Goal: Task Accomplishment & Management: Use online tool/utility

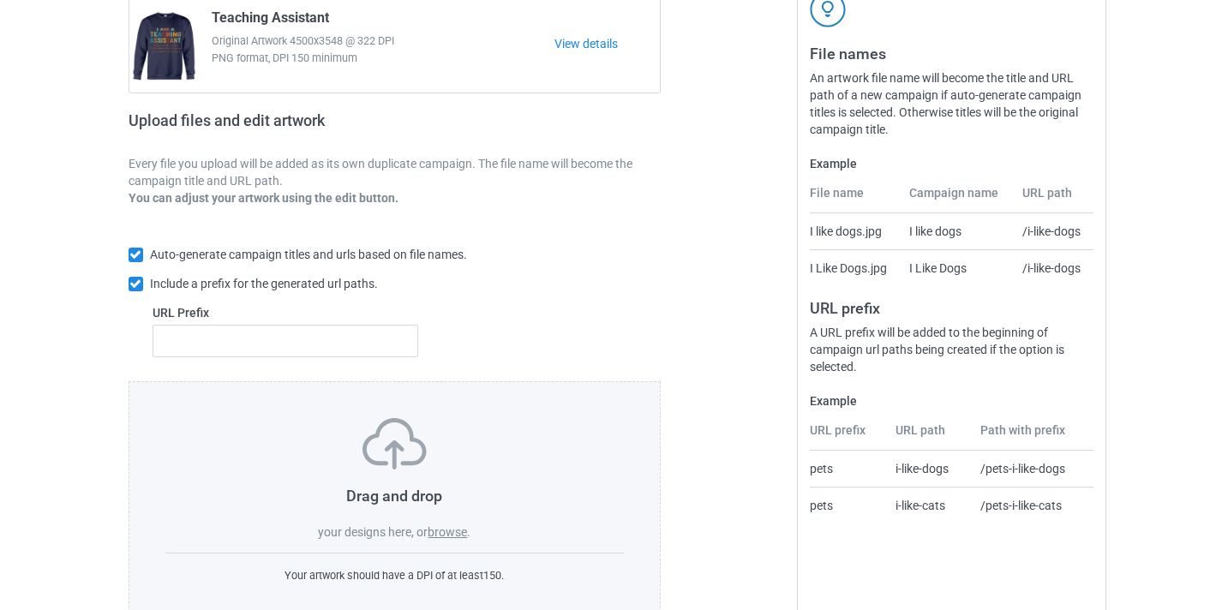
scroll to position [224, 0]
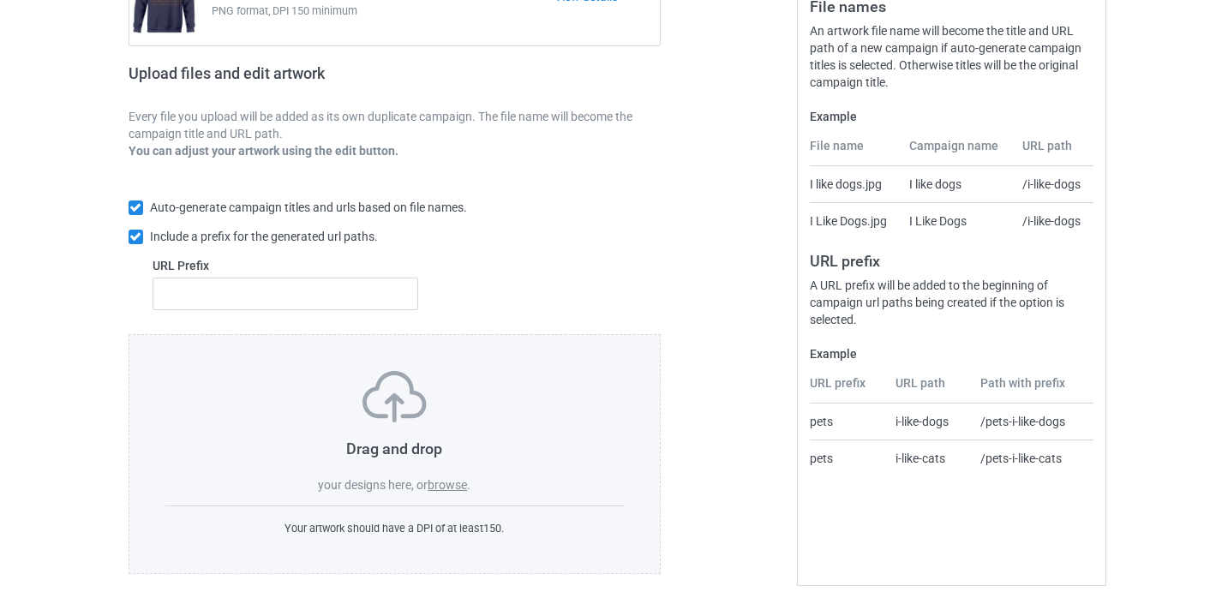
click at [452, 493] on div "Drag and drop your designs here, or browse . Your artwork should have a DPI of …" at bounding box center [395, 454] width 533 height 240
click at [454, 480] on label "browse" at bounding box center [446, 485] width 39 height 14
click at [0, 0] on input "browse" at bounding box center [0, 0] width 0 height 0
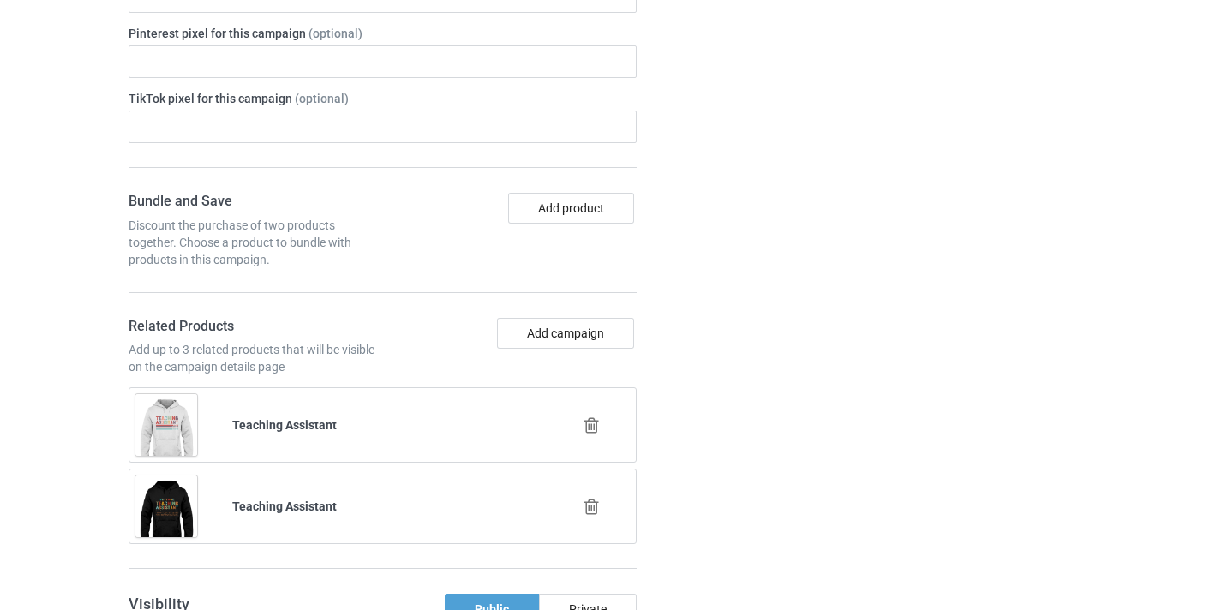
scroll to position [1077, 0]
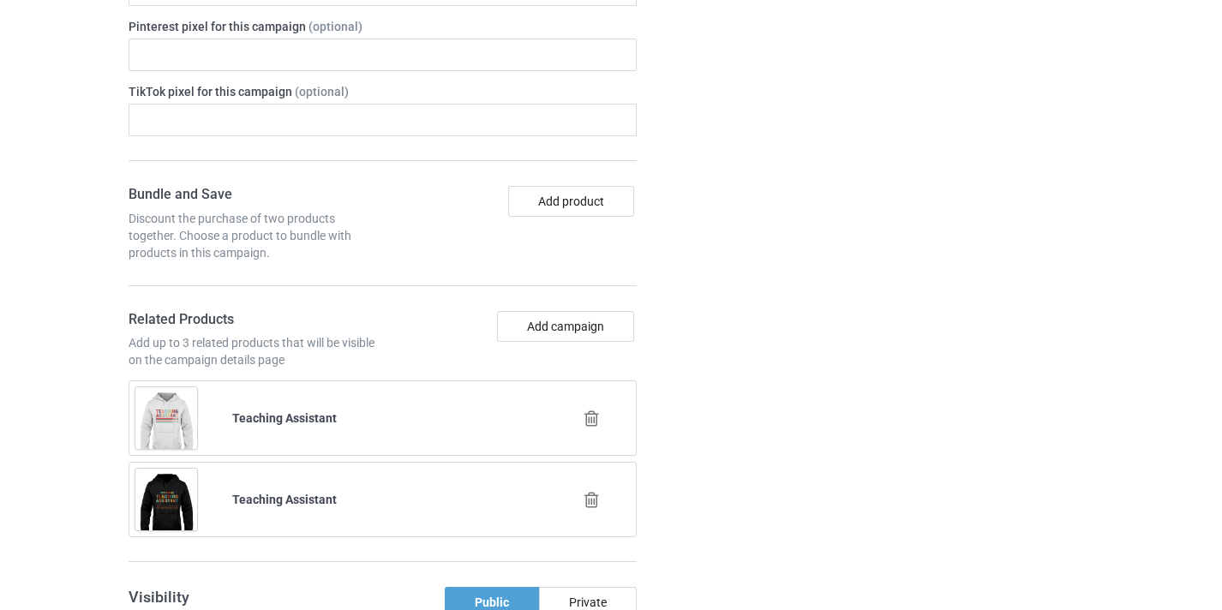
click at [587, 420] on icon at bounding box center [591, 419] width 21 height 18
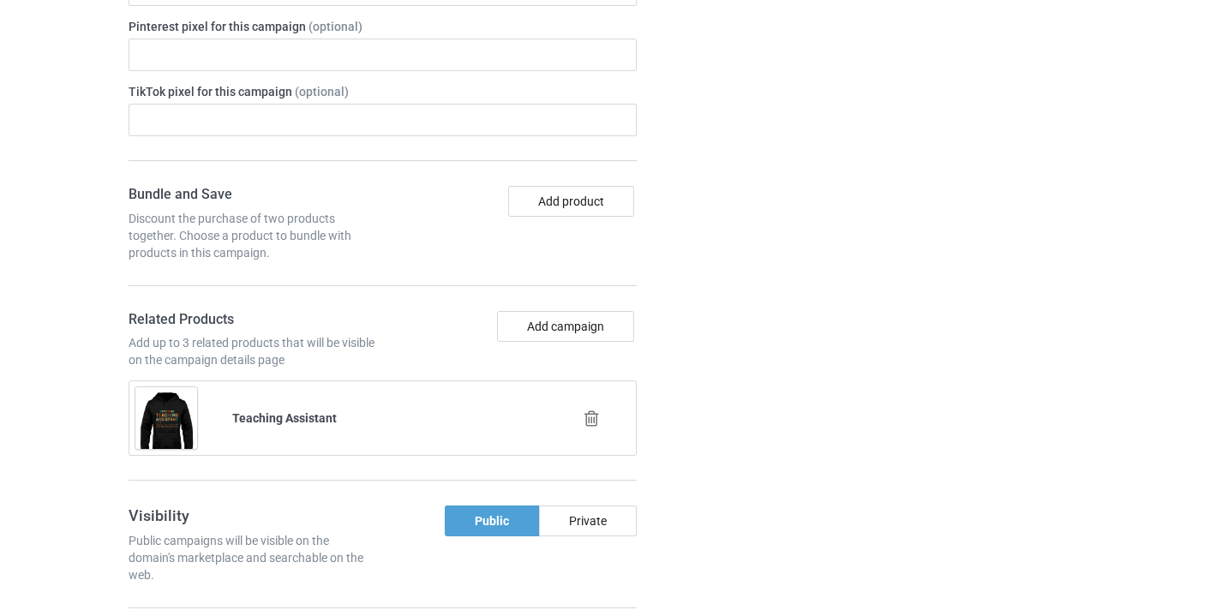
click at [595, 418] on icon at bounding box center [591, 419] width 21 height 18
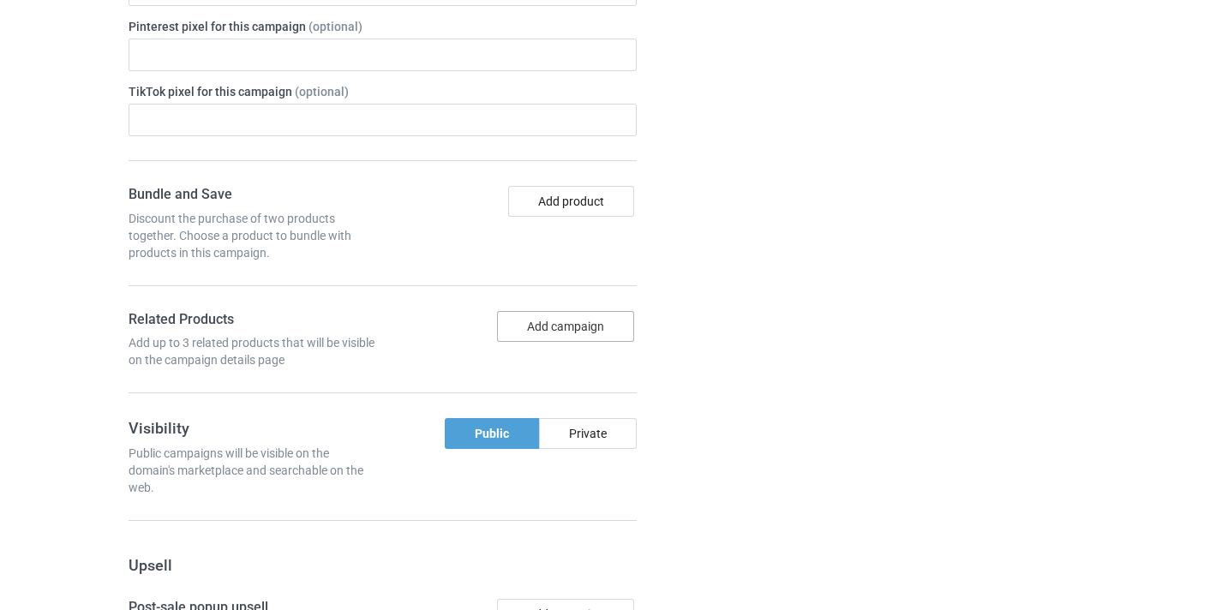
click at [569, 321] on button "Add campaign" at bounding box center [565, 326] width 137 height 31
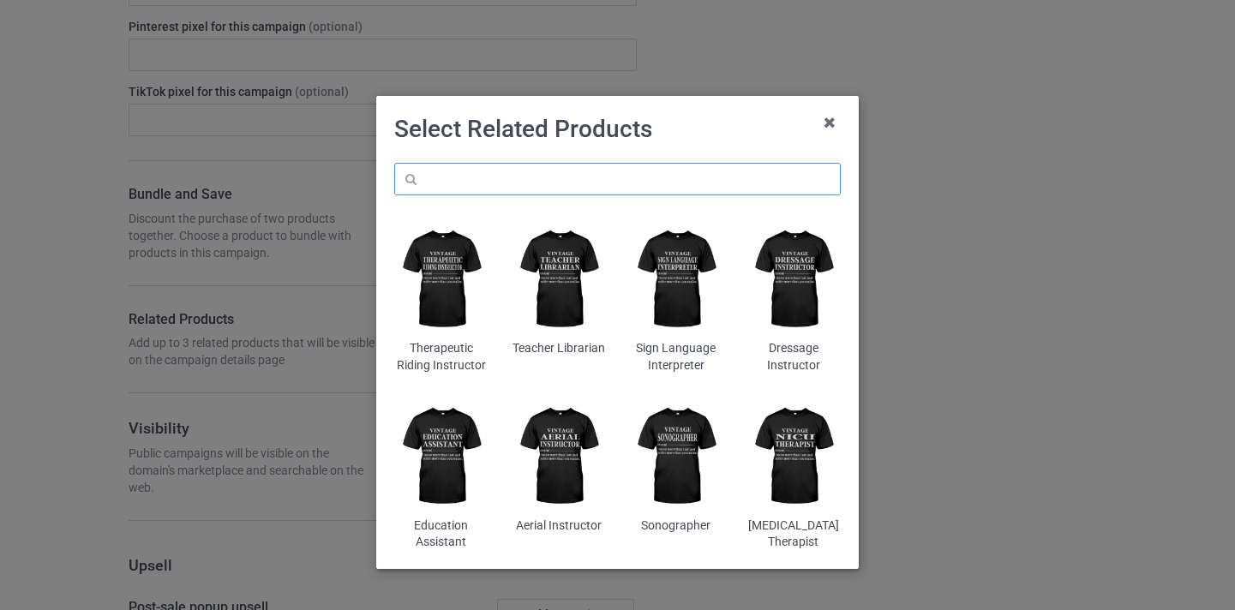
click at [617, 182] on input "text" at bounding box center [617, 179] width 446 height 33
paste input "Hand Therapist"
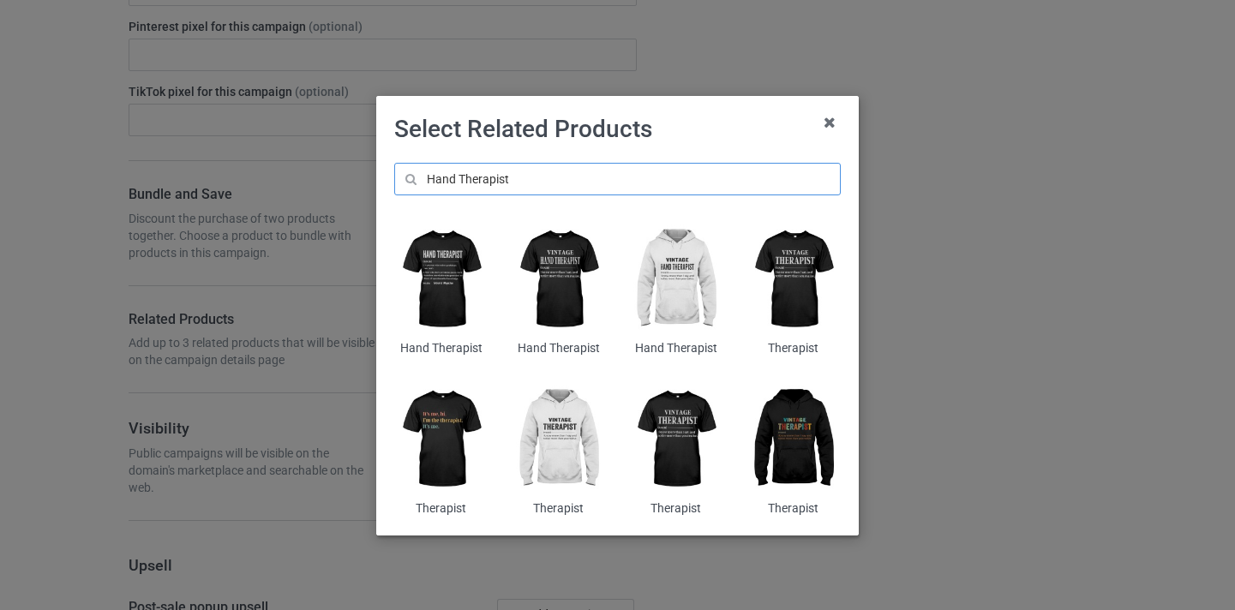
type input "Hand Therapist"
click at [547, 302] on img at bounding box center [557, 279] width 93 height 117
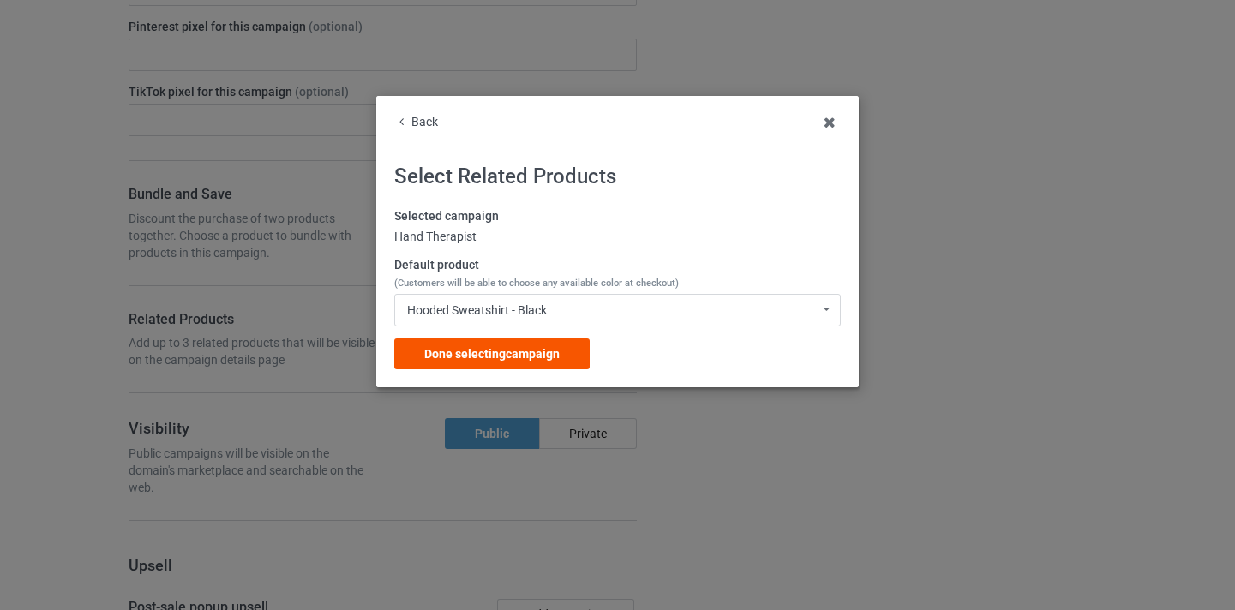
click at [548, 345] on div "Done selecting campaign" at bounding box center [491, 353] width 195 height 31
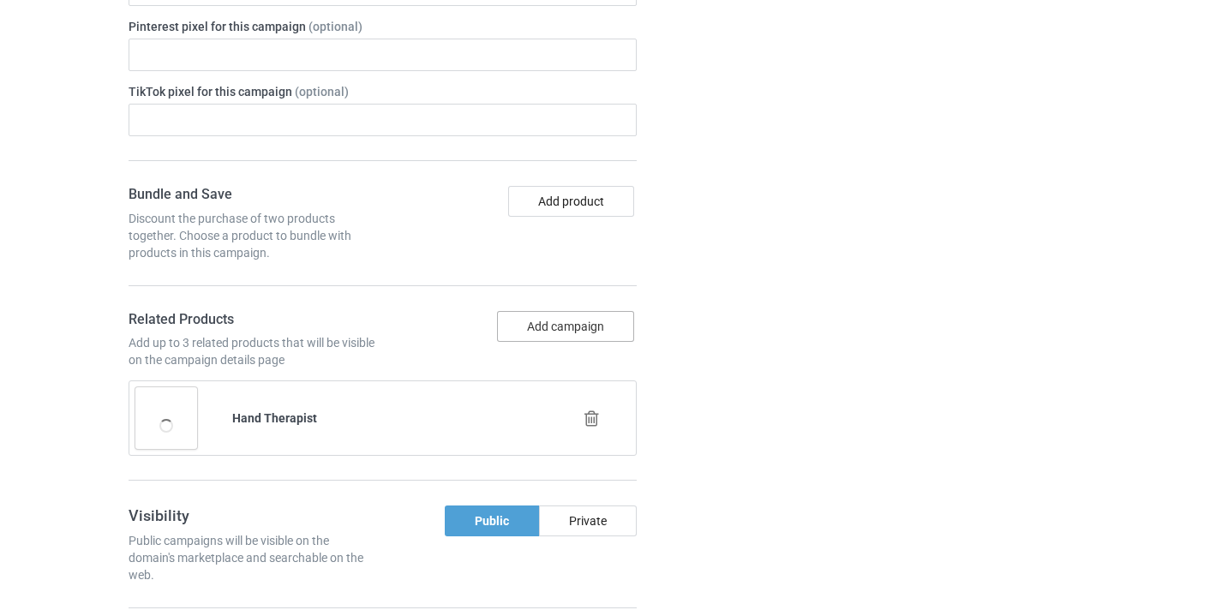
click at [561, 330] on button "Add campaign" at bounding box center [565, 326] width 137 height 31
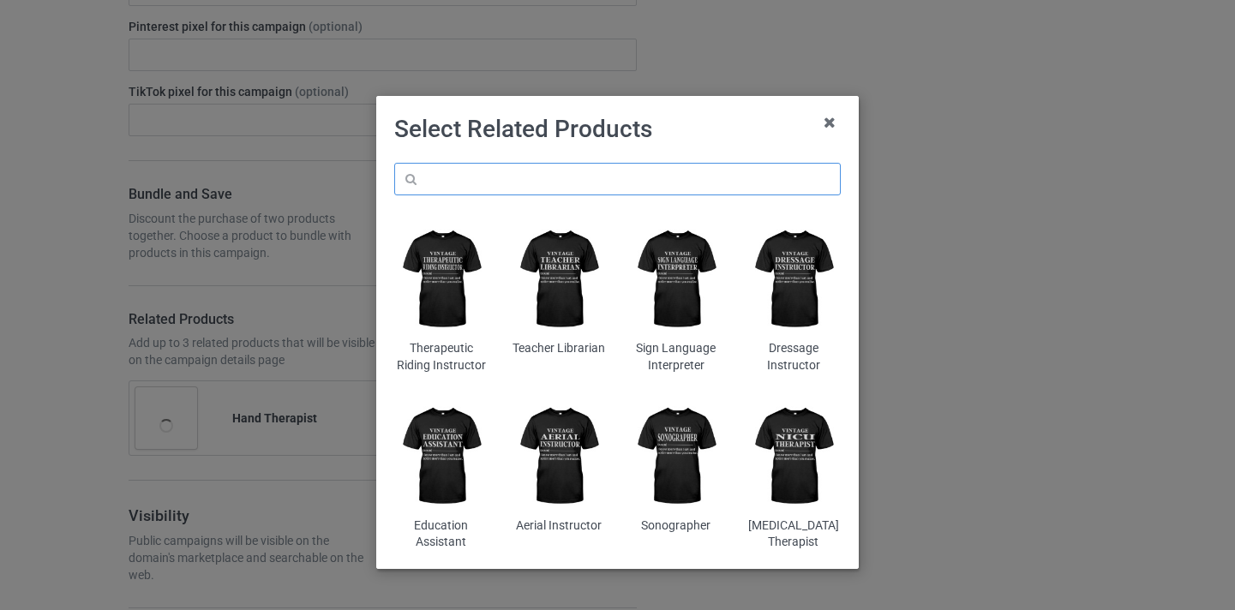
click at [592, 175] on input "text" at bounding box center [617, 179] width 446 height 33
paste input "Hand Therapist"
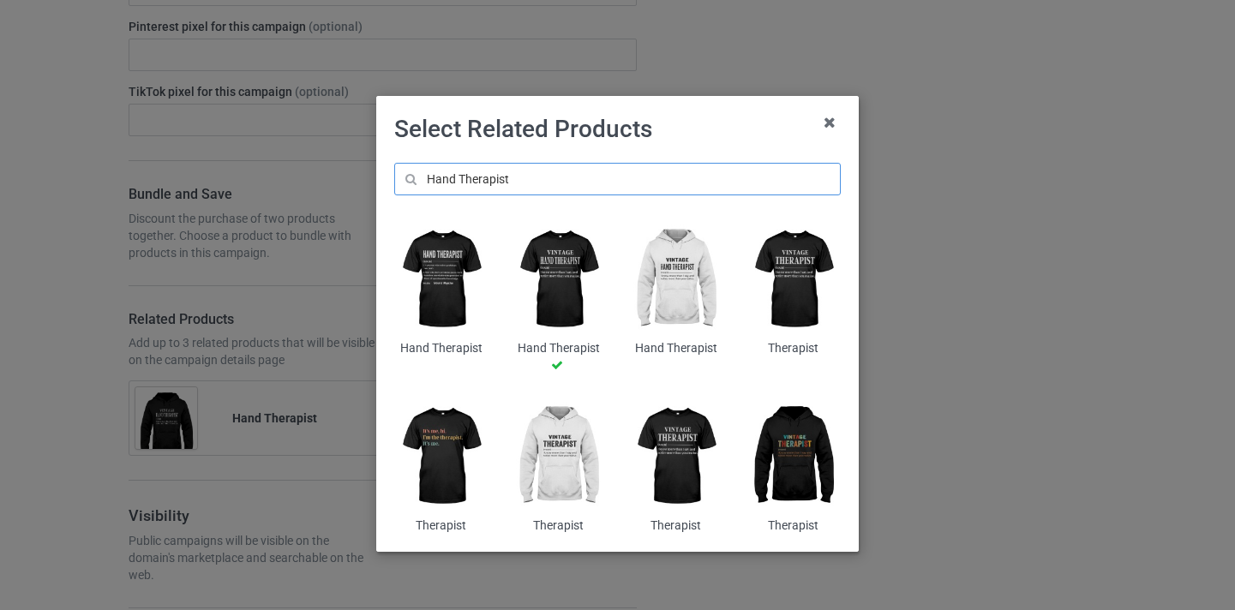
type input "Hand Therapist"
click at [797, 436] on img at bounding box center [793, 456] width 93 height 117
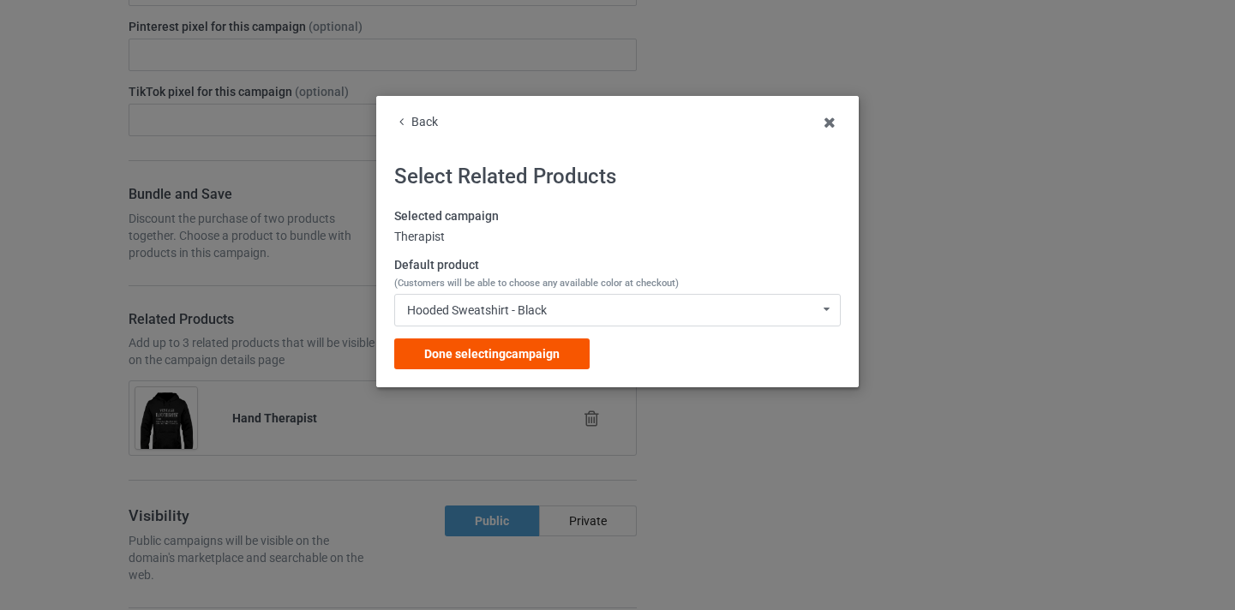
click at [554, 347] on span "Done selecting campaign" at bounding box center [491, 354] width 135 height 14
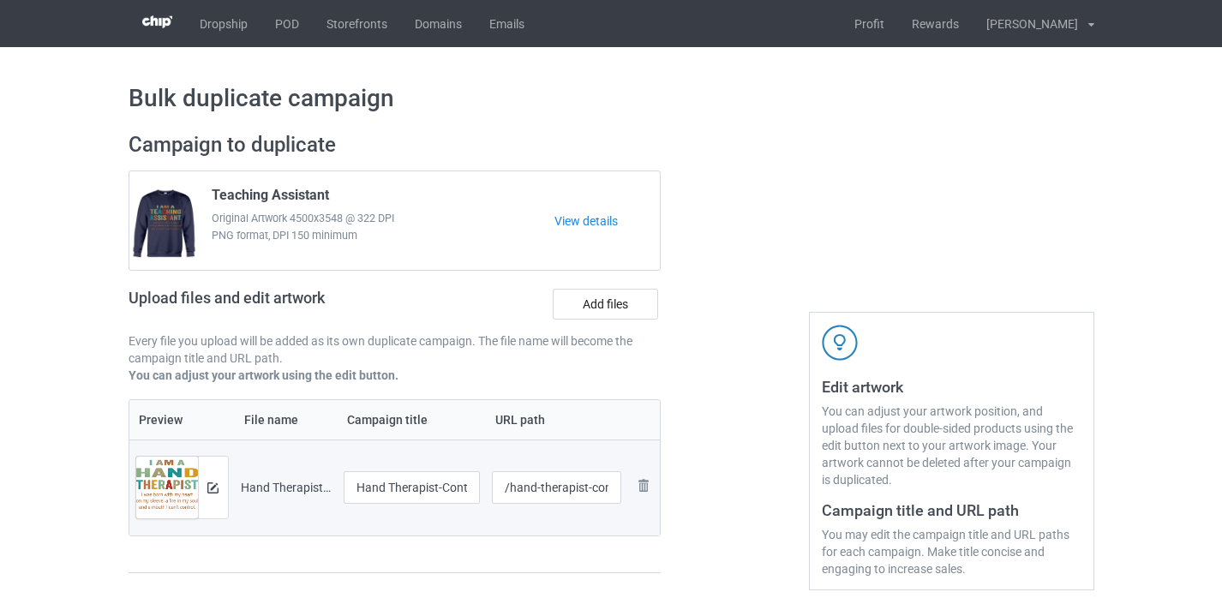
scroll to position [81, 0]
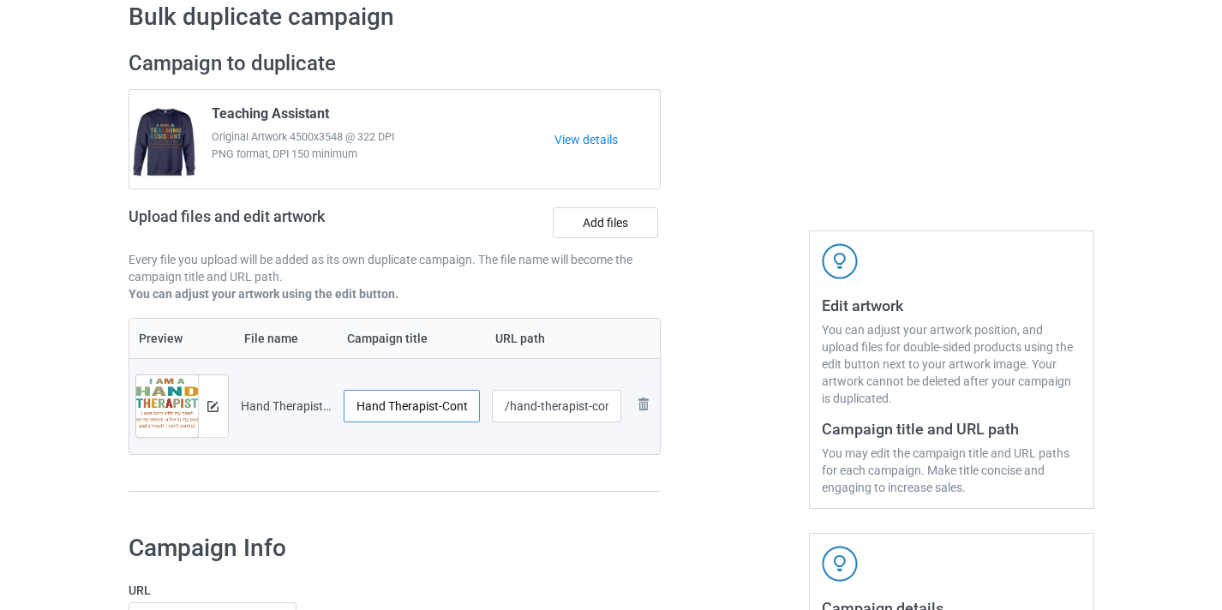
click at [456, 409] on input "Hand Therapist-Control" at bounding box center [412, 406] width 137 height 33
type input "Hand Therapist"
click at [607, 401] on input "/hand-therapist-control" at bounding box center [556, 406] width 129 height 33
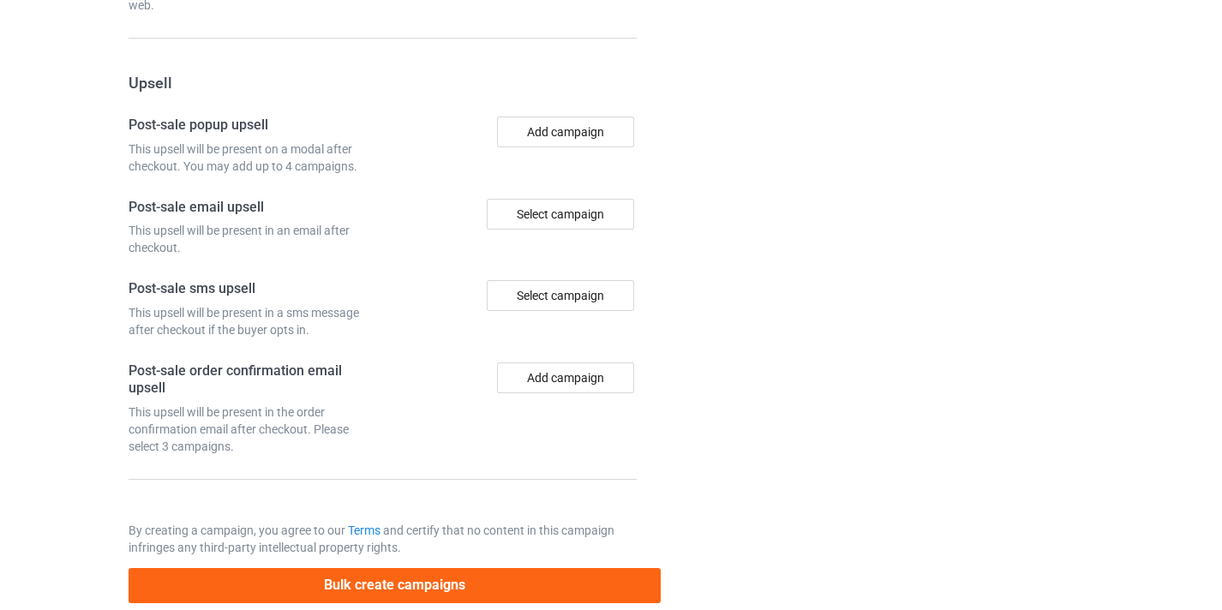
scroll to position [1757, 0]
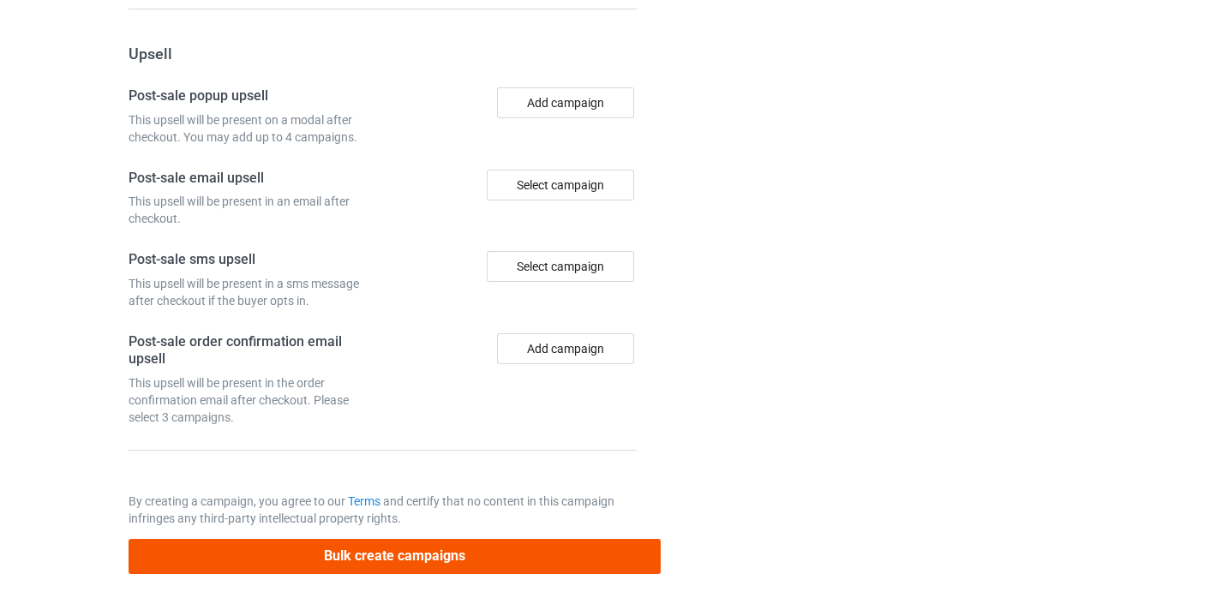
type input "/hand-therapist10"
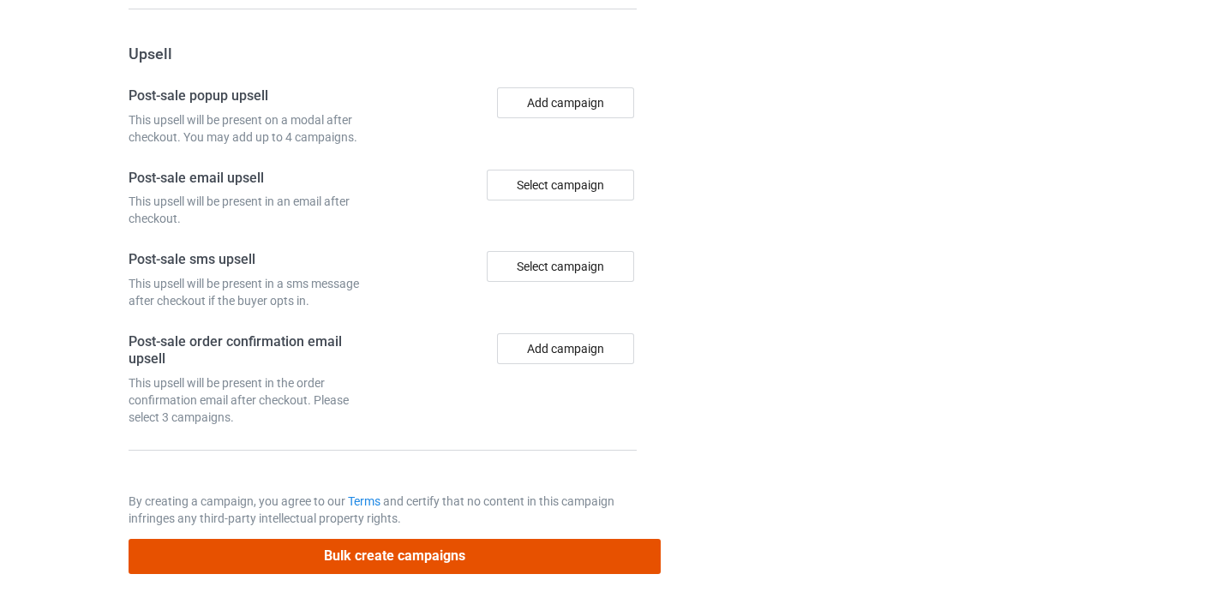
click at [516, 571] on button "Bulk create campaigns" at bounding box center [395, 556] width 533 height 35
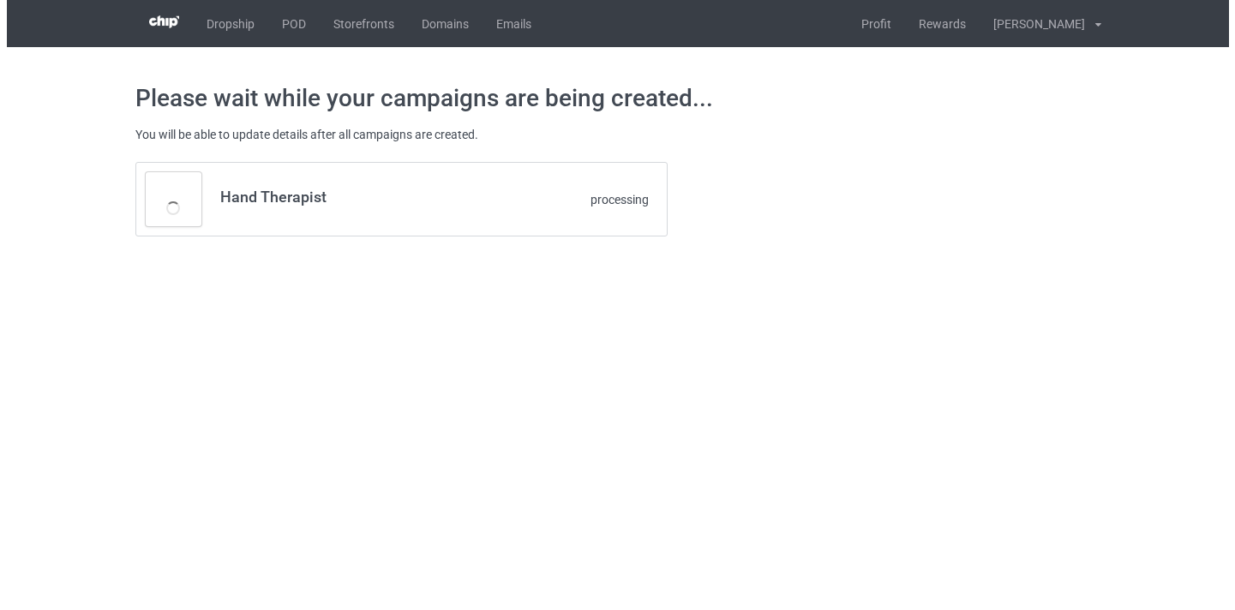
scroll to position [0, 0]
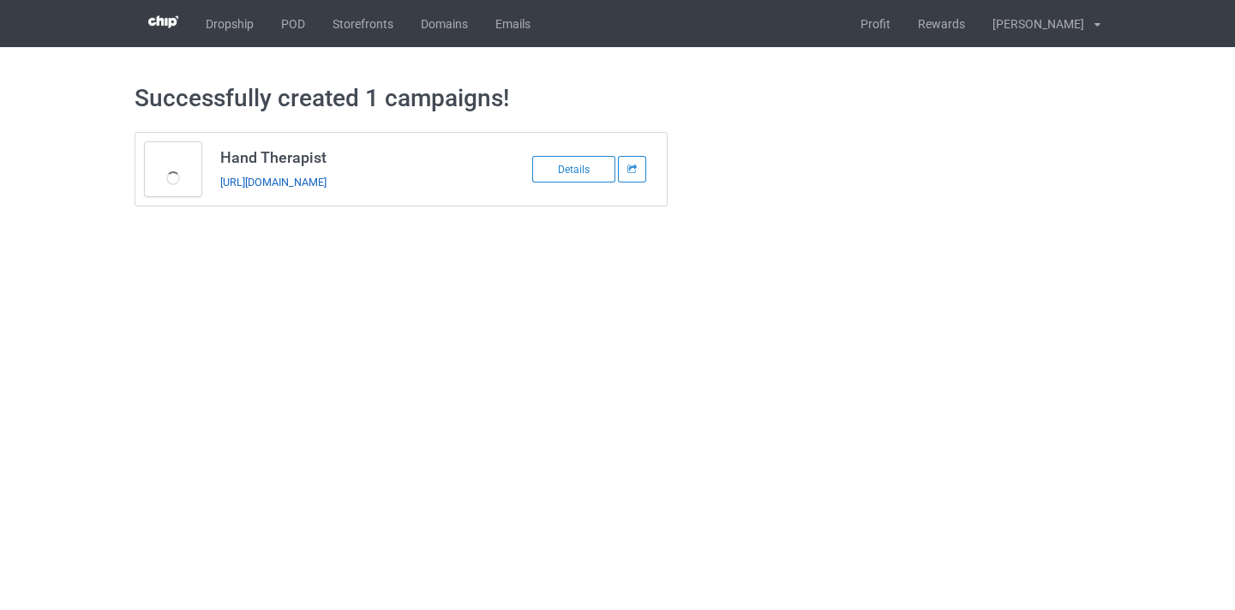
click at [293, 178] on link "https://www.thepure.gift/hand-therapist10" at bounding box center [273, 182] width 106 height 13
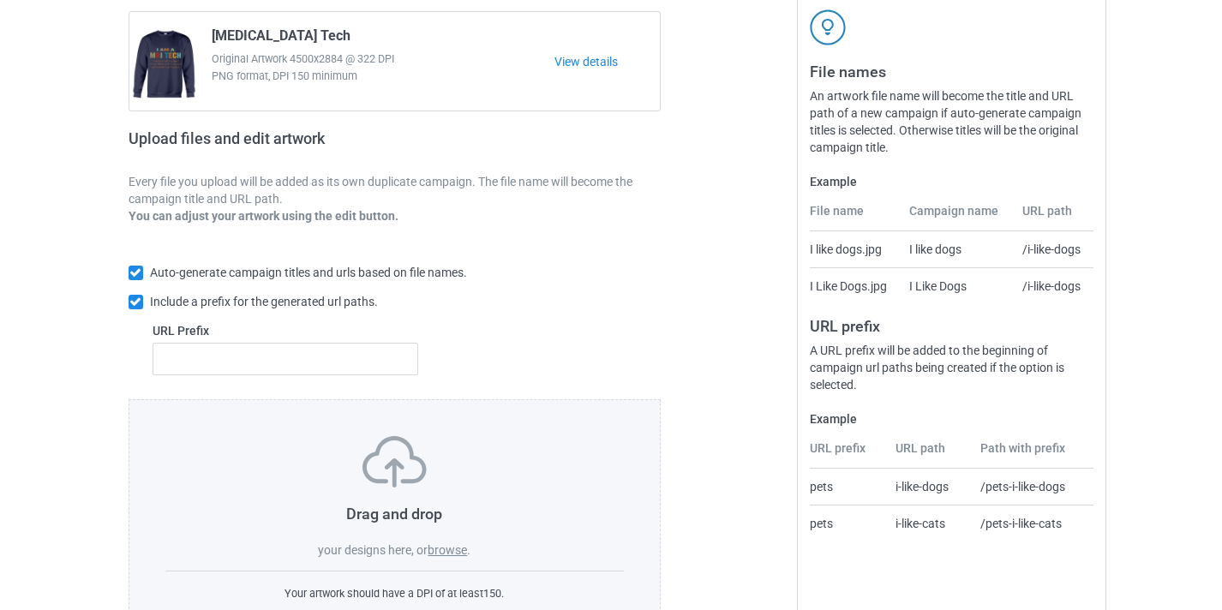
scroll to position [224, 0]
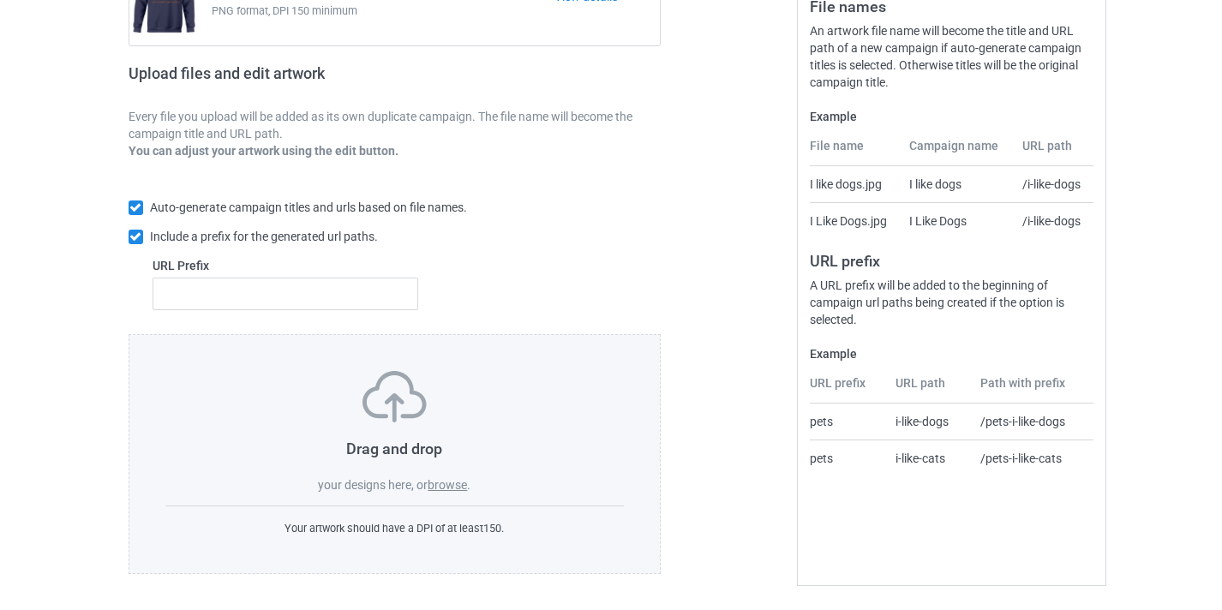
click at [462, 480] on label "browse" at bounding box center [446, 485] width 39 height 14
click at [0, 0] on input "browse" at bounding box center [0, 0] width 0 height 0
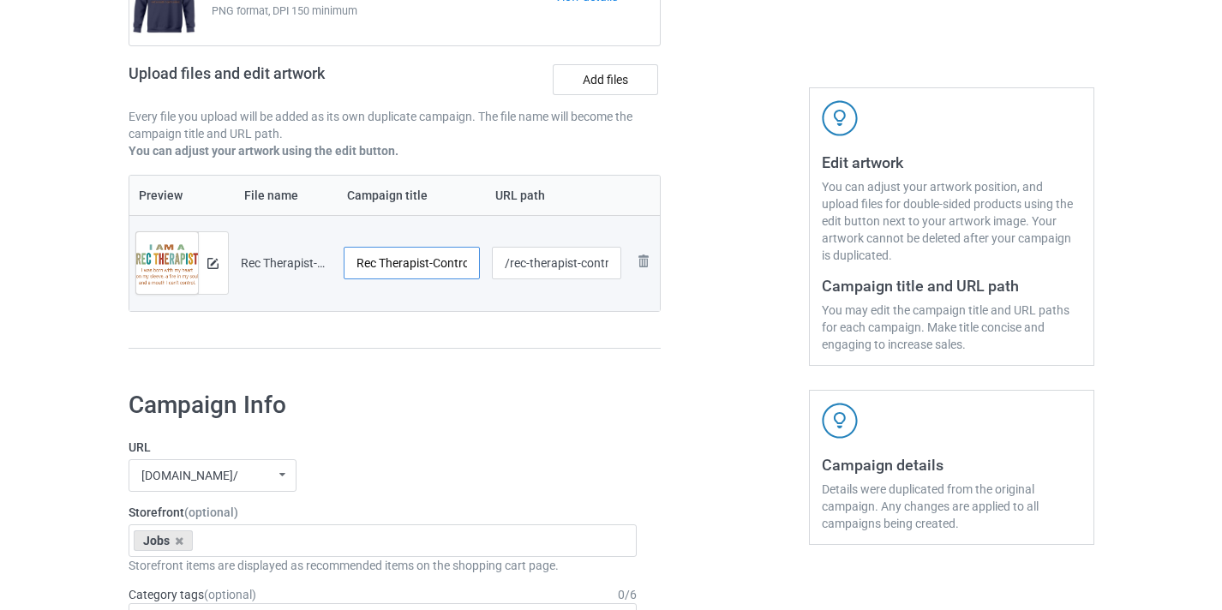
click at [436, 258] on input "Rec Therapist-Control" at bounding box center [412, 263] width 137 height 33
type input "Rec Therapist"
click at [595, 260] on input "/rec-therapist-control" at bounding box center [556, 263] width 129 height 33
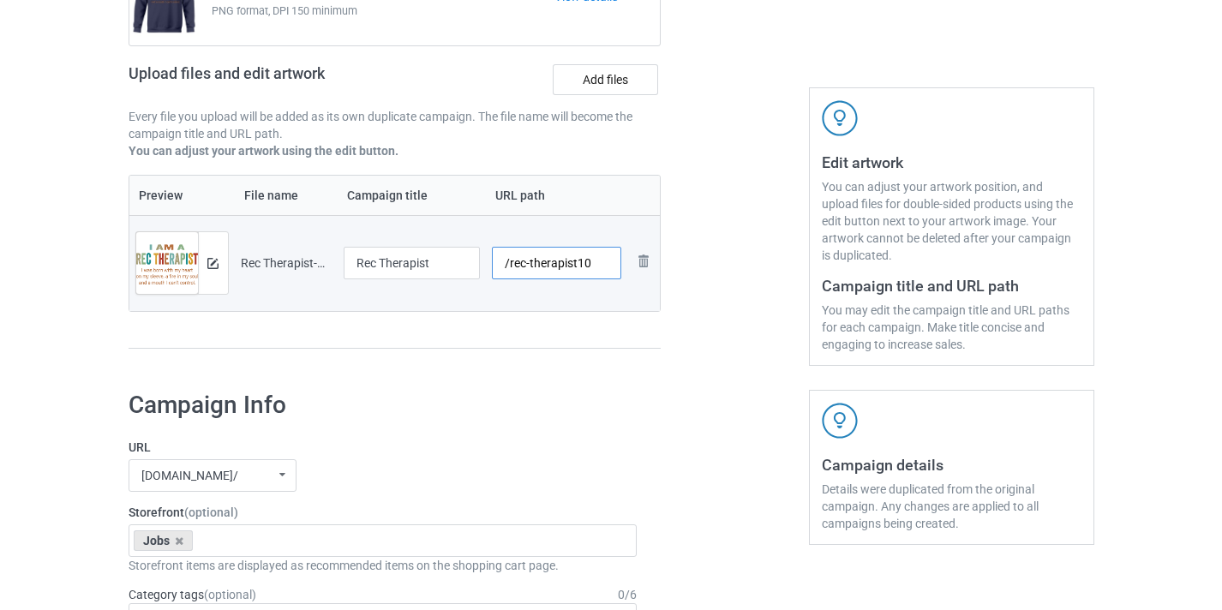
type input "/rec-therapist10"
click at [739, 248] on div at bounding box center [734, 136] width 123 height 482
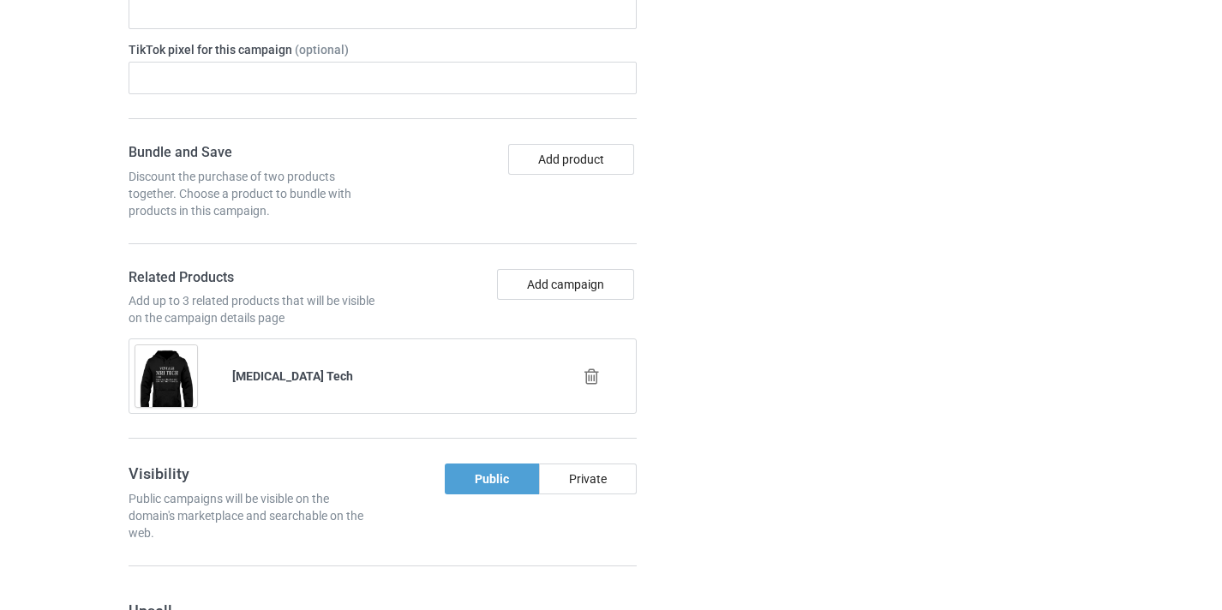
scroll to position [1126, 0]
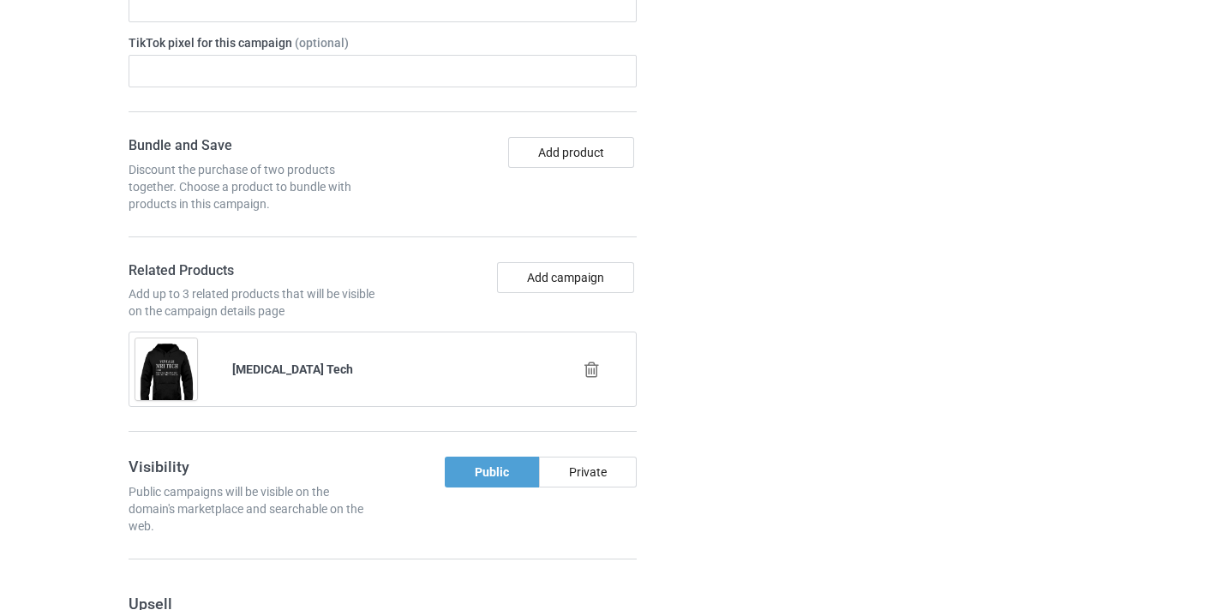
click at [585, 379] on div at bounding box center [594, 370] width 98 height 43
click at [601, 354] on div at bounding box center [594, 370] width 98 height 43
click at [593, 369] on icon at bounding box center [591, 370] width 21 height 18
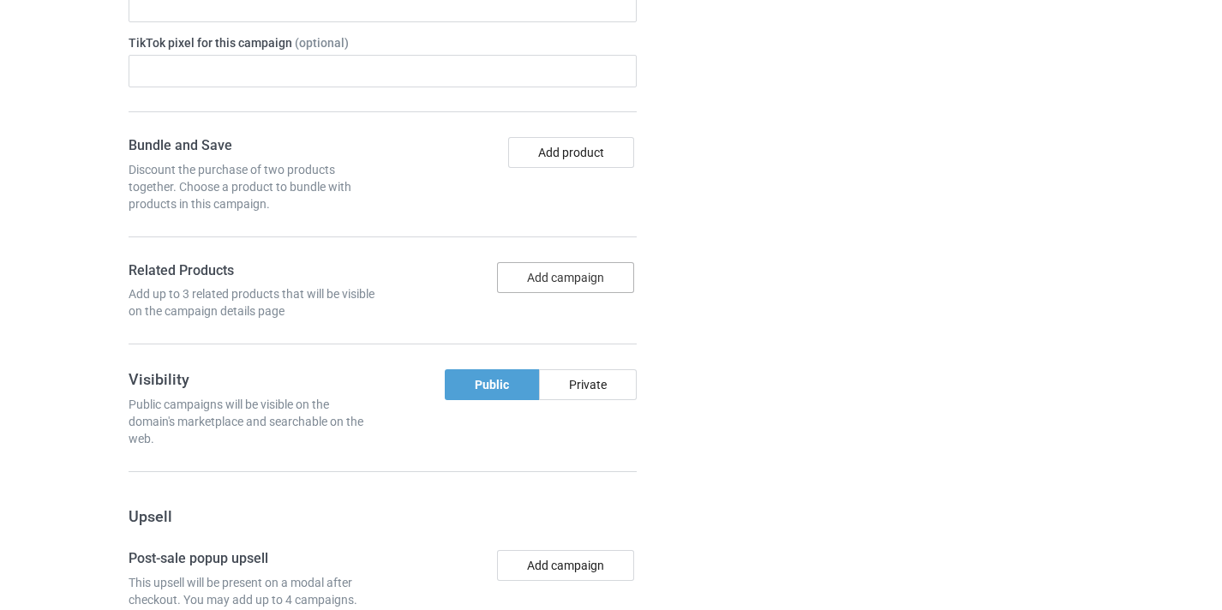
click at [568, 286] on button "Add campaign" at bounding box center [565, 277] width 137 height 31
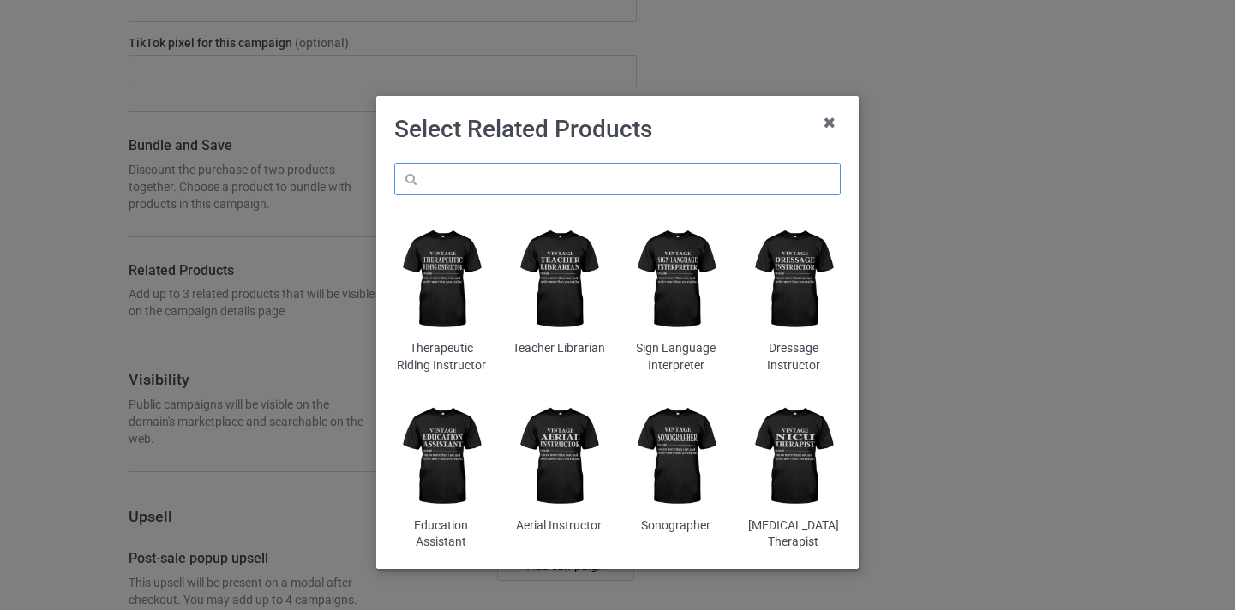
click at [617, 175] on input "text" at bounding box center [617, 179] width 446 height 33
paste input "Rec Therapist"
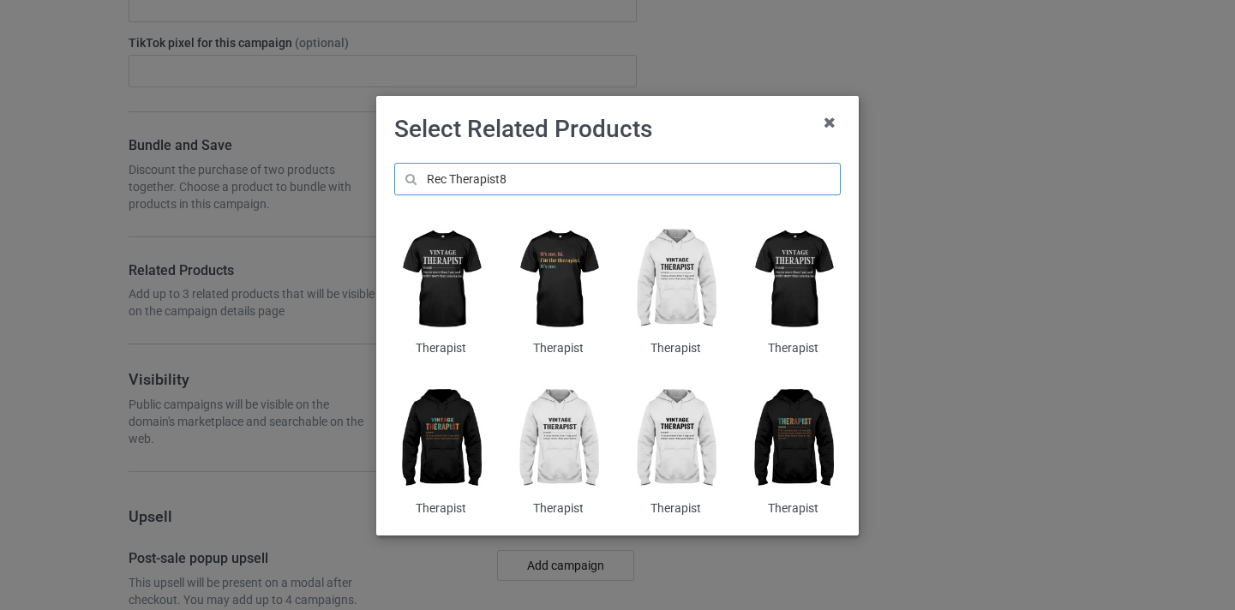
type input "Rec Therapist8"
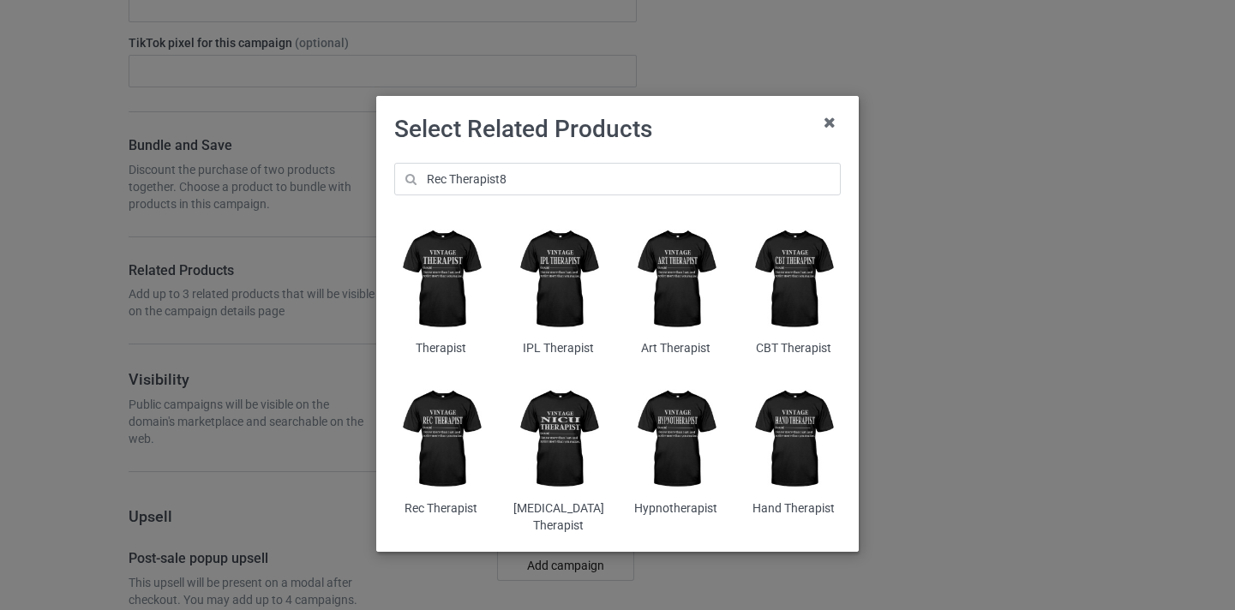
click at [448, 424] on img at bounding box center [440, 439] width 93 height 117
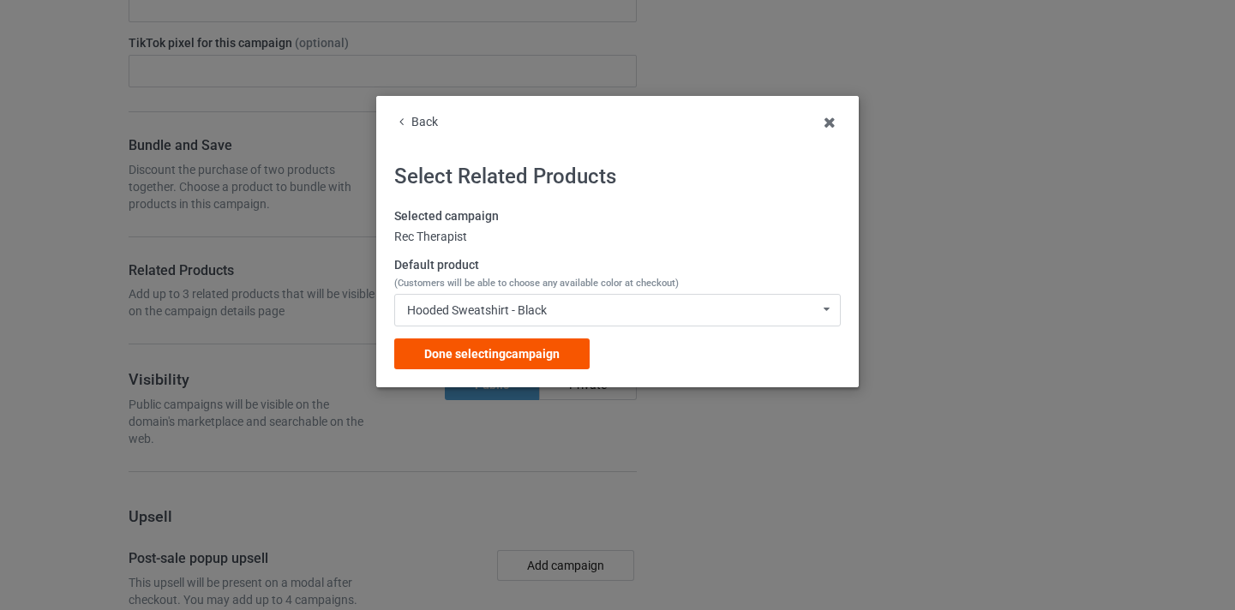
click at [583, 363] on div "Done selecting campaign" at bounding box center [491, 353] width 195 height 31
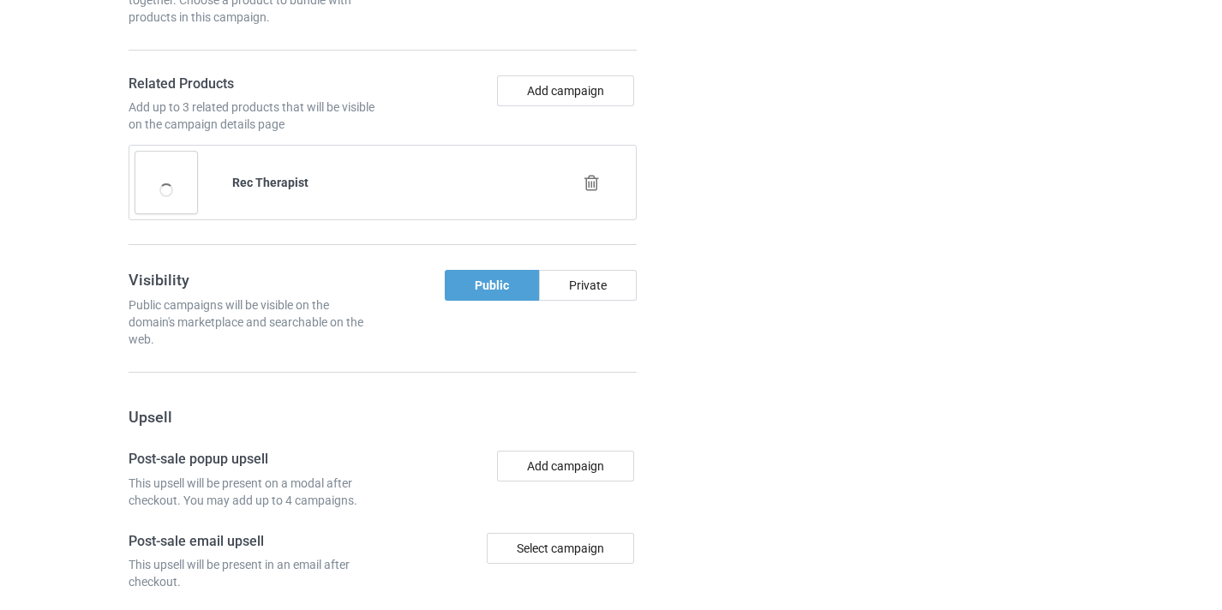
scroll to position [1676, 0]
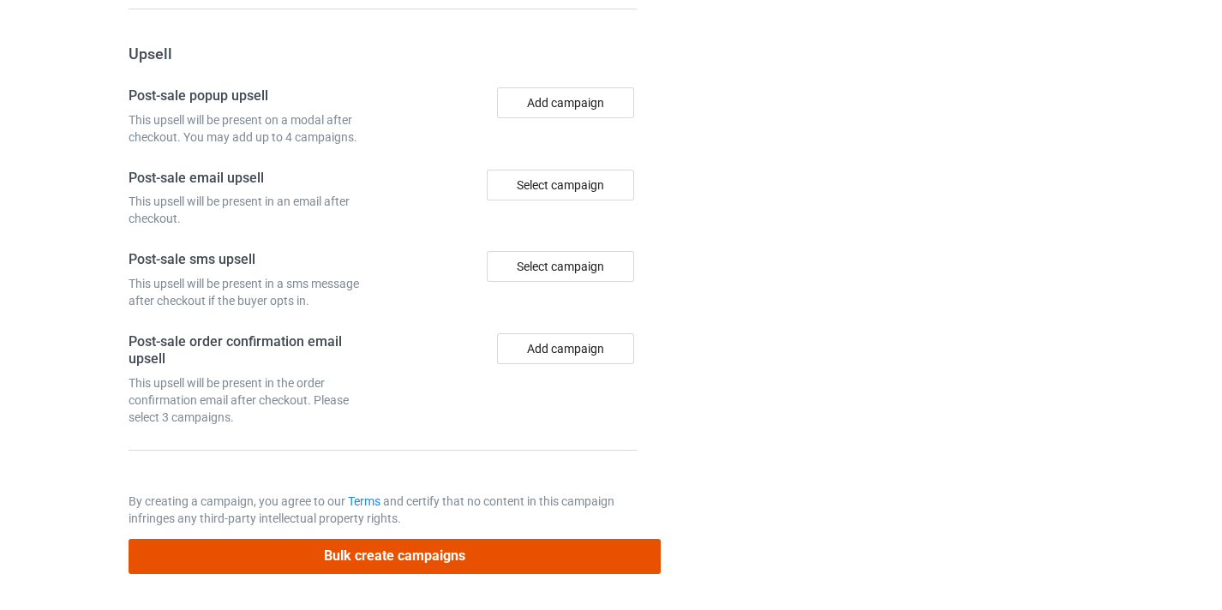
click at [513, 555] on button "Bulk create campaigns" at bounding box center [395, 556] width 533 height 35
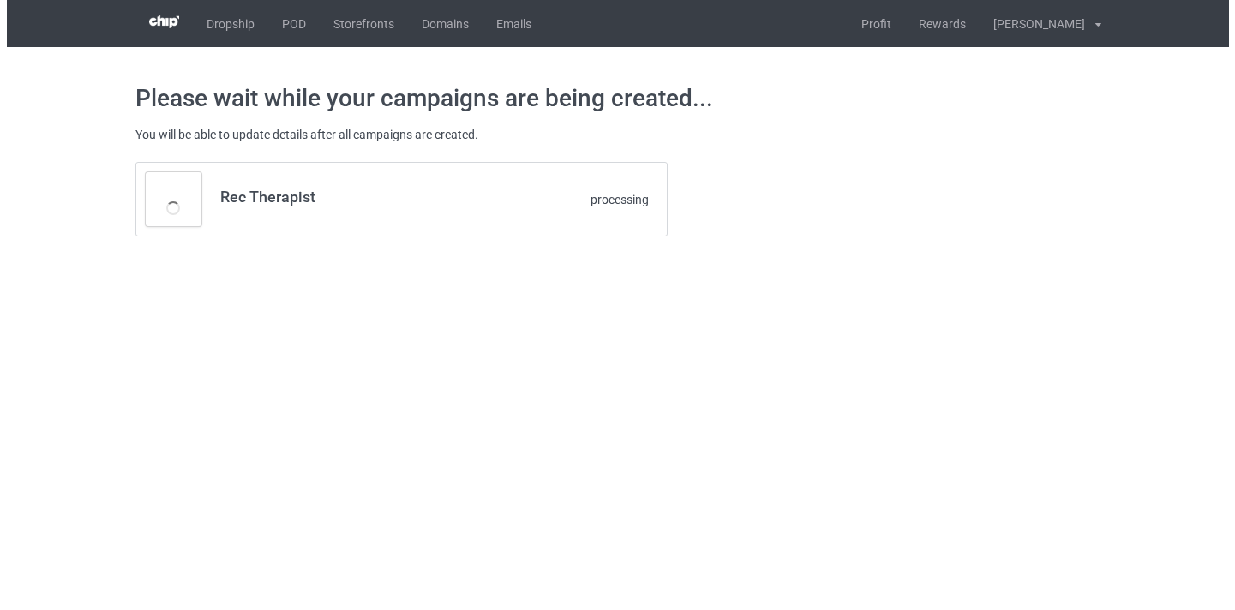
scroll to position [0, 0]
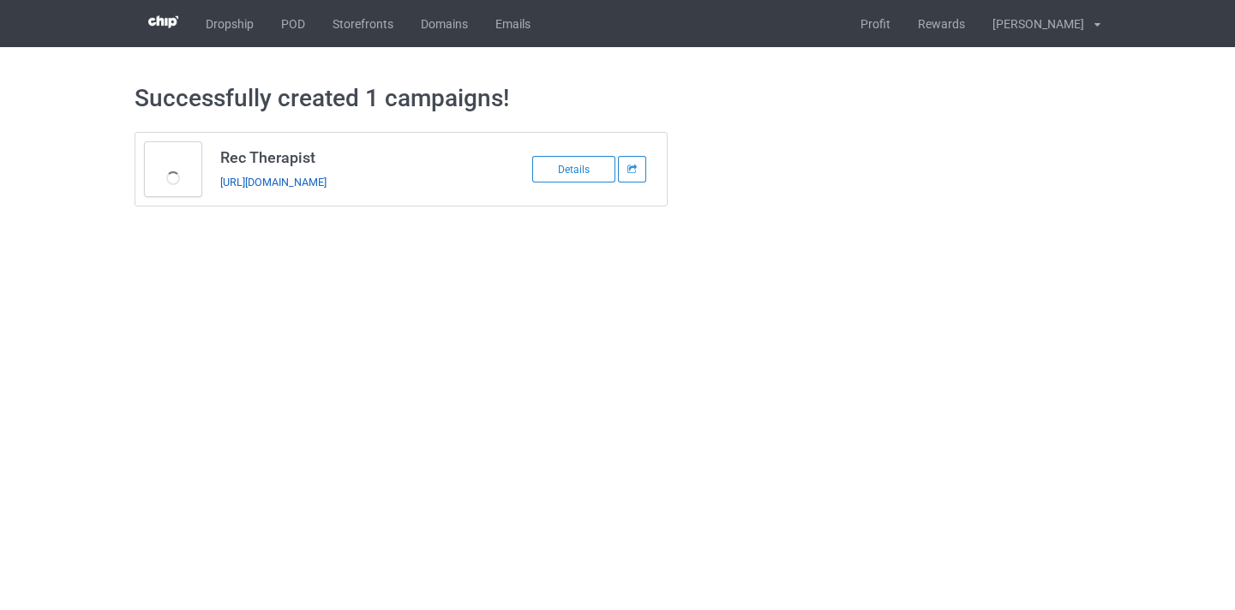
click at [326, 182] on link "https://www.thepure.gift/rec-therapist10" at bounding box center [273, 182] width 106 height 13
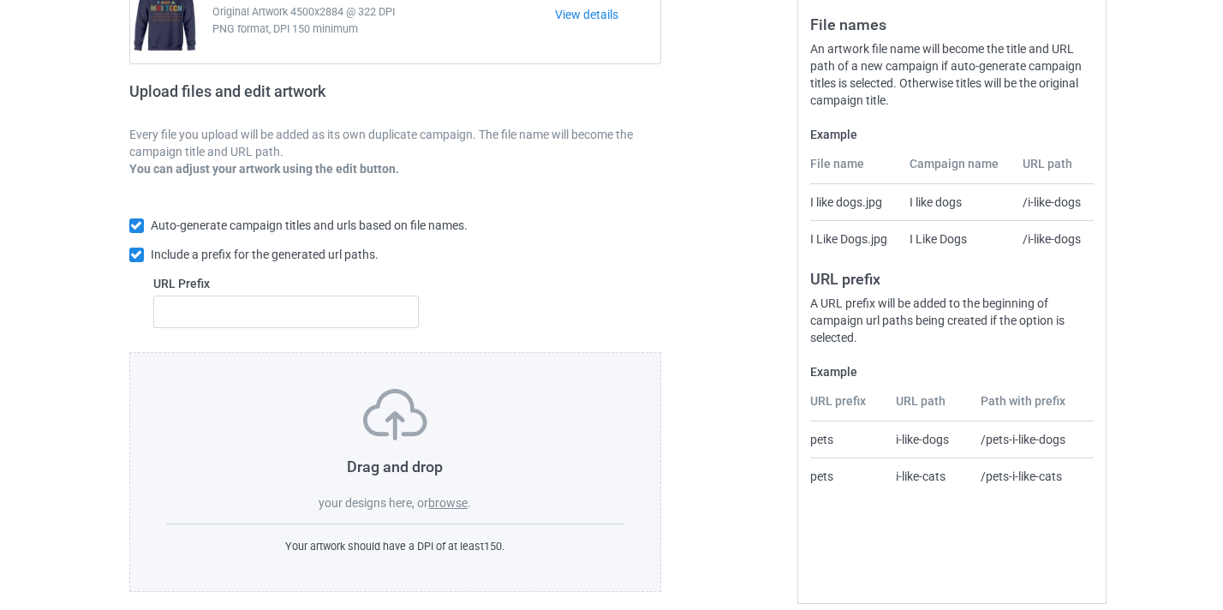
scroll to position [206, 0]
drag, startPoint x: 441, startPoint y: 489, endPoint x: 448, endPoint y: 502, distance: 14.6
click at [442, 492] on div "Drag and drop your designs here, or browse ." at bounding box center [395, 451] width 459 height 123
click at [449, 503] on label "browse" at bounding box center [447, 504] width 39 height 14
click at [0, 0] on input "browse" at bounding box center [0, 0] width 0 height 0
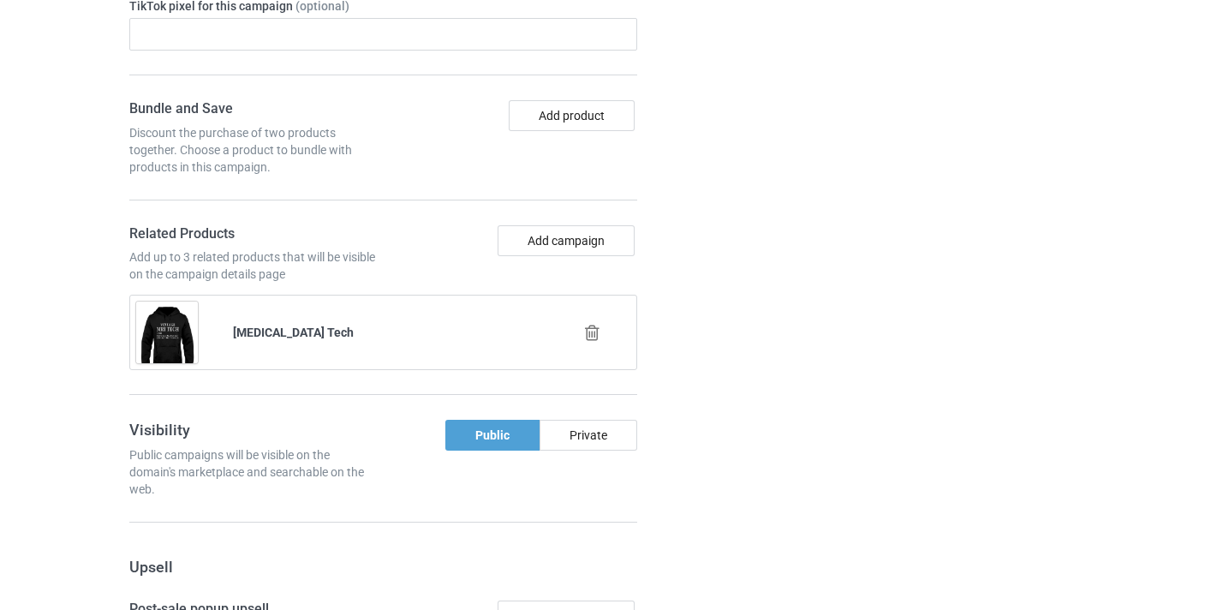
scroll to position [1304, 0]
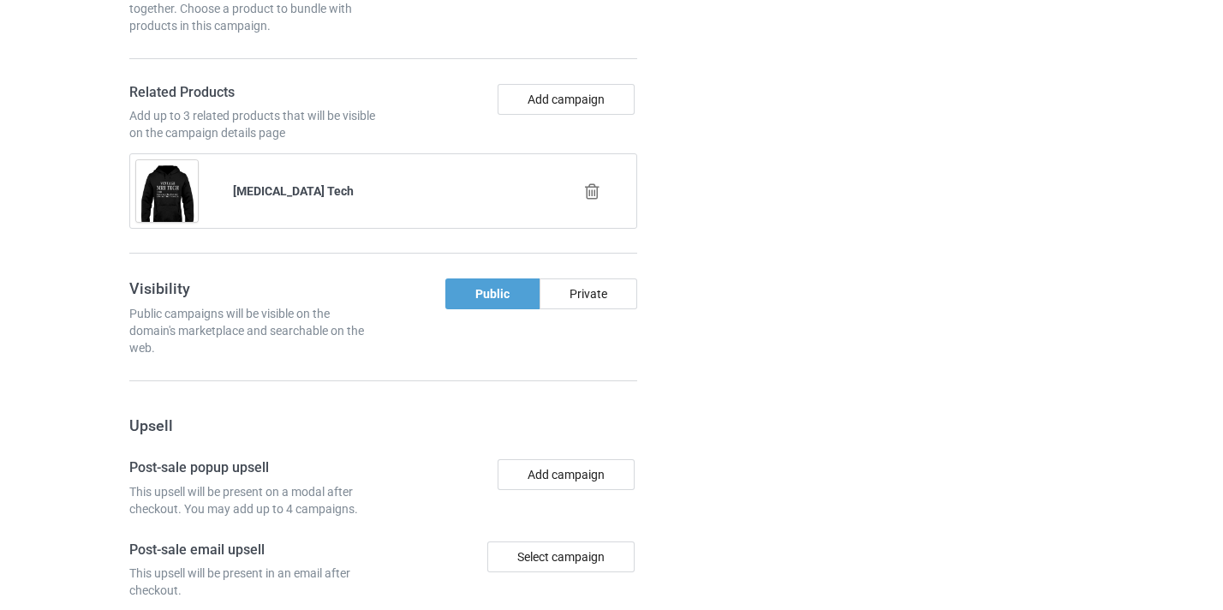
click at [595, 194] on icon at bounding box center [592, 191] width 21 height 18
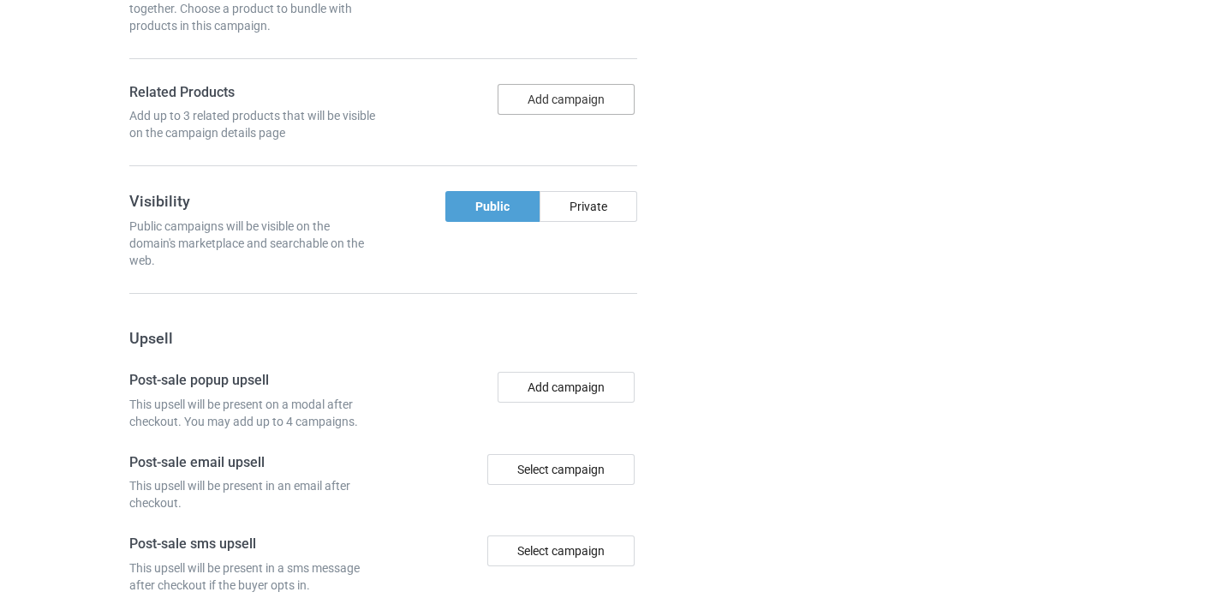
click at [581, 101] on button "Add campaign" at bounding box center [566, 99] width 137 height 31
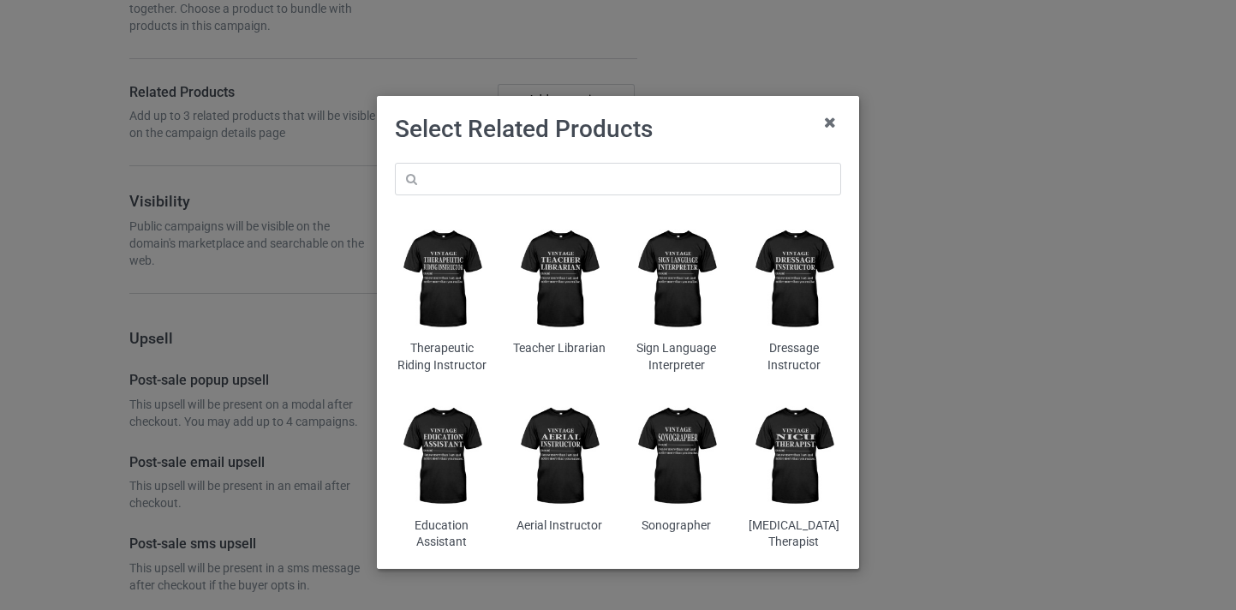
drag, startPoint x: 610, startPoint y: 153, endPoint x: 612, endPoint y: 172, distance: 18.9
click at [610, 160] on div "Therapeutic Riding Instructor Teacher Librarian Sign Language Interpreter Dress…" at bounding box center [618, 357] width 470 height 412
click at [612, 172] on input "text" at bounding box center [618, 179] width 446 height 33
paste input "Pet Sitter"
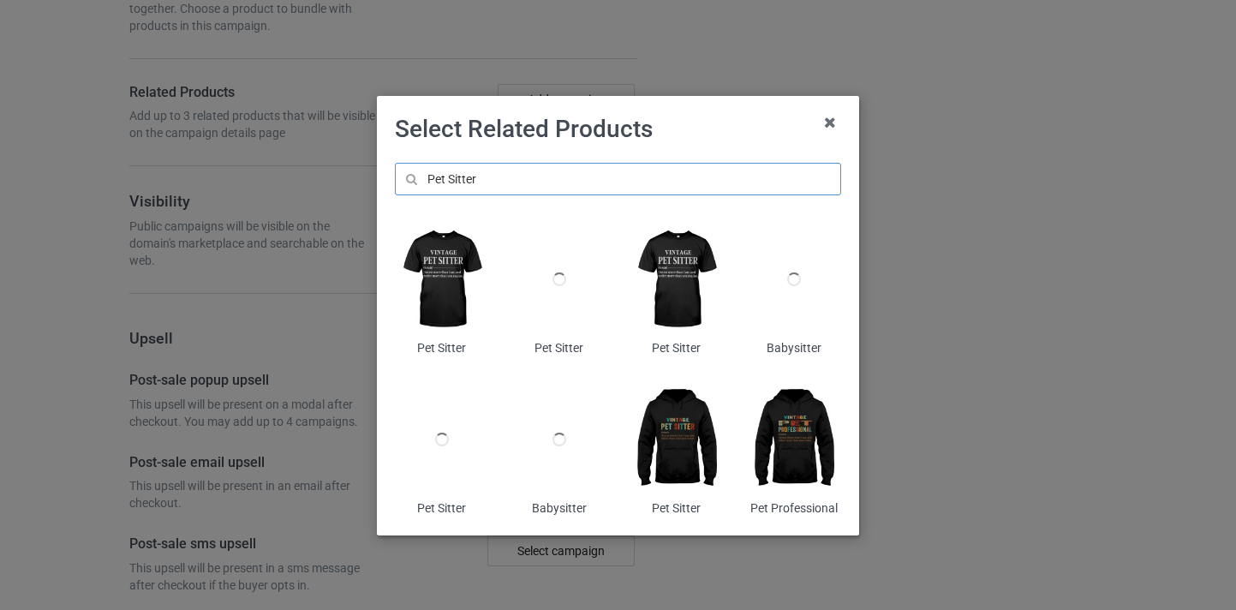
type input "Pet Sitter"
click at [694, 428] on img at bounding box center [677, 439] width 93 height 117
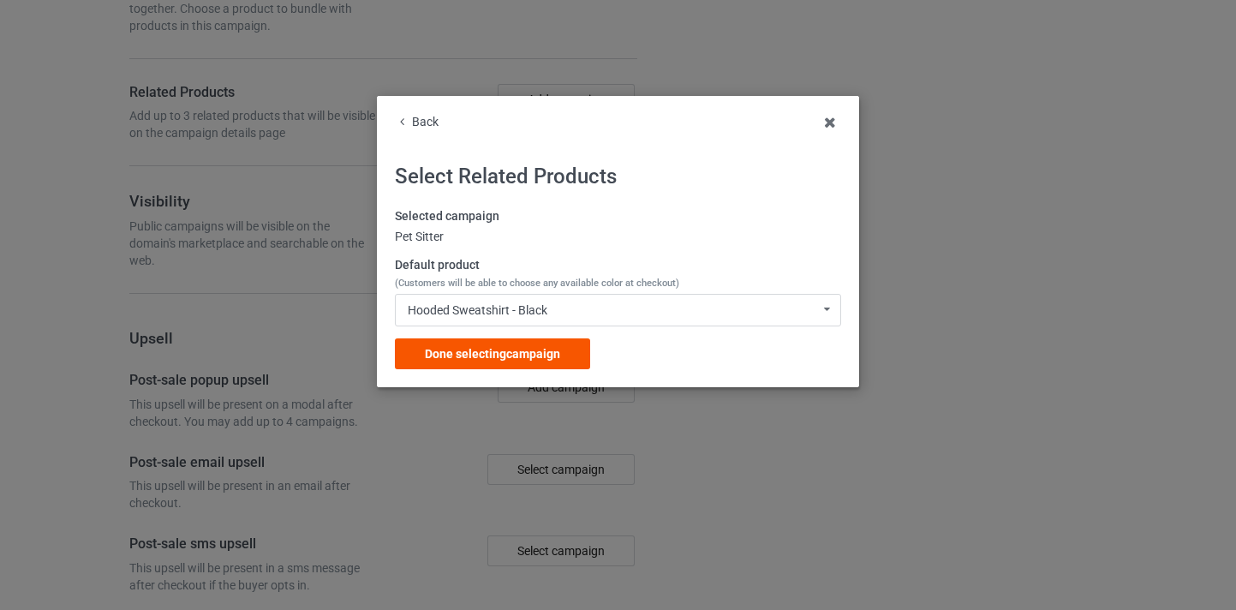
click at [550, 351] on span "Done selecting campaign" at bounding box center [492, 354] width 135 height 14
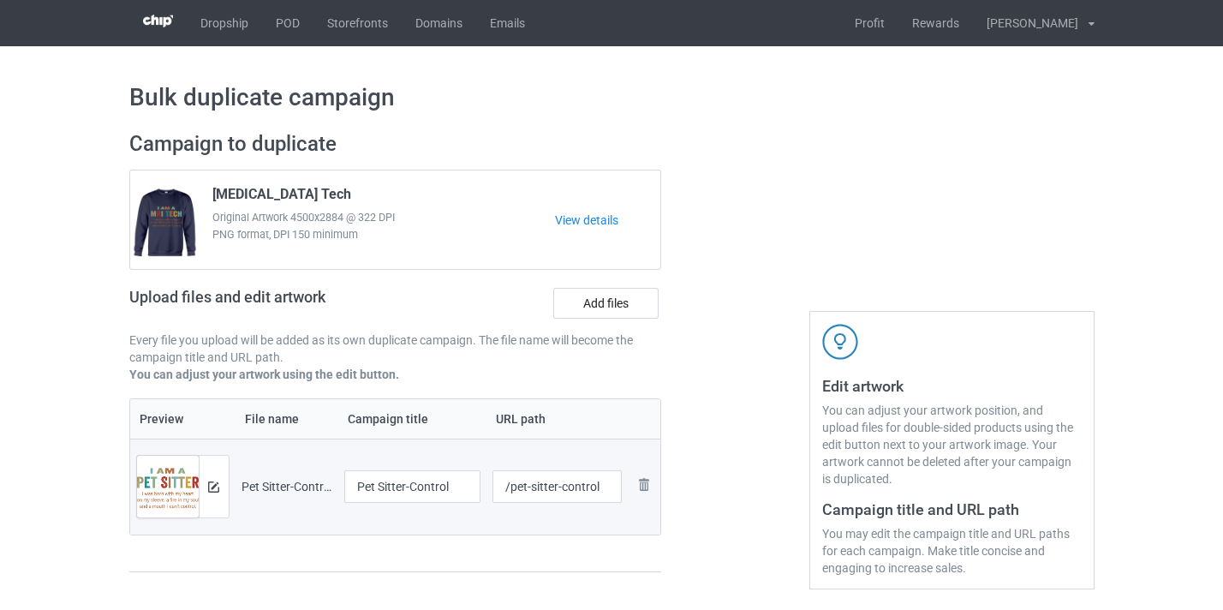
scroll to position [3, 0]
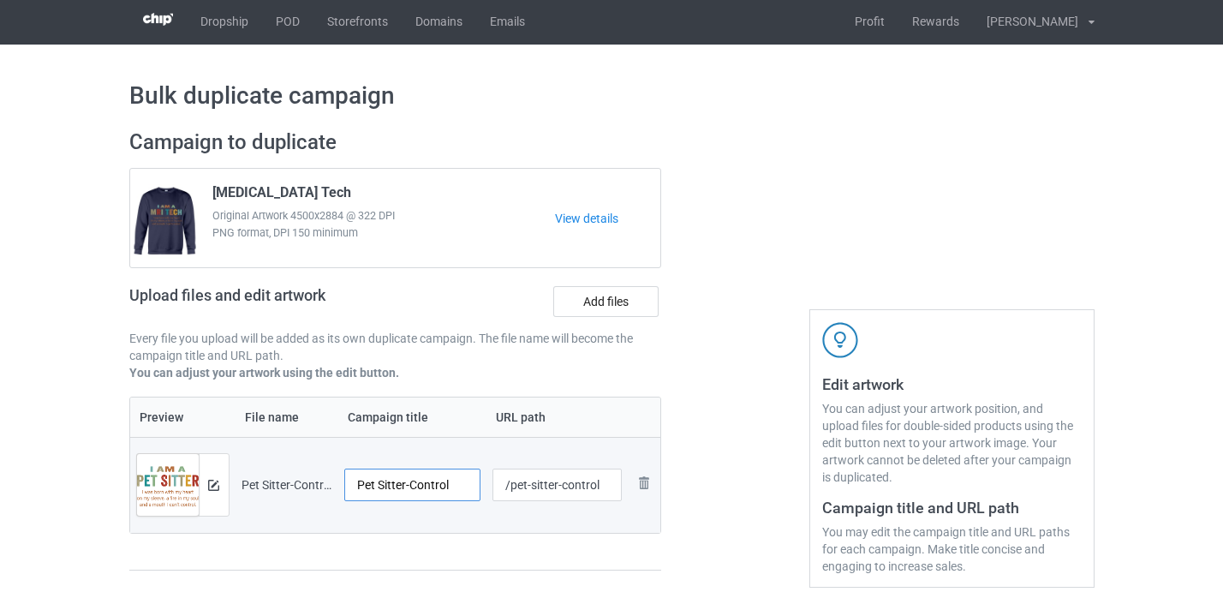
click at [440, 483] on input "Pet Sitter-Control" at bounding box center [412, 485] width 137 height 33
type input "Pet Sitter"
click at [582, 480] on input "/pet-sitter-control" at bounding box center [557, 485] width 129 height 33
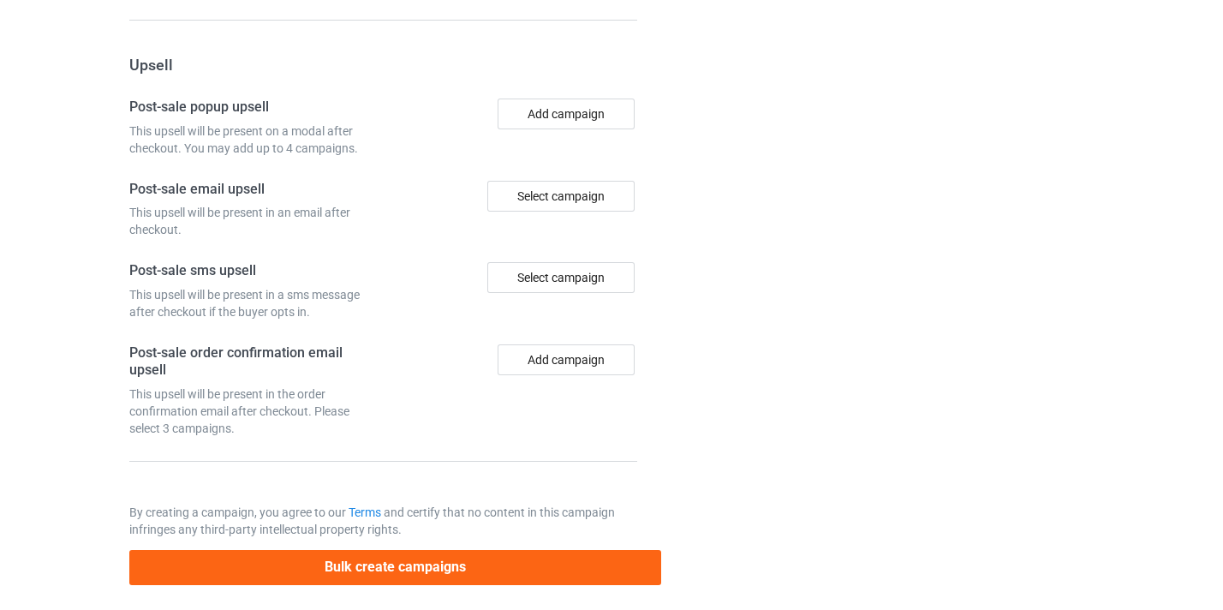
scroll to position [1676, 0]
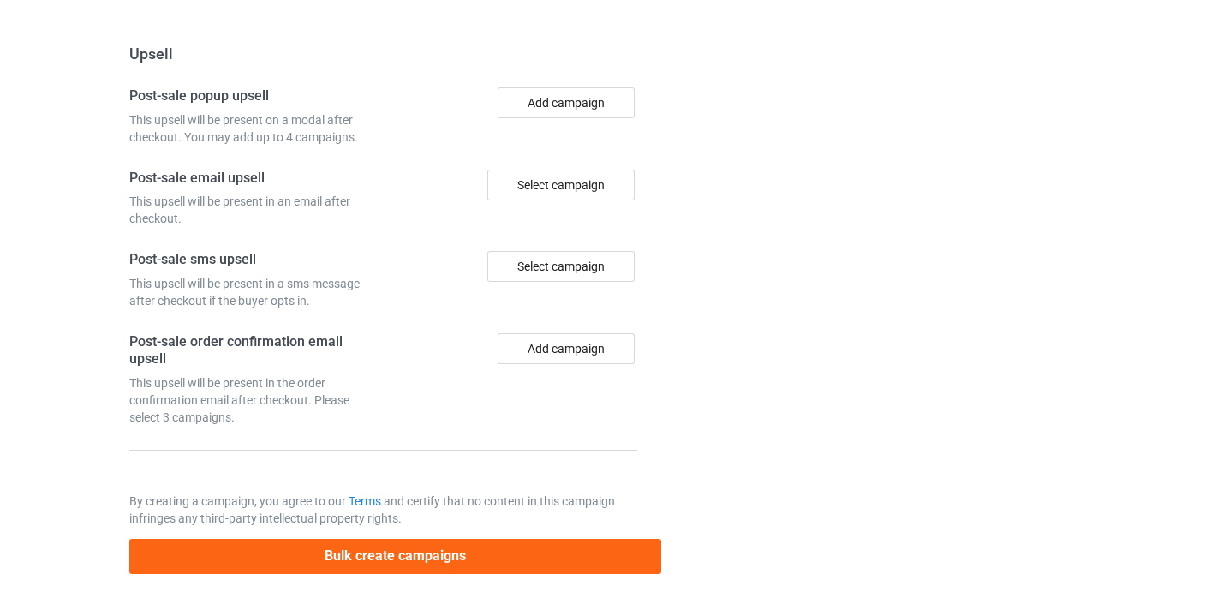
type input "/pet-sitter10"
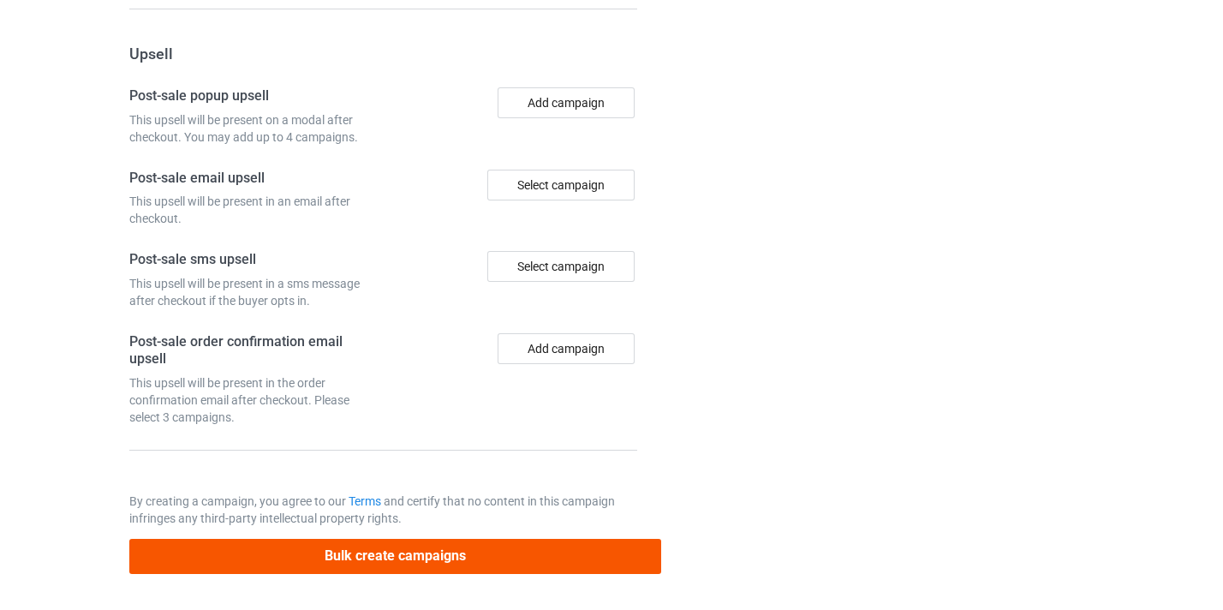
click at [511, 538] on div "Bulk create campaigns" at bounding box center [395, 550] width 533 height 47
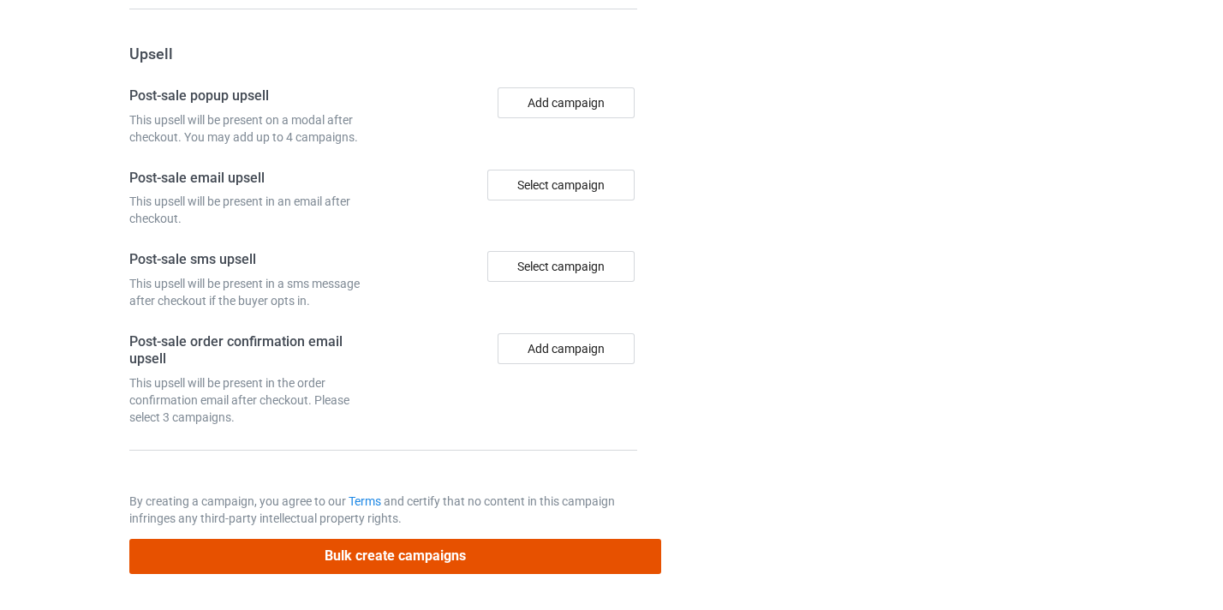
click at [514, 547] on button "Bulk create campaigns" at bounding box center [395, 556] width 533 height 35
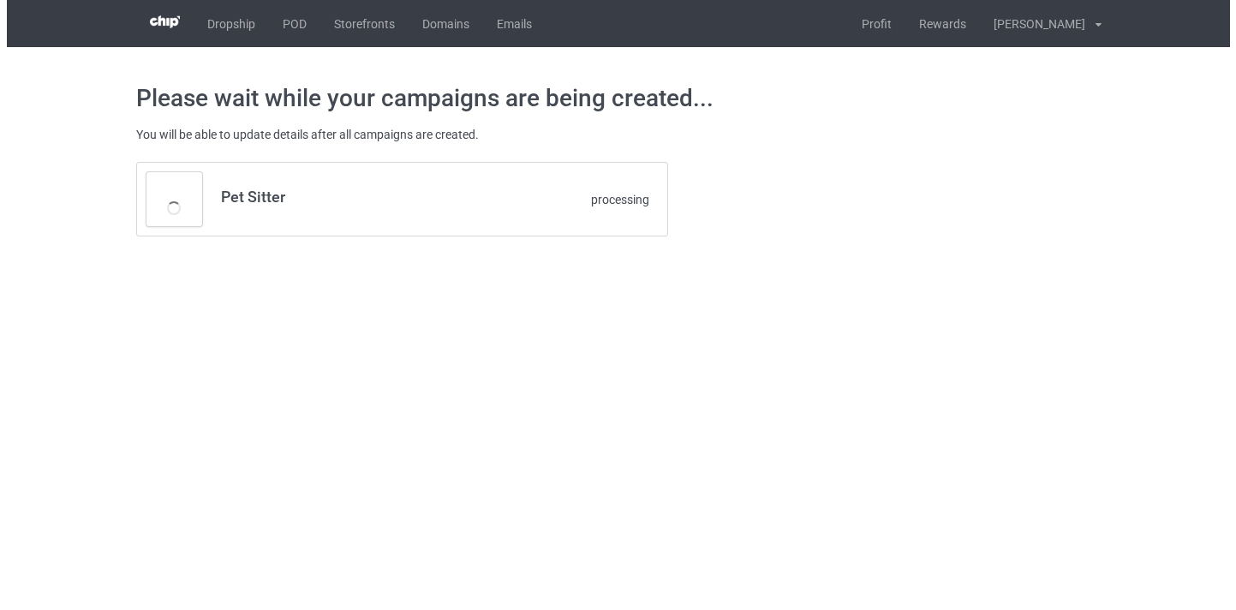
scroll to position [0, 0]
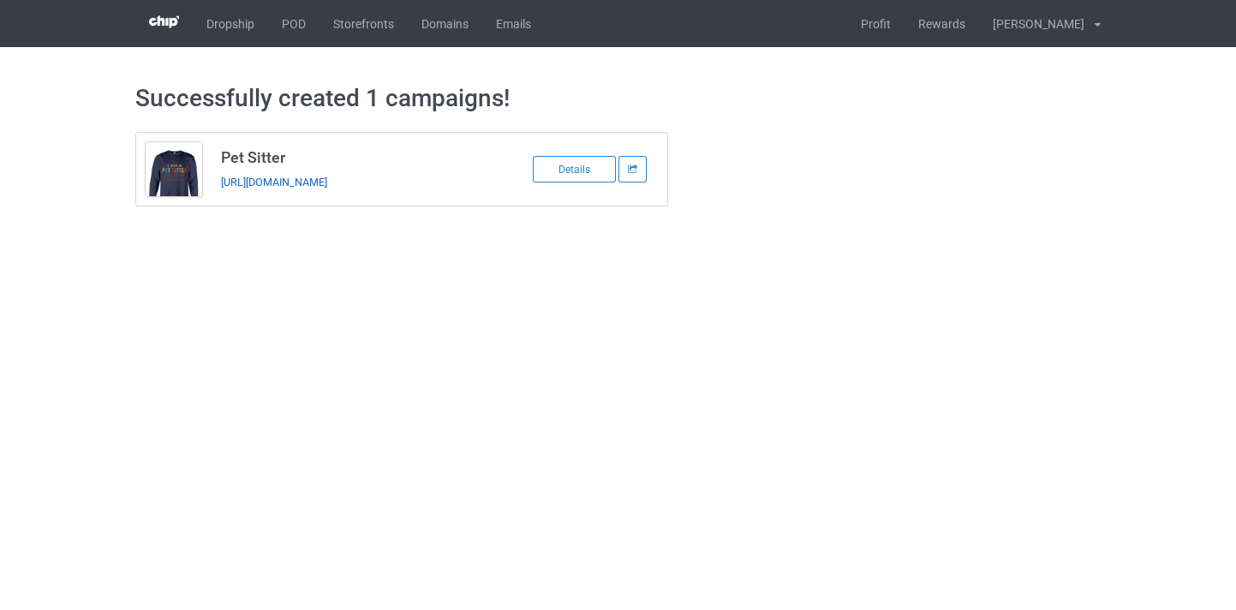
click at [302, 183] on link "https://www.thepure.gift/pet-sitter10" at bounding box center [274, 182] width 106 height 13
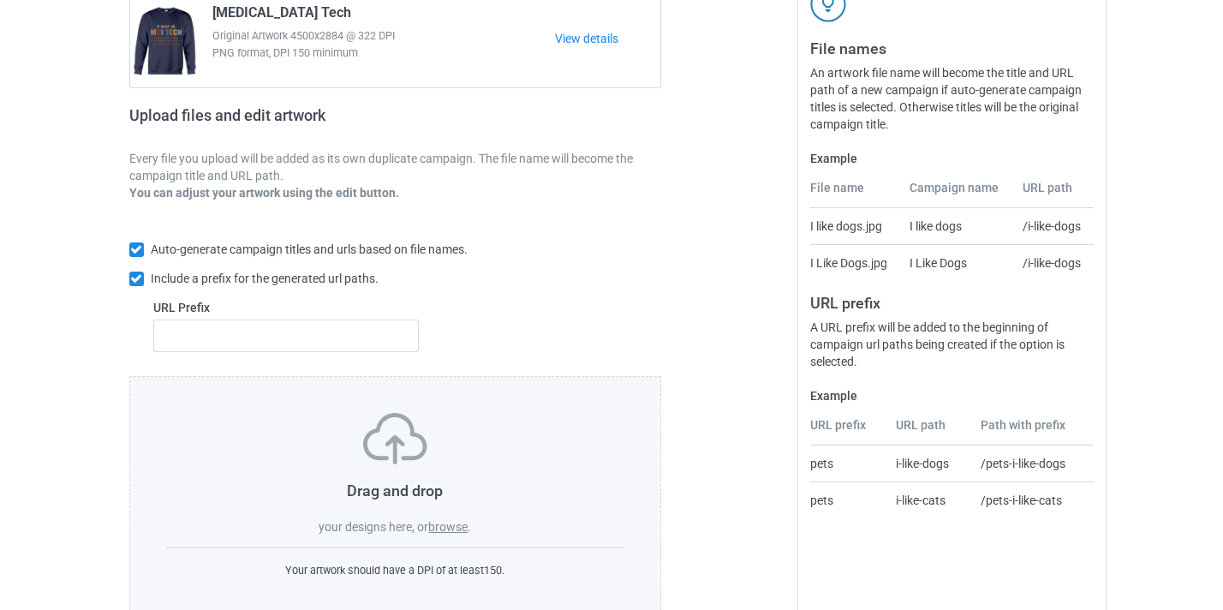
scroll to position [184, 0]
click at [458, 535] on div "Drag and drop your designs here, or browse . Your artwork should have a DPI of …" at bounding box center [395, 494] width 533 height 240
click at [454, 524] on label "browse" at bounding box center [447, 525] width 39 height 14
click at [0, 0] on input "browse" at bounding box center [0, 0] width 0 height 0
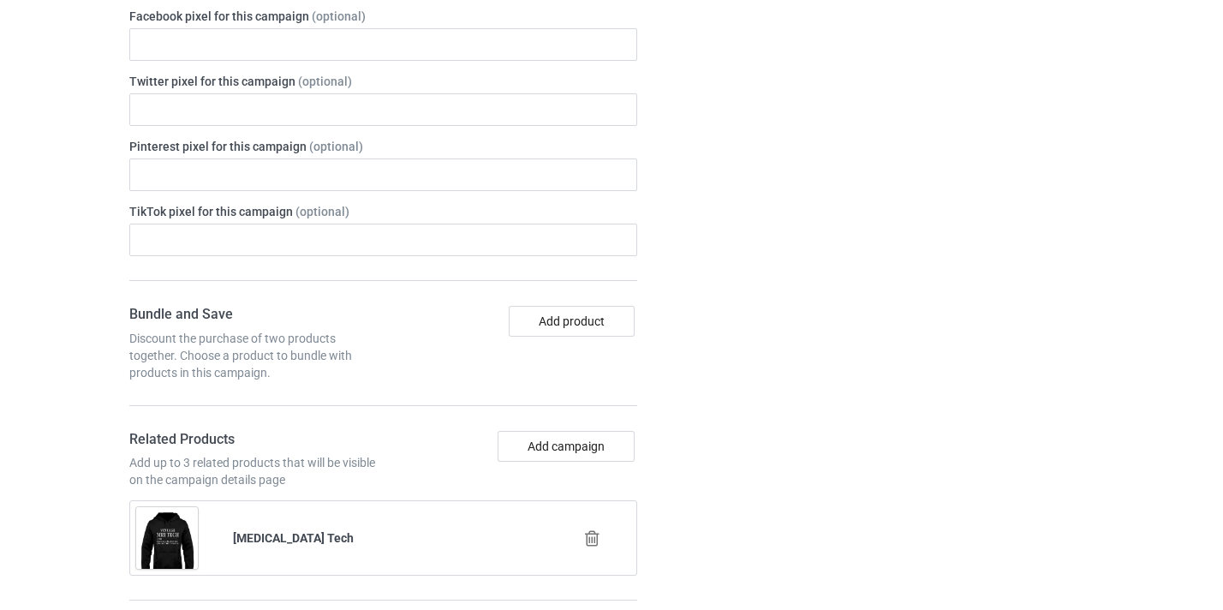
scroll to position [1054, 0]
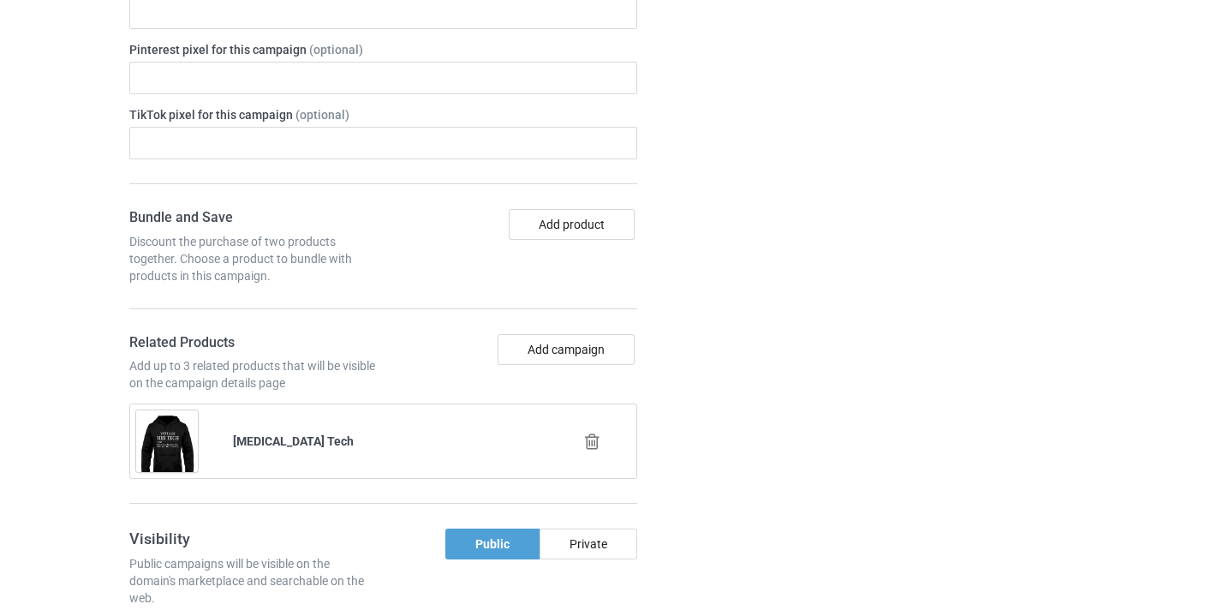
click at [584, 444] on icon at bounding box center [592, 442] width 21 height 18
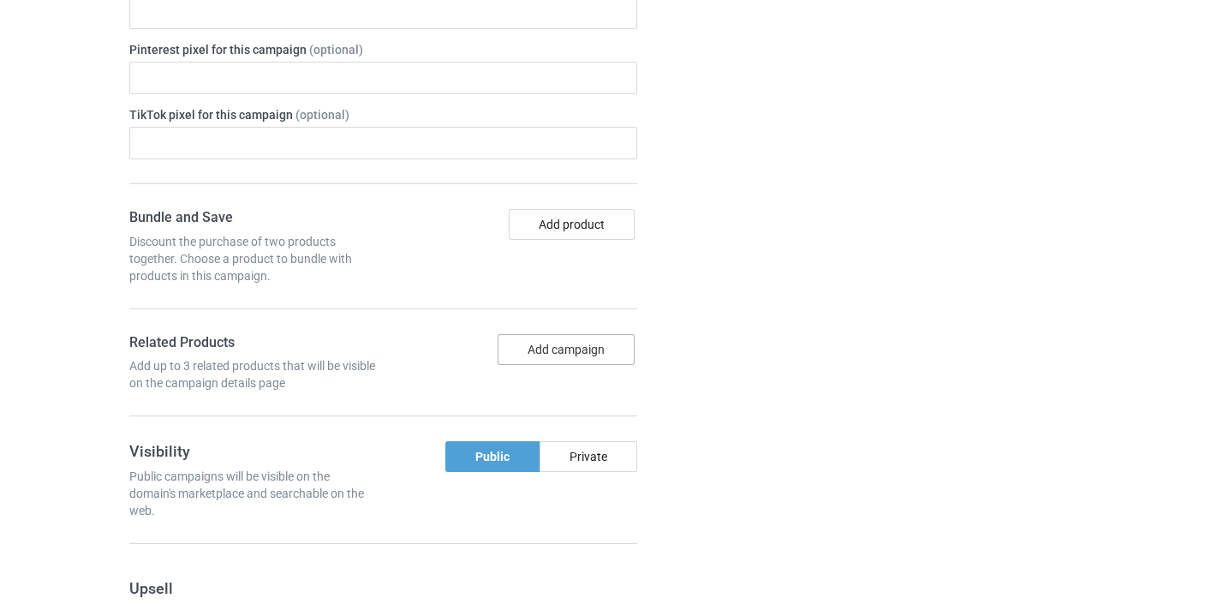
click at [576, 344] on button "Add campaign" at bounding box center [566, 349] width 137 height 31
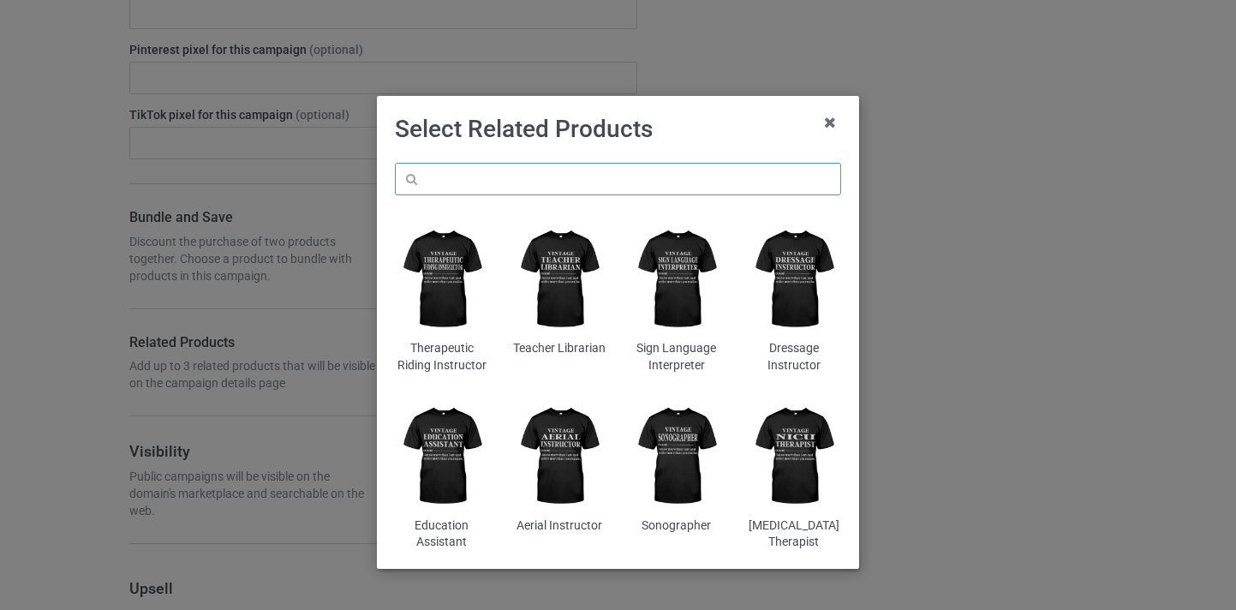
click at [603, 179] on input "text" at bounding box center [618, 179] width 446 height 33
paste input "Jeweler"
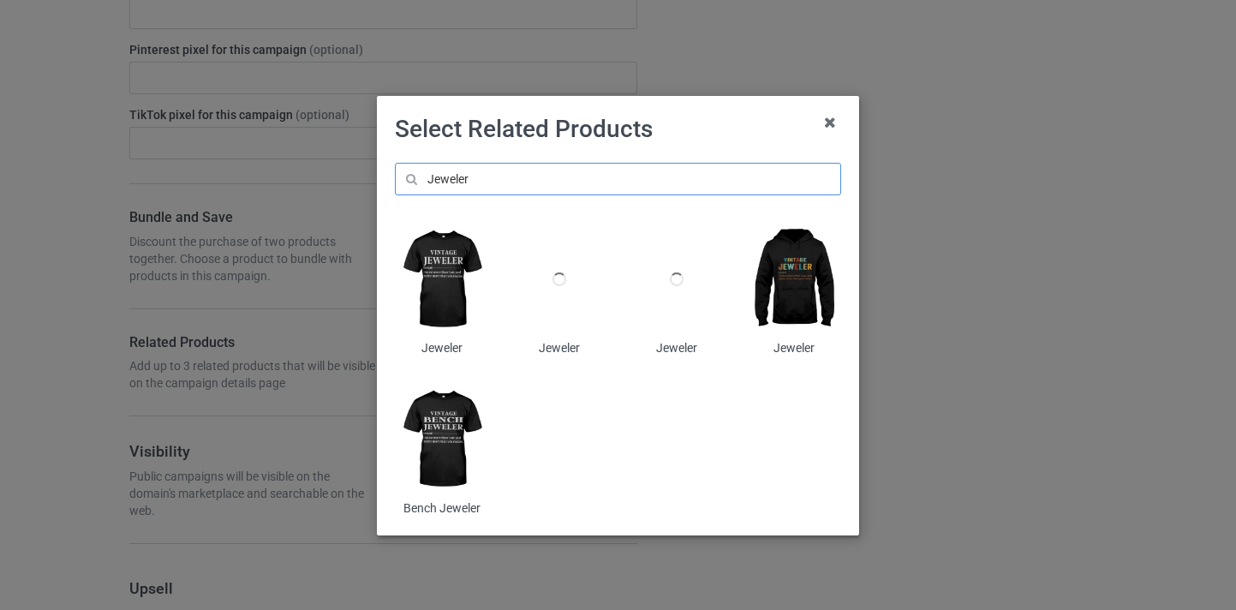
type input "Jeweler"
click at [807, 285] on img at bounding box center [794, 279] width 93 height 117
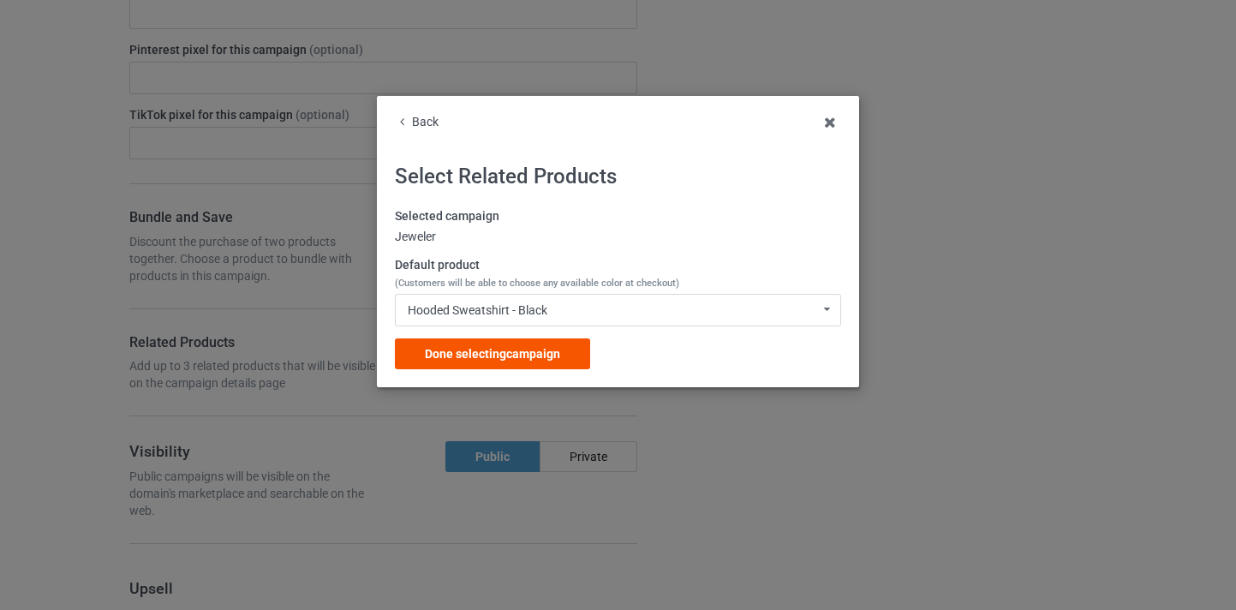
click at [564, 366] on div "Done selecting campaign" at bounding box center [492, 353] width 195 height 31
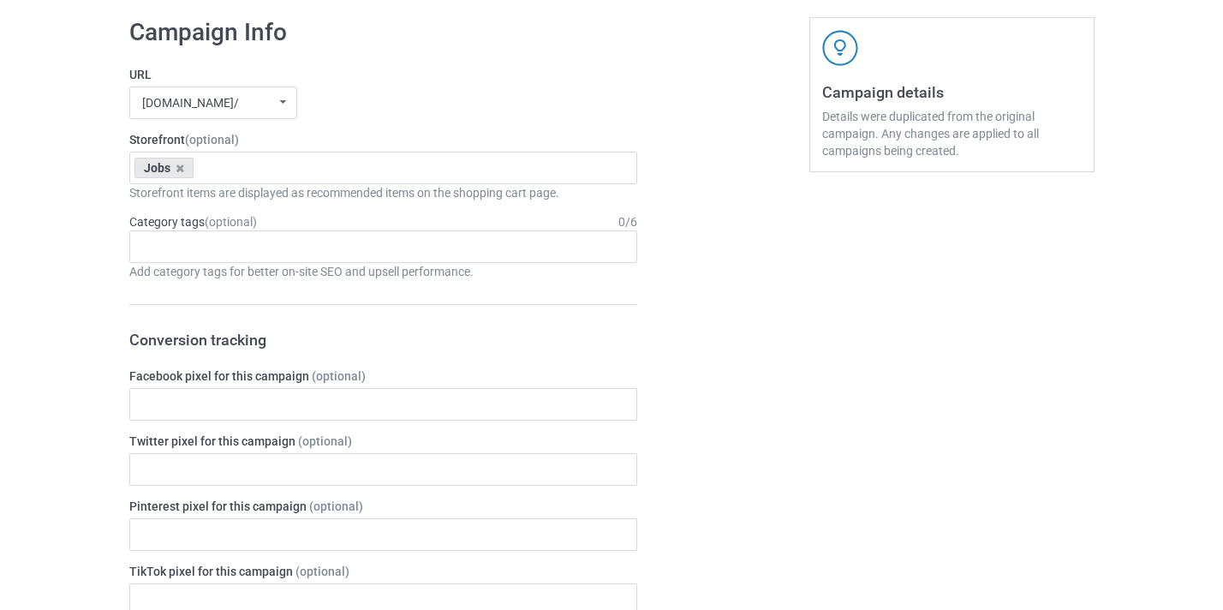
scroll to position [19, 0]
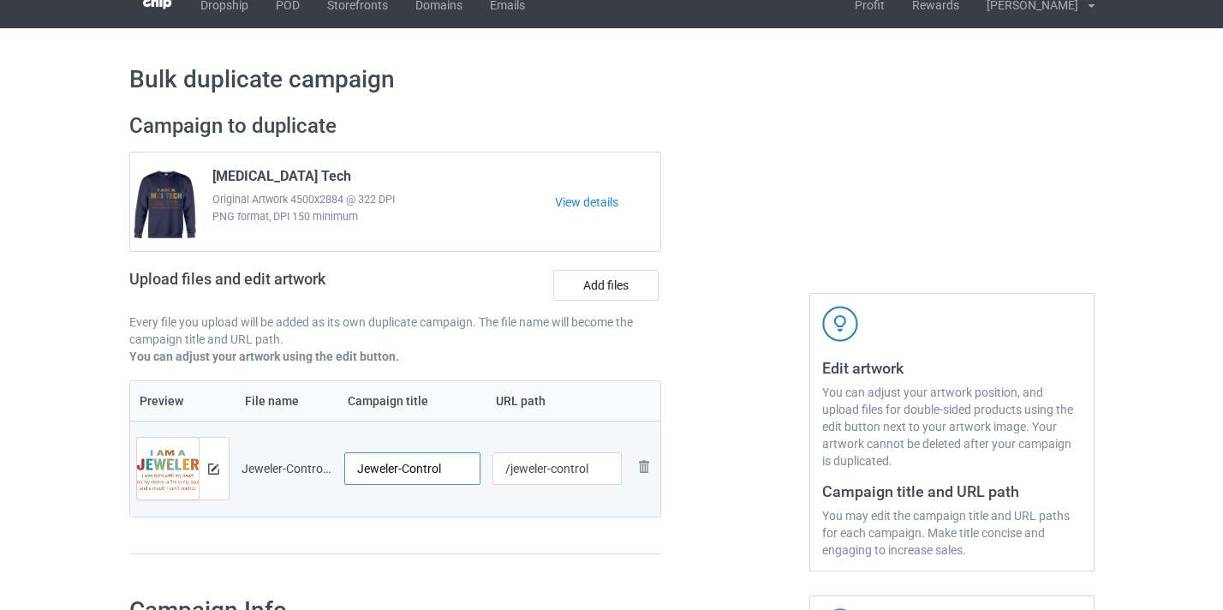
click at [427, 474] on input "Jeweler-Control" at bounding box center [412, 468] width 137 height 33
type input "Jeweler"
click at [575, 463] on input "/jeweler-control" at bounding box center [557, 468] width 129 height 33
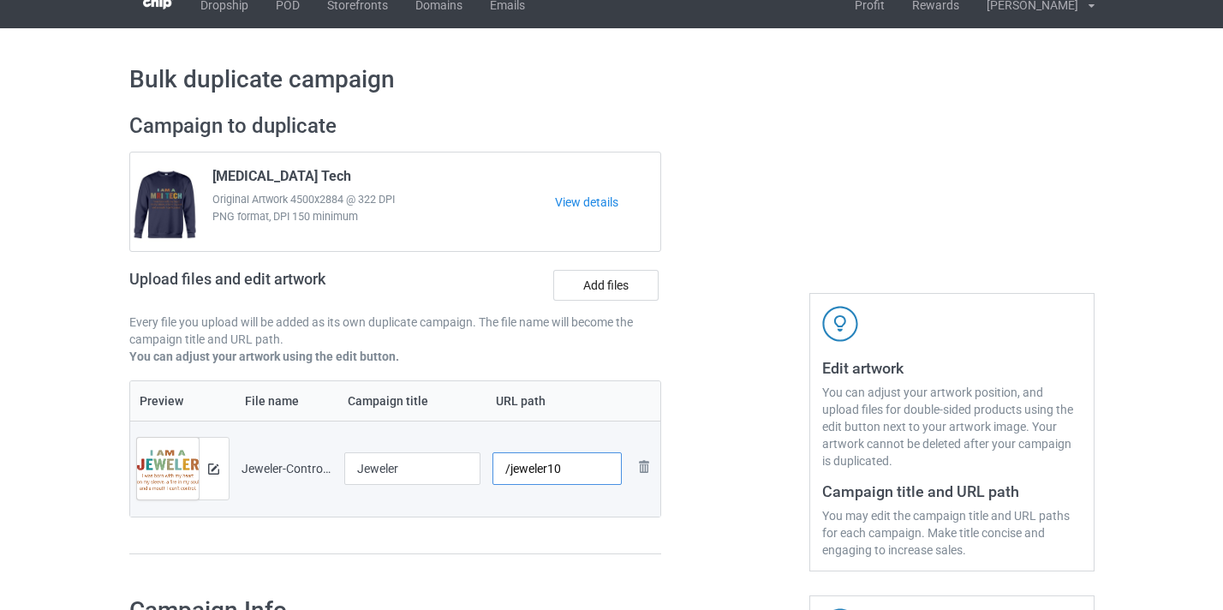
type input "/jeweler10"
click at [749, 327] on div at bounding box center [734, 342] width 123 height 482
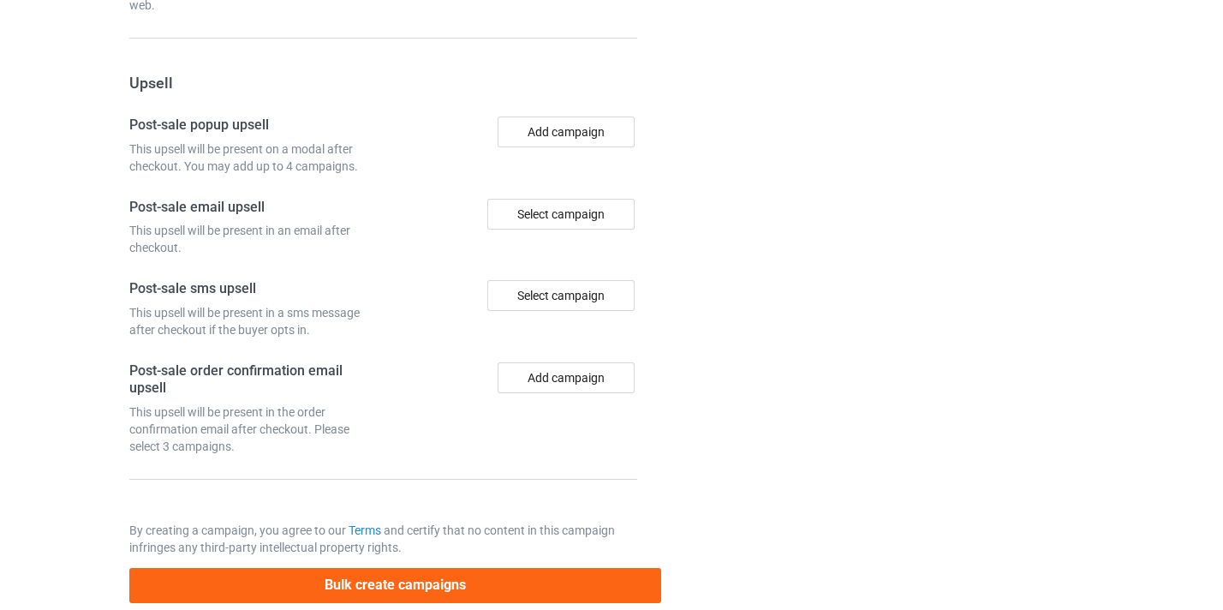
scroll to position [1676, 0]
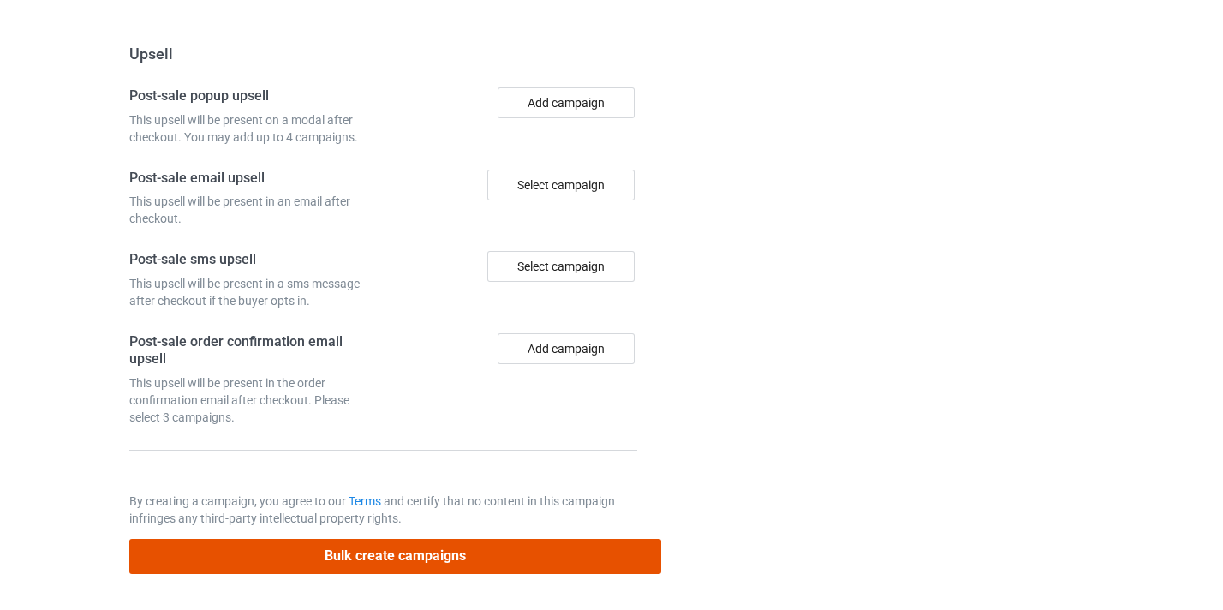
click at [608, 559] on button "Bulk create campaigns" at bounding box center [395, 556] width 533 height 35
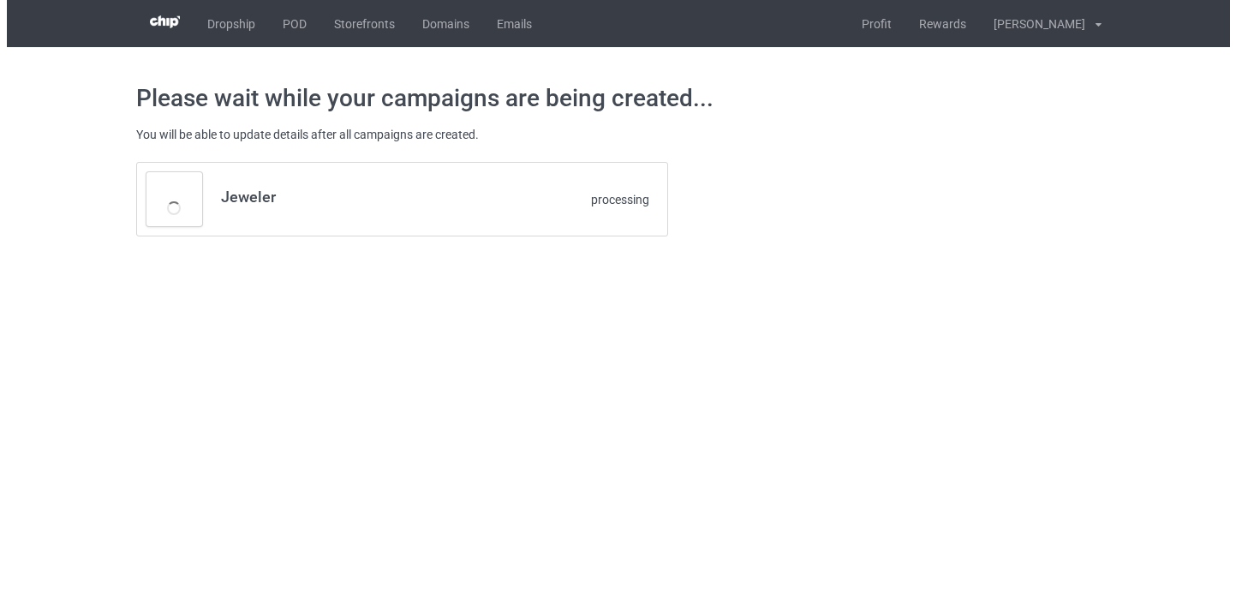
scroll to position [0, 0]
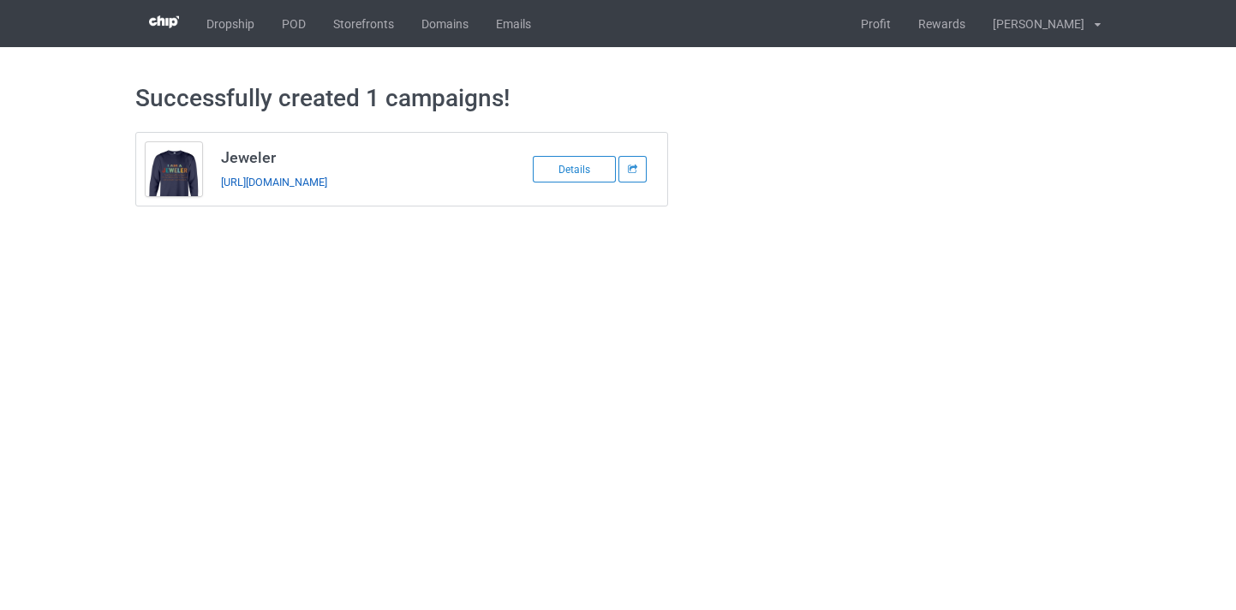
click at [327, 180] on link "https://www.thepure.gift/jeweler10" at bounding box center [274, 182] width 106 height 13
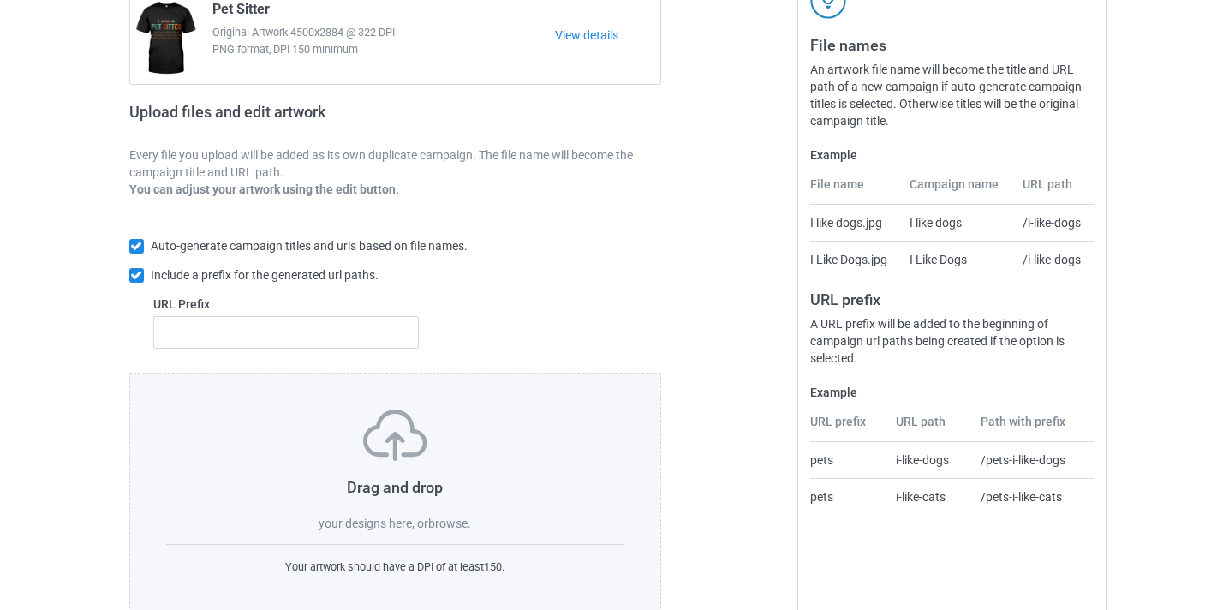
scroll to position [224, 0]
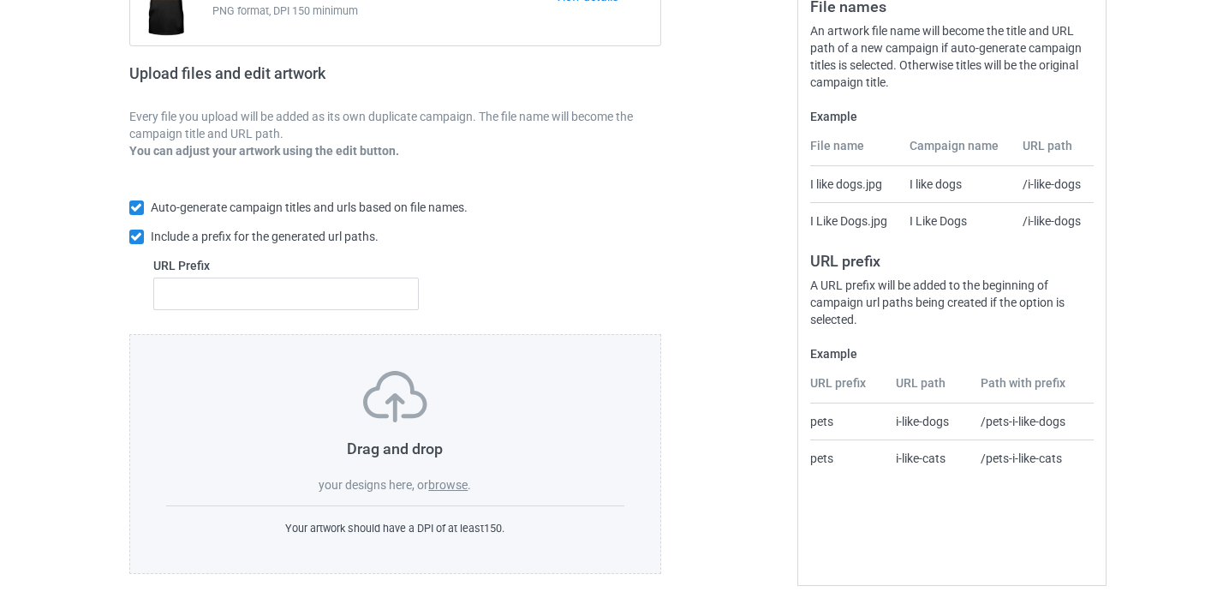
click at [427, 466] on div "Drag and drop your designs here, or browse ." at bounding box center [395, 432] width 459 height 123
click at [447, 481] on label "browse" at bounding box center [447, 485] width 39 height 14
click at [0, 0] on input "browse" at bounding box center [0, 0] width 0 height 0
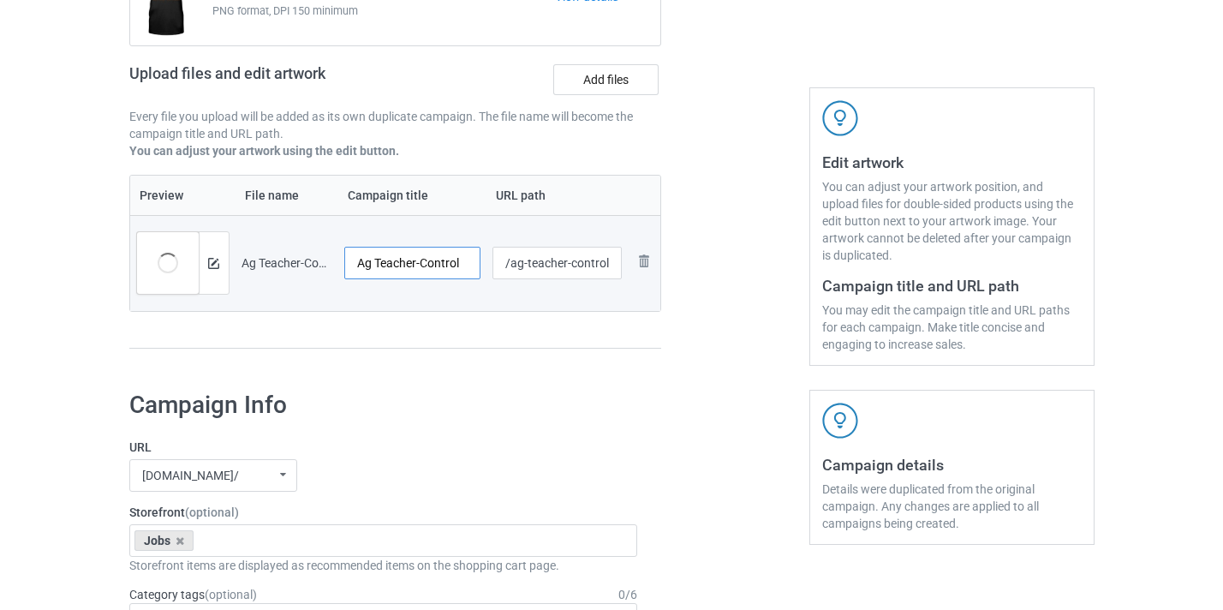
click at [456, 256] on input "Ag Teacher-Control" at bounding box center [412, 263] width 137 height 33
type input "Ag Teacher"
click at [607, 266] on input "/ag-teacher-control" at bounding box center [557, 263] width 129 height 33
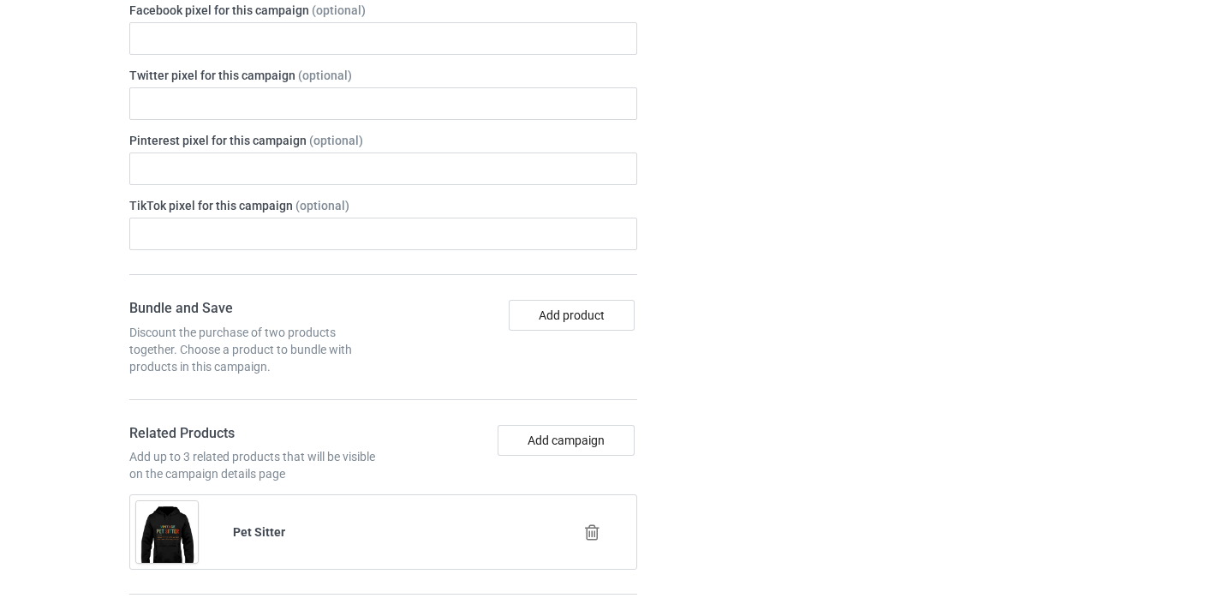
scroll to position [939, 0]
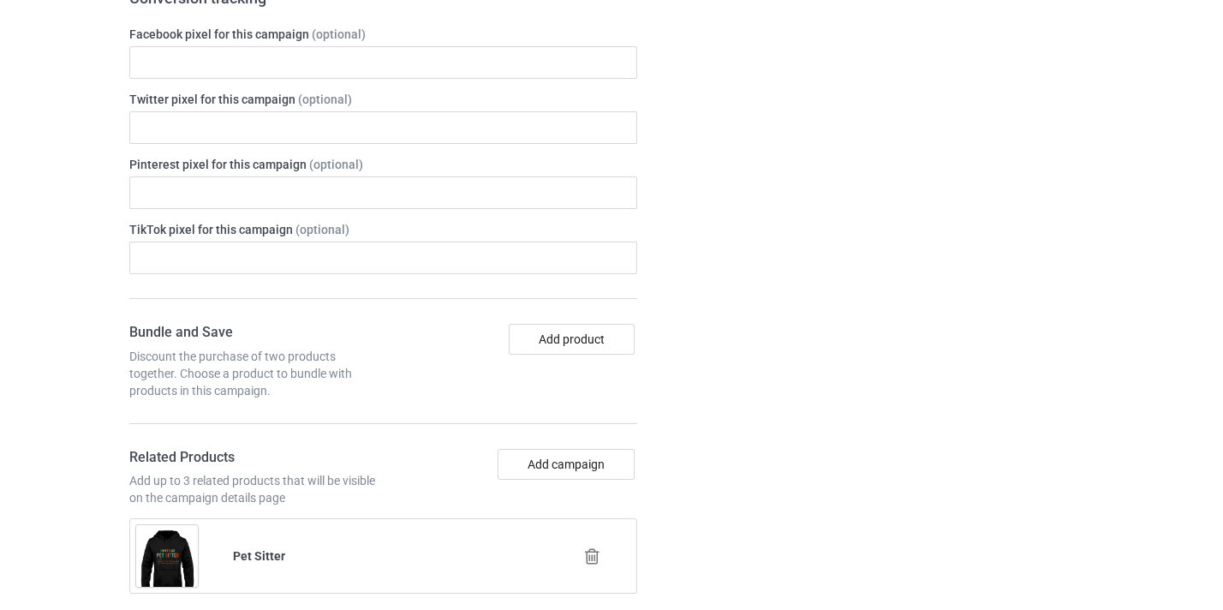
type input "/ag-teacher10"
click at [583, 561] on icon at bounding box center [592, 556] width 21 height 18
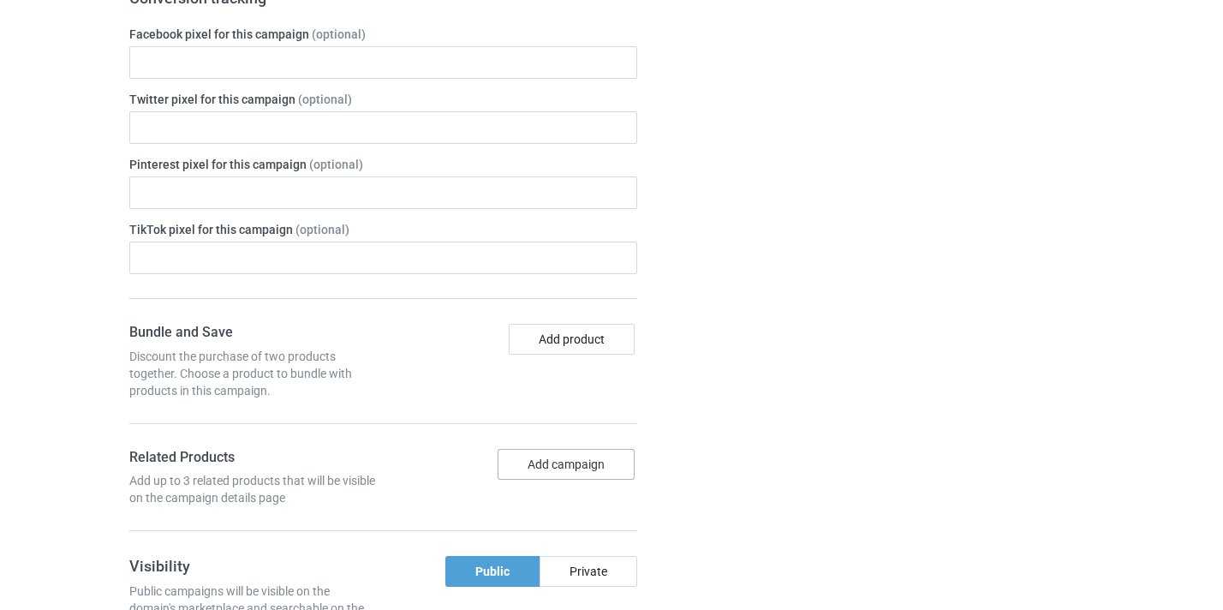
click at [590, 449] on button "Add campaign" at bounding box center [566, 464] width 137 height 31
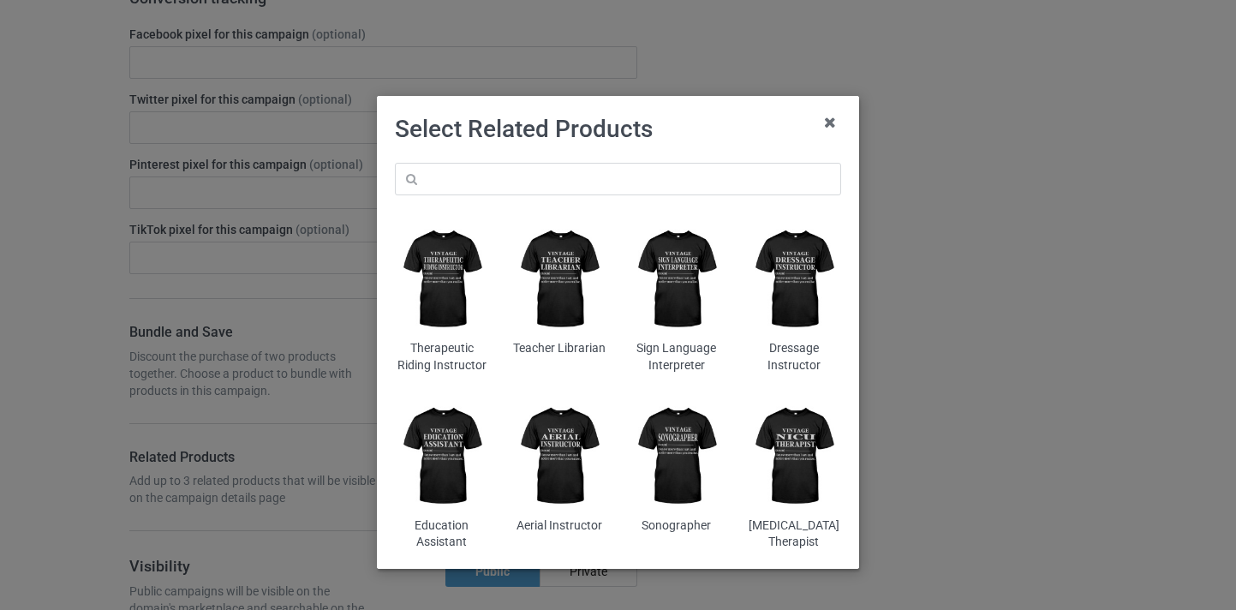
click at [523, 198] on div "Therapeutic Riding Instructor Teacher Librarian Sign Language Interpreter Dress…" at bounding box center [618, 357] width 470 height 412
click at [523, 176] on input "text" at bounding box center [618, 179] width 446 height 33
paste input "Ag Teacher"
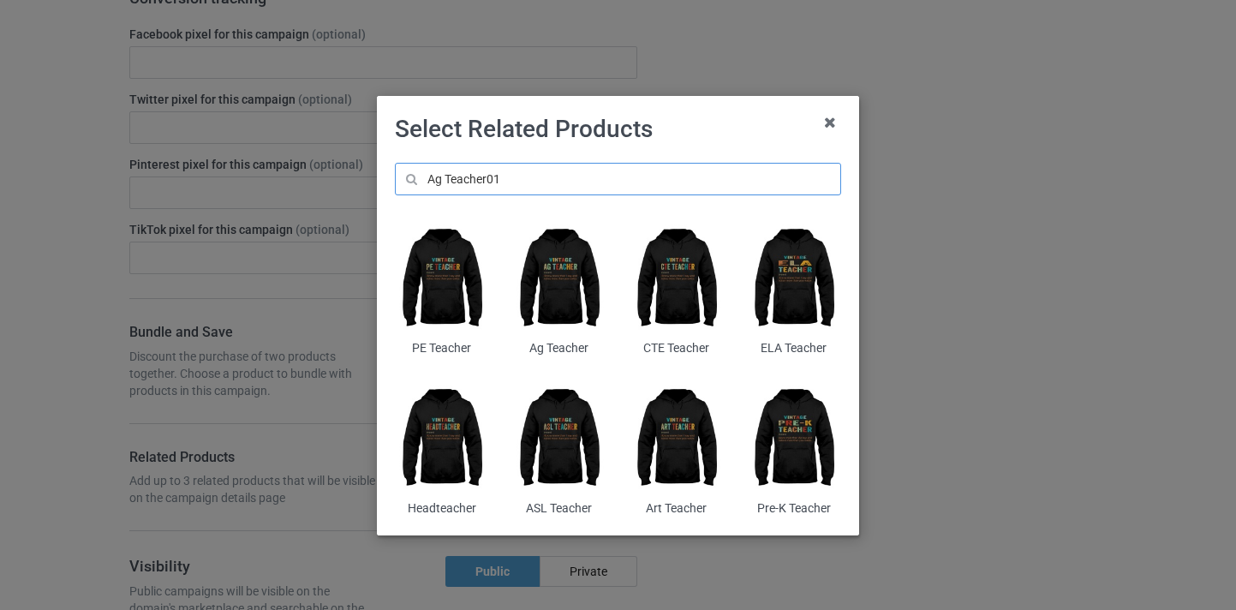
type input "Ag Teacher01"
click at [540, 296] on img at bounding box center [558, 279] width 93 height 117
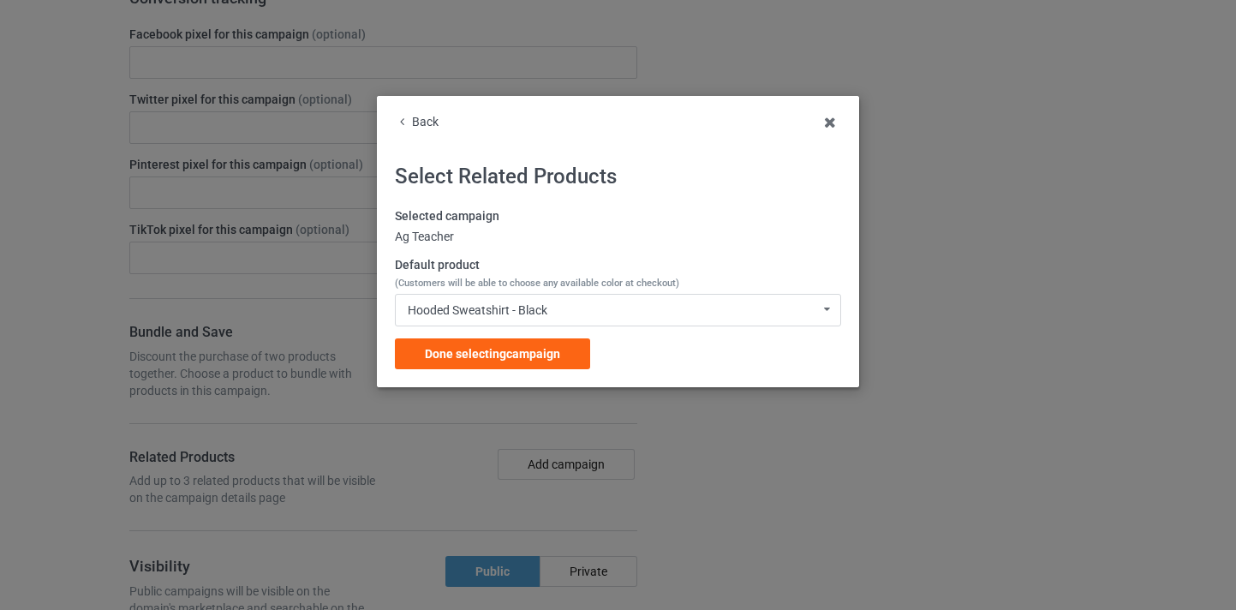
click at [600, 362] on div "Selected campaign Ag Teacher Default product (Customers will be able to choose …" at bounding box center [618, 288] width 446 height 161
click at [565, 360] on div "Done selecting campaign" at bounding box center [492, 353] width 195 height 31
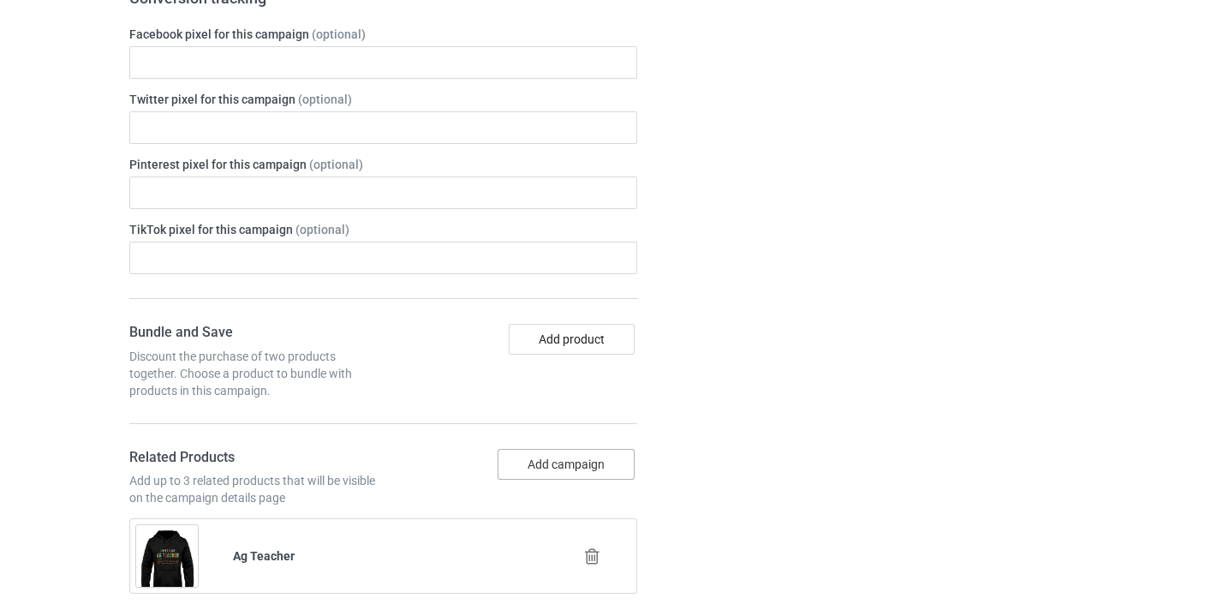
click at [609, 455] on button "Add campaign" at bounding box center [566, 464] width 137 height 31
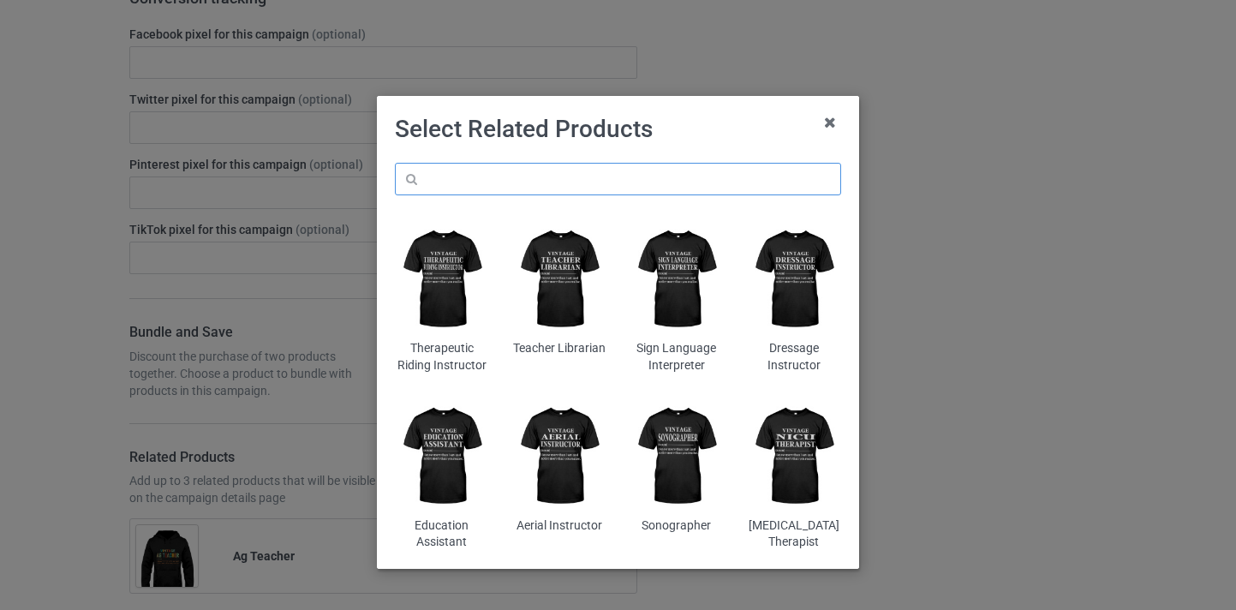
click at [592, 185] on input "text" at bounding box center [618, 179] width 446 height 33
paste input "Ag Teacher"
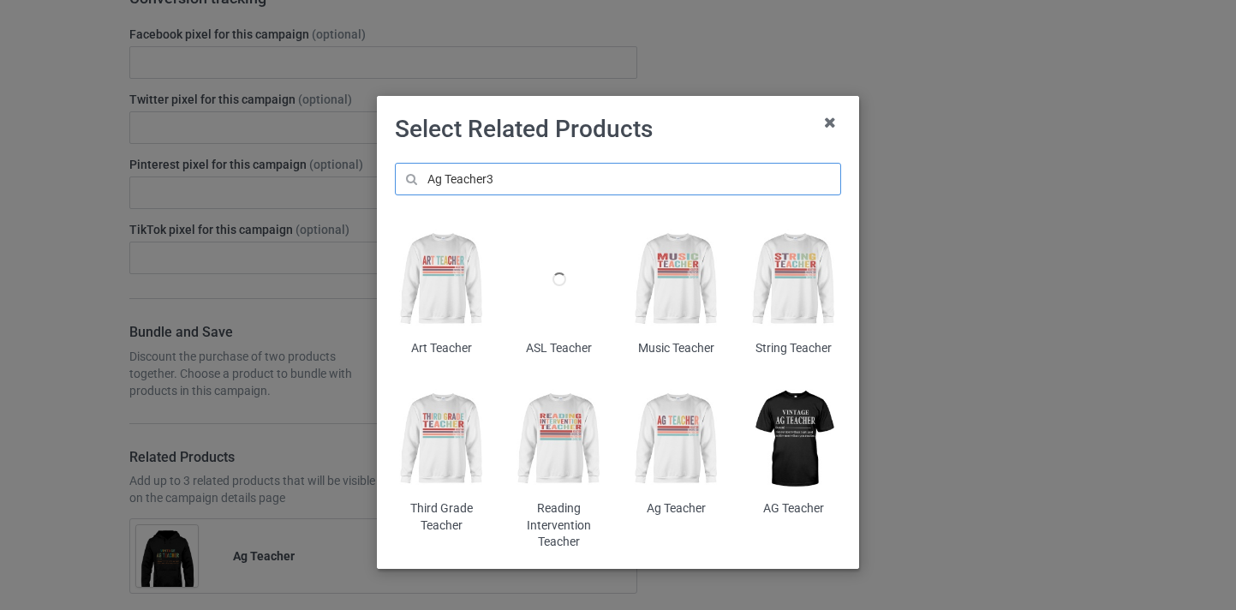
type input "Ag Teacher3"
click at [680, 429] on img at bounding box center [677, 439] width 93 height 117
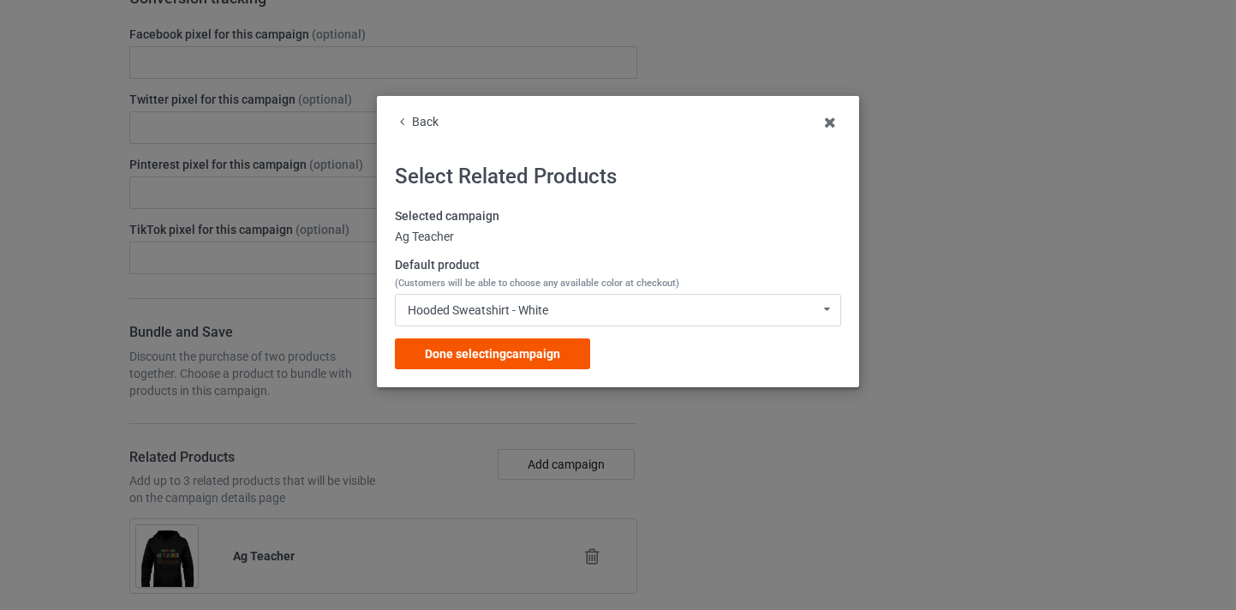
click at [578, 342] on div "Done selecting campaign" at bounding box center [492, 353] width 195 height 31
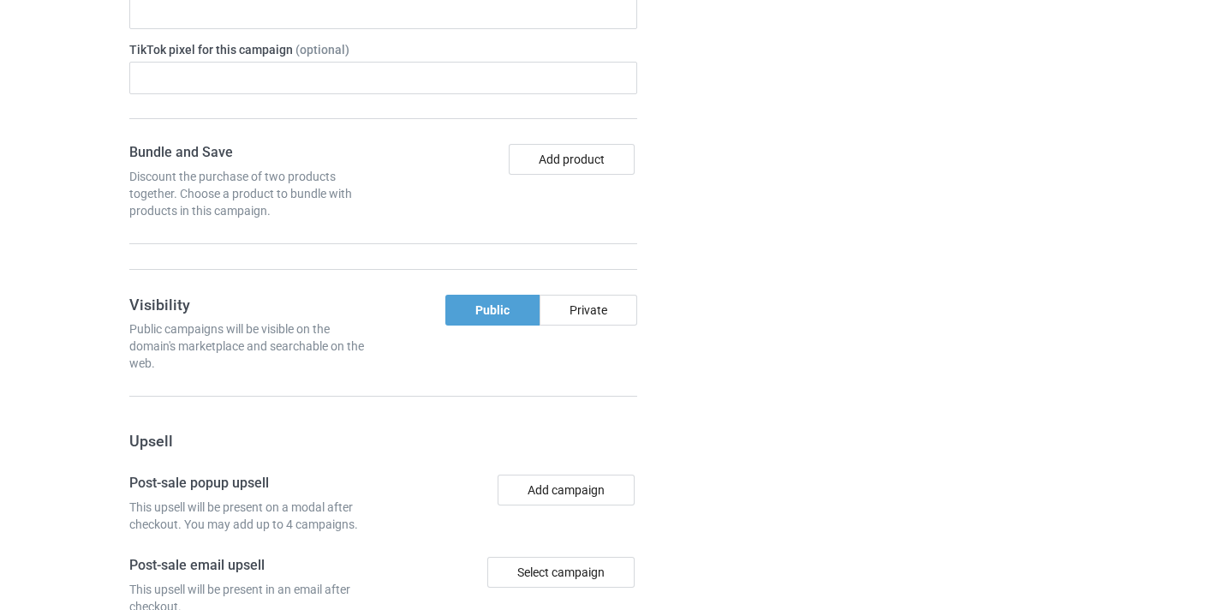
scroll to position [1757, 0]
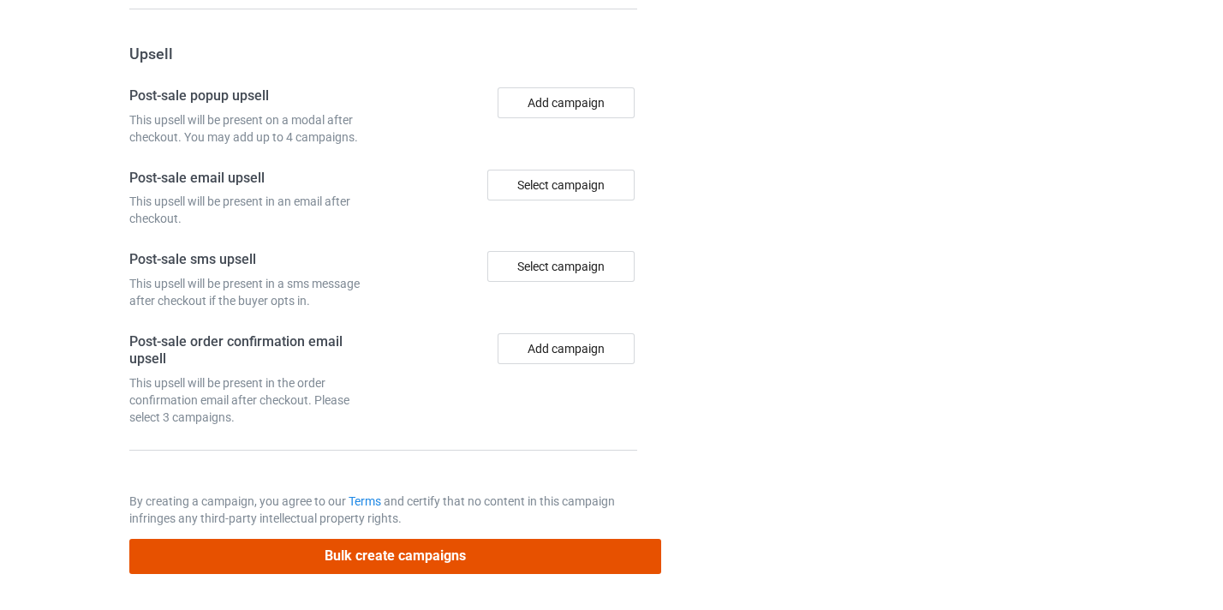
click at [567, 562] on button "Bulk create campaigns" at bounding box center [395, 556] width 533 height 35
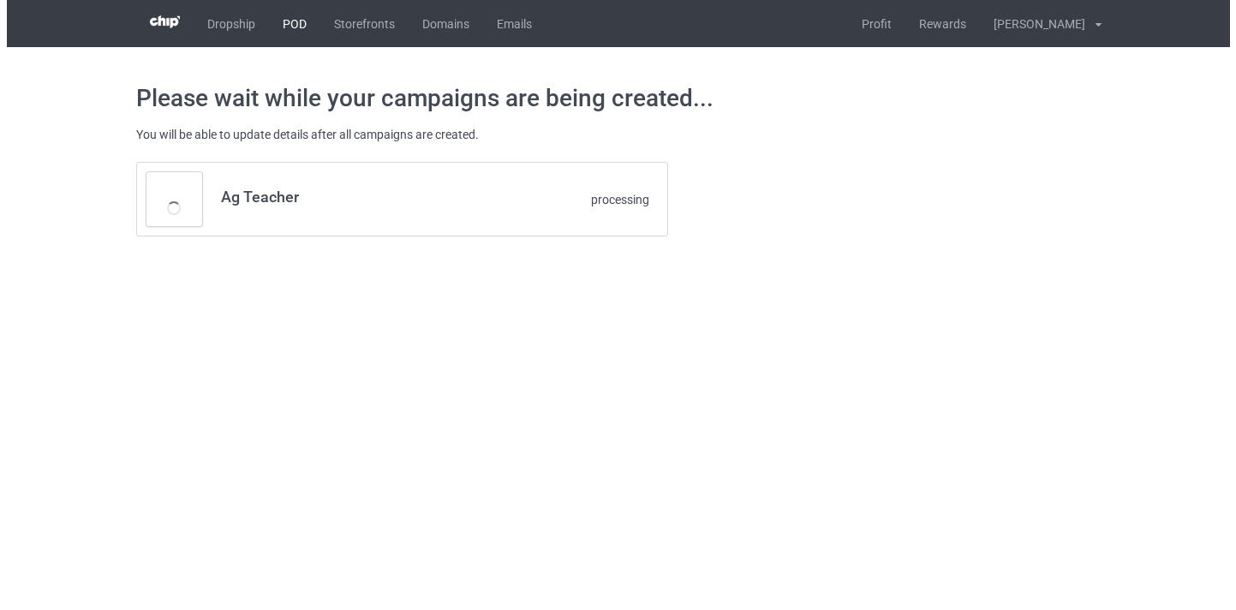
scroll to position [0, 0]
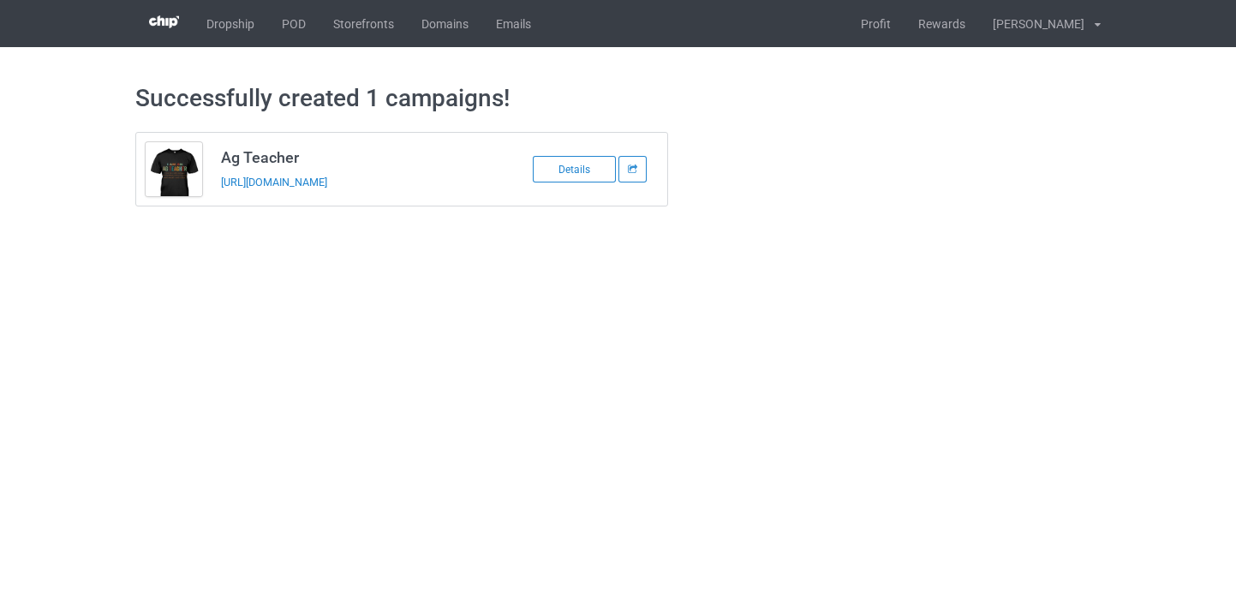
click at [373, 173] on div "https://www.thepure.gift/ag-teacher10" at bounding box center [341, 182] width 240 height 18
click at [327, 177] on link "https://www.thepure.gift/ag-teacher10" at bounding box center [274, 182] width 106 height 13
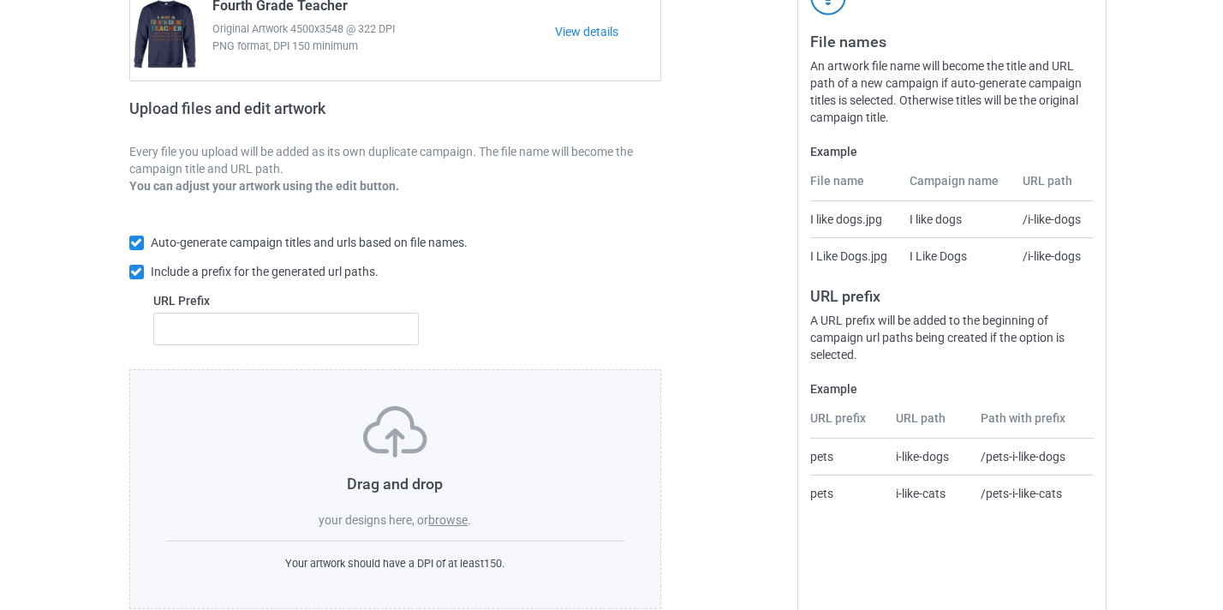
scroll to position [192, 0]
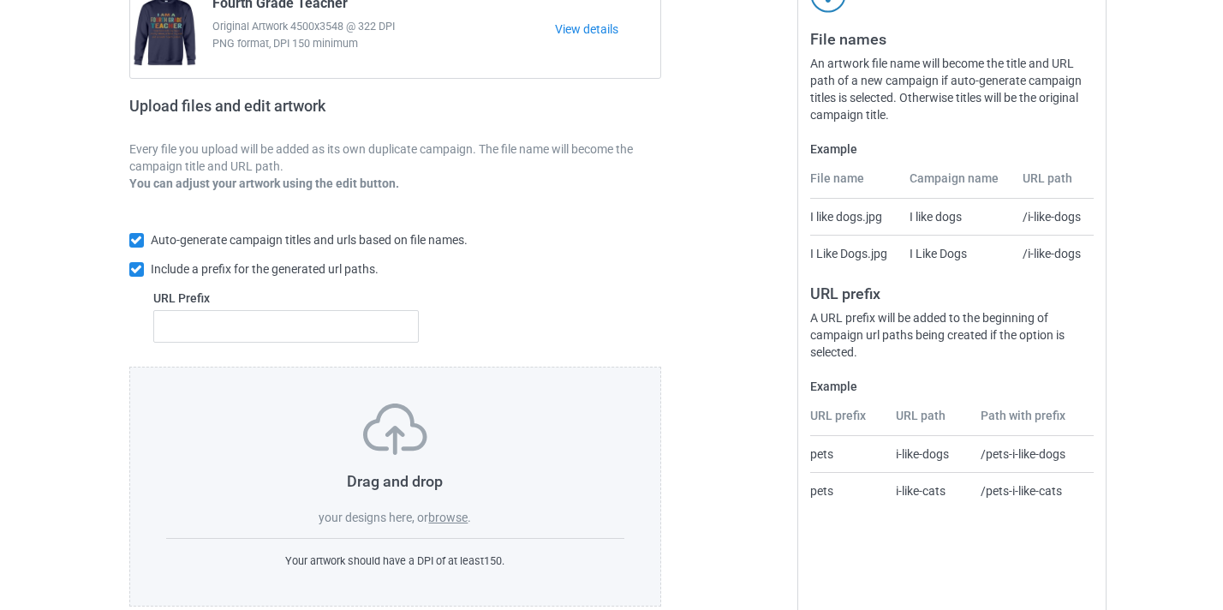
click at [475, 514] on div "Drag and drop your designs here, or browse ." at bounding box center [395, 465] width 459 height 123
click at [451, 519] on label "browse" at bounding box center [447, 518] width 39 height 14
click at [0, 0] on input "browse" at bounding box center [0, 0] width 0 height 0
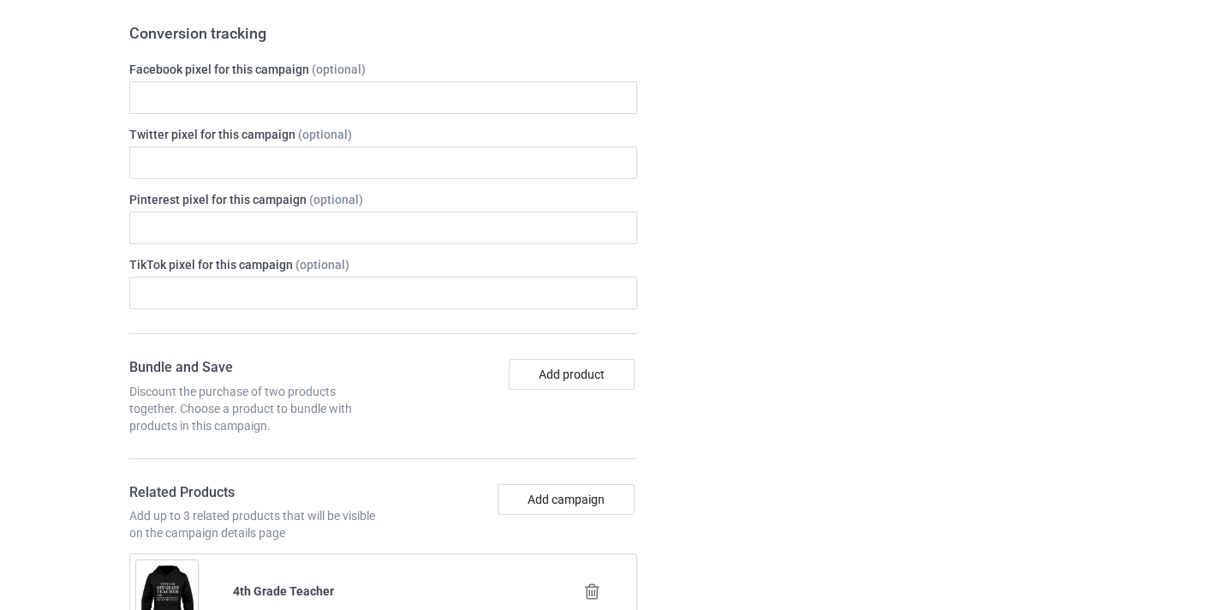
scroll to position [1194, 0]
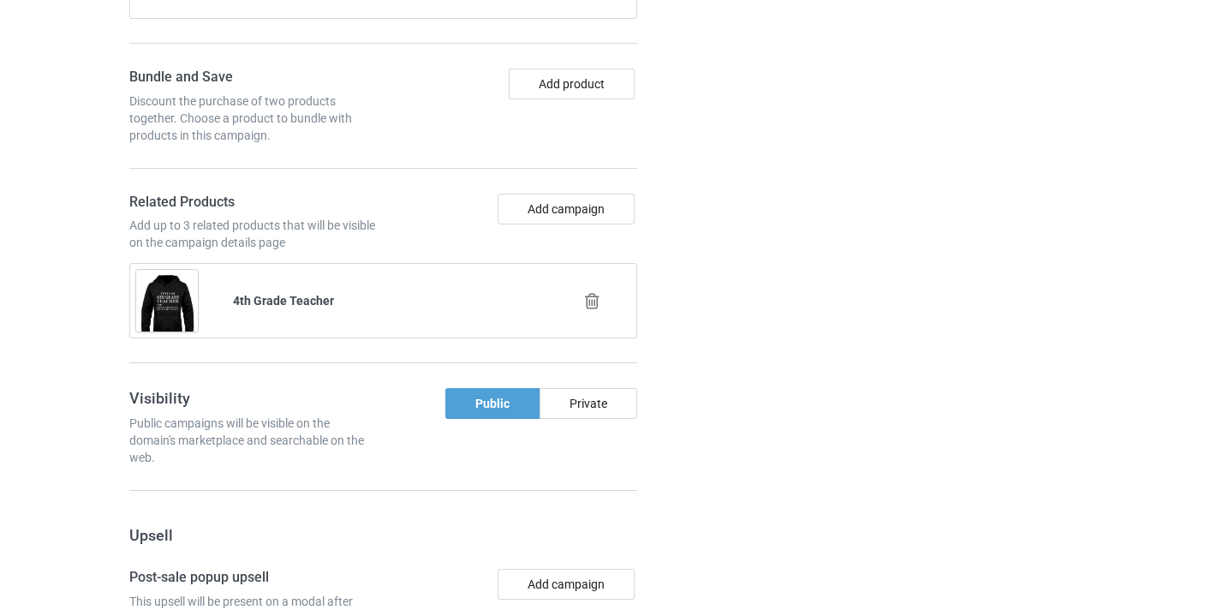
click at [578, 293] on div at bounding box center [595, 301] width 98 height 43
click at [586, 298] on icon at bounding box center [592, 301] width 21 height 18
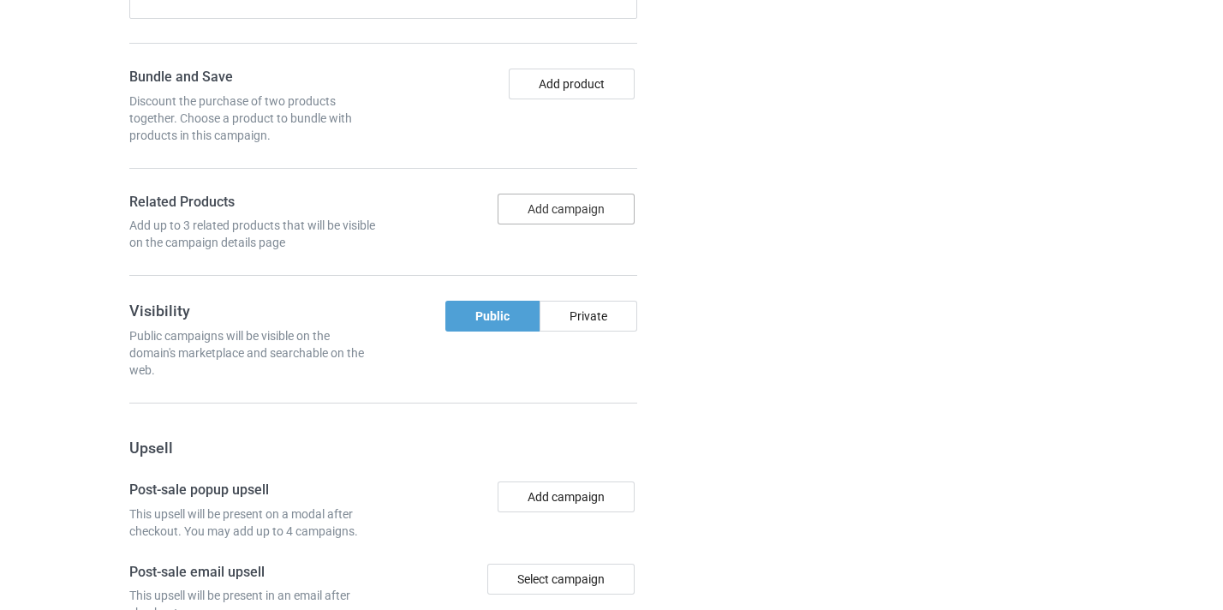
click at [568, 213] on button "Add campaign" at bounding box center [566, 209] width 137 height 31
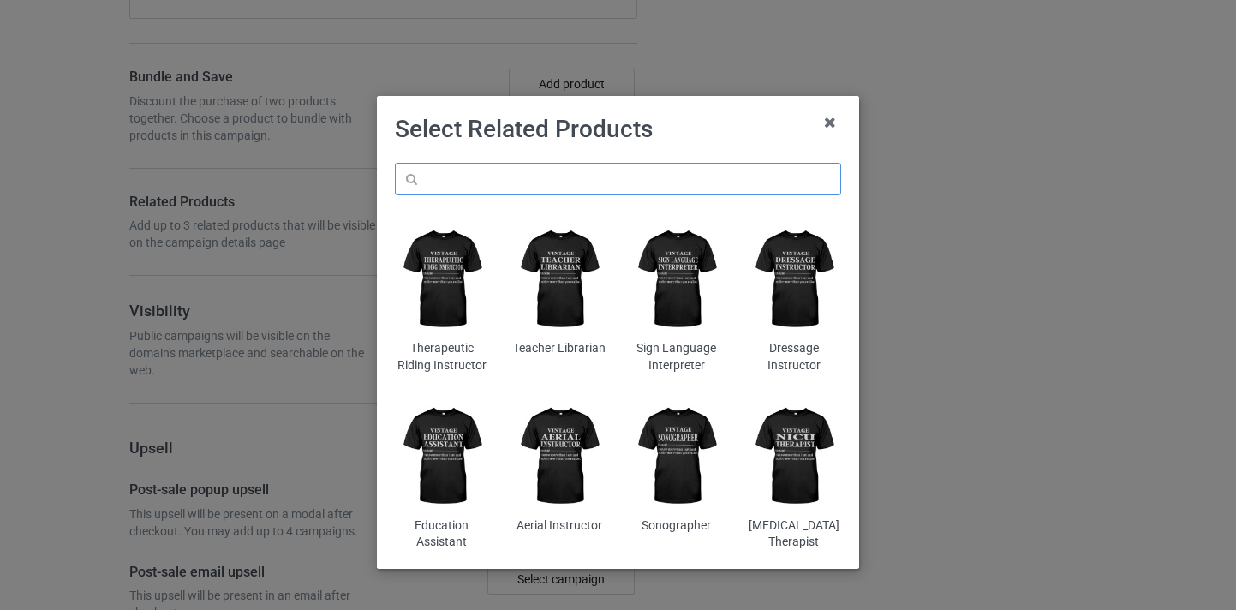
click at [554, 181] on input "text" at bounding box center [618, 179] width 446 height 33
paste input "Head Start Teacher"
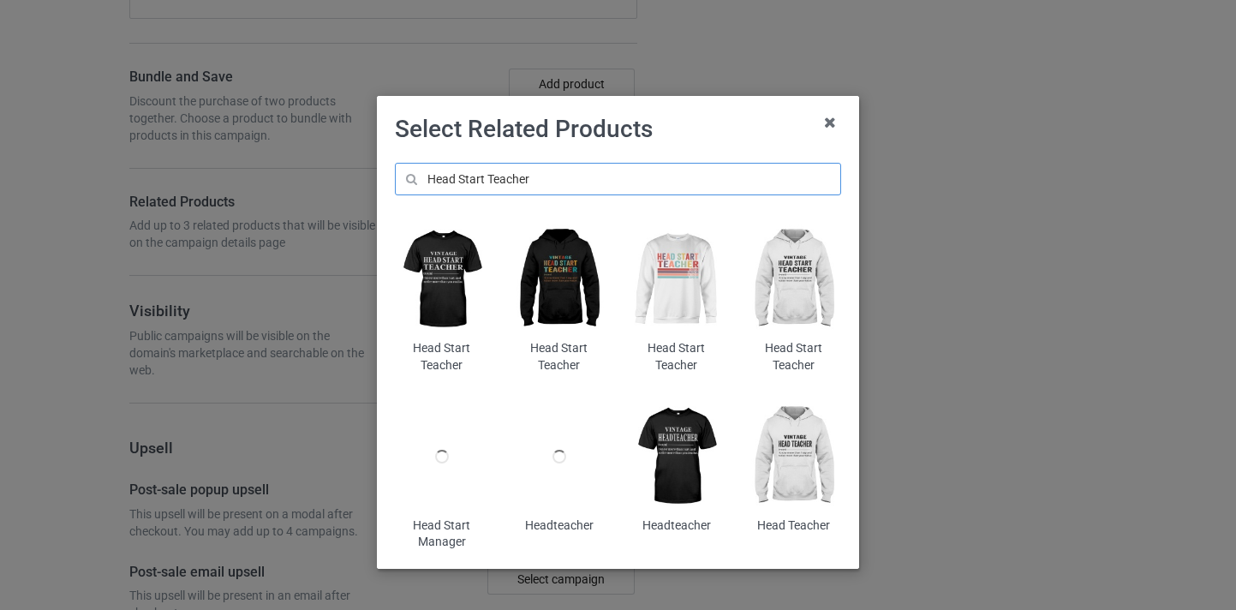
type input "Head Start Teacher"
click at [690, 278] on img at bounding box center [677, 279] width 93 height 117
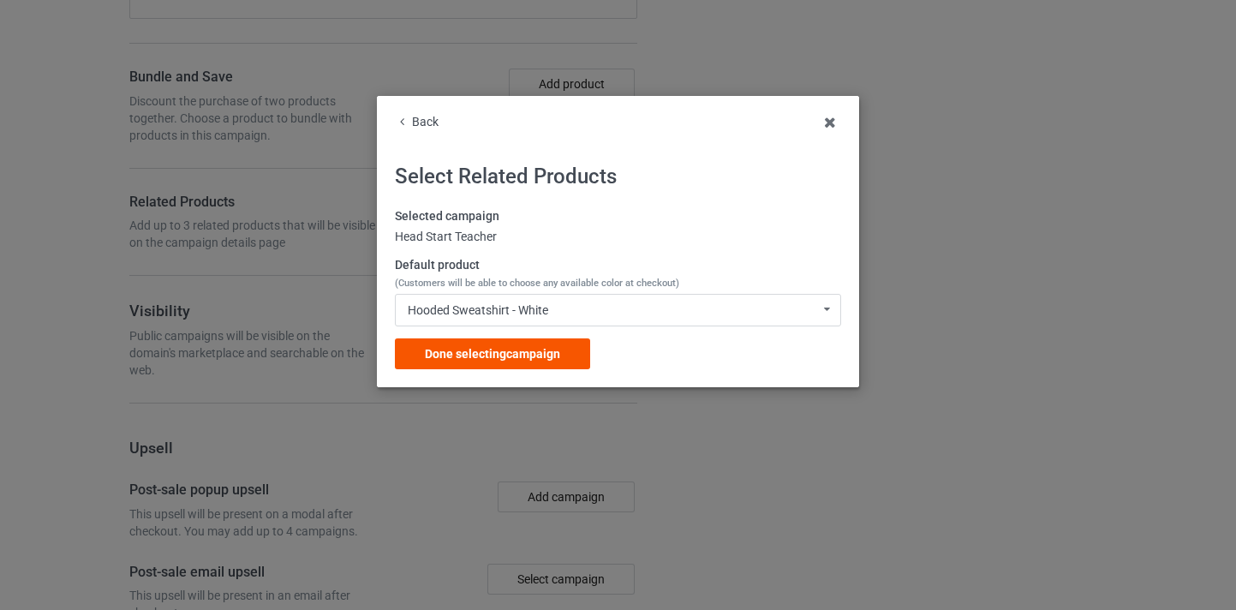
click at [556, 348] on span "Done selecting campaign" at bounding box center [492, 354] width 135 height 14
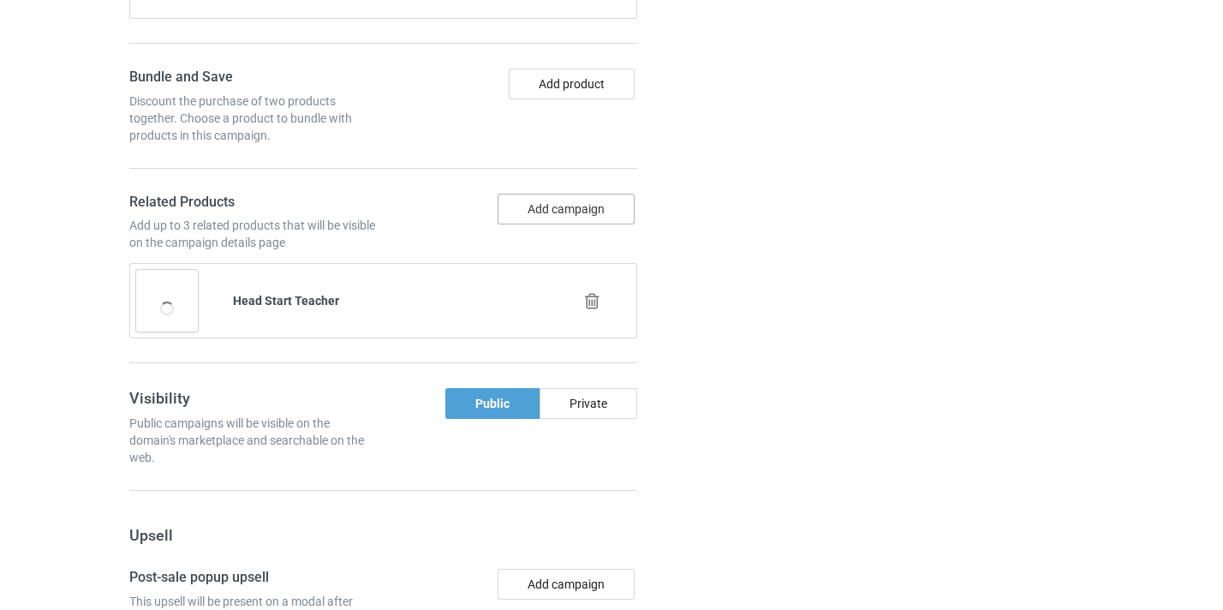
click at [588, 194] on button "Add campaign" at bounding box center [566, 209] width 137 height 31
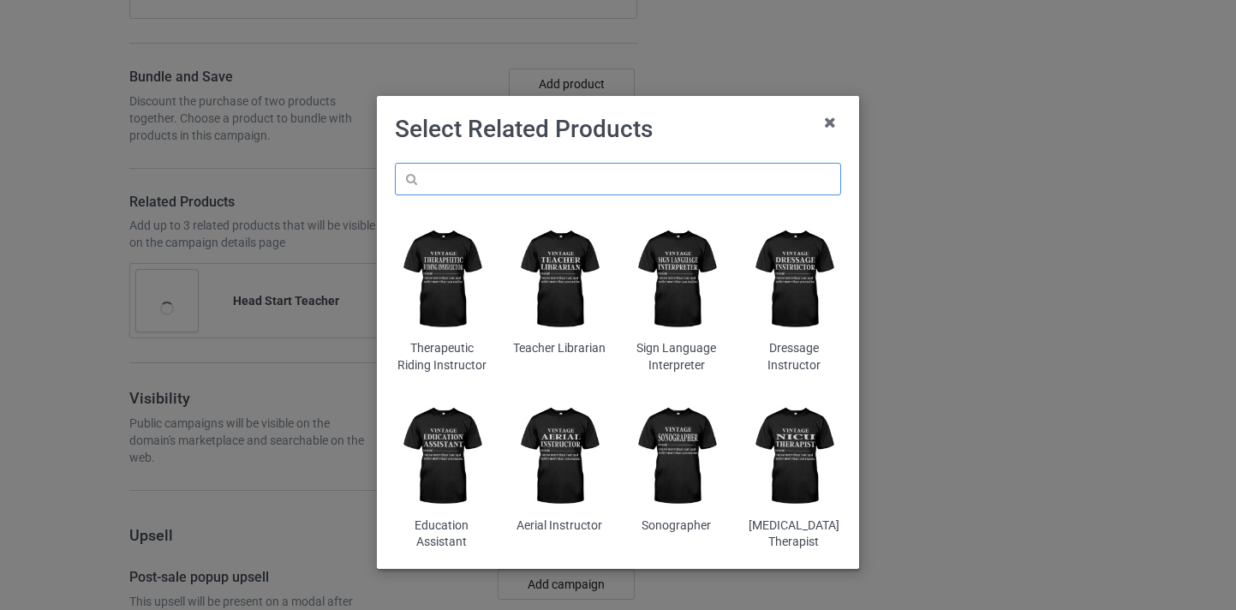
click at [569, 178] on input "text" at bounding box center [618, 179] width 446 height 33
paste input "Head Start Teacher"
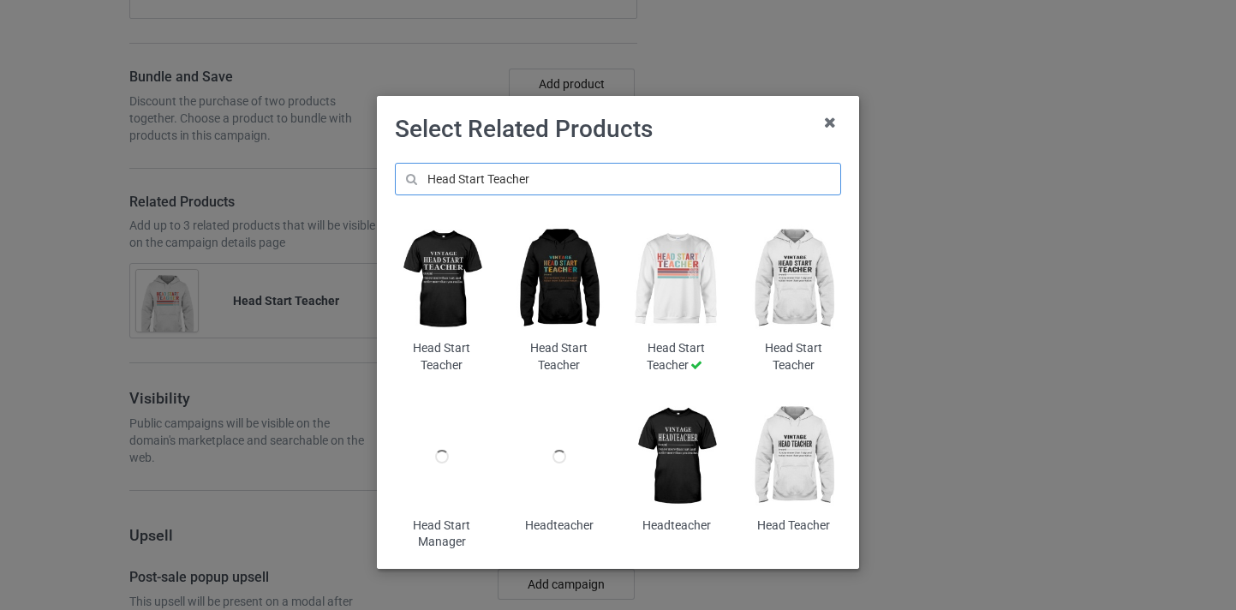
type input "Head Start Teacher"
click at [567, 279] on img at bounding box center [558, 279] width 93 height 117
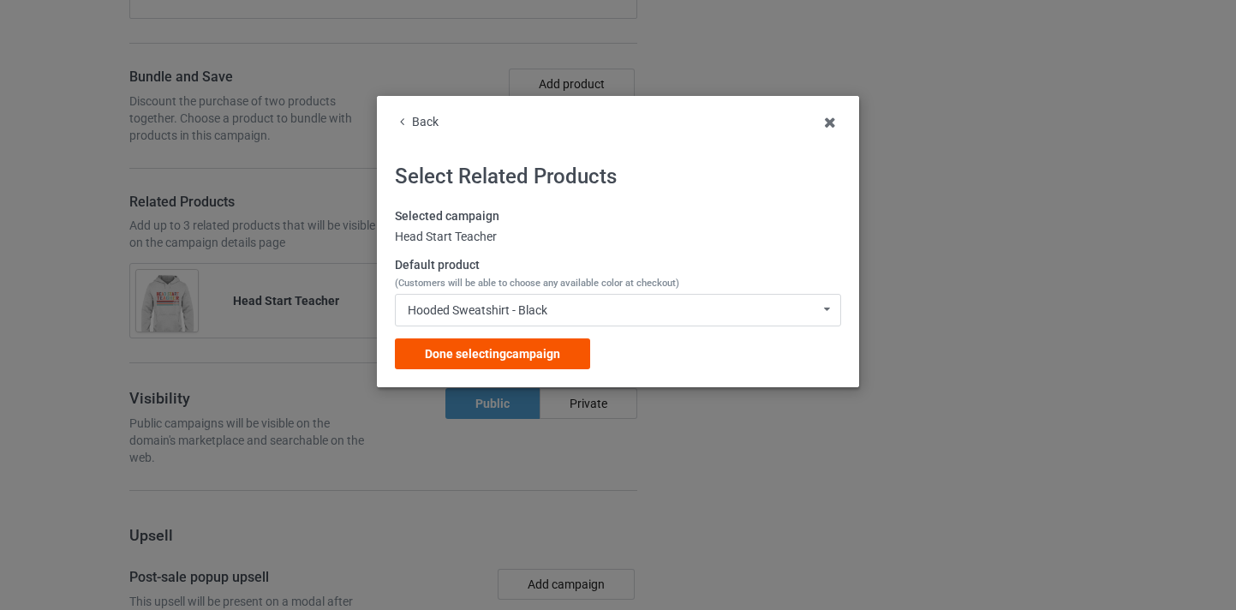
click at [493, 352] on span "Done selecting campaign" at bounding box center [492, 354] width 135 height 14
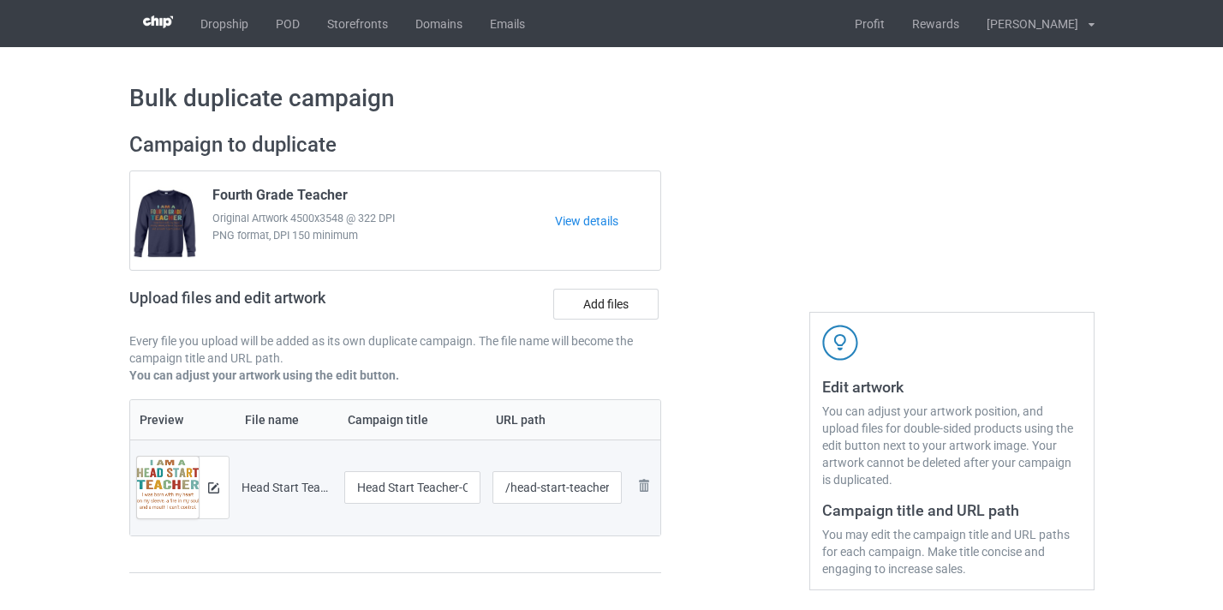
scroll to position [99, 0]
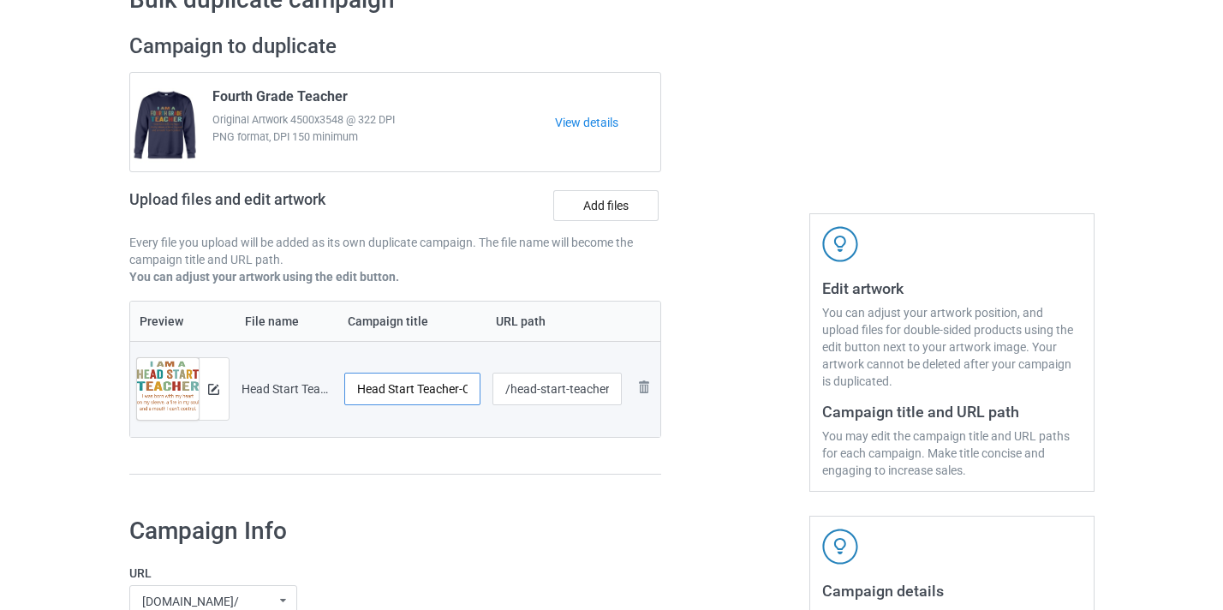
click at [444, 380] on input "Head Start Teacher-Control" at bounding box center [412, 389] width 137 height 33
drag, startPoint x: 444, startPoint y: 380, endPoint x: 474, endPoint y: 390, distance: 31.4
click at [474, 390] on input "Head Start Teacher-Control" at bounding box center [412, 389] width 137 height 33
click at [450, 390] on input "Head Start Teacher-Control" at bounding box center [412, 389] width 137 height 33
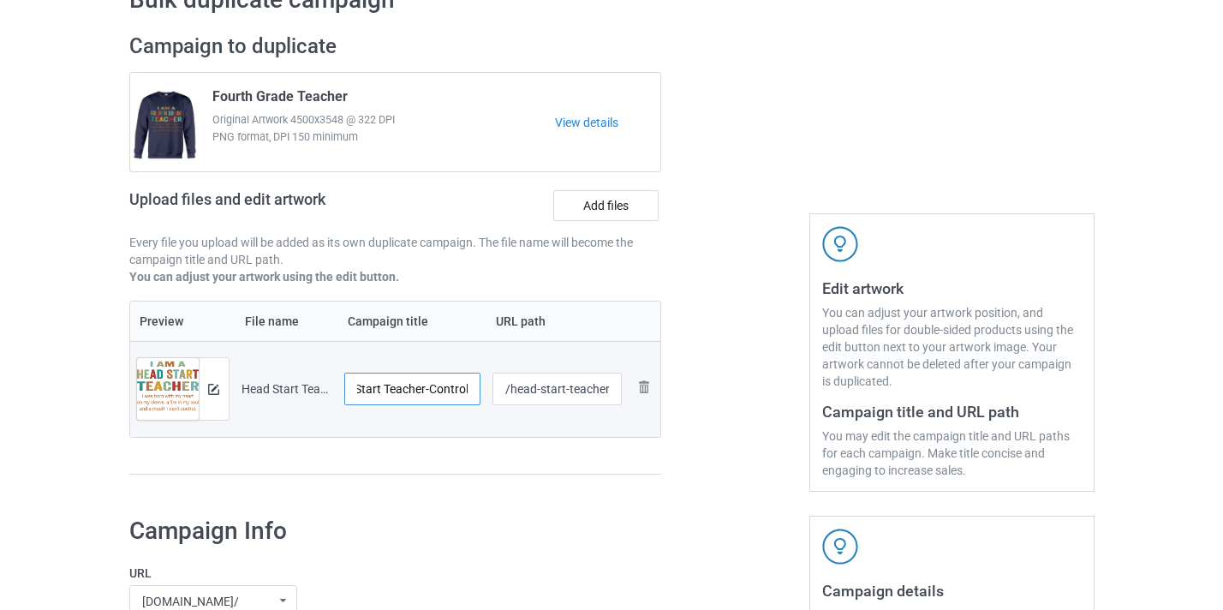
click at [450, 390] on input "Head Start Teacher-Control" at bounding box center [412, 389] width 137 height 33
type input "Head Start Teacher"
click at [573, 394] on input "/head-start-teacher-control" at bounding box center [557, 389] width 129 height 33
drag, startPoint x: 573, startPoint y: 394, endPoint x: 628, endPoint y: 398, distance: 55.0
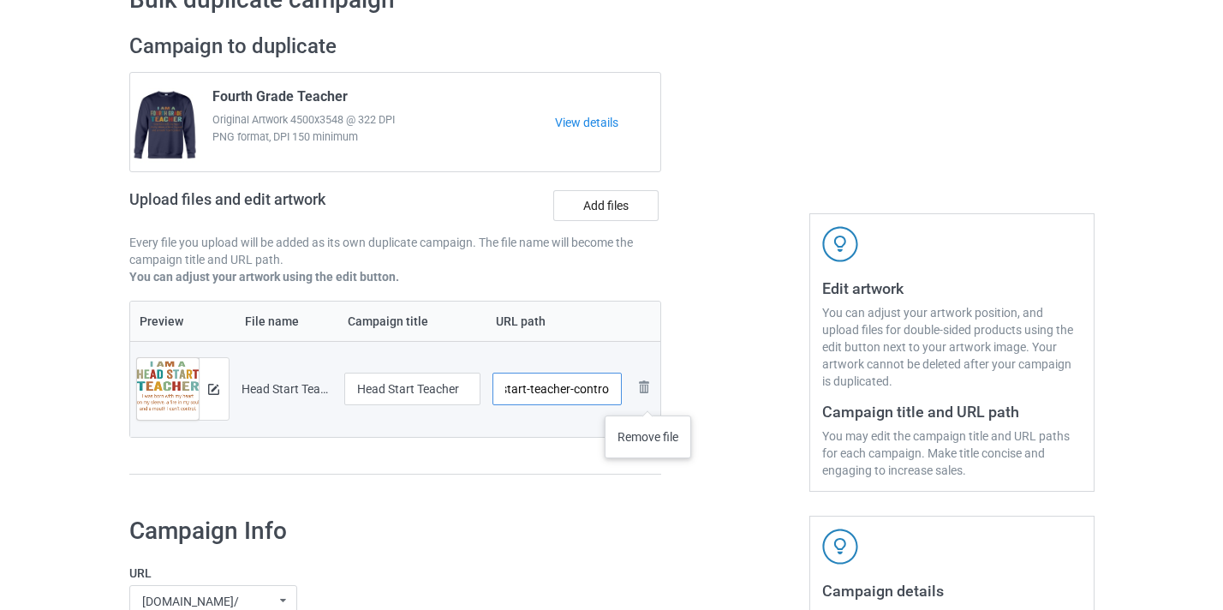
click at [648, 398] on tr "Preview and edit artwork Head Start Teacher-Control.png Head Start Teacher /hea…" at bounding box center [395, 389] width 531 height 96
click at [607, 398] on input "/head-start-teacher-control" at bounding box center [557, 389] width 129 height 33
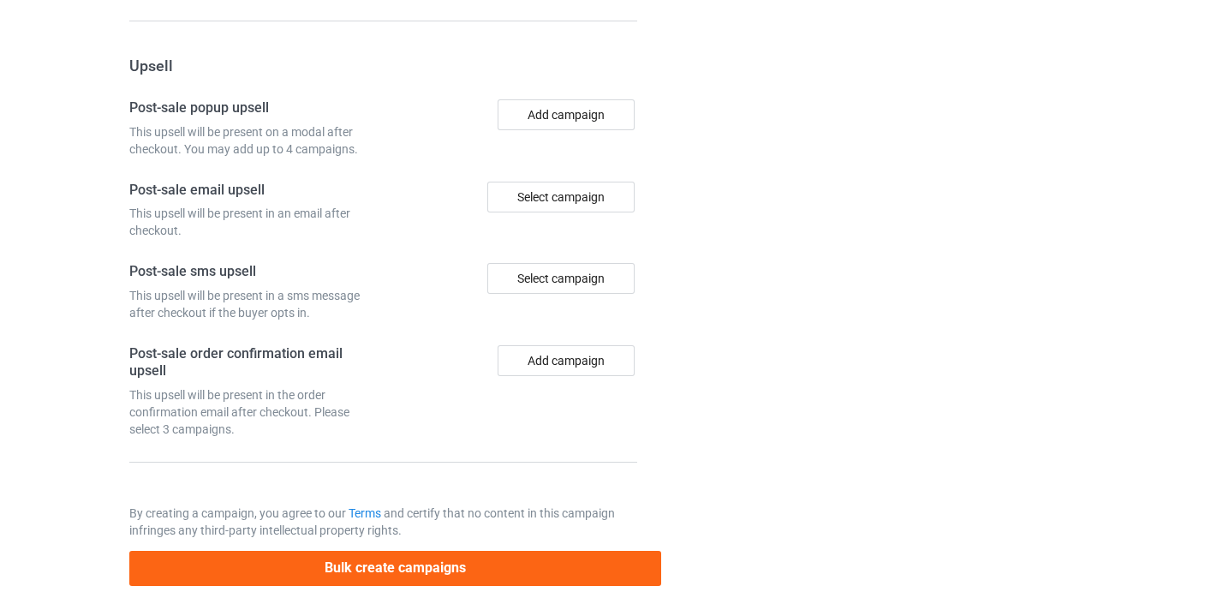
scroll to position [1757, 0]
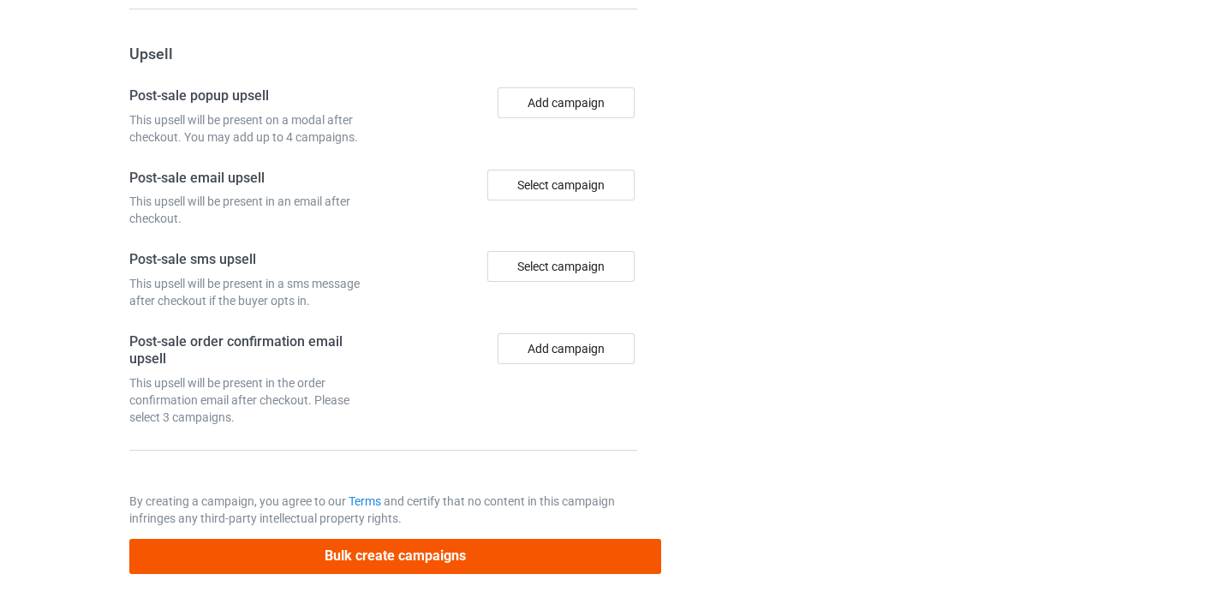
type input "/head-start-teacher10"
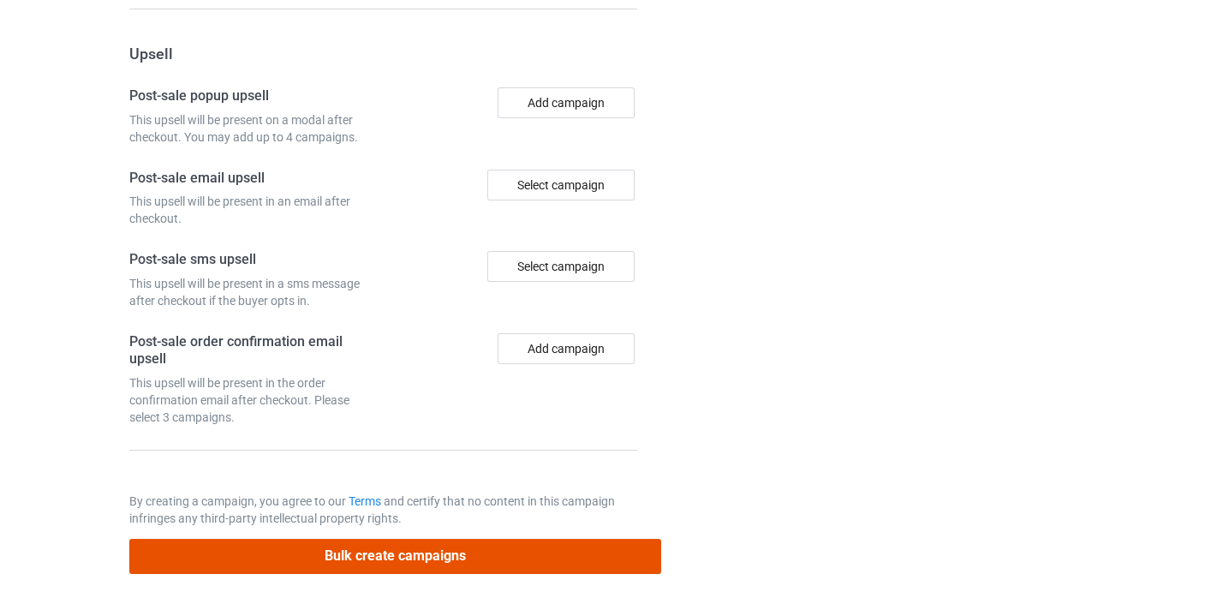
click at [583, 557] on button "Bulk create campaigns" at bounding box center [395, 556] width 533 height 35
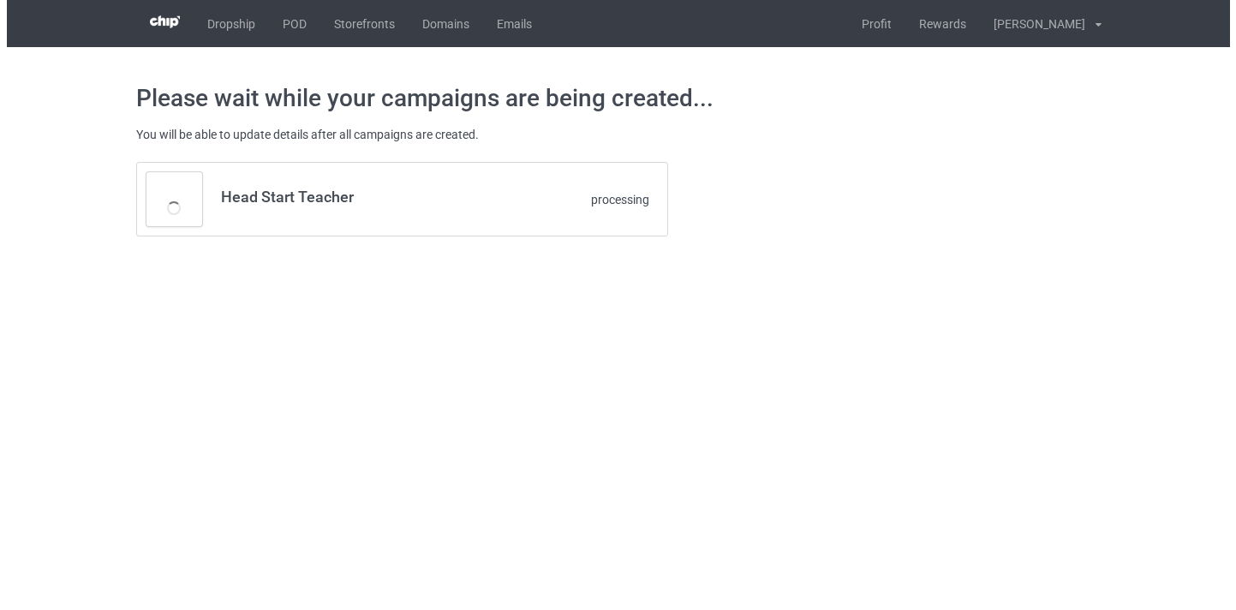
scroll to position [0, 0]
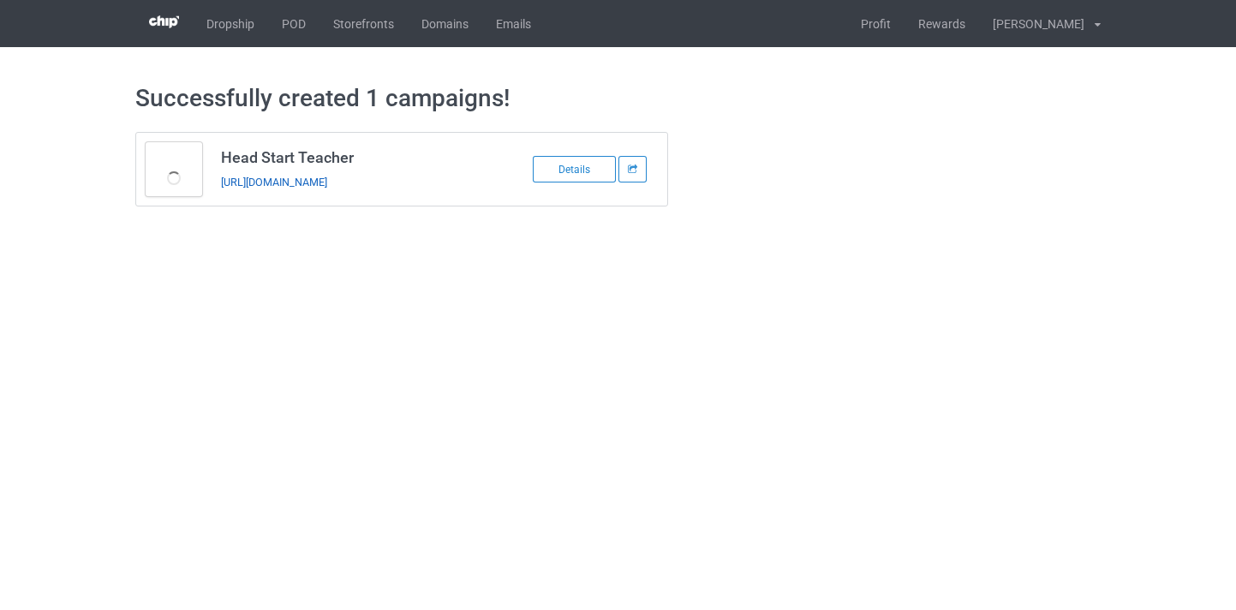
click at [327, 182] on link "https://www.thepure.gift/head-start-teacher10" at bounding box center [274, 182] width 106 height 13
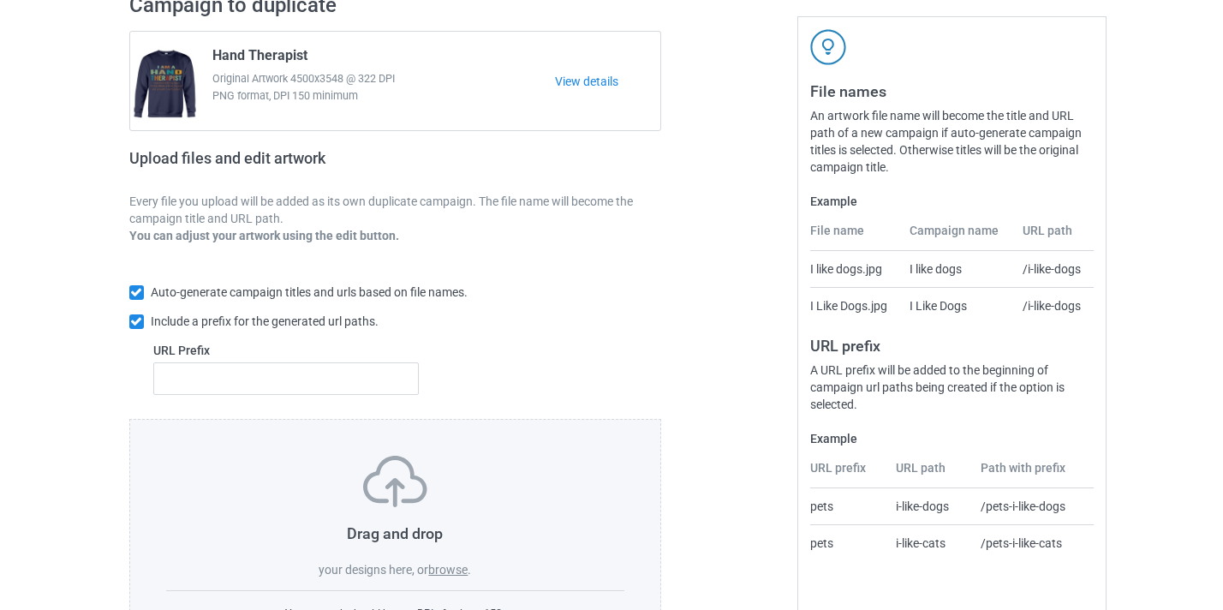
scroll to position [224, 0]
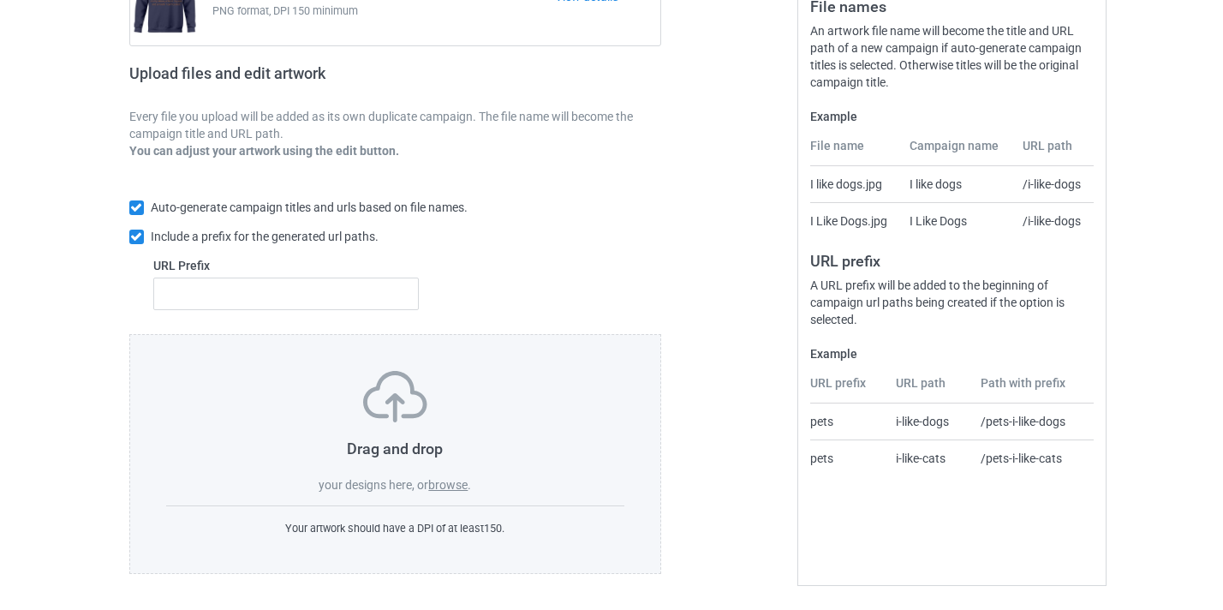
click at [453, 493] on div "Drag and drop your designs here, or browse ." at bounding box center [395, 432] width 459 height 123
click at [448, 481] on label "browse" at bounding box center [447, 485] width 39 height 14
click at [0, 0] on input "browse" at bounding box center [0, 0] width 0 height 0
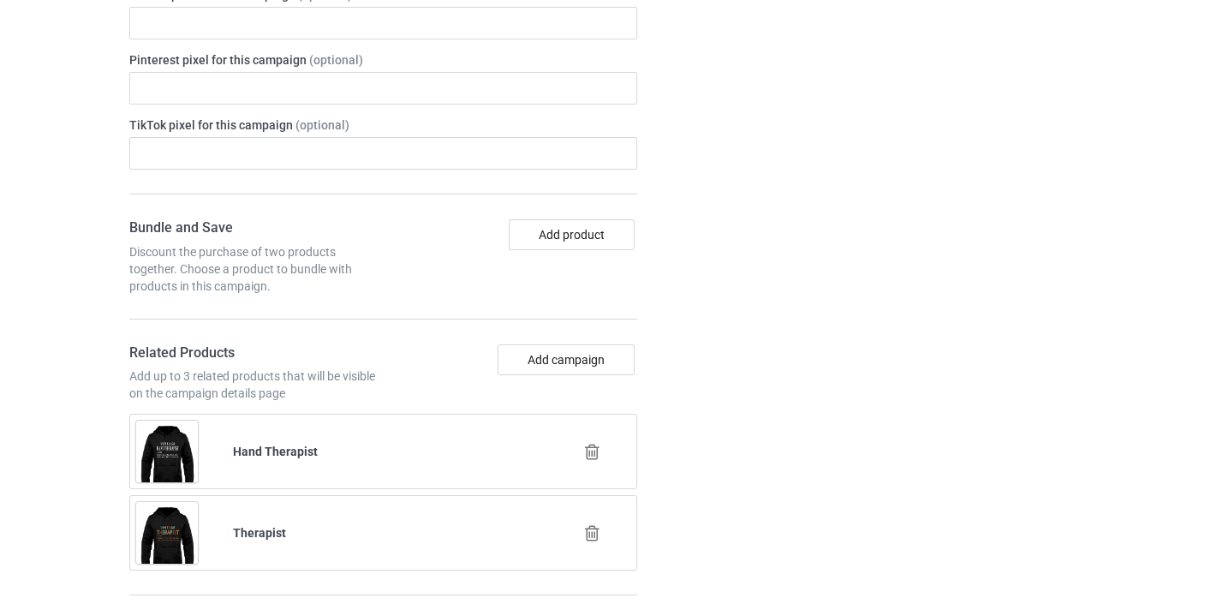
scroll to position [1130, 0]
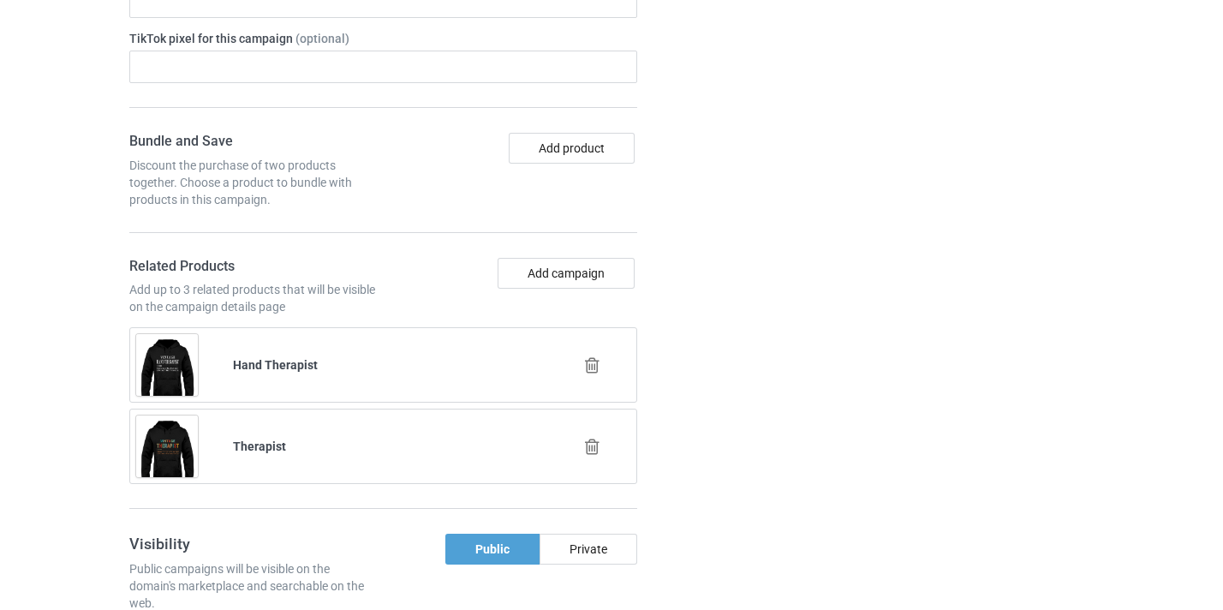
click at [598, 364] on icon at bounding box center [592, 365] width 21 height 18
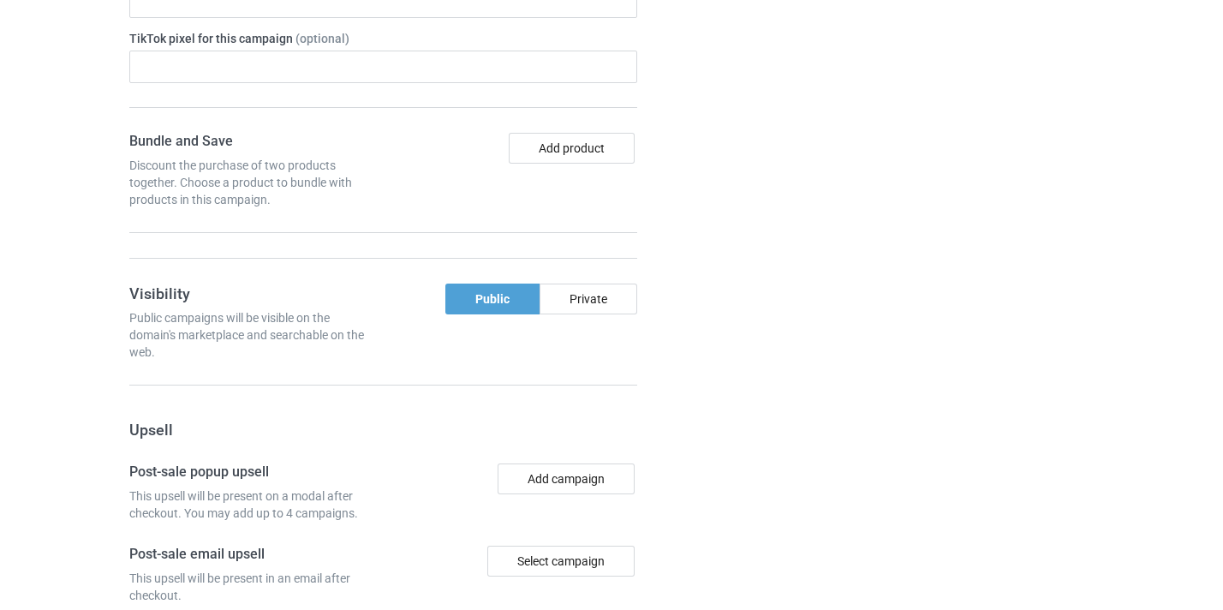
click at [592, 364] on form "URL [DOMAIN_NAME]/ [DOMAIN_NAME][URL] [DOMAIN_NAME][URL] [DOMAIN_NAME]/ [DOMAIN…" at bounding box center [383, 167] width 509 height 1269
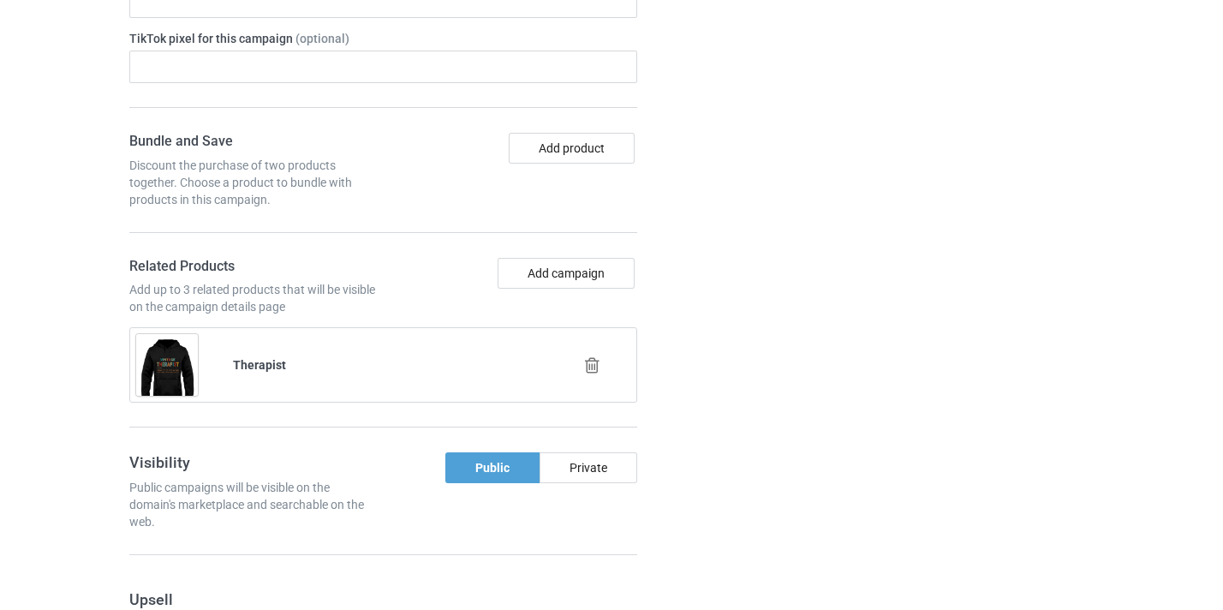
click at [592, 364] on icon at bounding box center [592, 365] width 21 height 18
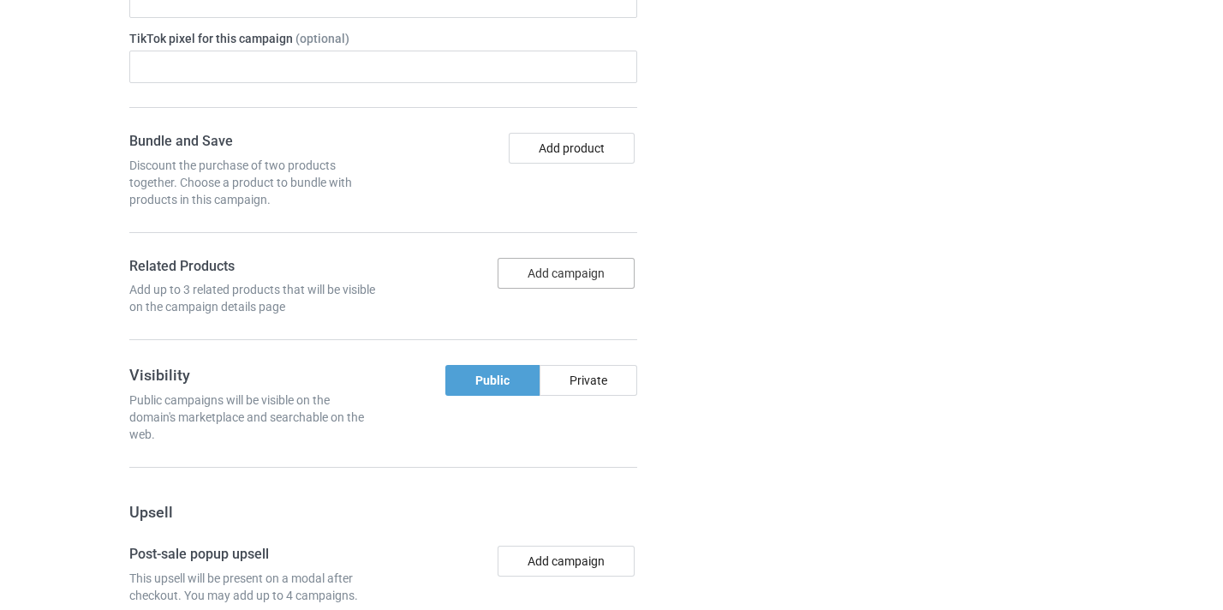
click at [584, 281] on button "Add campaign" at bounding box center [566, 273] width 137 height 31
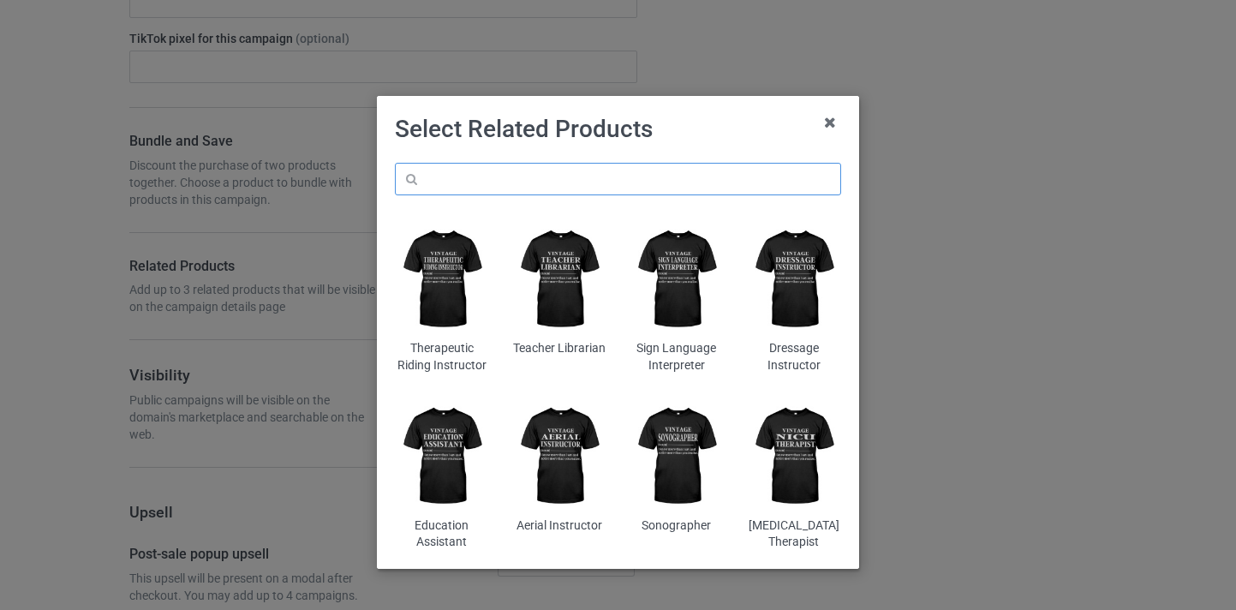
click at [638, 170] on input "text" at bounding box center [618, 179] width 446 height 33
paste input "Bowen Therapist"
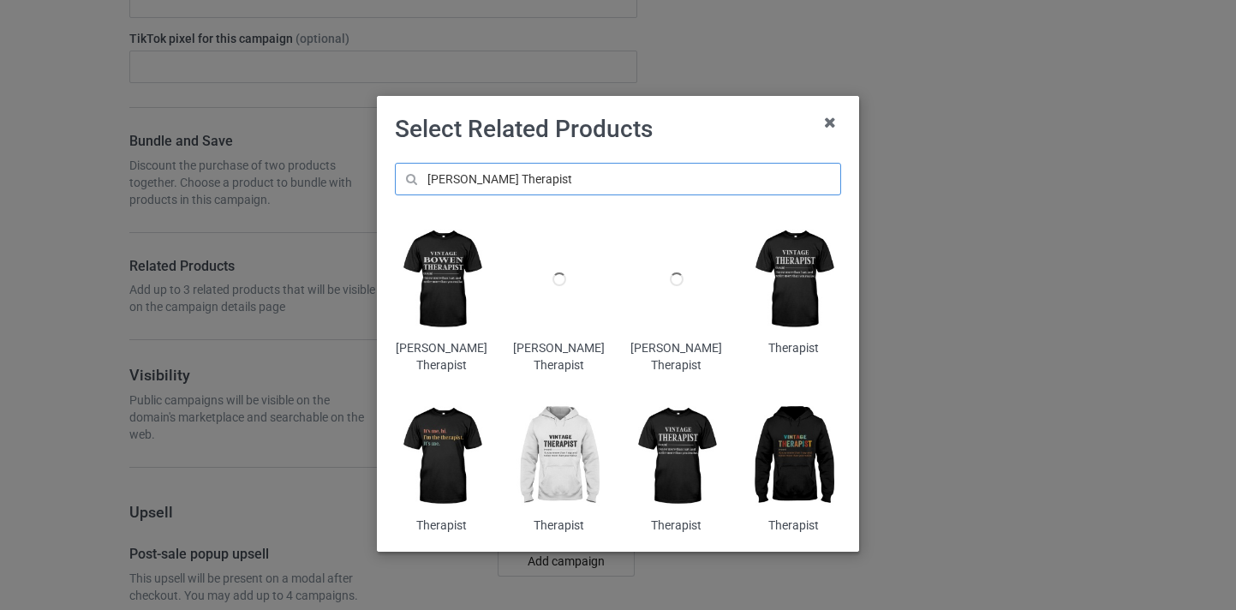
type input "Bowen Therapist"
click at [424, 269] on img at bounding box center [441, 279] width 93 height 117
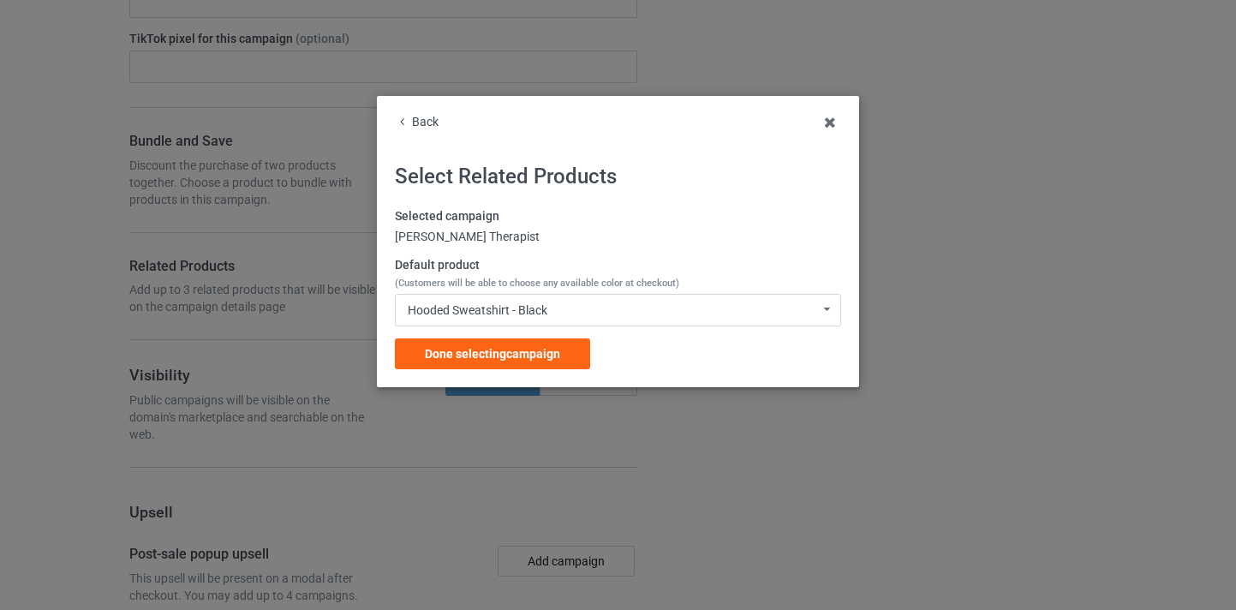
click at [547, 344] on div "Done selecting campaign" at bounding box center [492, 353] width 195 height 31
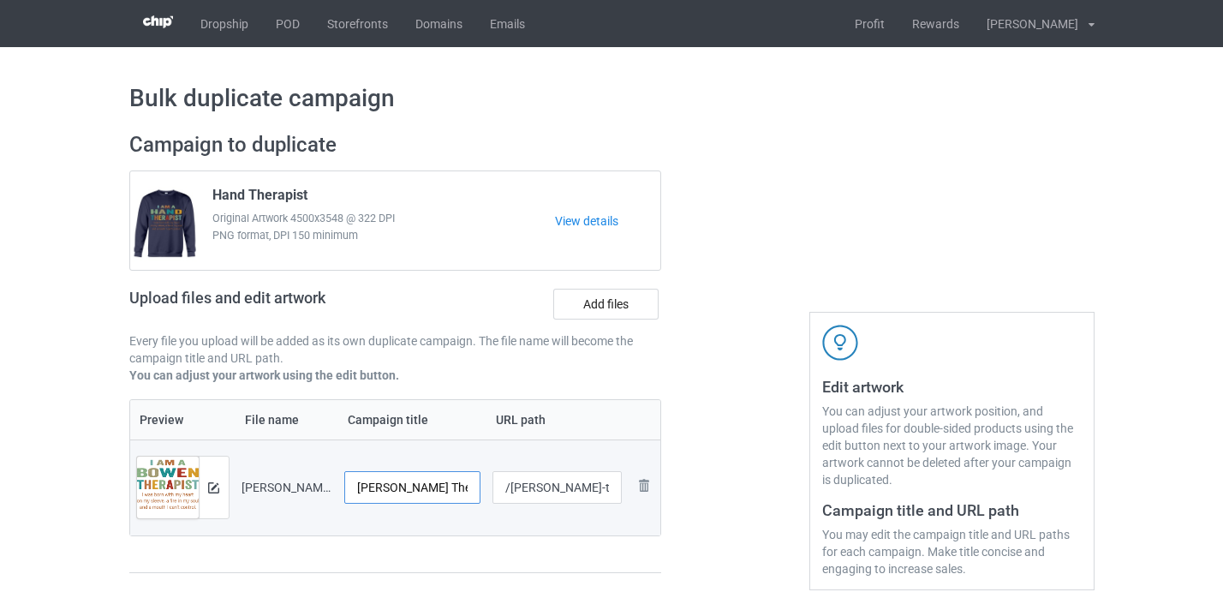
click at [462, 487] on input "Bowen Therapist-Control" at bounding box center [412, 487] width 137 height 33
type input "Bowen Therapist"
click at [601, 490] on input "/bowen-therapist-control" at bounding box center [557, 487] width 129 height 33
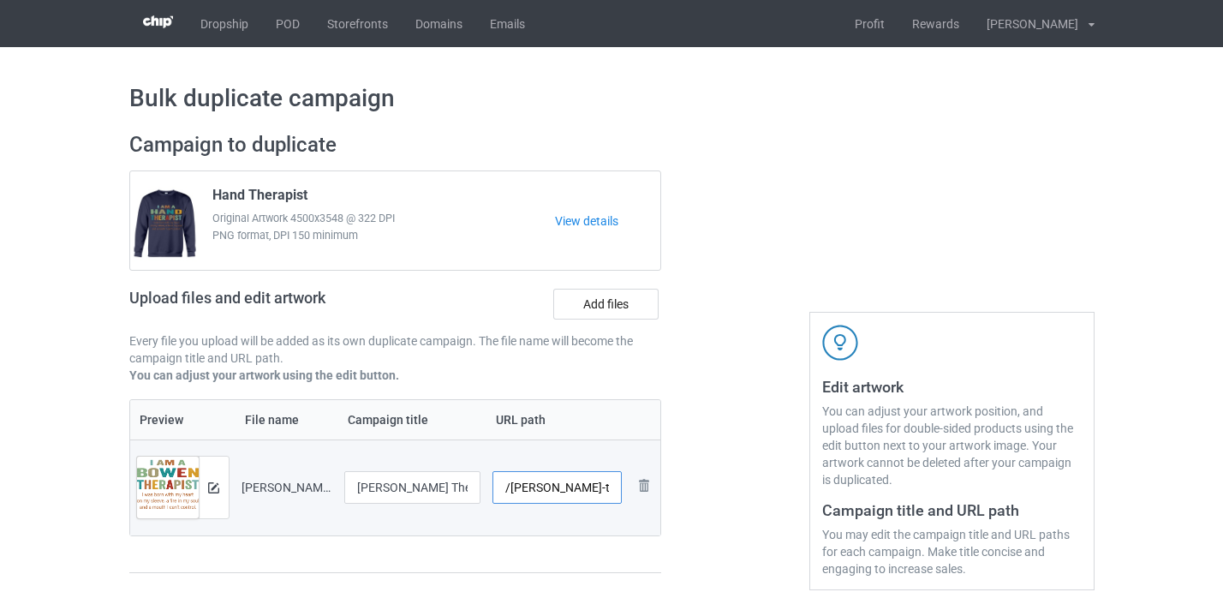
type input "/bowen-therapist10"
click at [692, 416] on div at bounding box center [734, 361] width 123 height 482
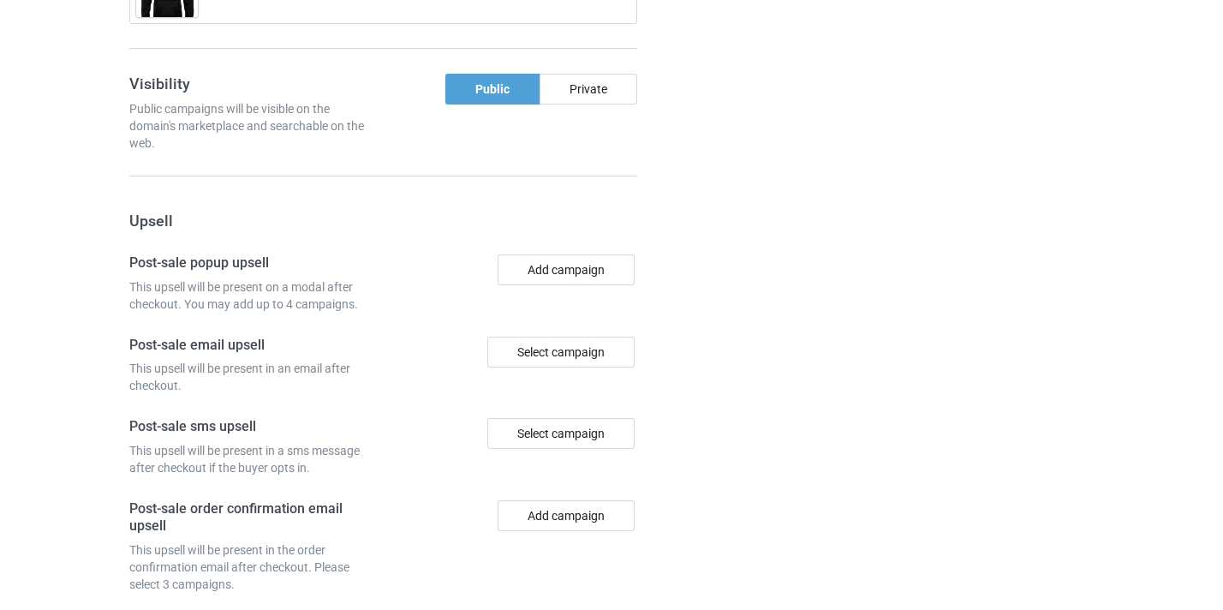
scroll to position [1676, 0]
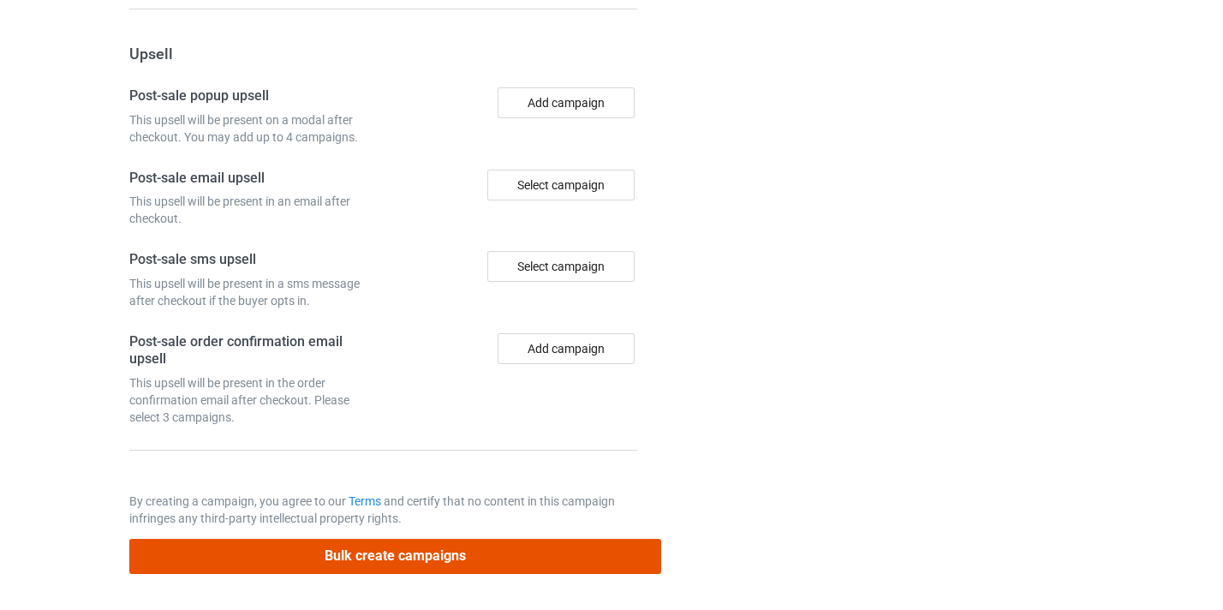
click at [518, 558] on button "Bulk create campaigns" at bounding box center [395, 556] width 533 height 35
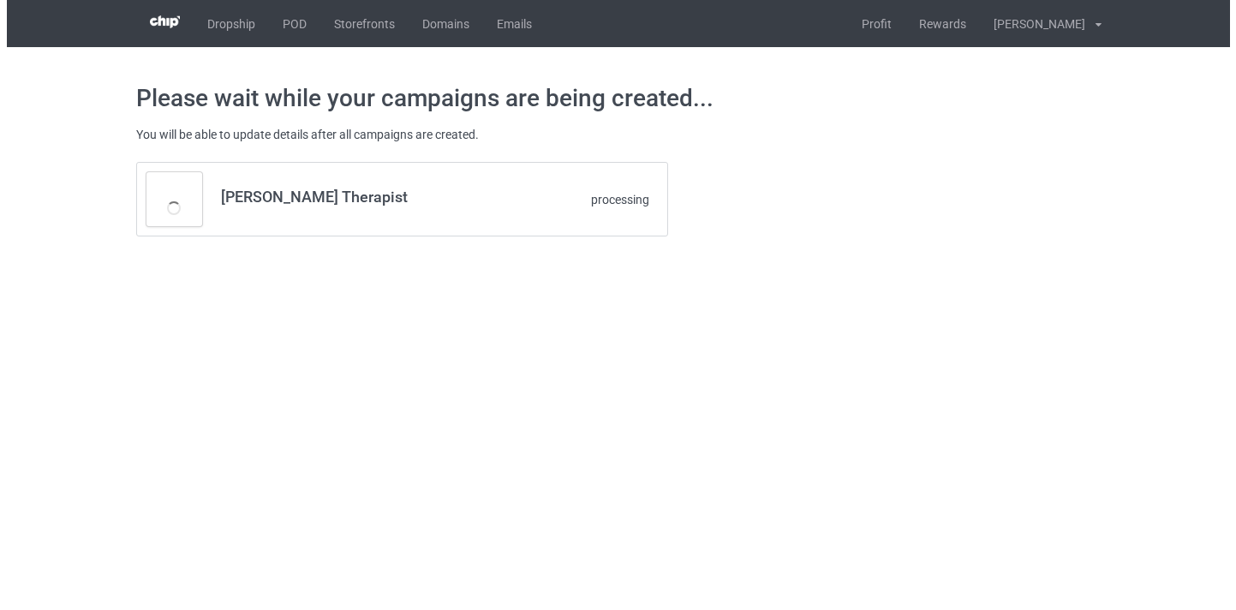
scroll to position [0, 0]
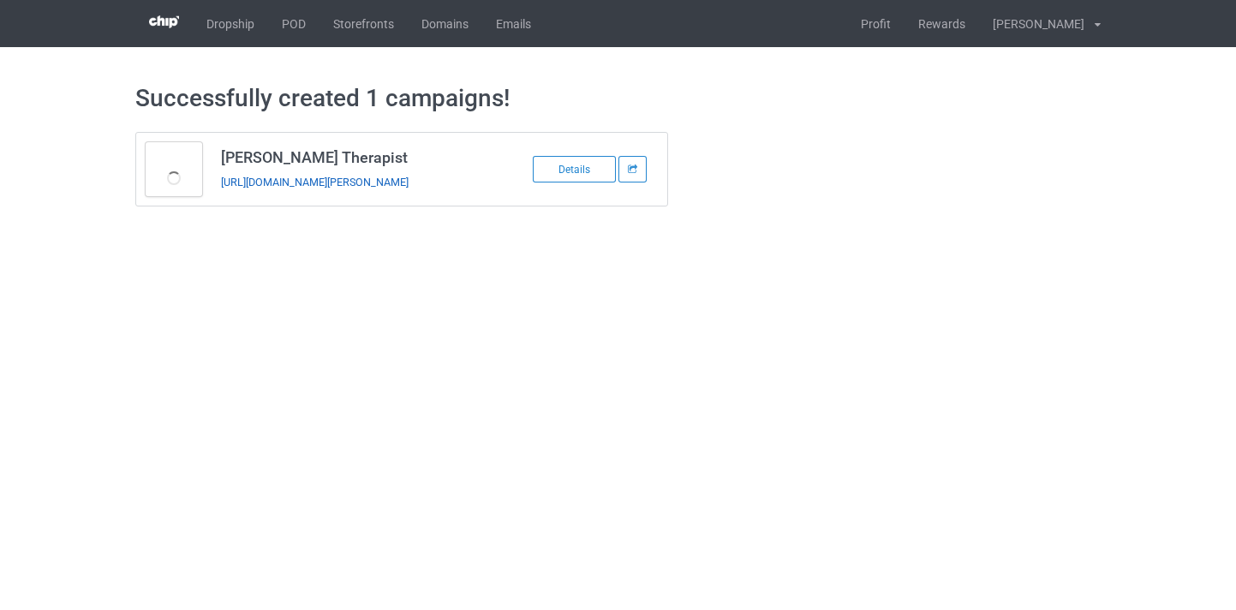
click at [312, 181] on link "https://www.thepure.gift/bowen-therapist10" at bounding box center [315, 182] width 188 height 13
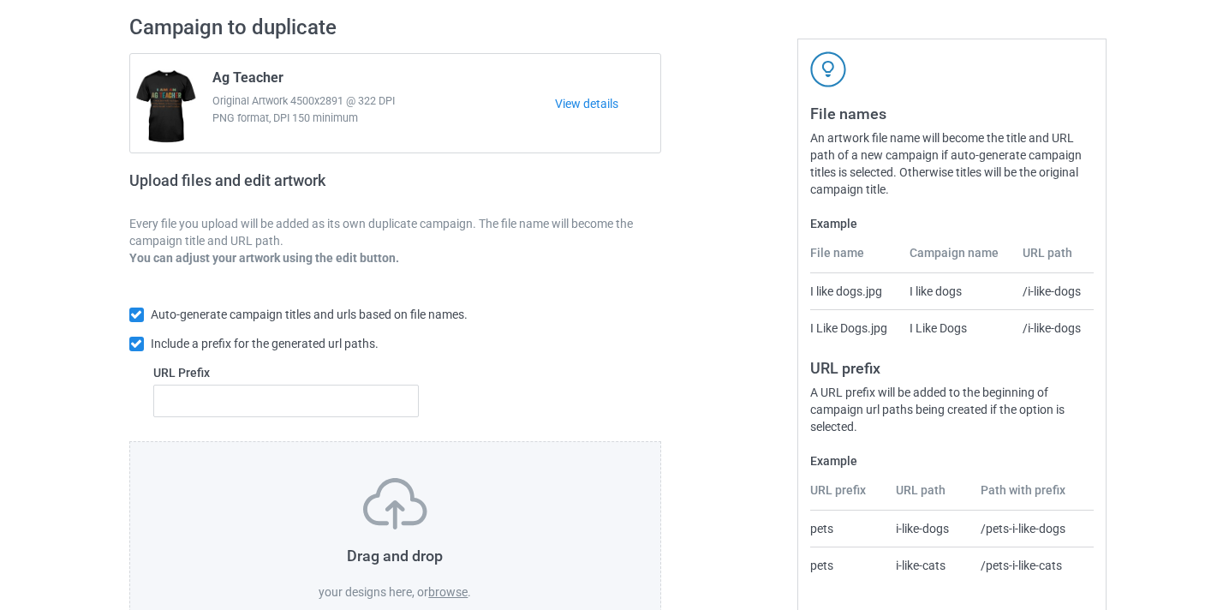
scroll to position [224, 0]
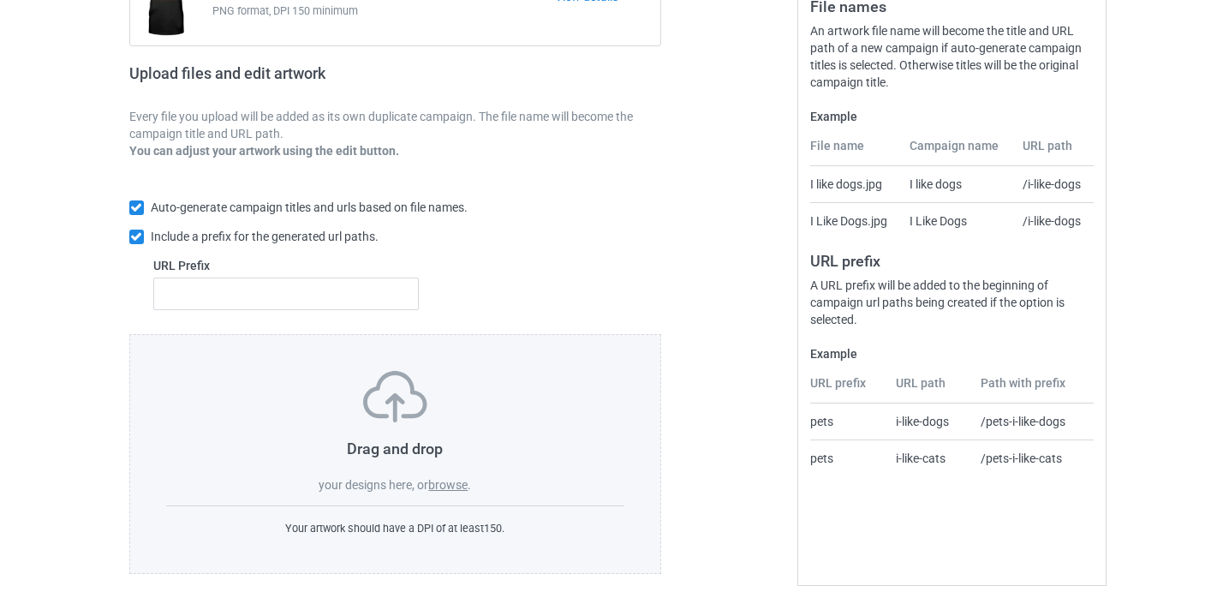
click at [442, 487] on label "browse" at bounding box center [447, 485] width 39 height 14
click at [0, 0] on input "browse" at bounding box center [0, 0] width 0 height 0
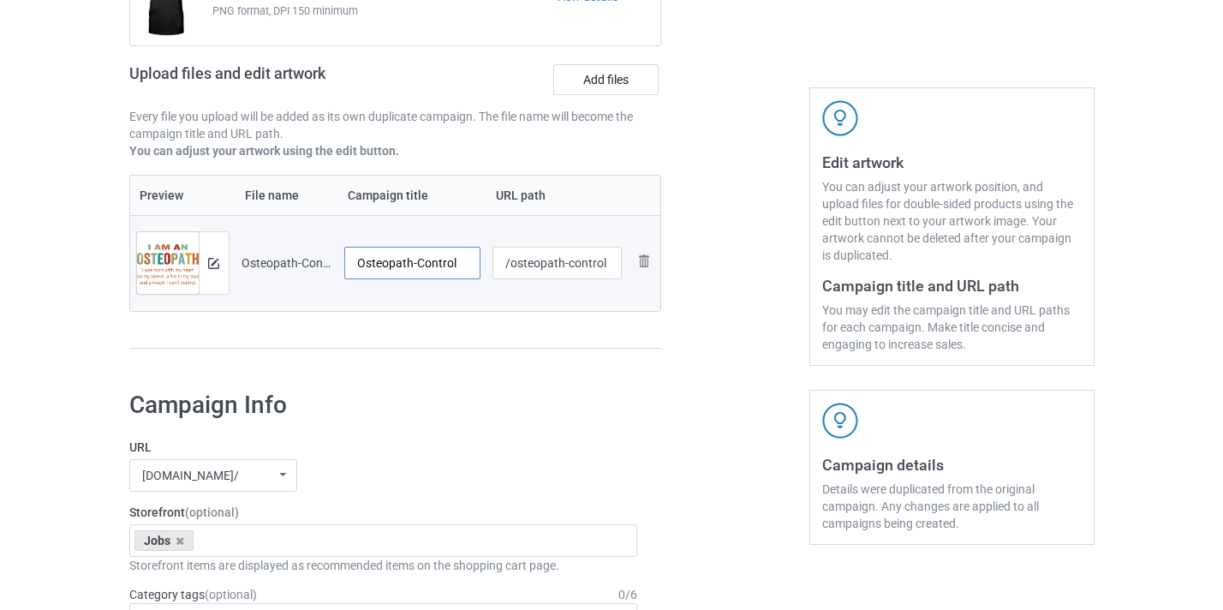
click at [443, 261] on input "Osteopath-Control" at bounding box center [412, 263] width 137 height 33
type input "Osteopath"
click at [588, 265] on input "/osteopath-control" at bounding box center [557, 263] width 129 height 33
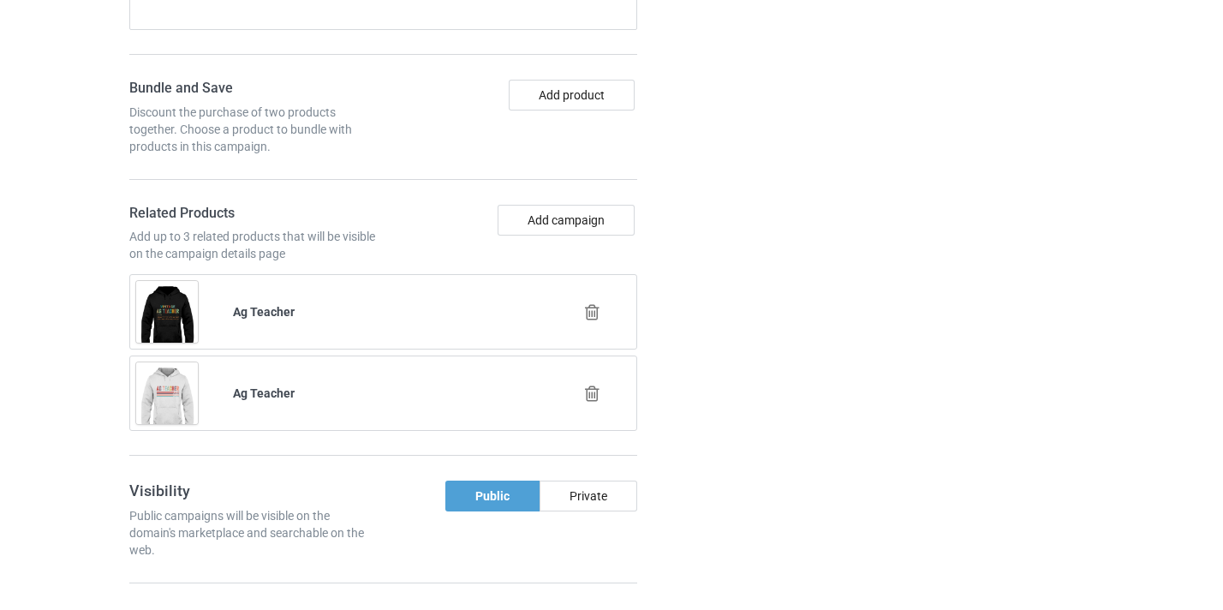
scroll to position [1181, 0]
type input "/osteopath10"
click at [592, 313] on icon at bounding box center [592, 315] width 21 height 18
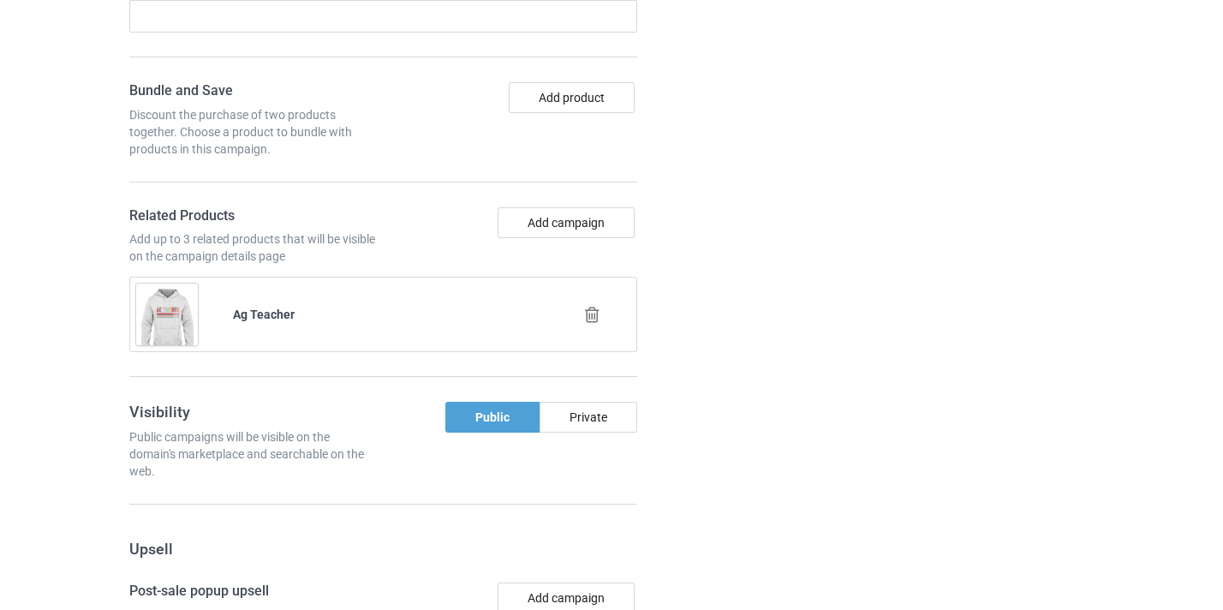
click at [595, 316] on icon at bounding box center [592, 315] width 21 height 18
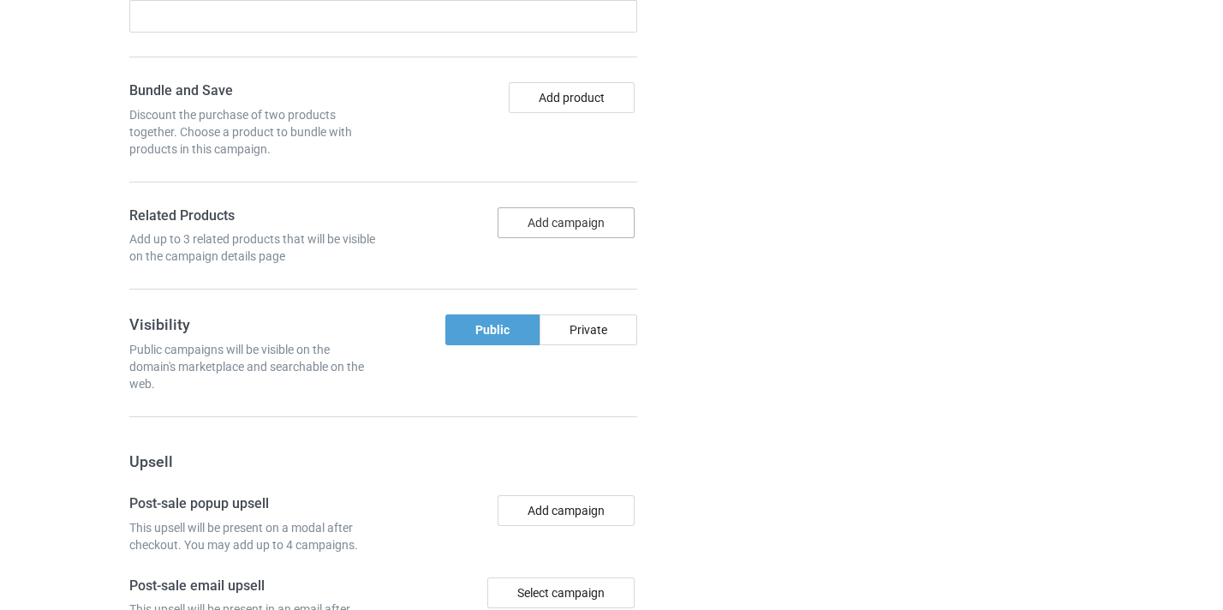
click at [579, 218] on button "Add campaign" at bounding box center [566, 222] width 137 height 31
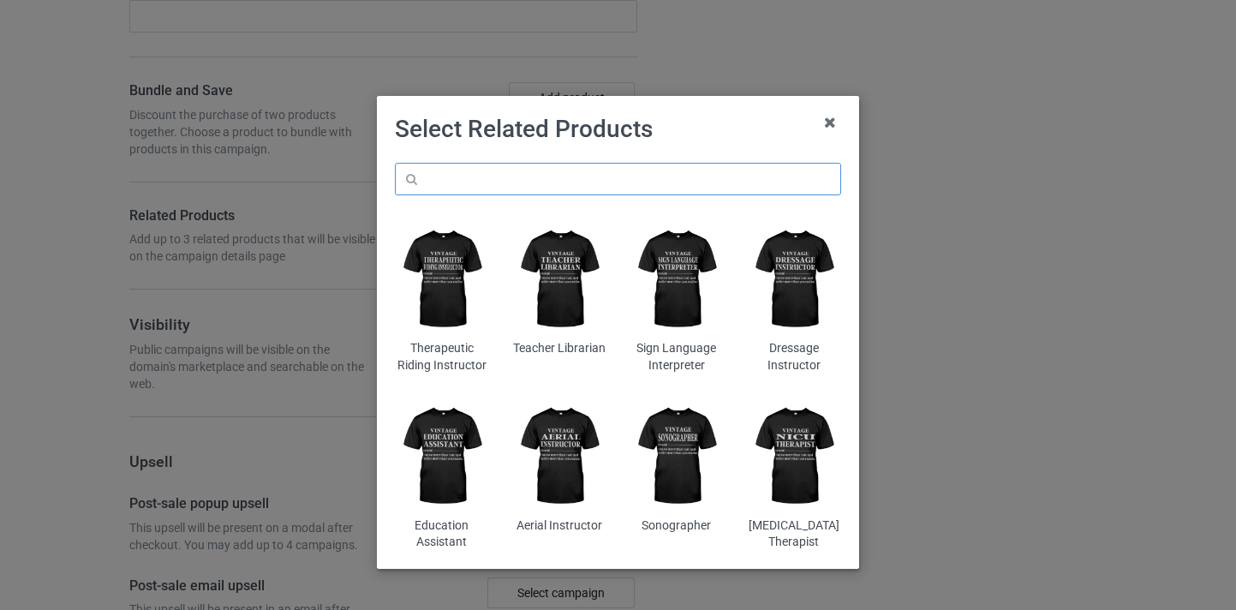
click at [532, 184] on input "text" at bounding box center [618, 179] width 446 height 33
paste input "Osteopath"
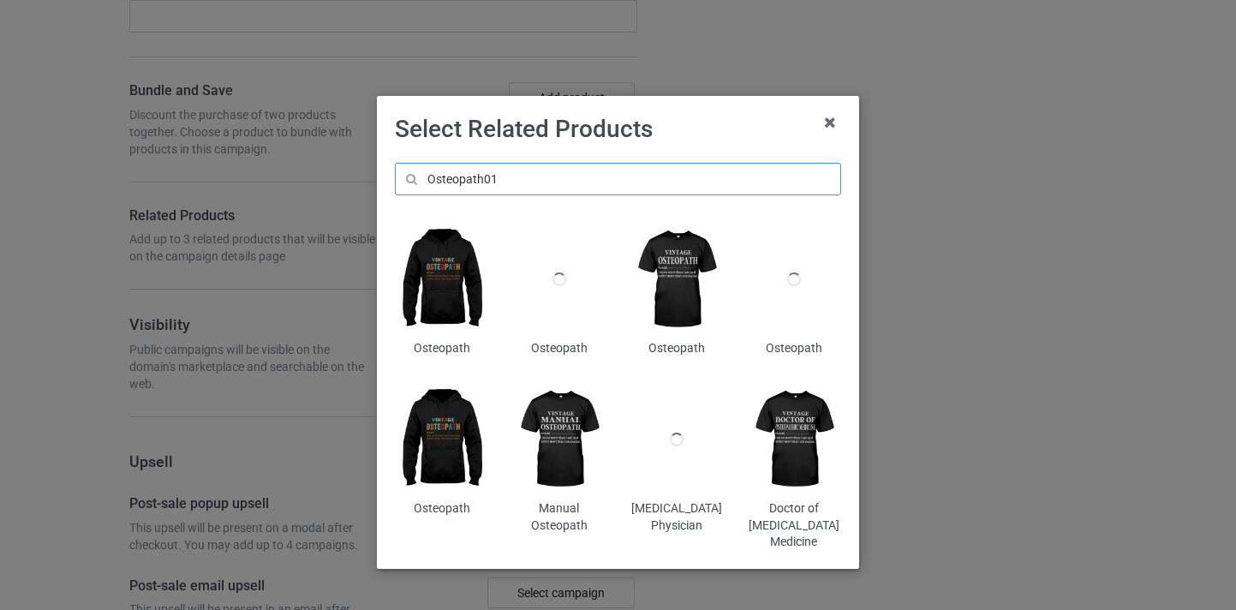
type input "Osteopath01"
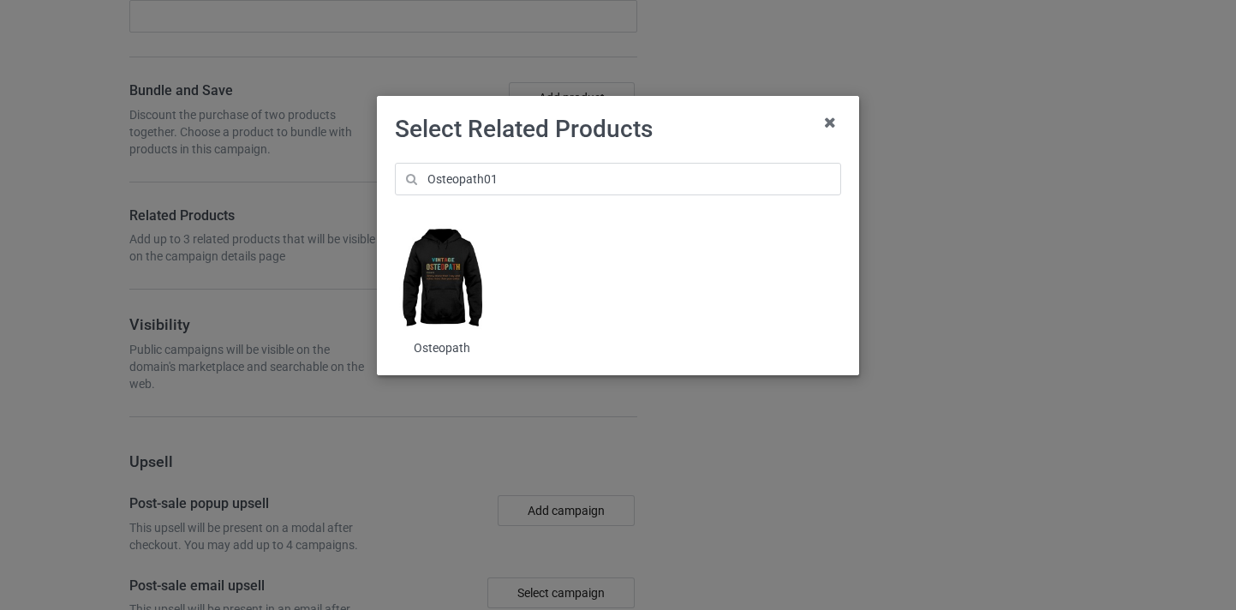
click at [442, 286] on img at bounding box center [441, 279] width 93 height 117
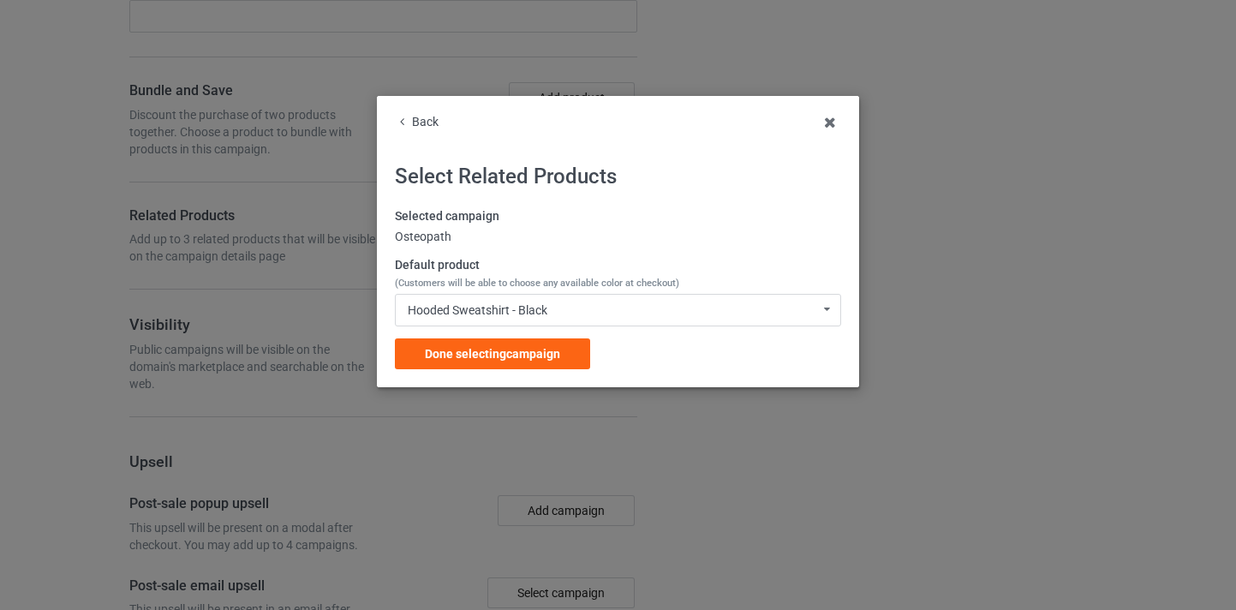
click at [526, 347] on span "Done selecting campaign" at bounding box center [492, 354] width 135 height 14
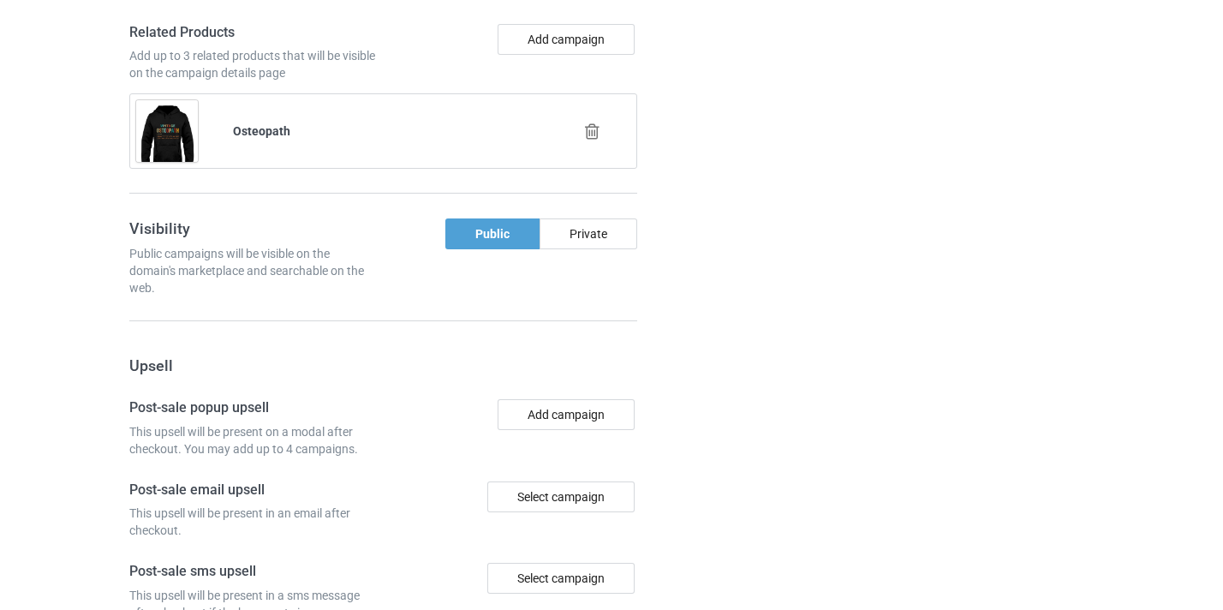
scroll to position [1676, 0]
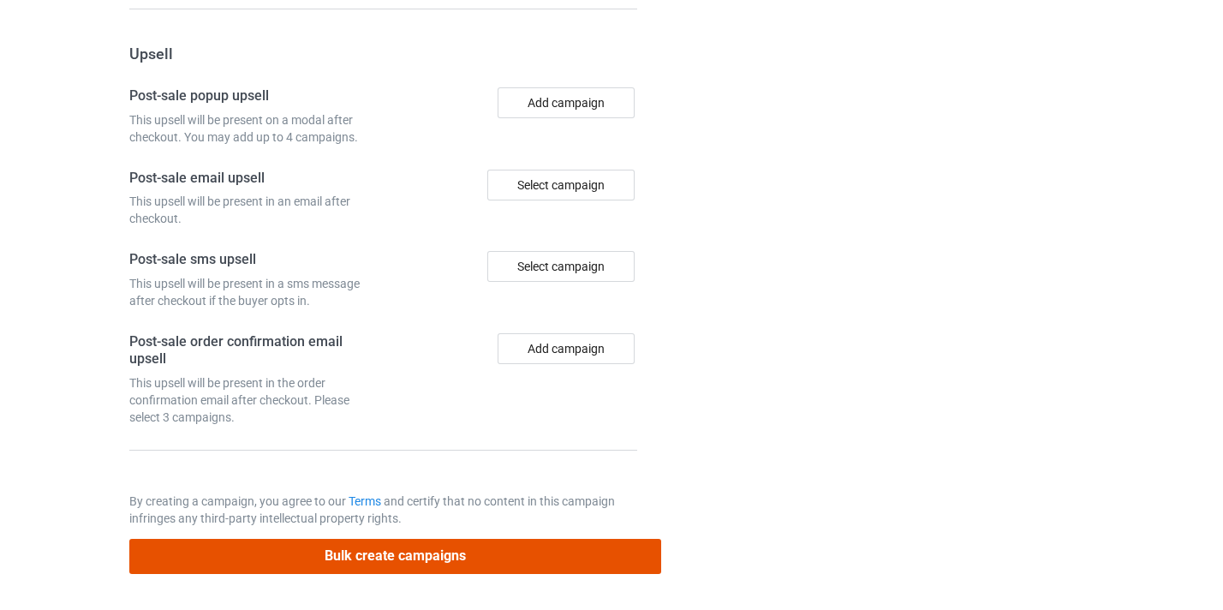
click at [558, 550] on button "Bulk create campaigns" at bounding box center [395, 556] width 533 height 35
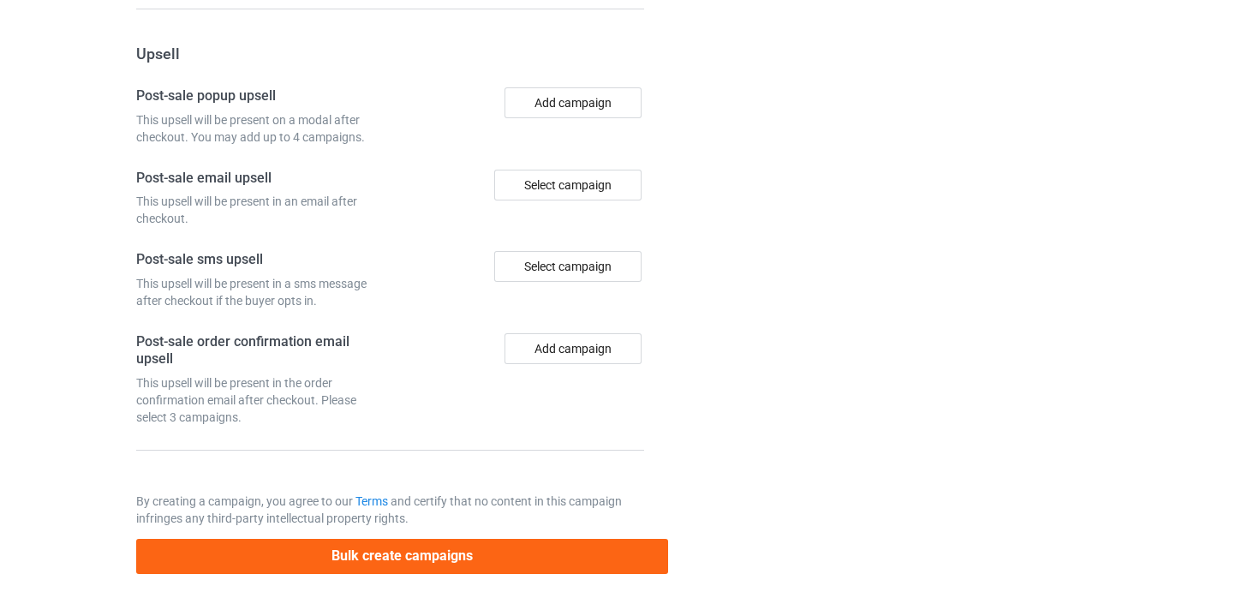
scroll to position [0, 0]
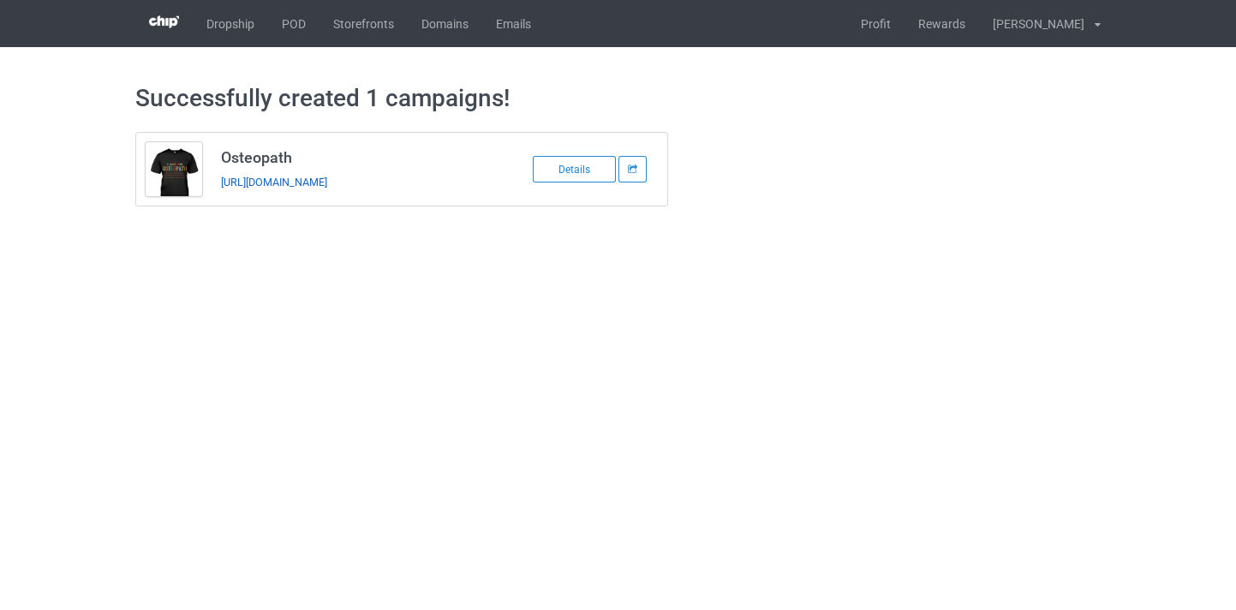
click at [327, 186] on link "https://www.thepure.gift/osteopath10" at bounding box center [274, 182] width 106 height 13
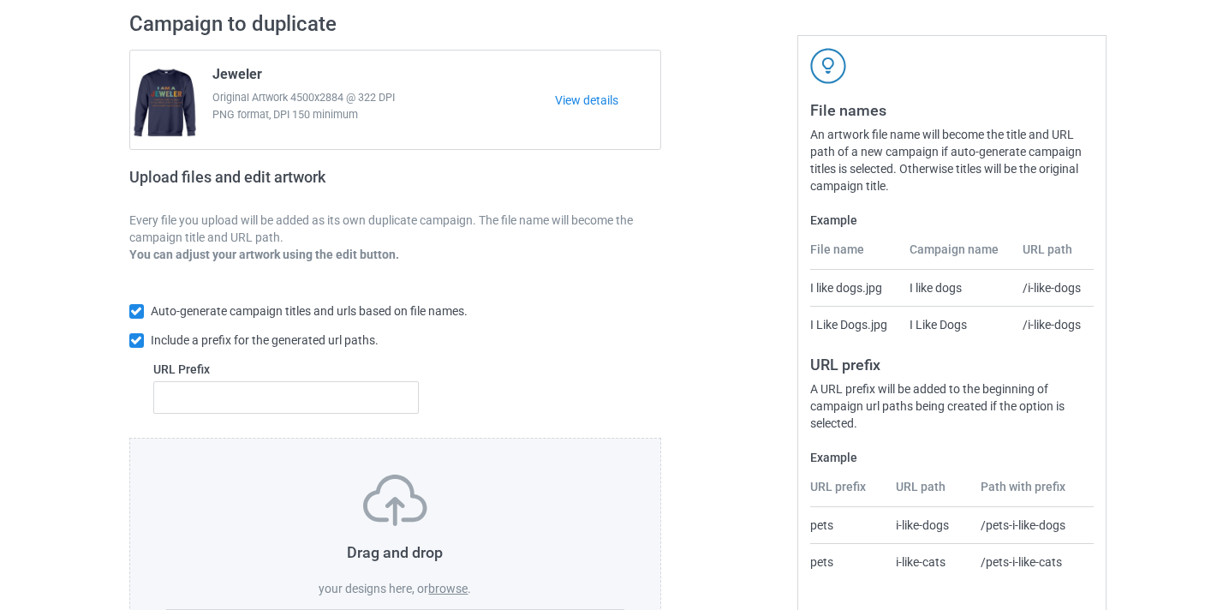
scroll to position [170, 0]
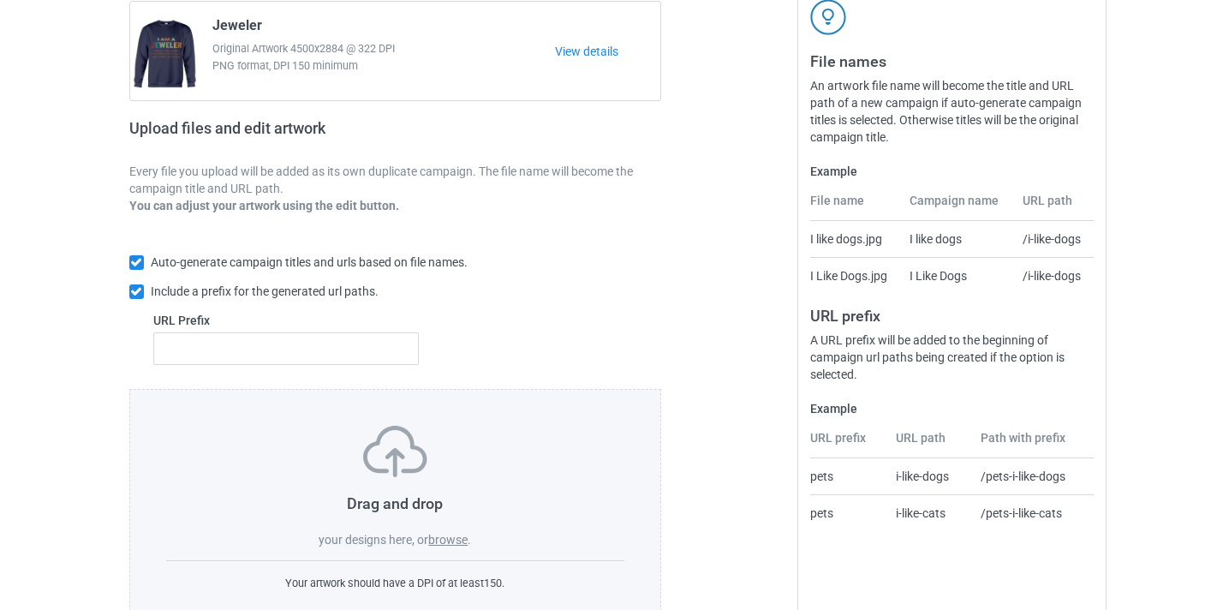
click at [448, 537] on label "browse" at bounding box center [447, 540] width 39 height 14
click at [0, 0] on input "browse" at bounding box center [0, 0] width 0 height 0
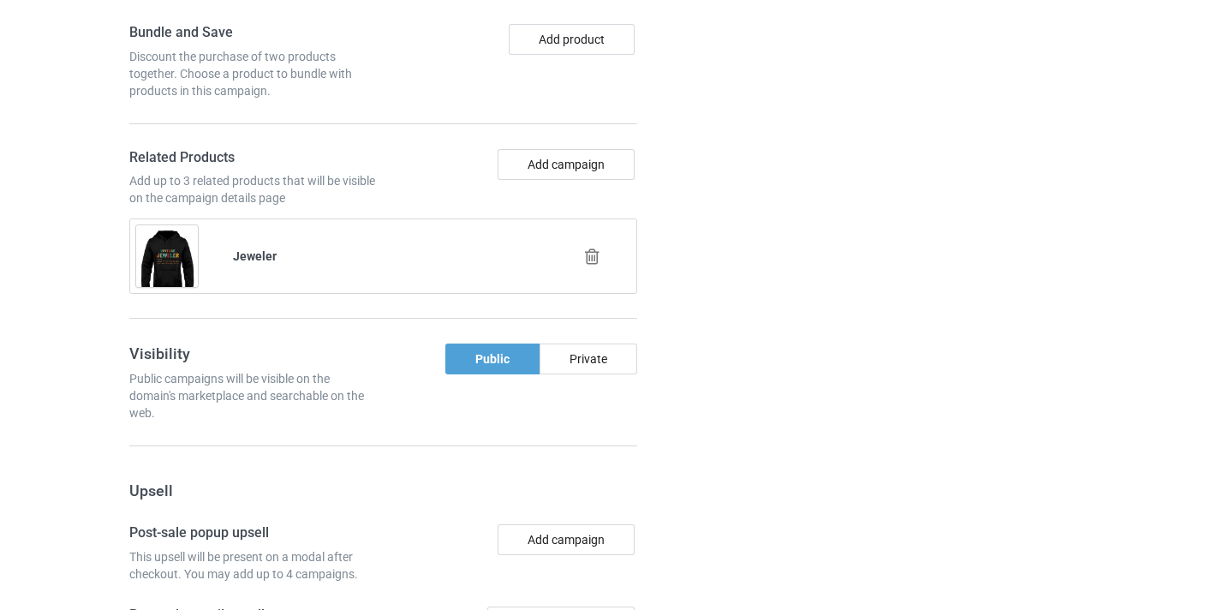
scroll to position [1292, 0]
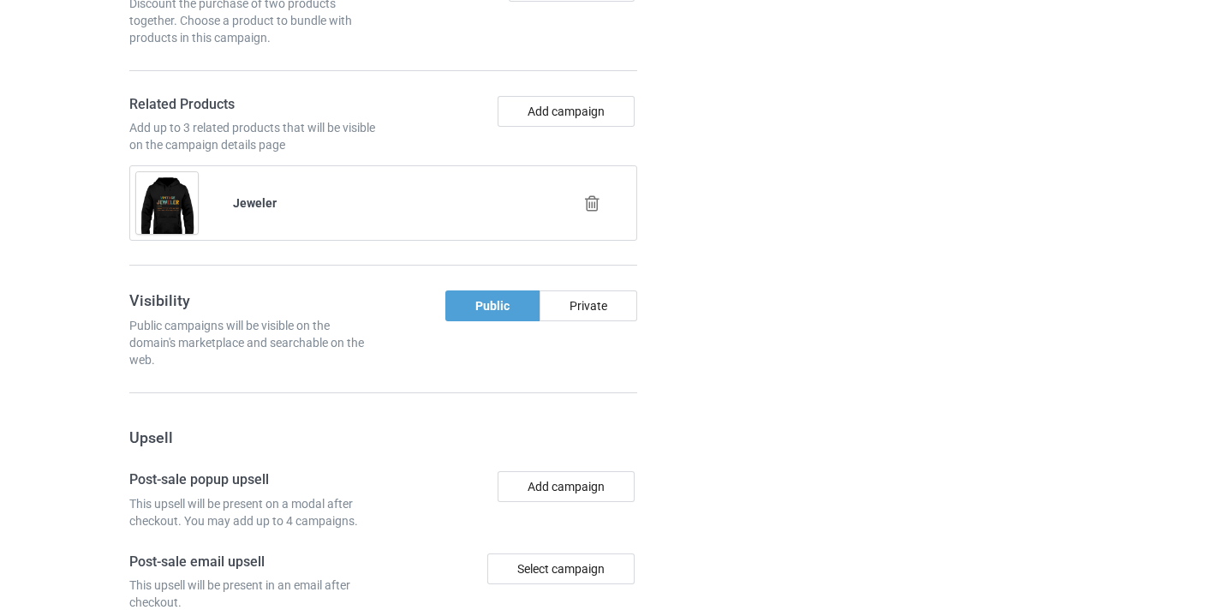
click at [599, 209] on icon at bounding box center [592, 203] width 21 height 18
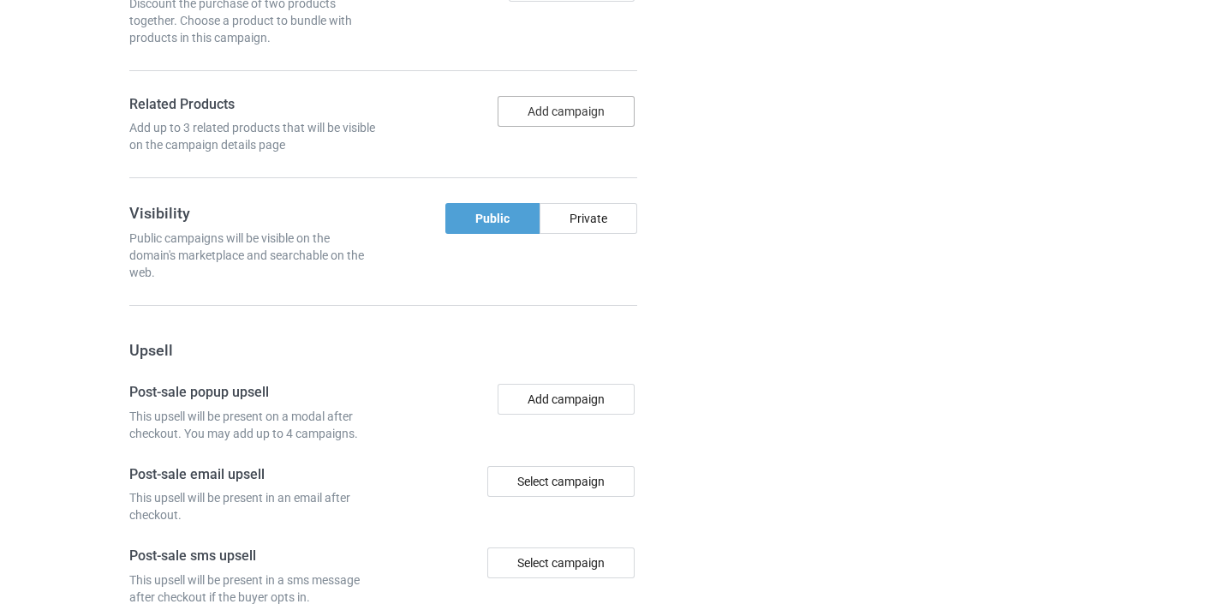
click at [566, 108] on button "Add campaign" at bounding box center [566, 111] width 137 height 31
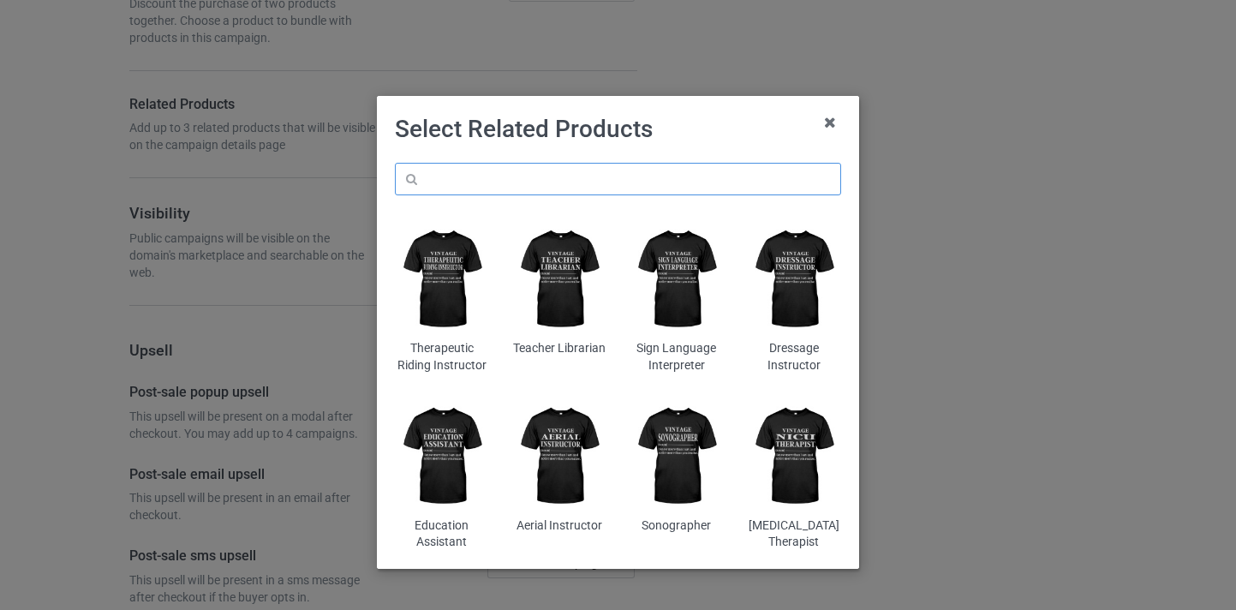
drag, startPoint x: 613, startPoint y: 194, endPoint x: 612, endPoint y: 184, distance: 9.5
click at [613, 193] on input "text" at bounding box center [618, 179] width 446 height 33
paste input "Dietitian"
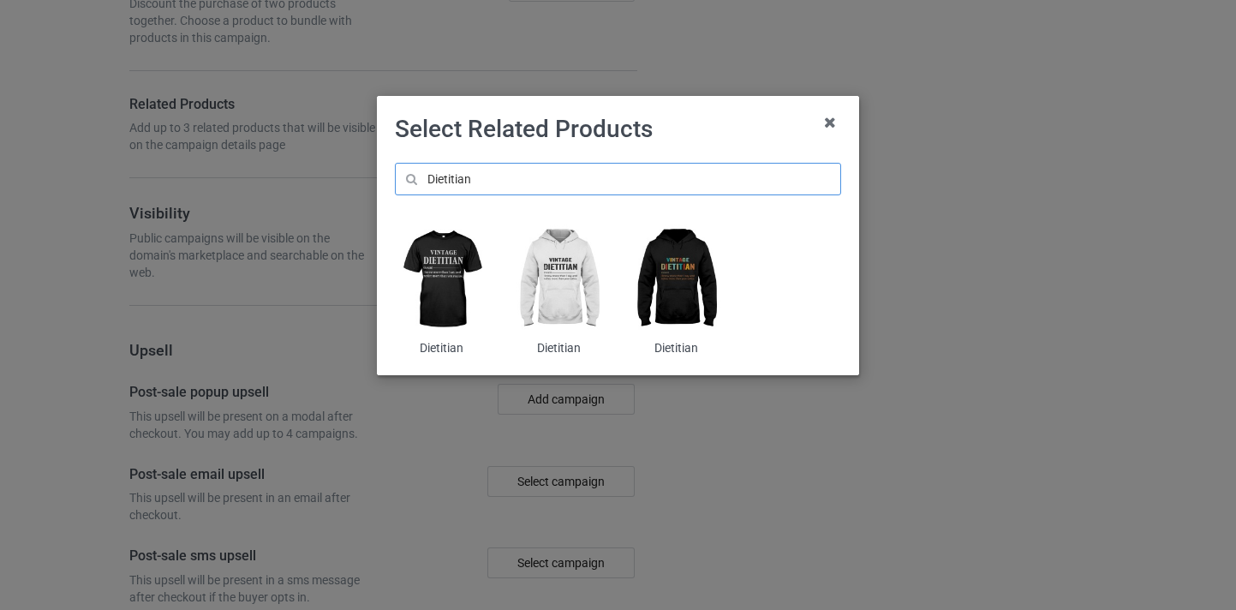
type input "Dietitian"
click at [699, 277] on img at bounding box center [677, 279] width 93 height 117
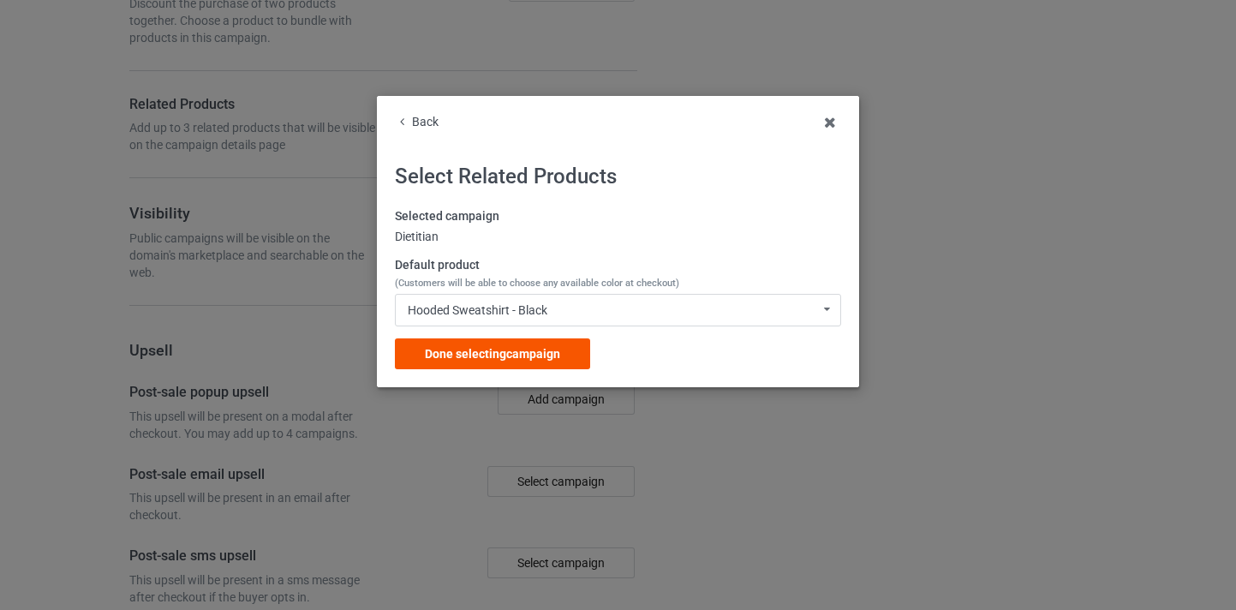
click at [588, 353] on div "Done selecting campaign" at bounding box center [492, 353] width 195 height 31
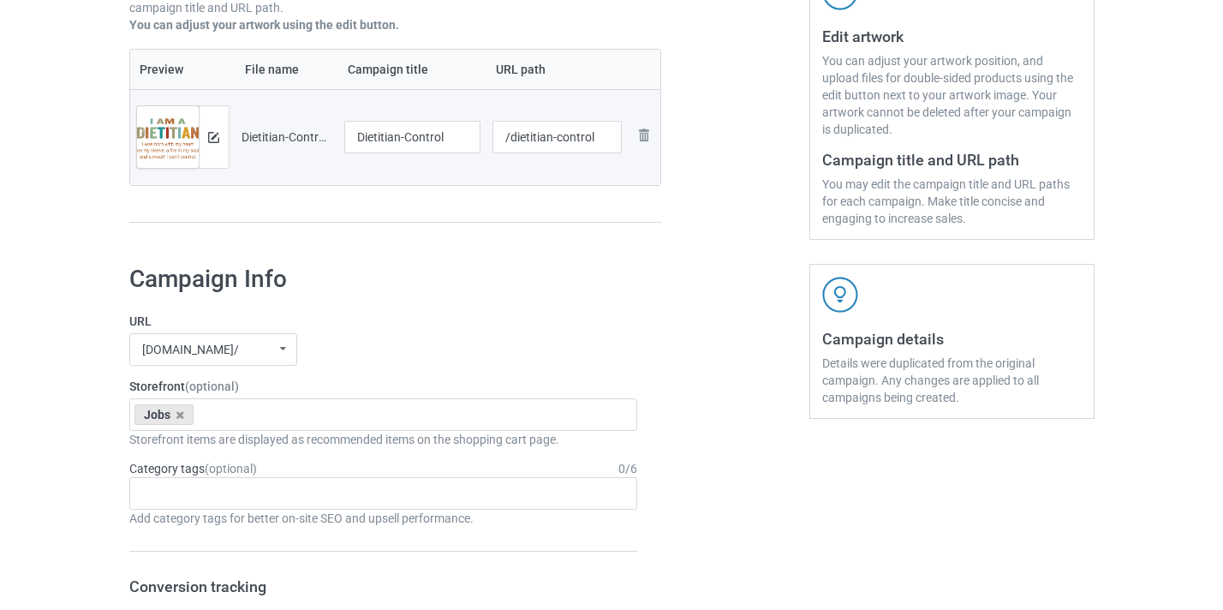
scroll to position [347, 0]
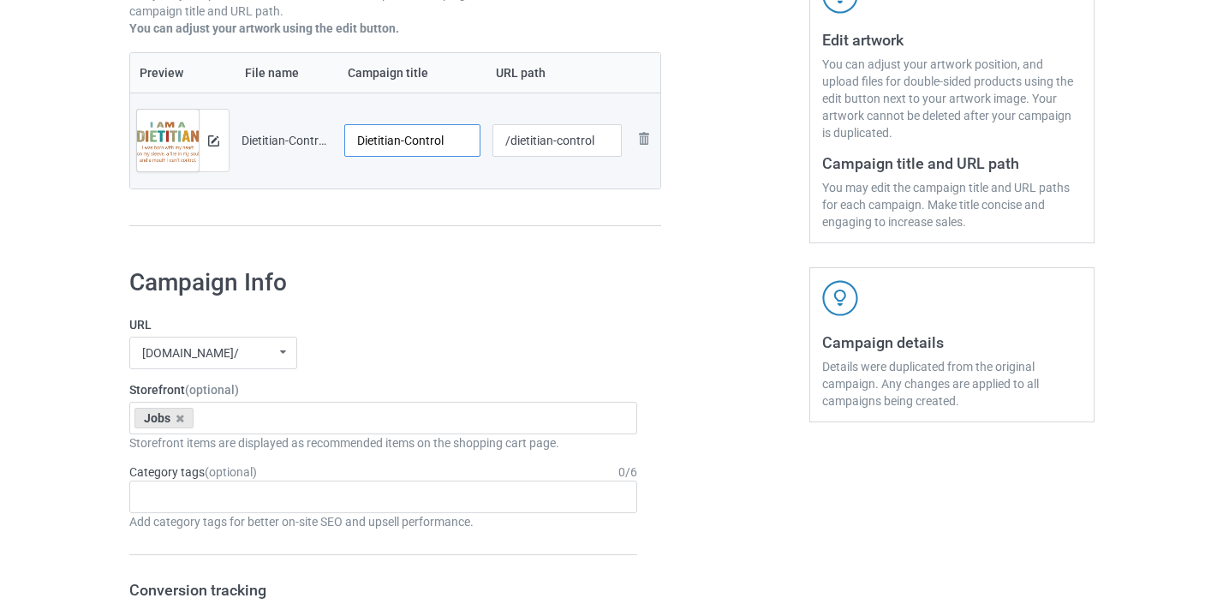
click at [429, 149] on input "Dietitian-Control" at bounding box center [412, 140] width 137 height 33
type input "Dietitian"
click at [577, 143] on input "/dietitian-control" at bounding box center [557, 140] width 129 height 33
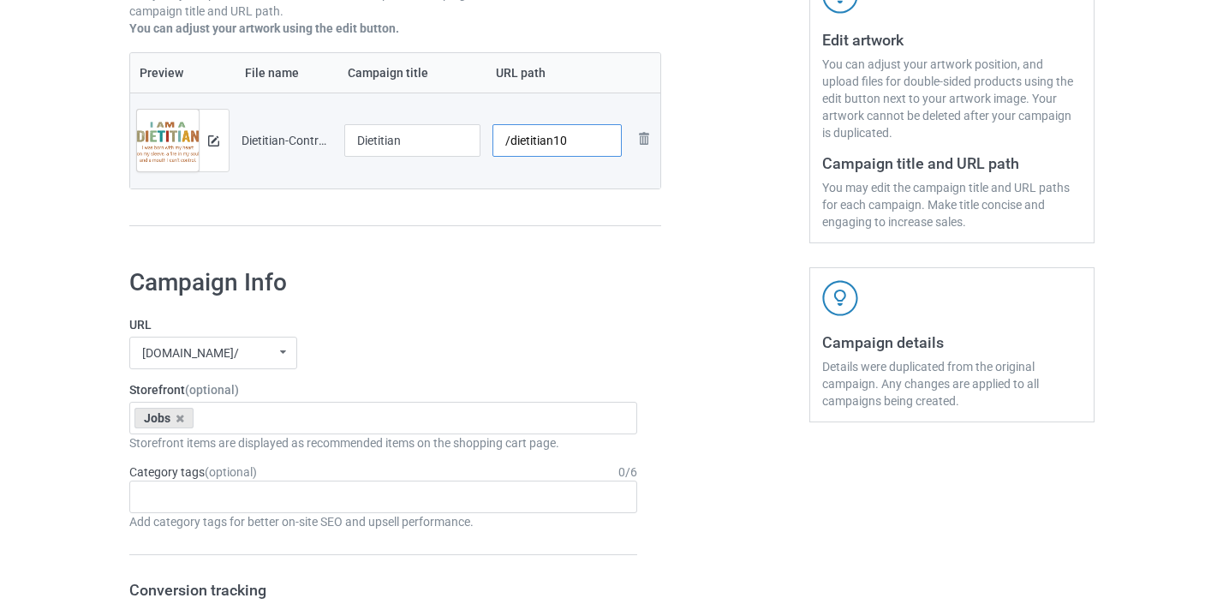
type input "/dietitian10"
click at [697, 136] on div at bounding box center [734, 14] width 123 height 482
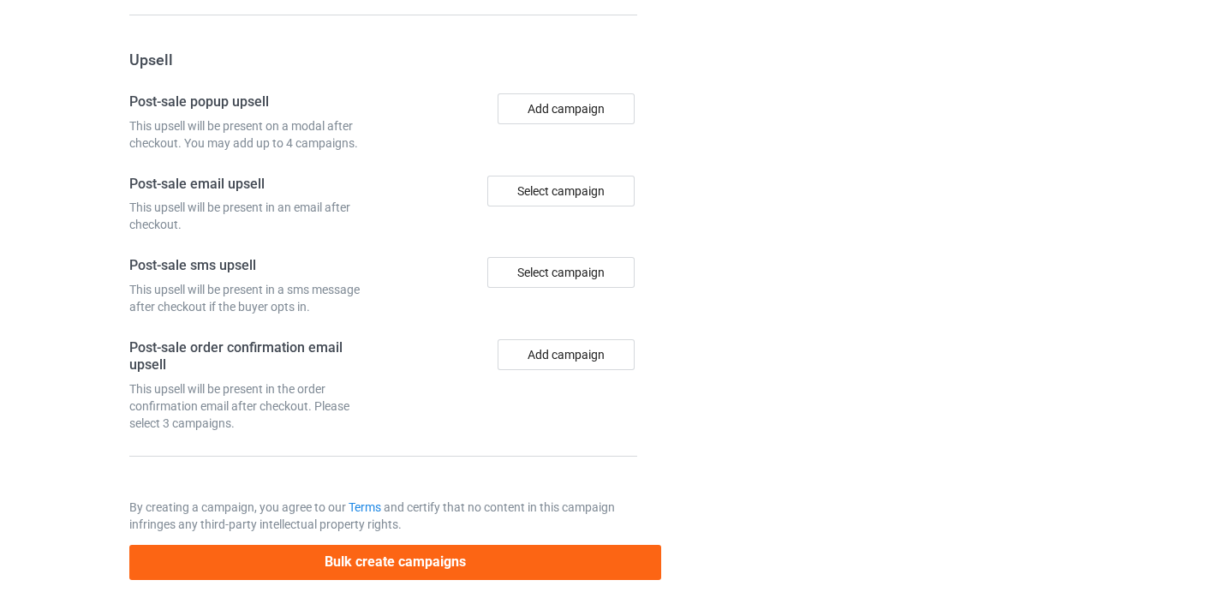
scroll to position [1676, 0]
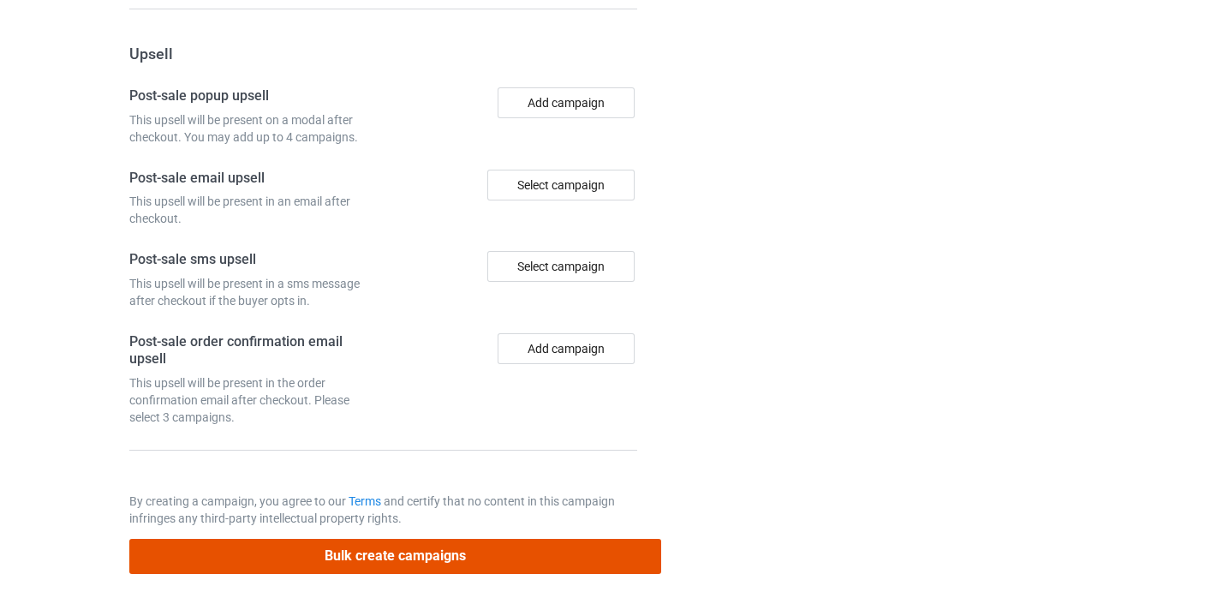
click at [555, 541] on button "Bulk create campaigns" at bounding box center [395, 556] width 533 height 35
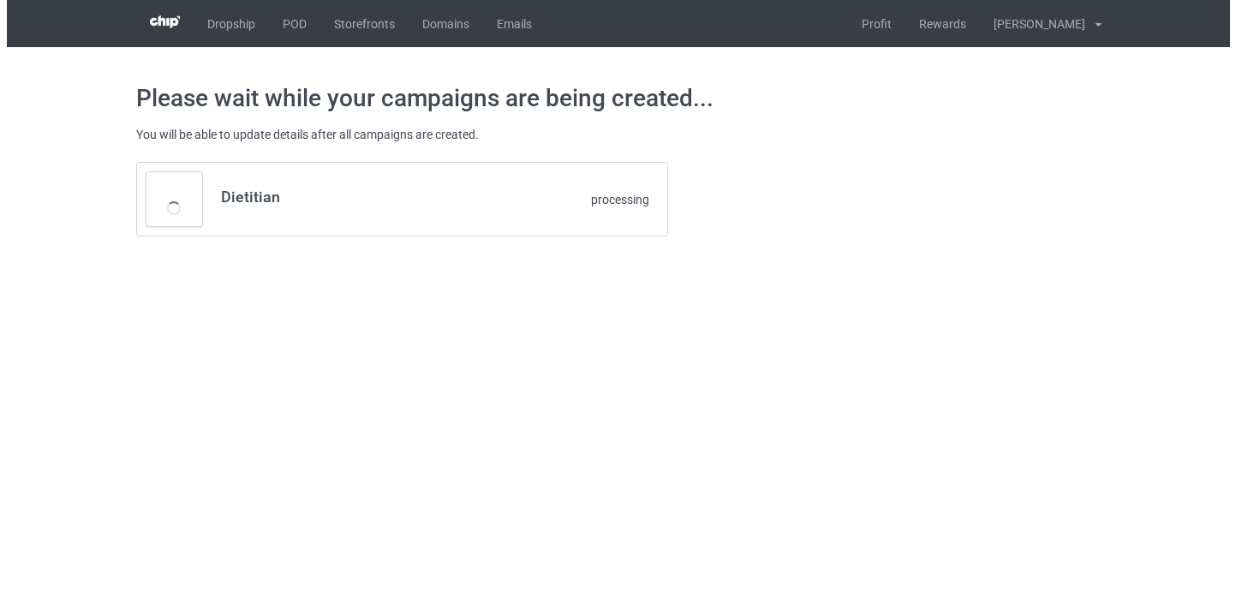
scroll to position [0, 0]
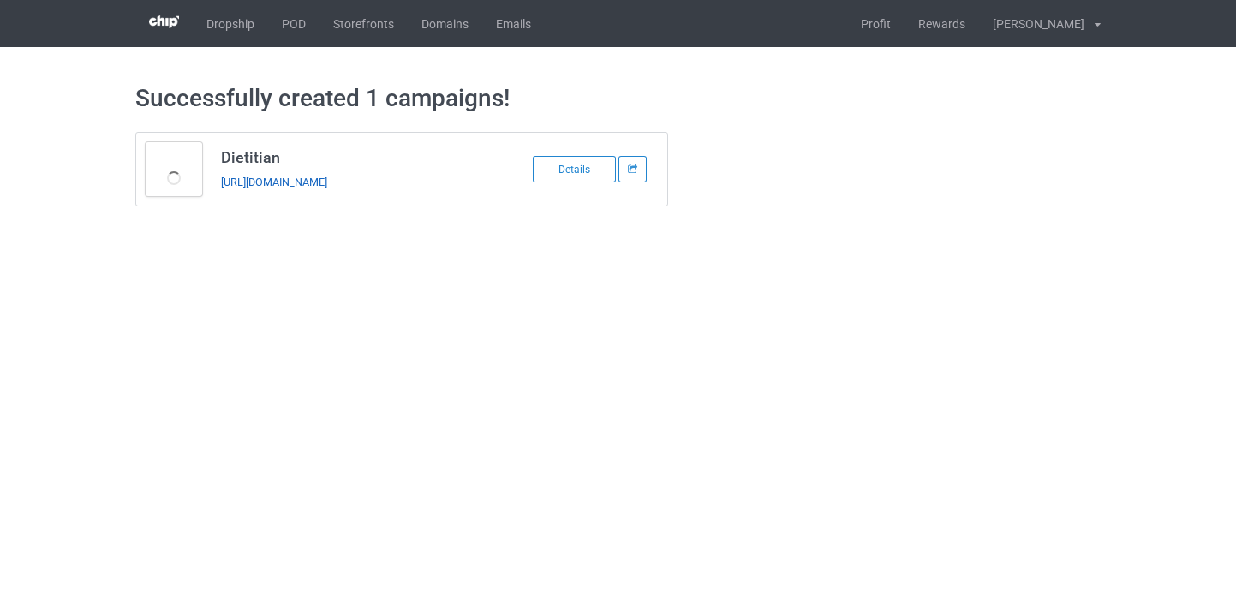
click at [327, 179] on link "https://www.thepure.gift/dietitian10" at bounding box center [274, 182] width 106 height 13
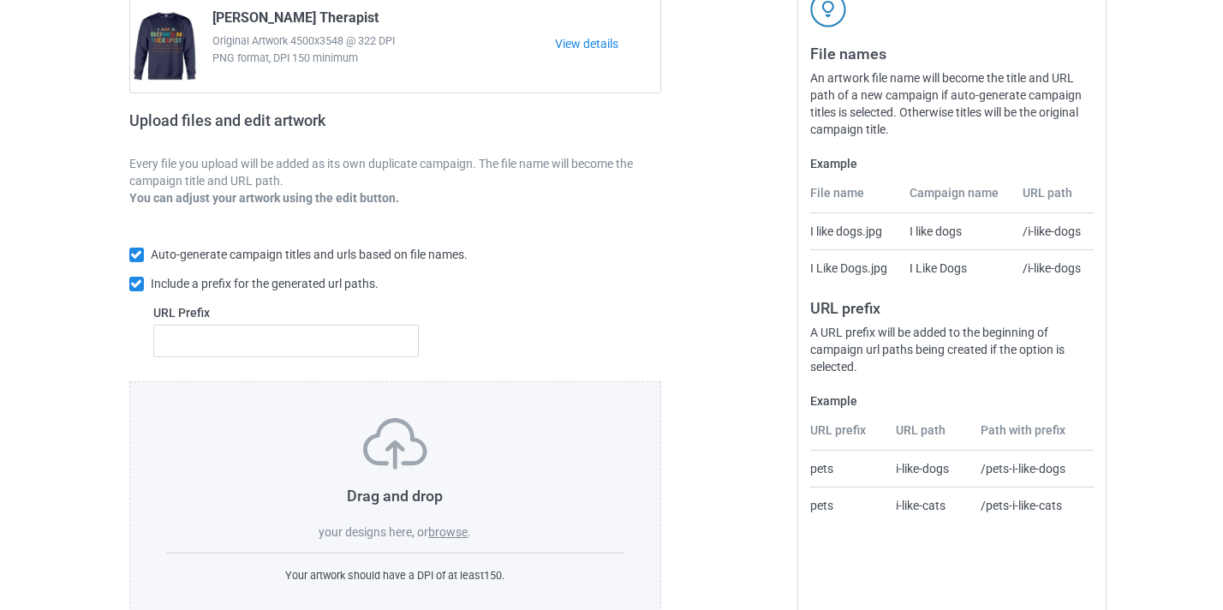
scroll to position [224, 0]
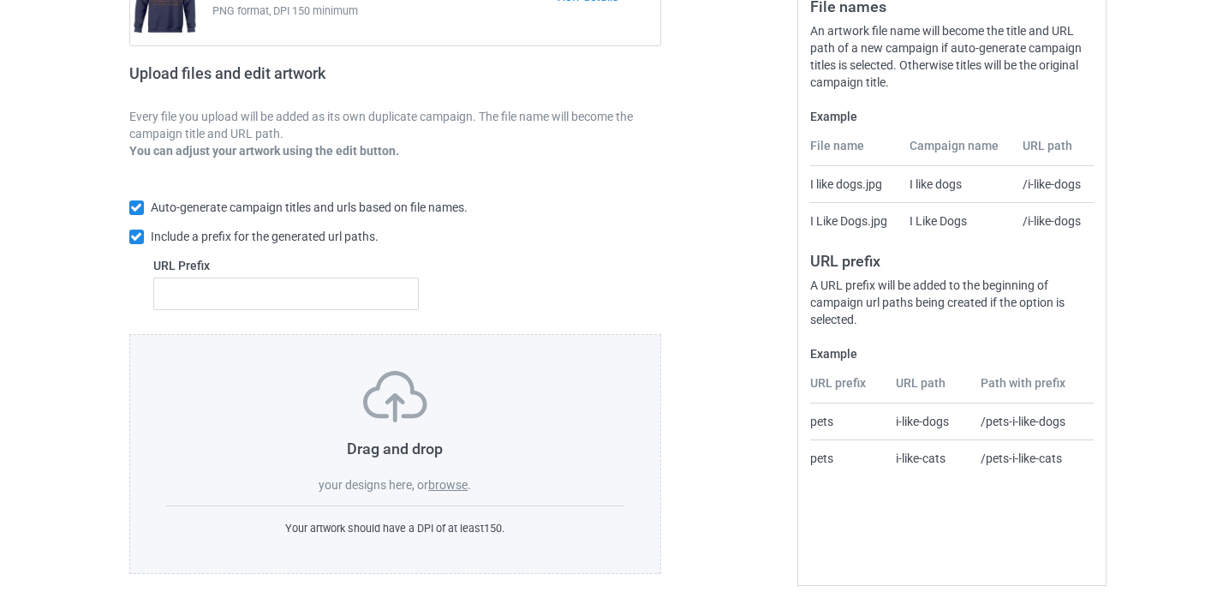
click at [468, 488] on label "browse" at bounding box center [447, 485] width 39 height 14
click at [0, 0] on input "browse" at bounding box center [0, 0] width 0 height 0
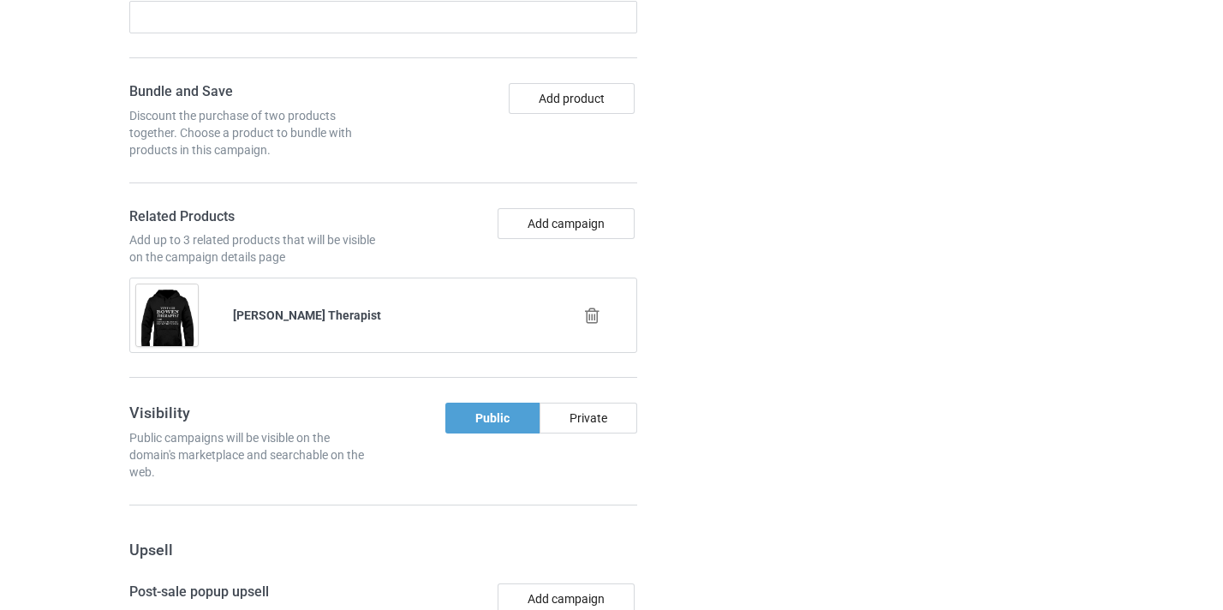
scroll to position [1199, 0]
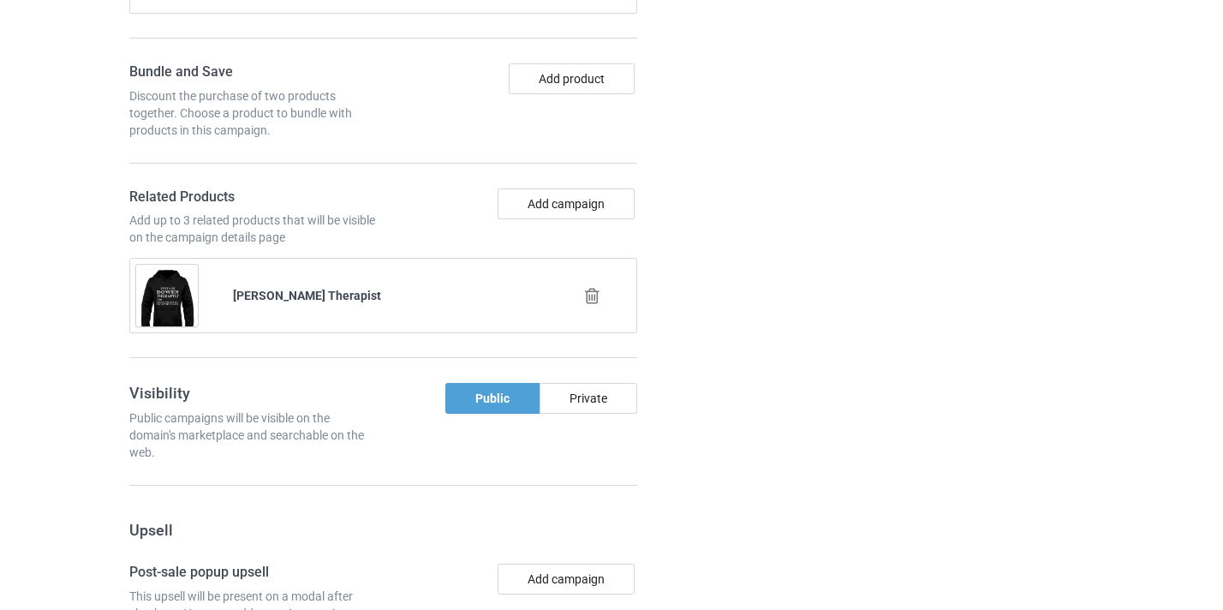
drag, startPoint x: 571, startPoint y: 293, endPoint x: 579, endPoint y: 292, distance: 8.6
click at [574, 292] on div at bounding box center [595, 296] width 98 height 43
click at [586, 290] on icon at bounding box center [592, 296] width 21 height 18
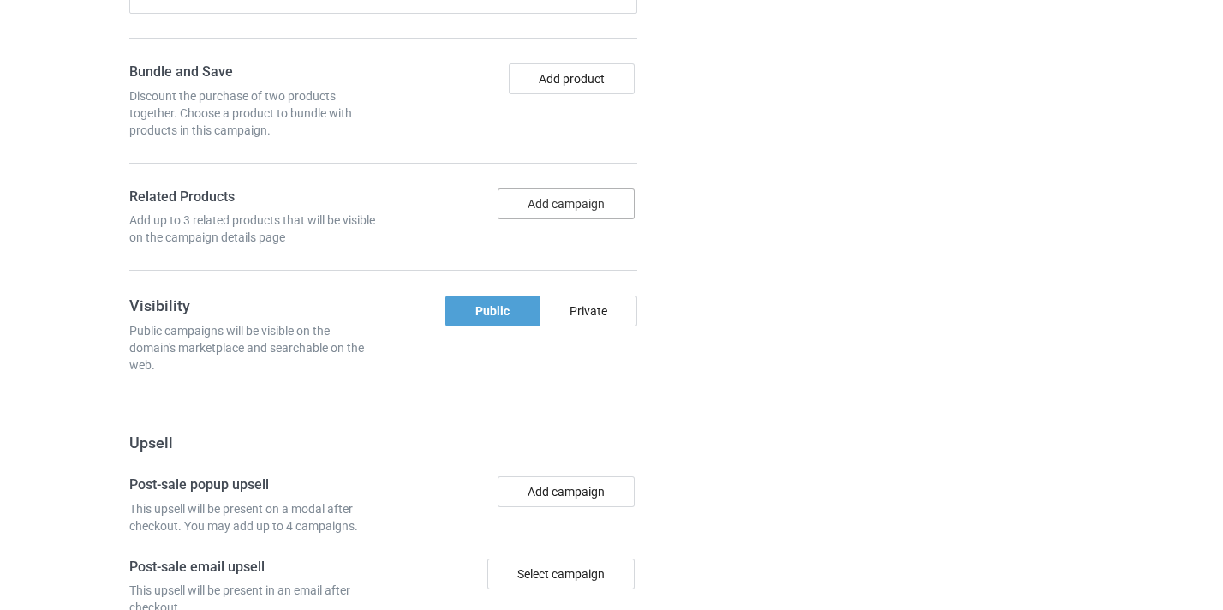
click at [562, 211] on button "Add campaign" at bounding box center [566, 203] width 137 height 31
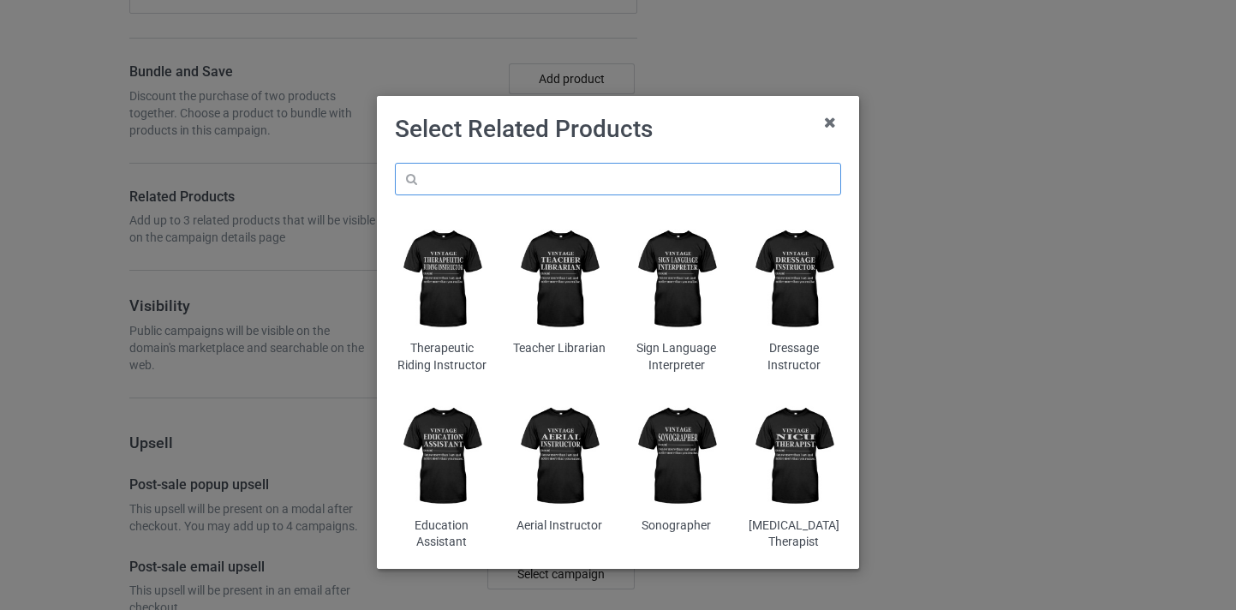
click at [655, 170] on input "text" at bounding box center [618, 179] width 446 height 33
paste input "Physical Therapist"
type input "Physical Therapist"
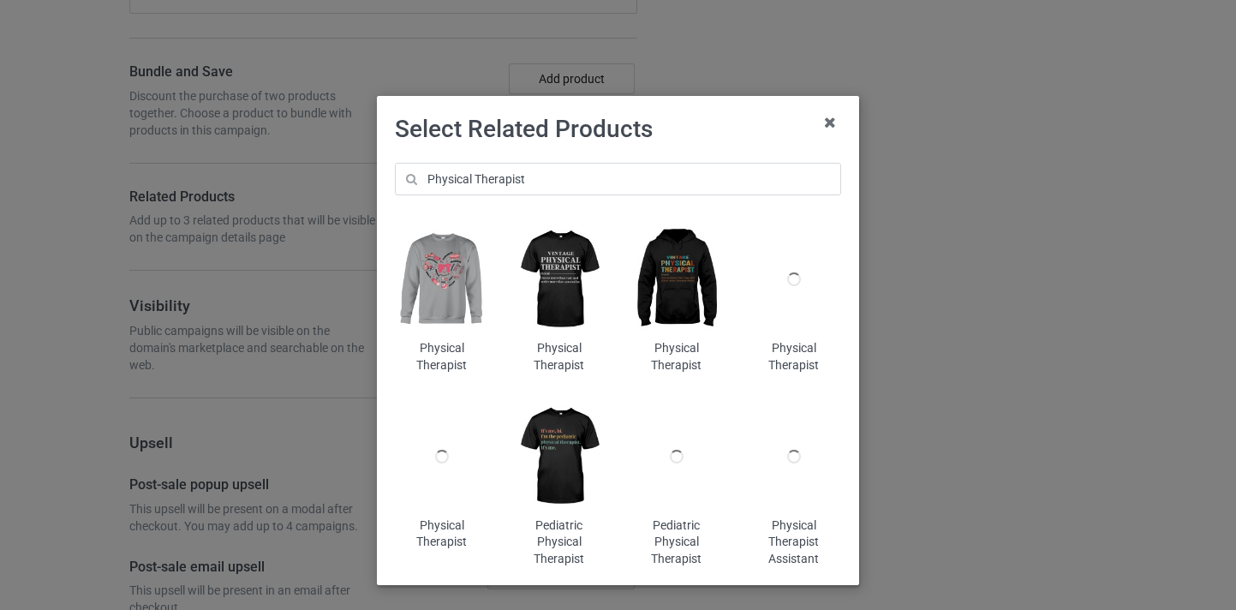
click at [429, 308] on img at bounding box center [441, 279] width 93 height 117
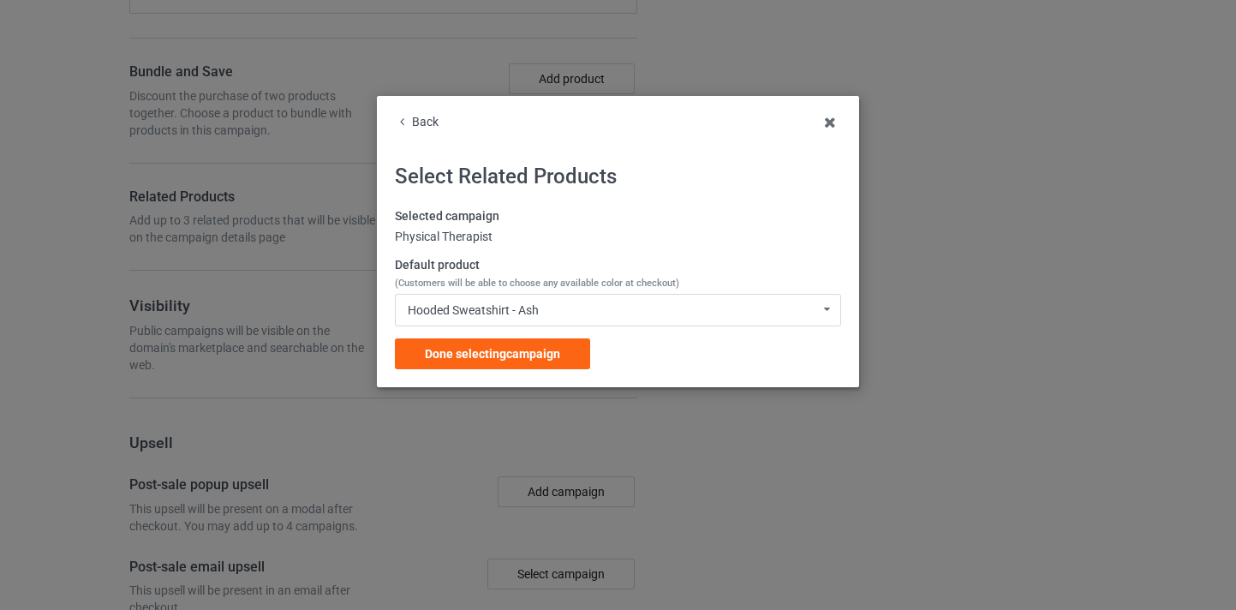
drag, startPoint x: 571, startPoint y: 348, endPoint x: 571, endPoint y: 334, distance: 13.7
click at [571, 347] on div "Done selecting campaign" at bounding box center [492, 353] width 195 height 31
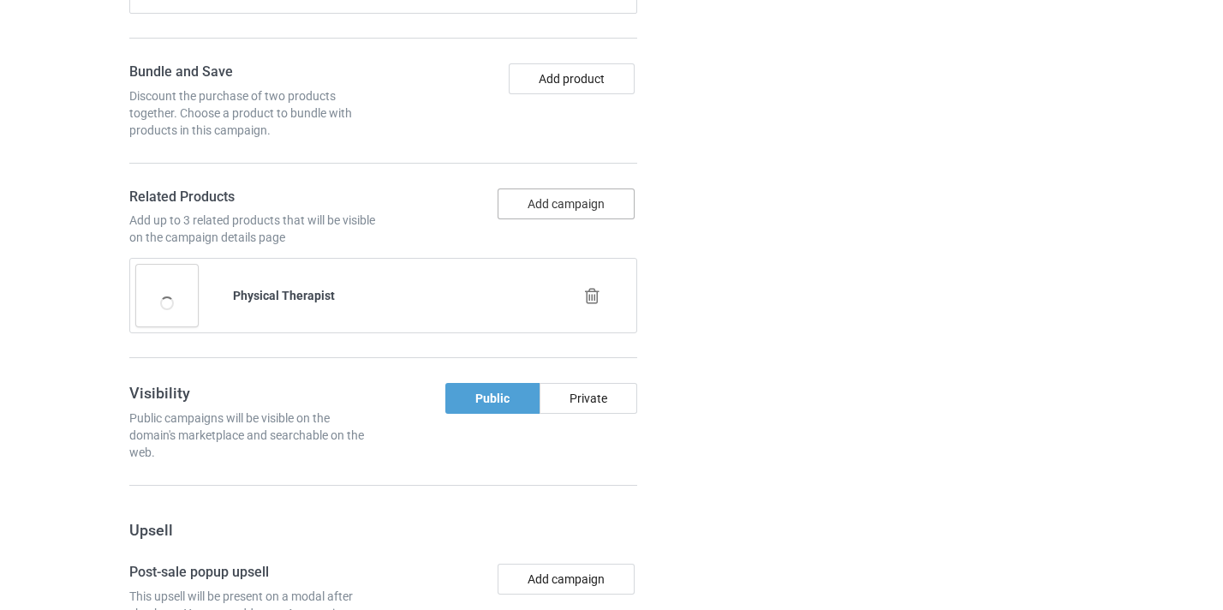
click at [547, 208] on button "Add campaign" at bounding box center [566, 203] width 137 height 31
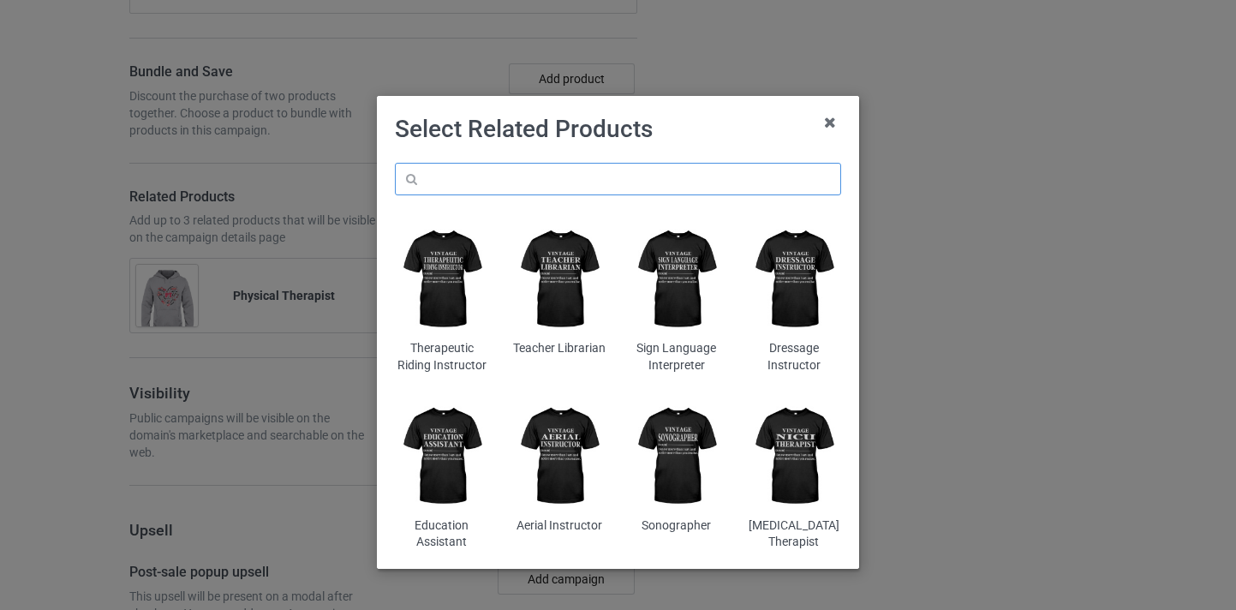
click at [566, 168] on input "text" at bounding box center [618, 179] width 446 height 33
paste input "Physical Therapist"
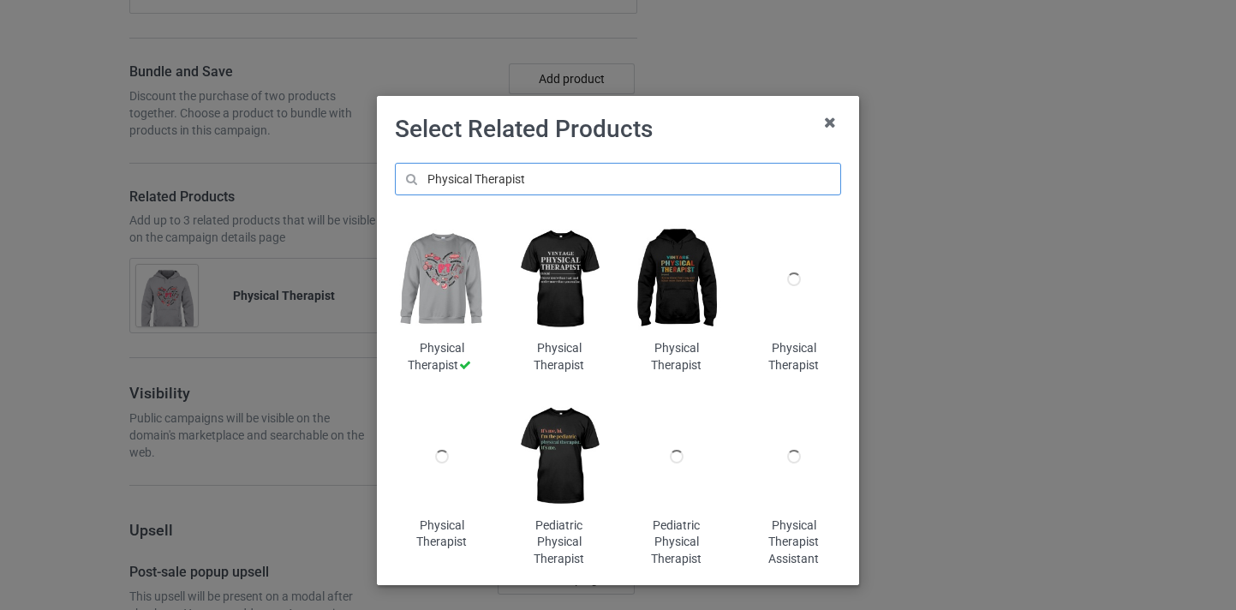
type input "Physical Therapist"
click at [680, 277] on img at bounding box center [677, 279] width 93 height 117
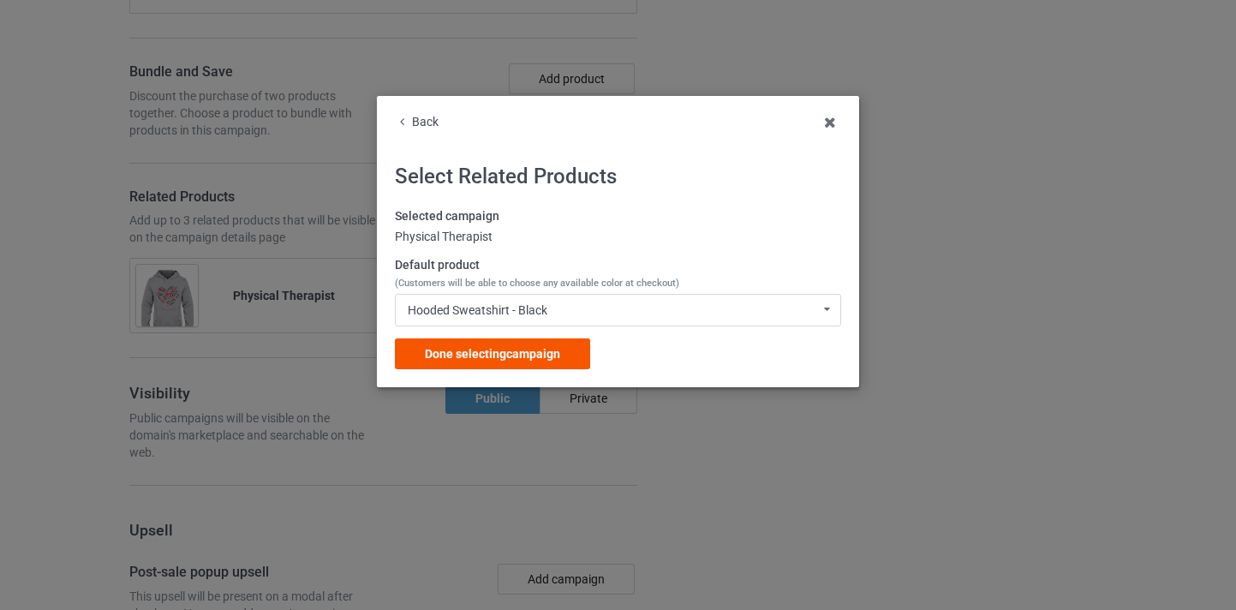
click at [511, 347] on span "Done selecting campaign" at bounding box center [492, 354] width 135 height 14
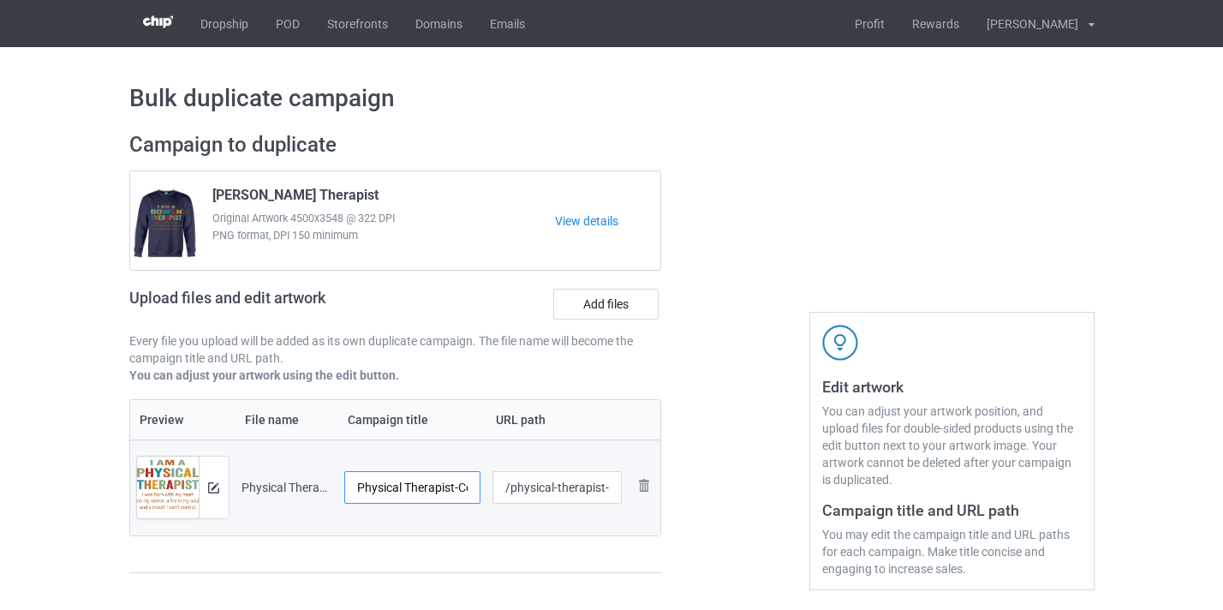
click at [457, 484] on input "Physical Therapist-Control" at bounding box center [412, 487] width 137 height 33
drag, startPoint x: 457, startPoint y: 484, endPoint x: 485, endPoint y: 487, distance: 28.5
click at [485, 487] on tr "Preview and edit artwork Physical Therapist-Control.png Physical Therapist-Cont…" at bounding box center [395, 487] width 531 height 96
click at [452, 487] on input "Physical Therapist-Control" at bounding box center [412, 487] width 137 height 33
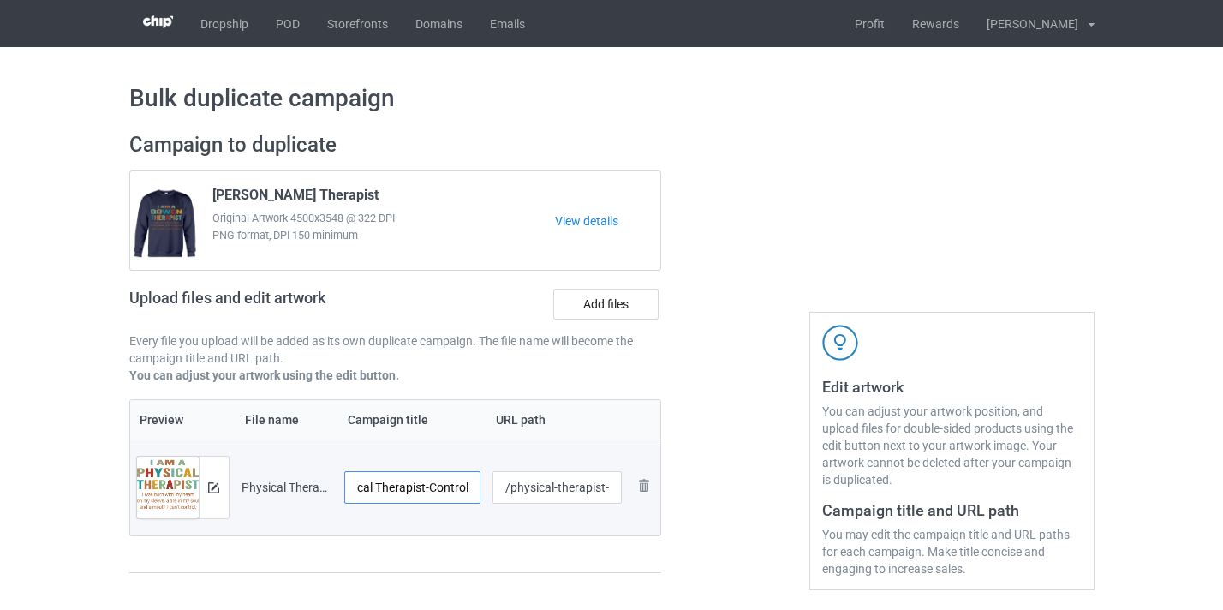
click at [452, 487] on input "Physical Therapist-Control" at bounding box center [412, 487] width 137 height 33
type input "Physical Therapist"
click at [565, 485] on input "/physical-therapist-control" at bounding box center [557, 487] width 129 height 33
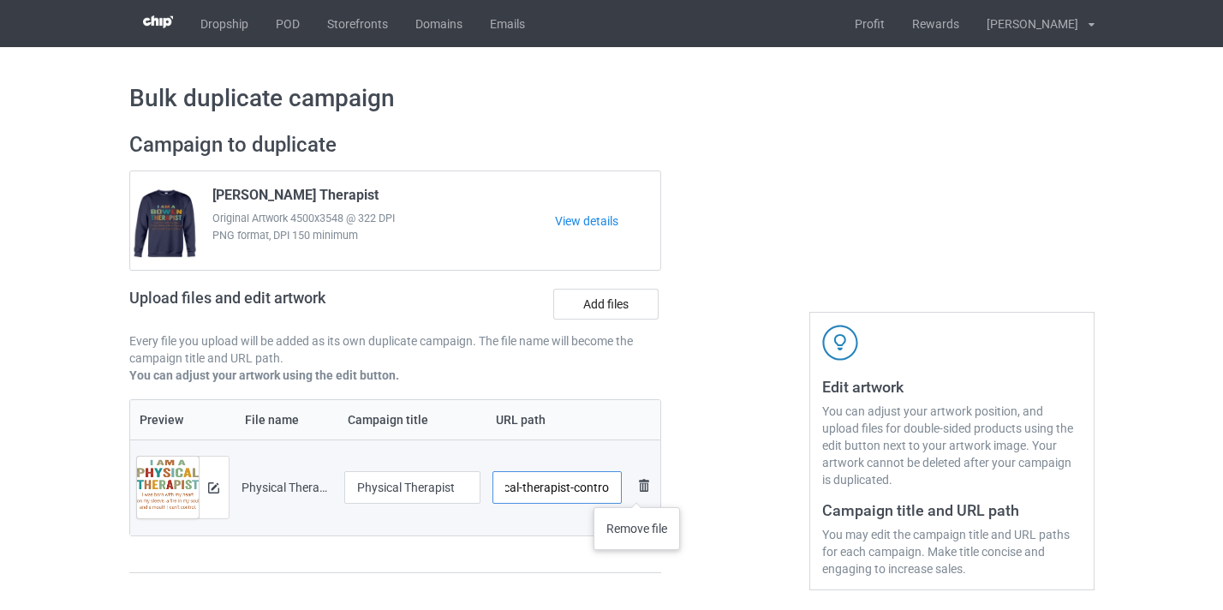
drag, startPoint x: 565, startPoint y: 485, endPoint x: 637, endPoint y: 490, distance: 73.0
click at [637, 490] on tr "Preview and edit artwork Physical Therapist-Control.png Physical Therapist /phy…" at bounding box center [395, 487] width 531 height 96
click at [612, 490] on input "/physical-therapist-control" at bounding box center [557, 487] width 129 height 33
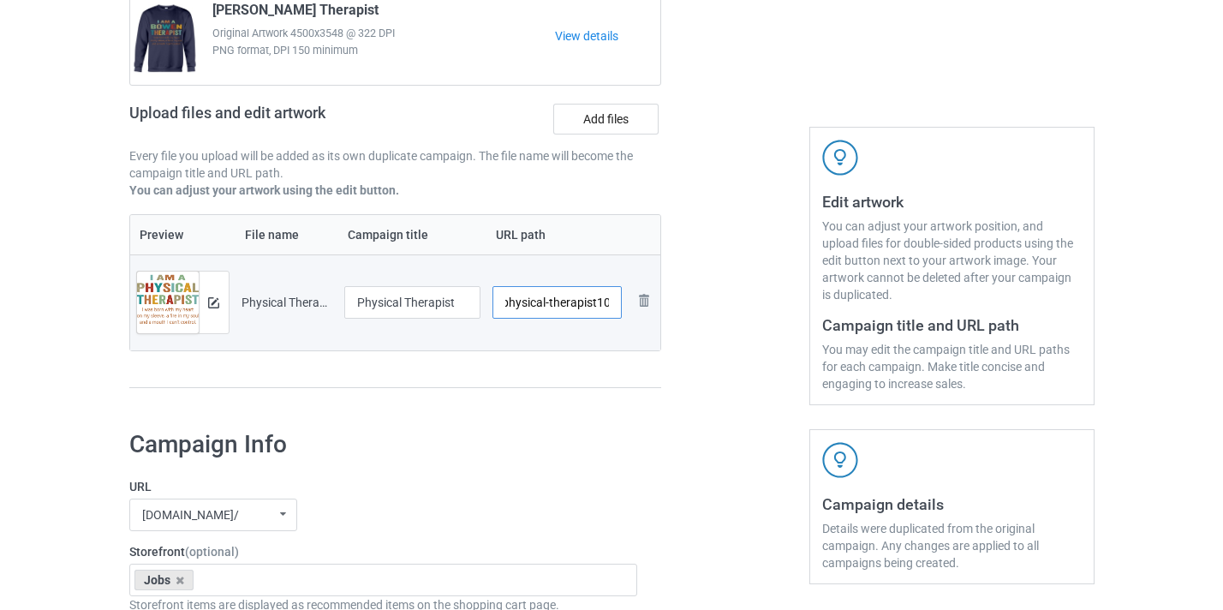
scroll to position [182, 0]
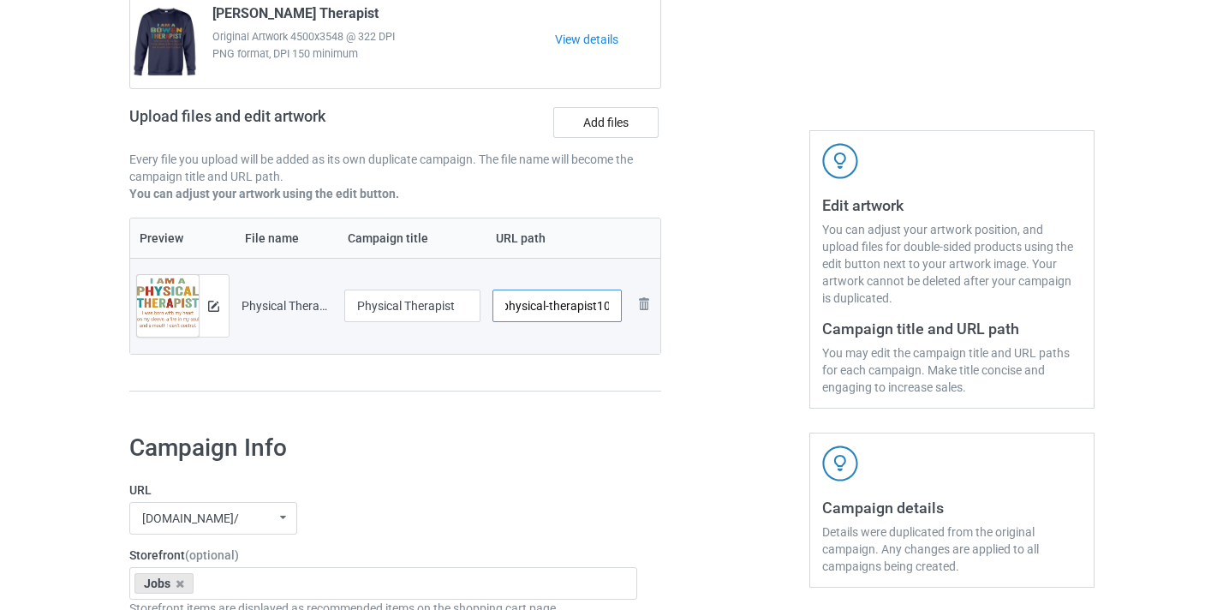
click at [541, 308] on input "/physical-therapist10" at bounding box center [557, 306] width 129 height 33
drag, startPoint x: 541, startPoint y: 308, endPoint x: 476, endPoint y: 308, distance: 65.1
click at [451, 308] on tr "Preview and edit artwork Physical Therapist-Control.png Physical Therapist /phy…" at bounding box center [395, 306] width 531 height 96
click at [587, 307] on input "/physical-therapist10" at bounding box center [557, 306] width 129 height 33
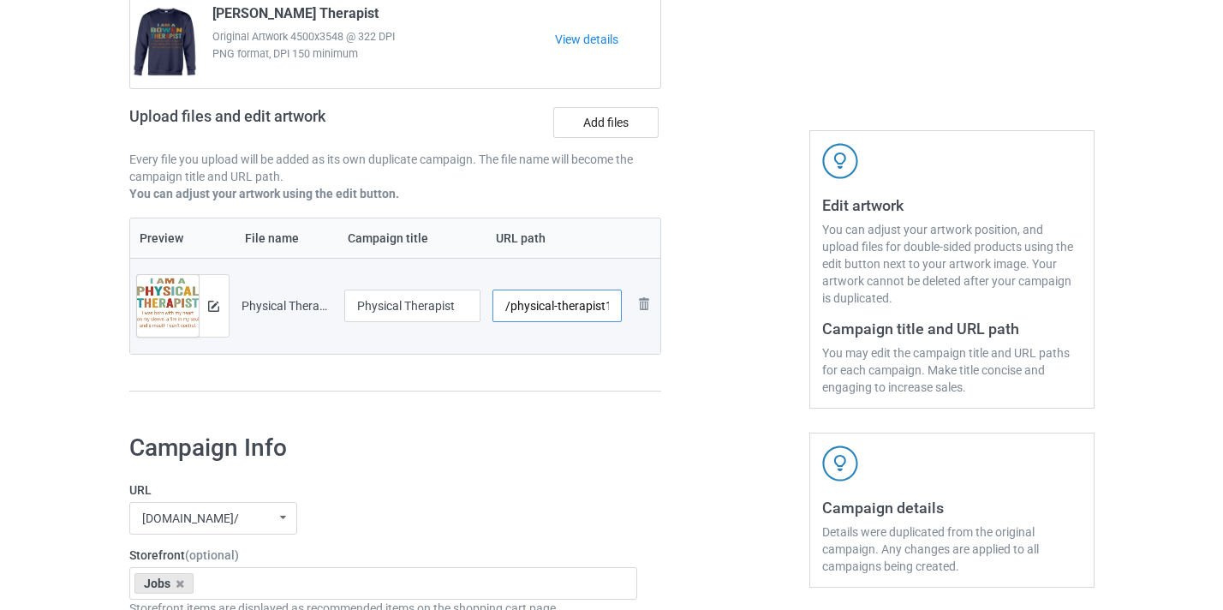
click at [578, 308] on input "/physical-therapist10" at bounding box center [557, 306] width 129 height 33
drag, startPoint x: 578, startPoint y: 308, endPoint x: 649, endPoint y: 309, distance: 71.1
click at [649, 309] on tr "Preview and edit artwork Physical Therapist-Control.png Physical Therapist /phy…" at bounding box center [395, 306] width 531 height 96
type input "/physical-therapist10"
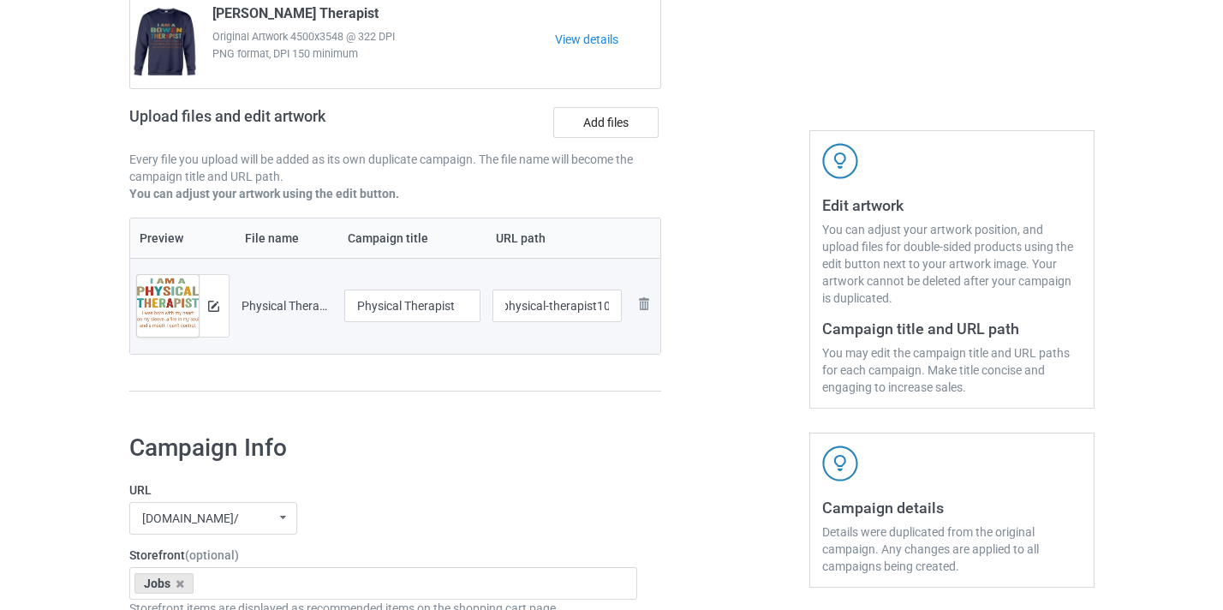
scroll to position [0, 0]
click at [720, 314] on div at bounding box center [734, 179] width 123 height 482
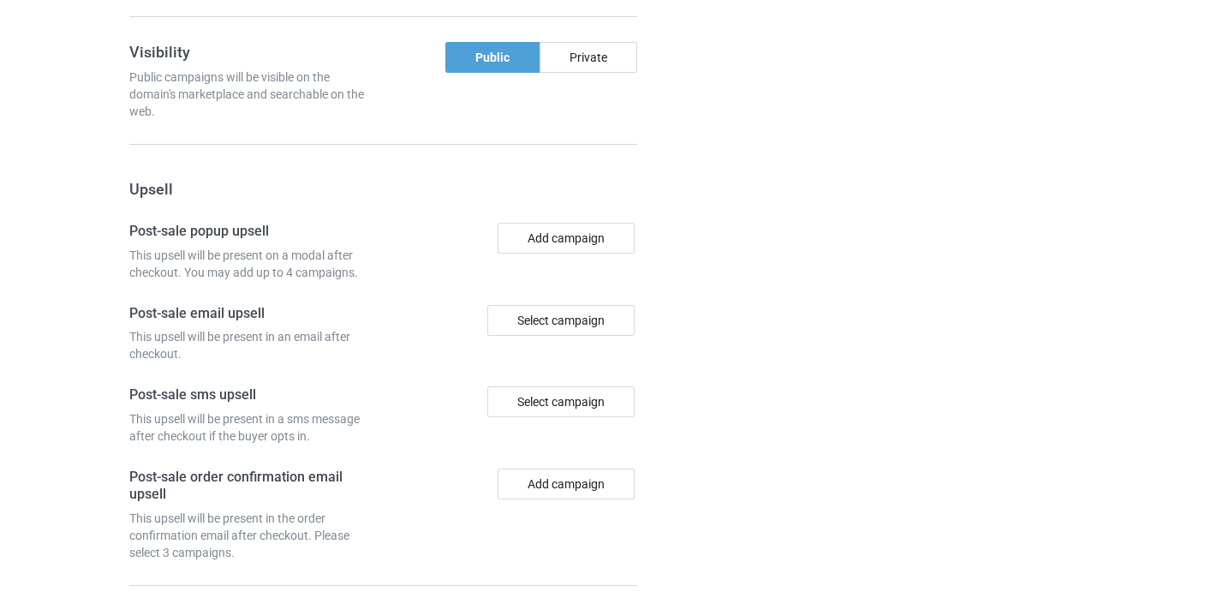
scroll to position [1757, 0]
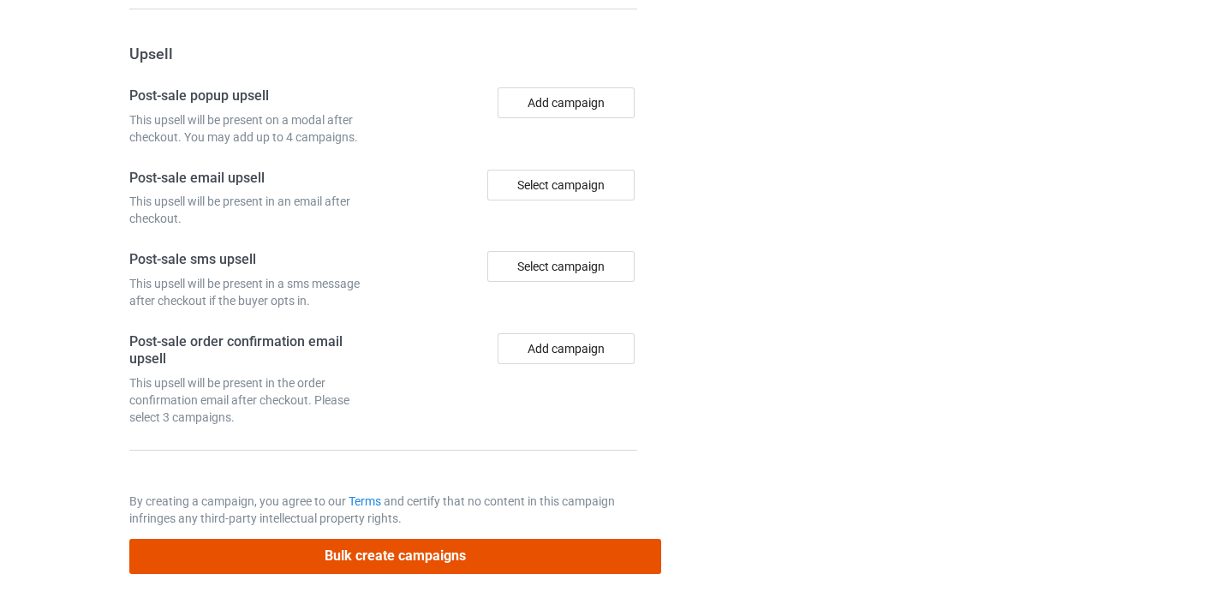
click at [539, 540] on button "Bulk create campaigns" at bounding box center [395, 556] width 533 height 35
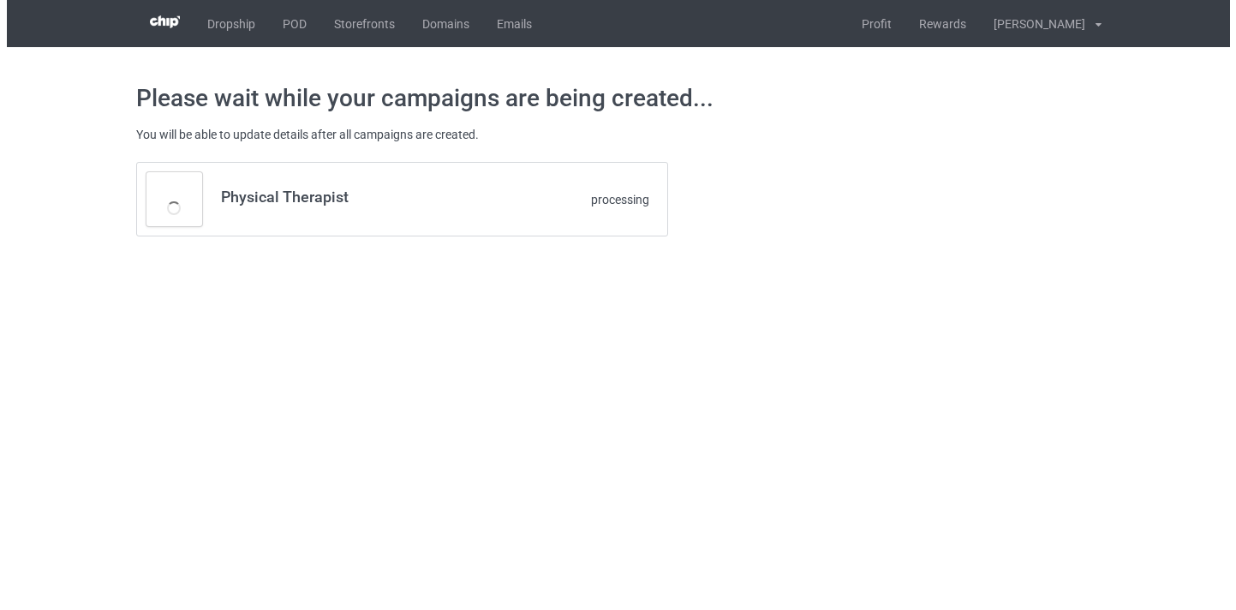
scroll to position [0, 0]
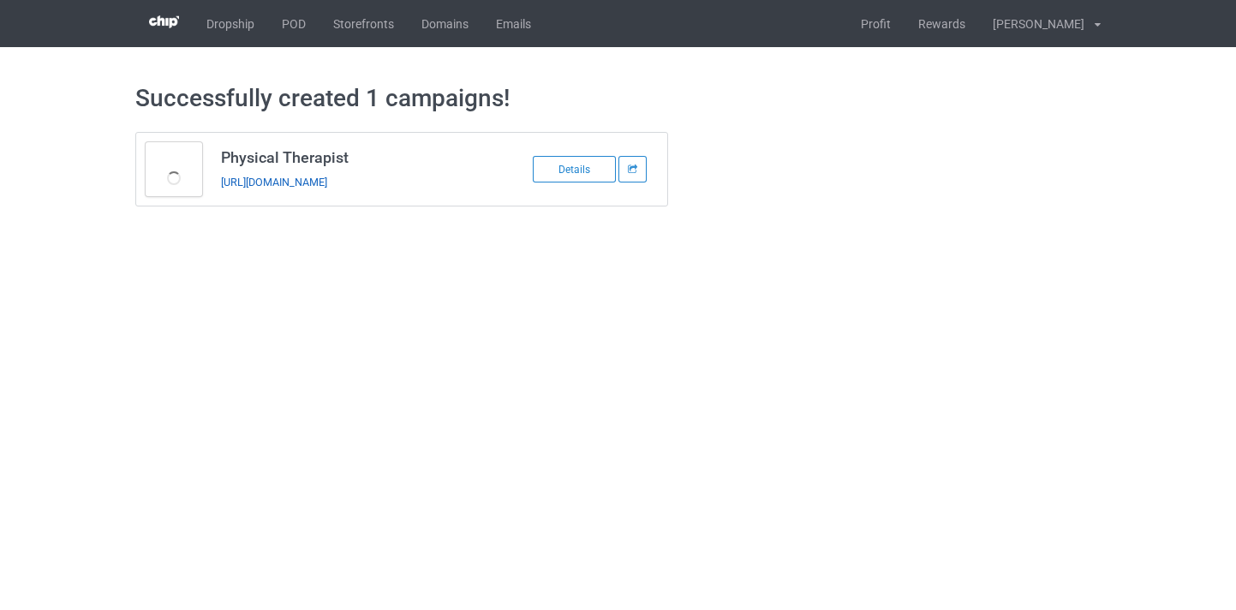
click at [327, 183] on link "https://www.thepure.gift/physical-therapist10" at bounding box center [274, 182] width 106 height 13
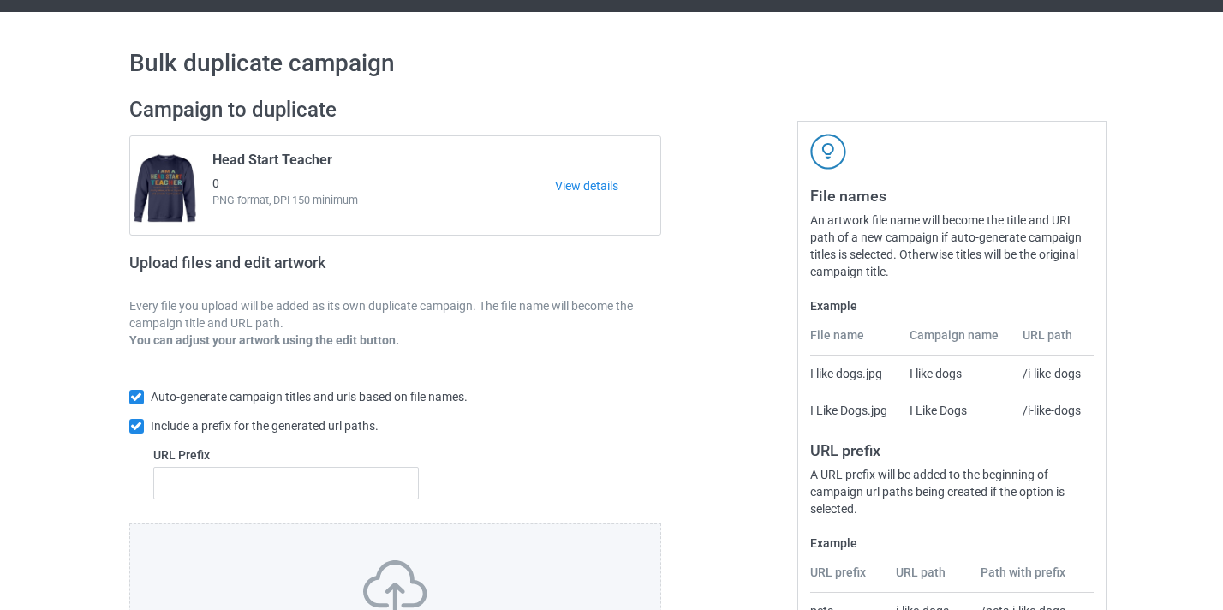
scroll to position [224, 0]
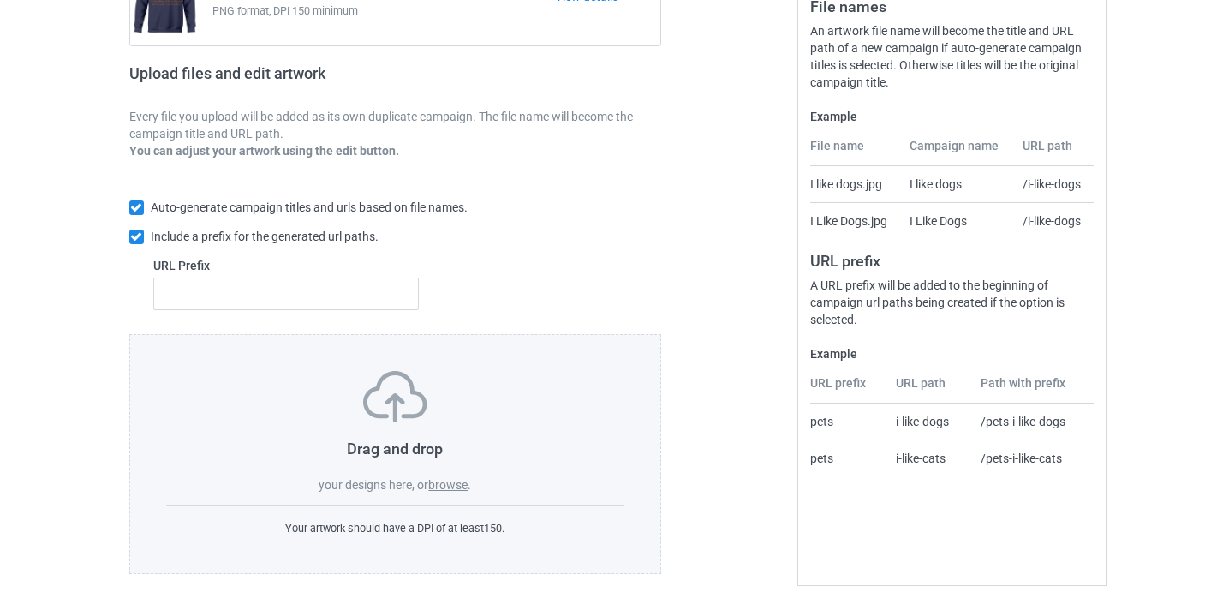
click at [449, 484] on label "browse" at bounding box center [447, 485] width 39 height 14
click at [0, 0] on input "browse" at bounding box center [0, 0] width 0 height 0
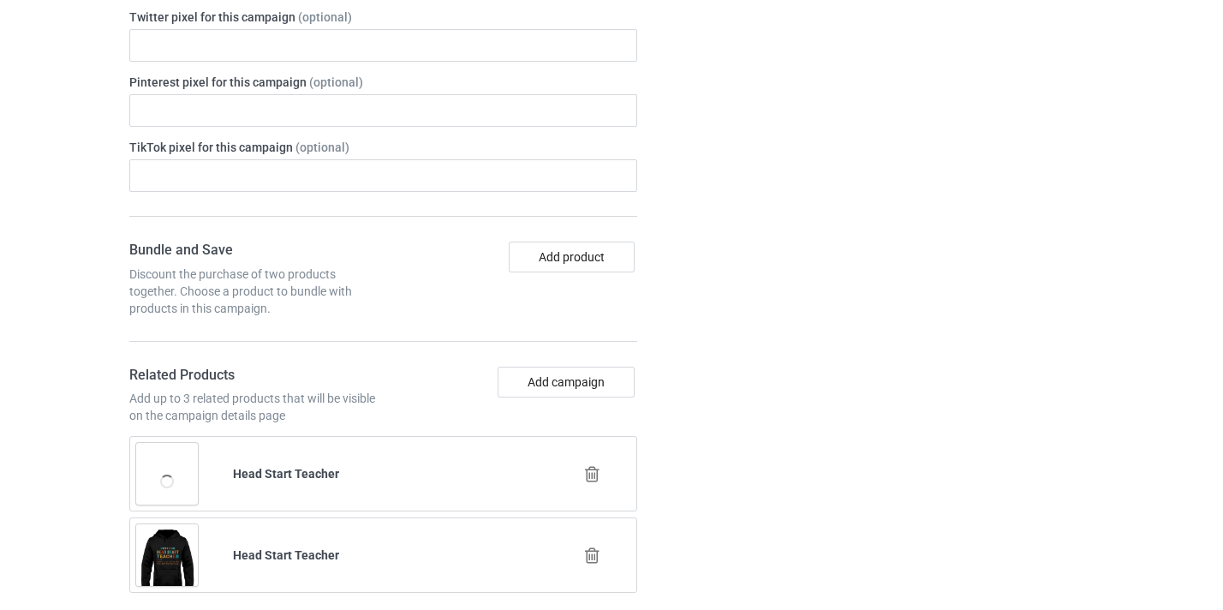
scroll to position [1106, 0]
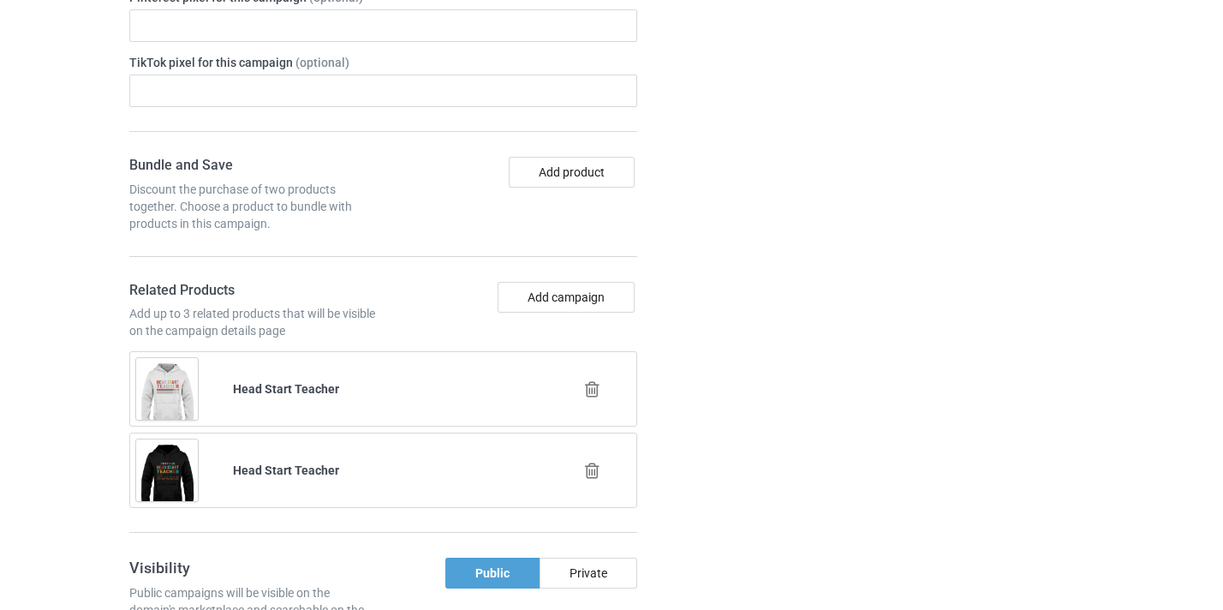
click at [601, 390] on icon at bounding box center [592, 389] width 21 height 18
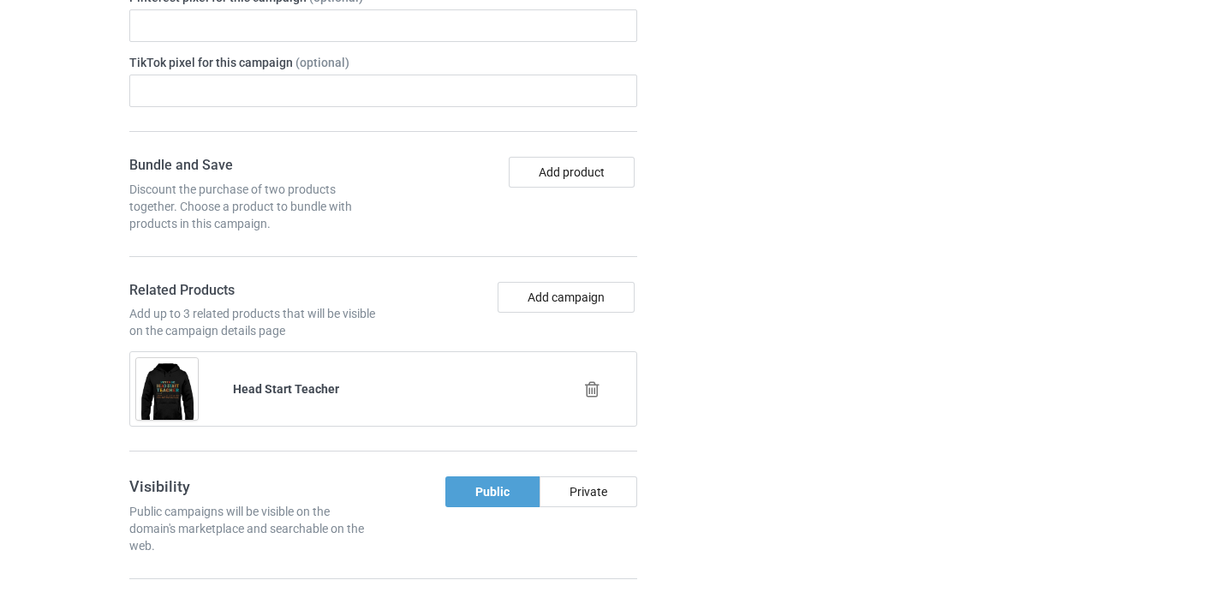
click at [593, 387] on icon at bounding box center [592, 389] width 21 height 18
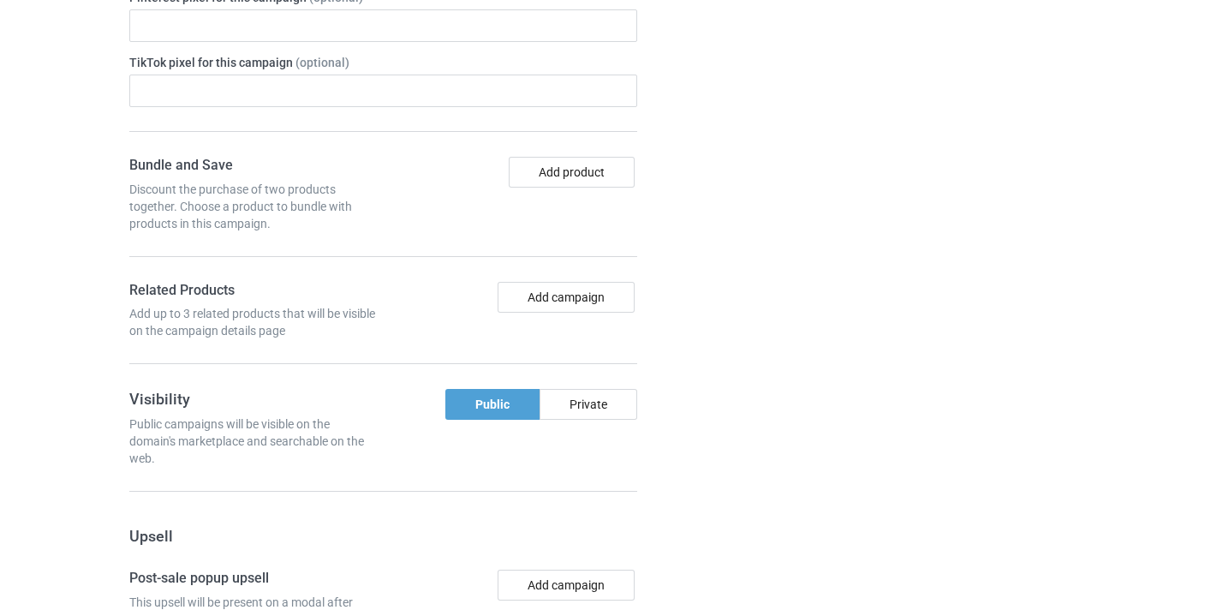
click at [554, 275] on div "Bundle and Save Discount the purchase of two products together. Choose a produc…" at bounding box center [383, 261] width 509 height 208
click at [565, 296] on button "Add campaign" at bounding box center [566, 297] width 137 height 31
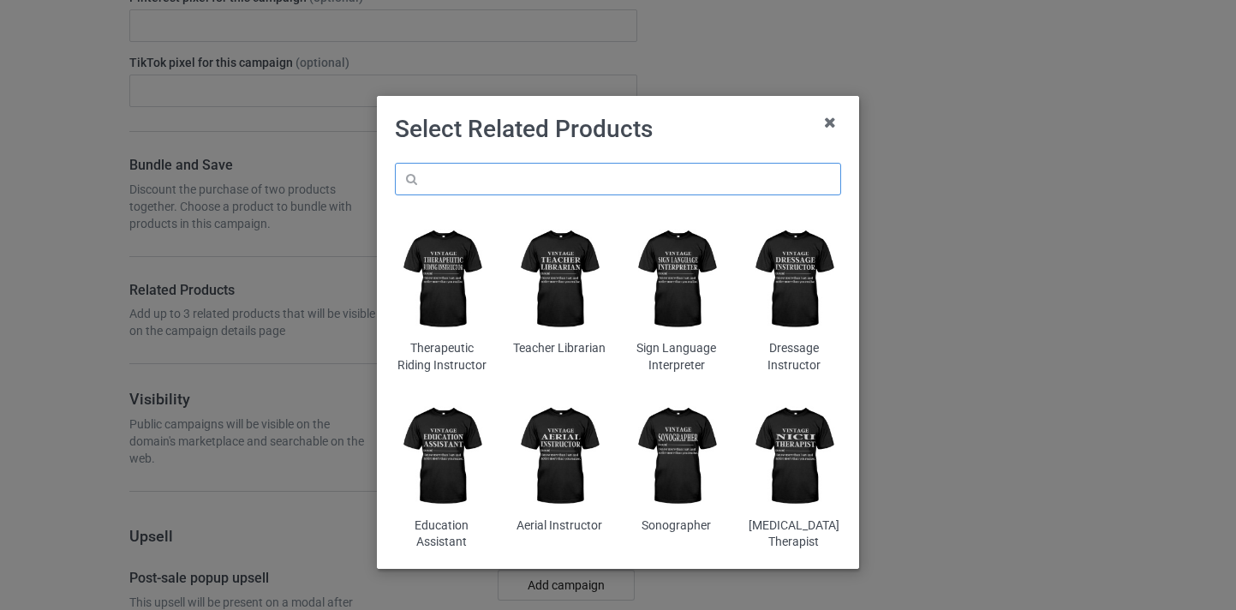
click at [613, 176] on input "text" at bounding box center [618, 179] width 446 height 33
paste input "Plein Air Painter"
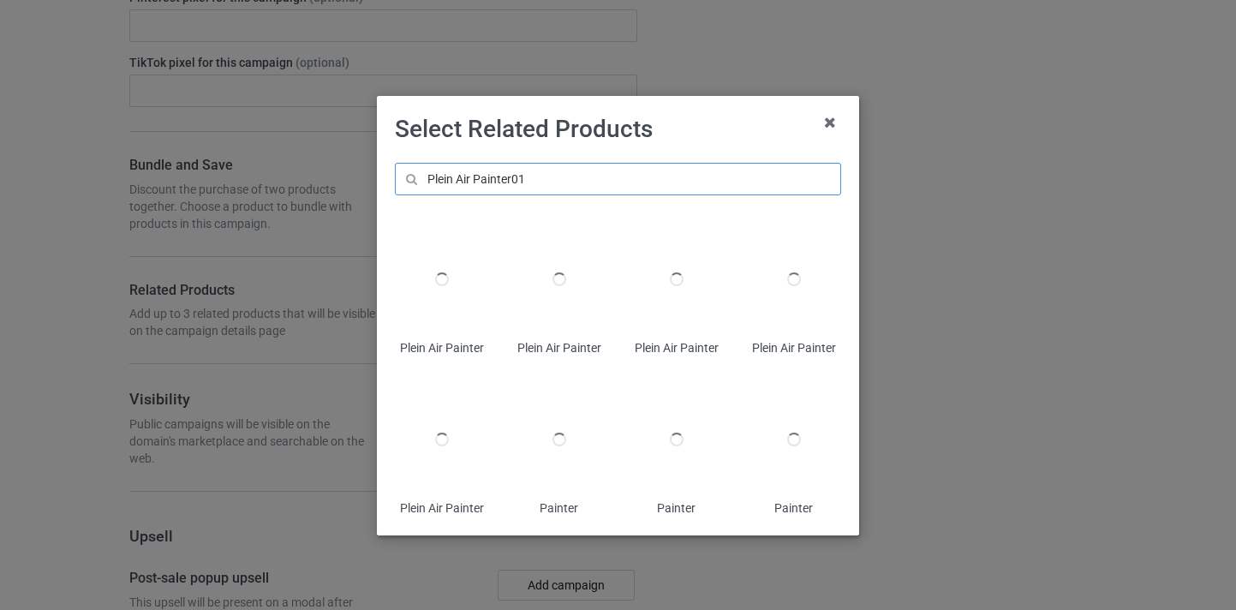
type input "Plein Air Painter01"
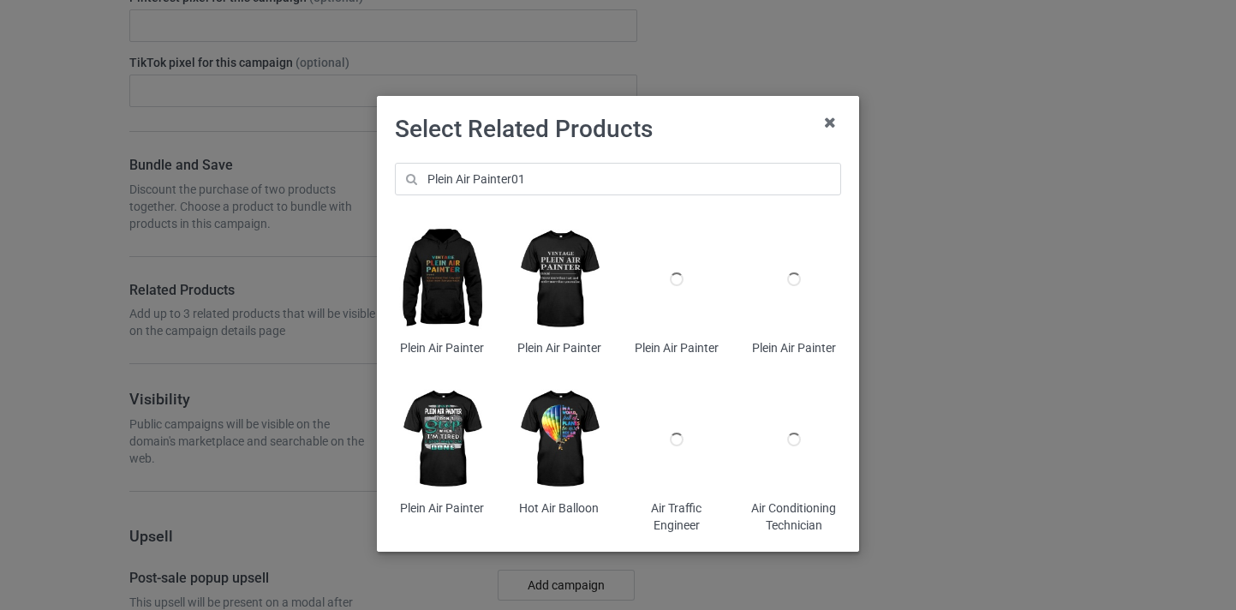
click at [425, 269] on img at bounding box center [441, 279] width 93 height 117
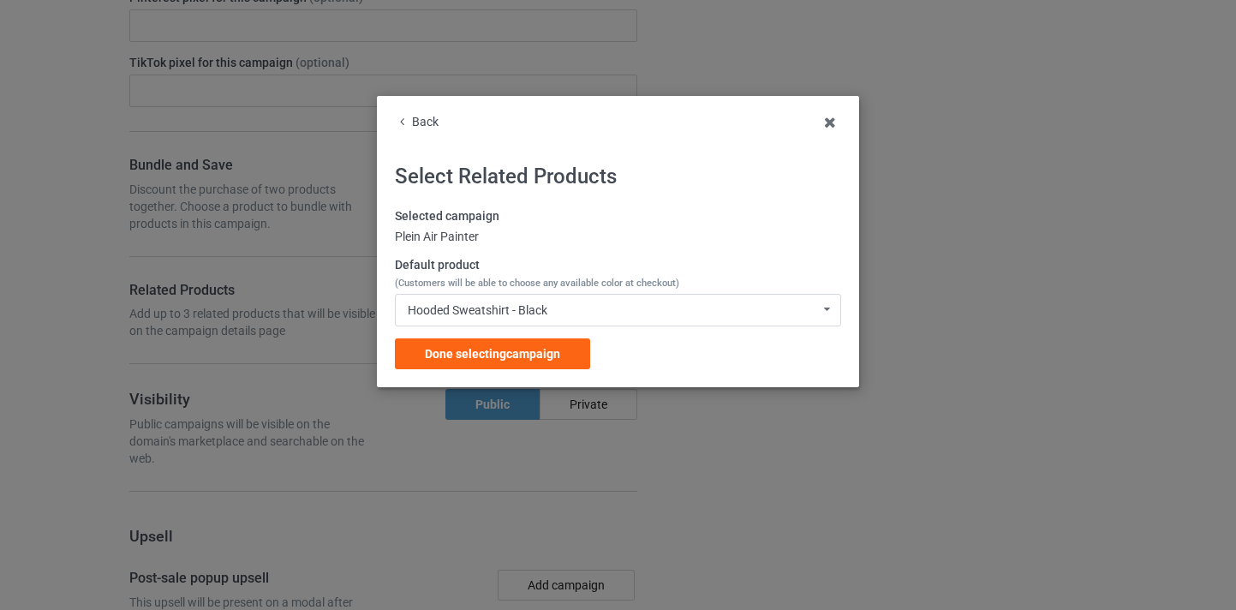
click at [461, 368] on div "Done selecting campaign" at bounding box center [492, 353] width 195 height 31
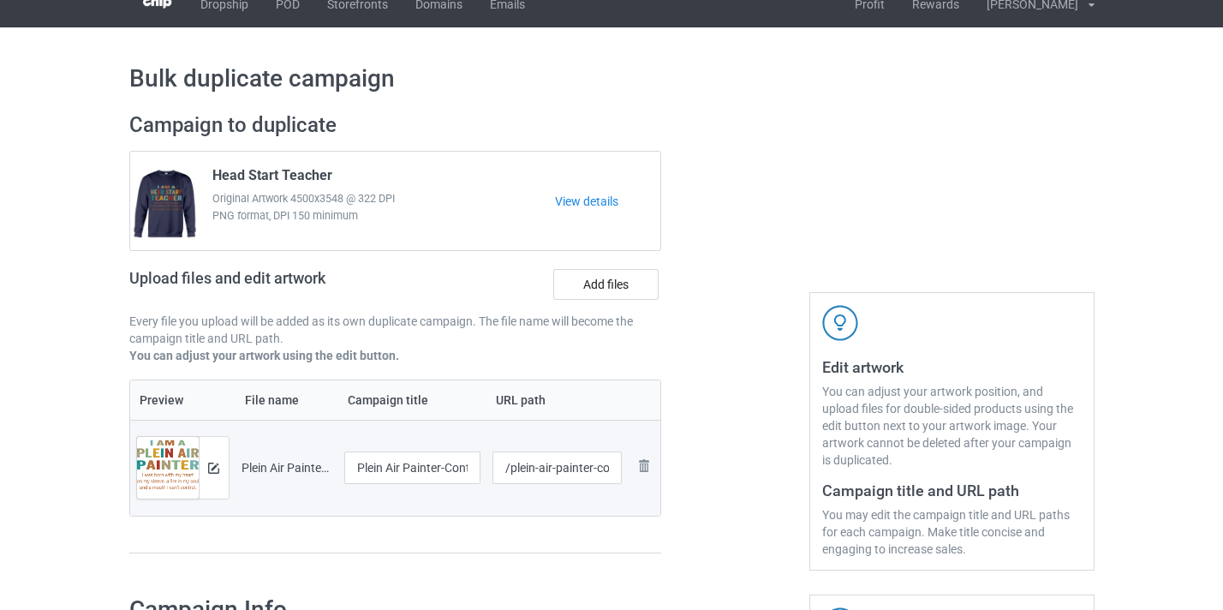
scroll to position [16, 0]
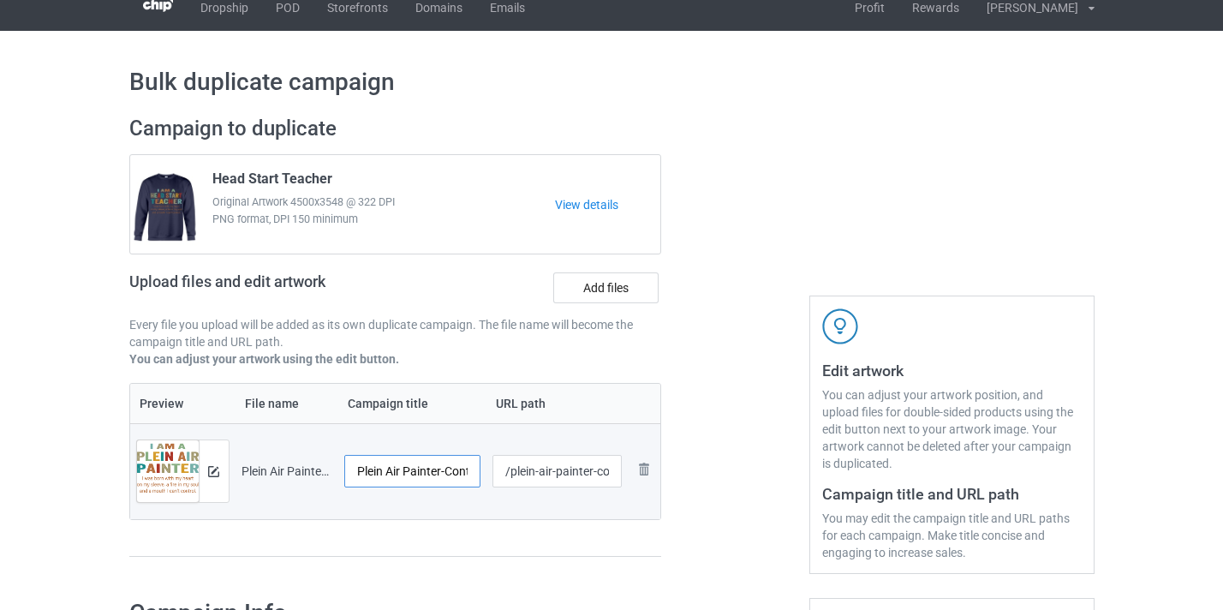
click at [456, 474] on input "Plein Air Painter-Control" at bounding box center [412, 471] width 137 height 33
type input "Plein Air Painter"
click at [592, 471] on input "/plein-air-painter-control" at bounding box center [557, 471] width 129 height 33
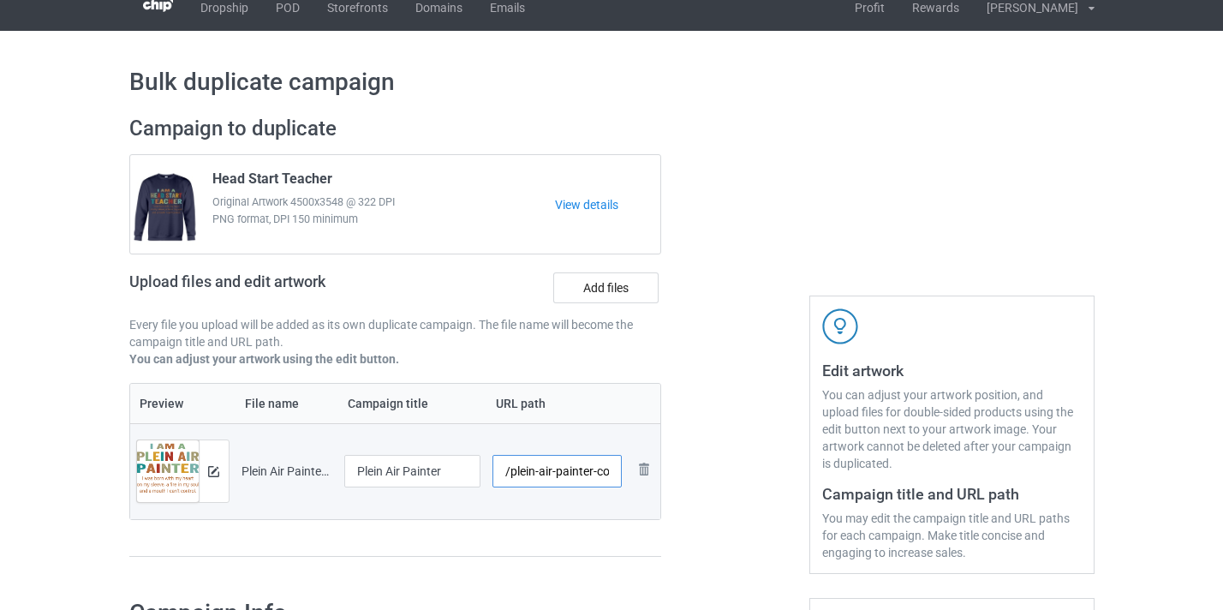
click at [596, 470] on input "/plein-air-painter-control" at bounding box center [557, 471] width 129 height 33
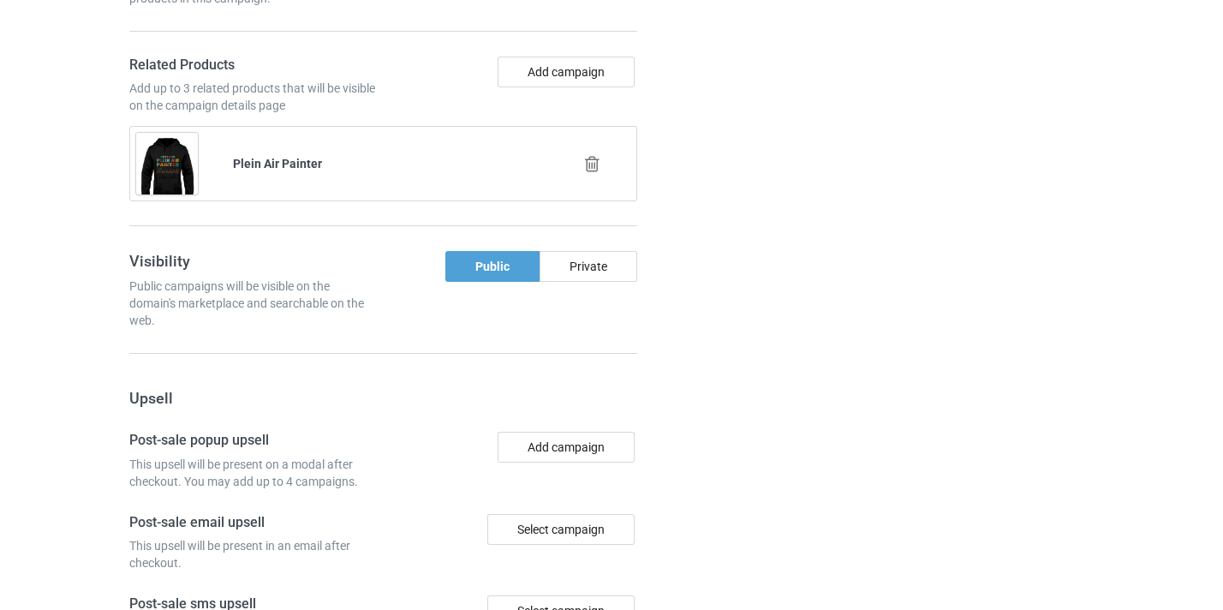
scroll to position [1676, 0]
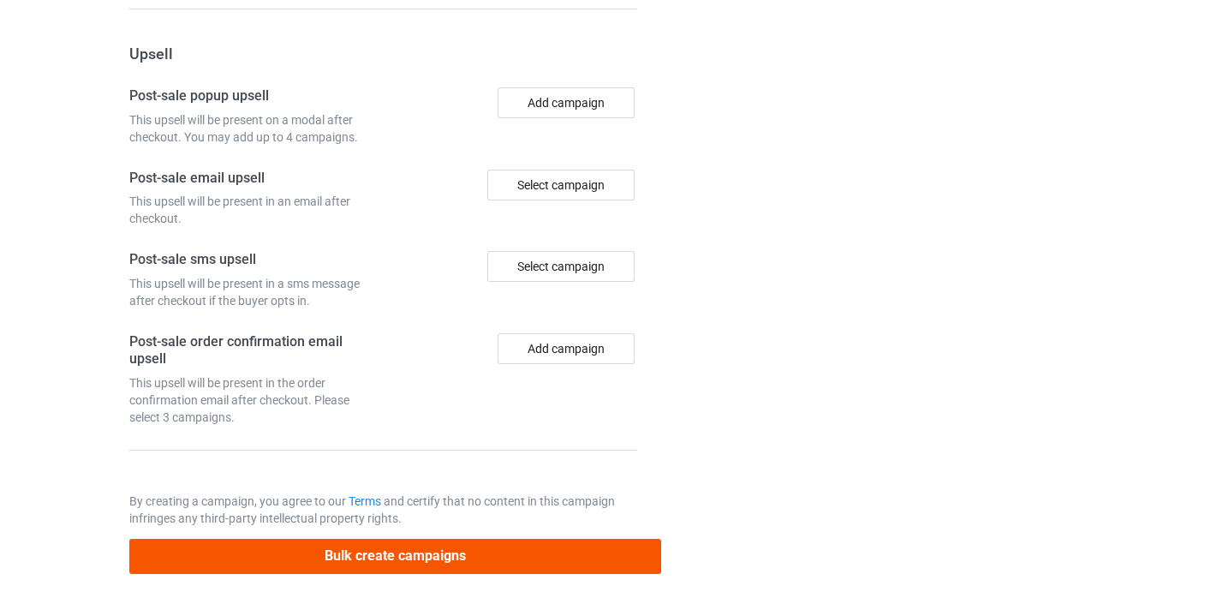
type input "/plein-air-painter10"
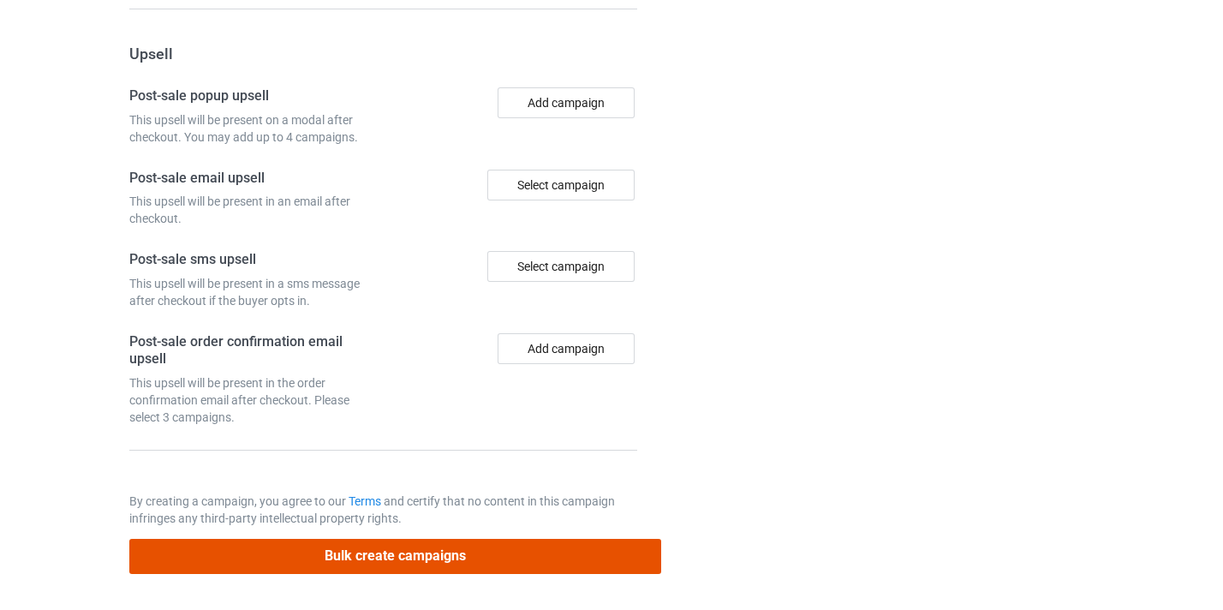
click at [519, 545] on button "Bulk create campaigns" at bounding box center [395, 556] width 533 height 35
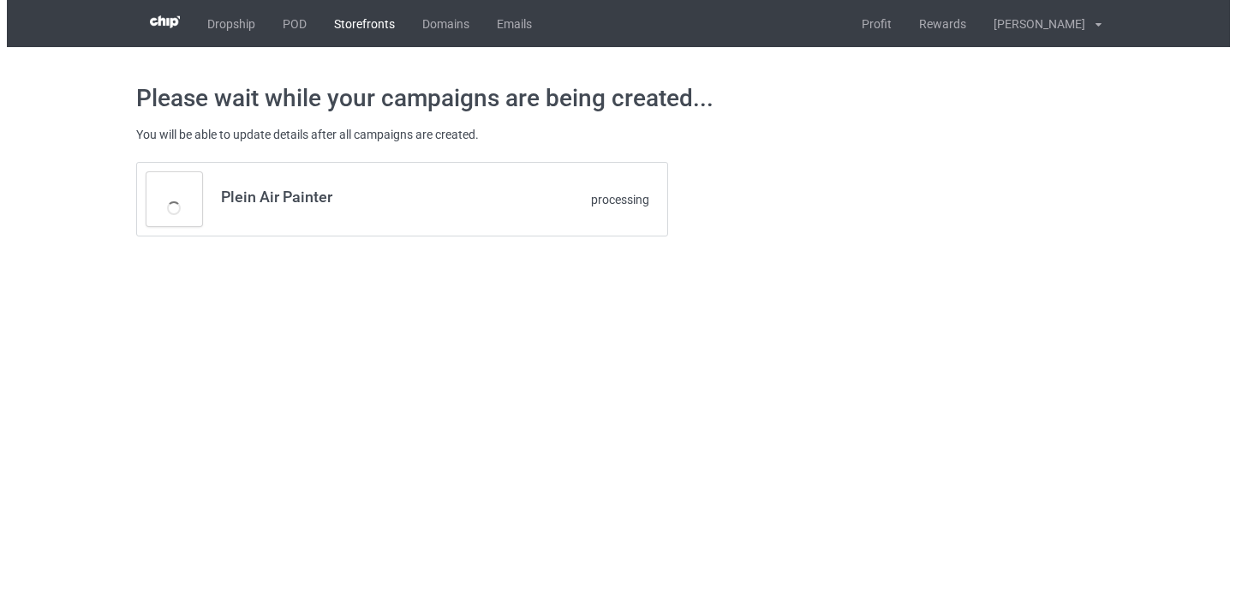
scroll to position [0, 0]
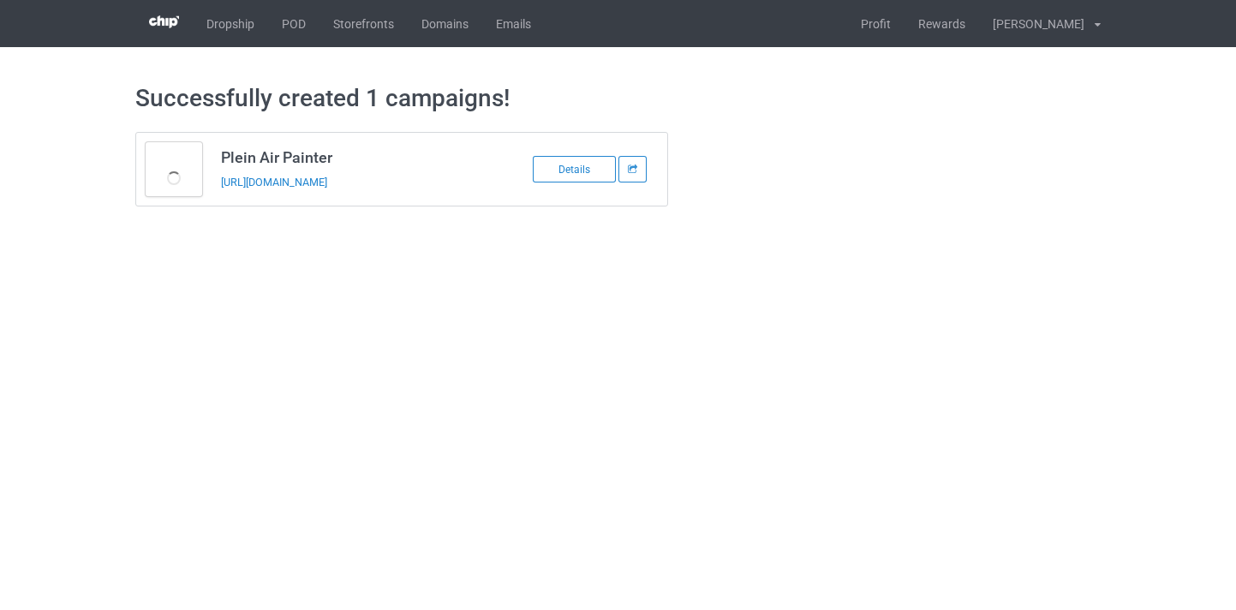
click at [368, 197] on td "Plein Air Painter https://www.thepure.gift/plein-air-painter10" at bounding box center [357, 169] width 290 height 73
click at [327, 182] on link "https://www.thepure.gift/plein-air-painter10" at bounding box center [274, 182] width 106 height 13
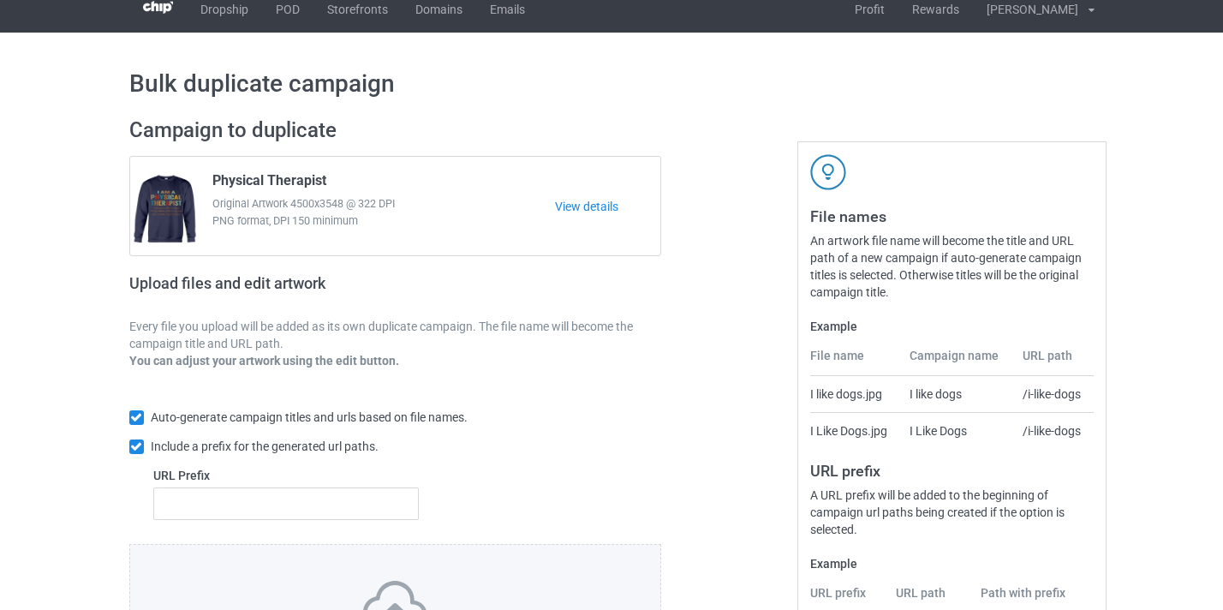
scroll to position [224, 0]
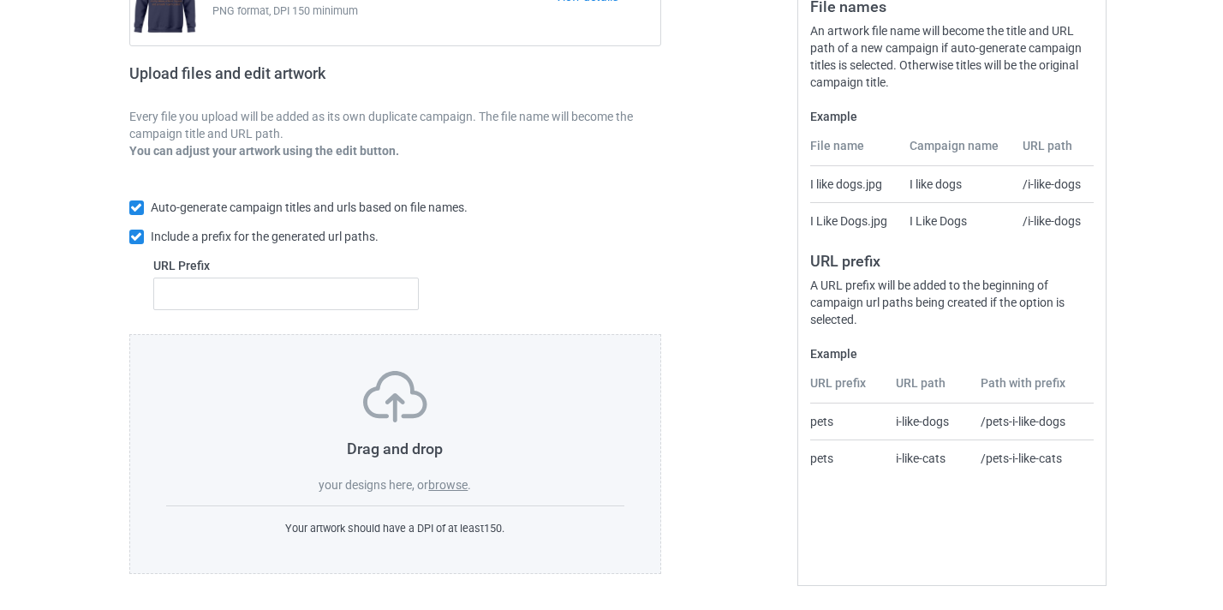
click at [465, 497] on div "Drag and drop your designs here, or browse . Your artwork should have a DPI of …" at bounding box center [395, 454] width 533 height 240
click at [462, 482] on label "browse" at bounding box center [447, 485] width 39 height 14
click at [0, 0] on input "browse" at bounding box center [0, 0] width 0 height 0
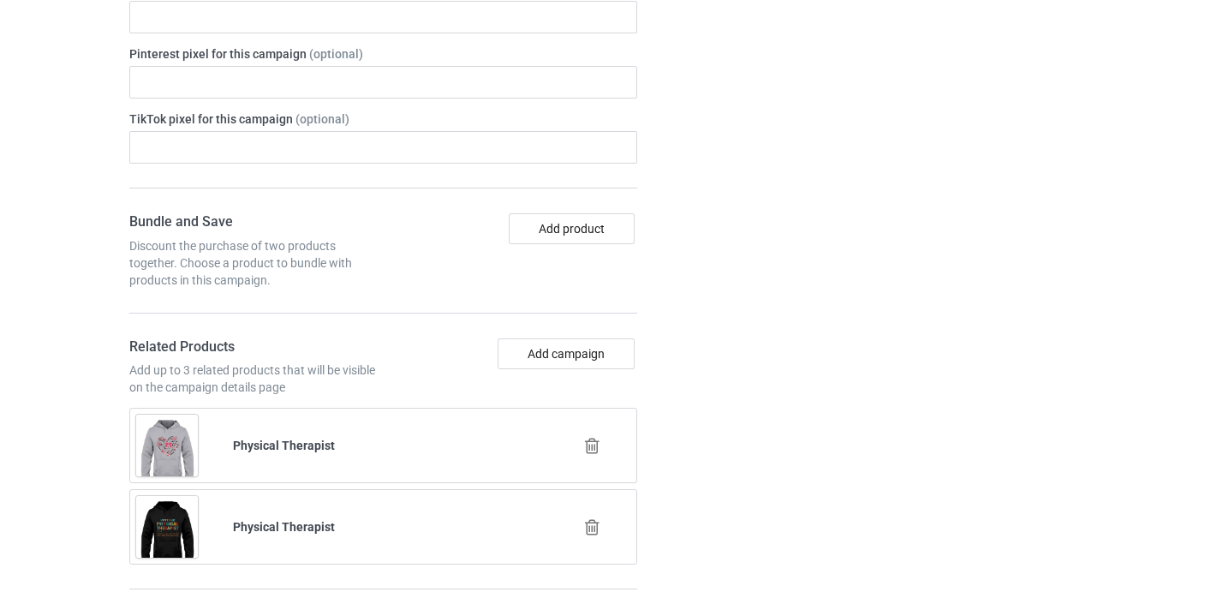
scroll to position [1056, 0]
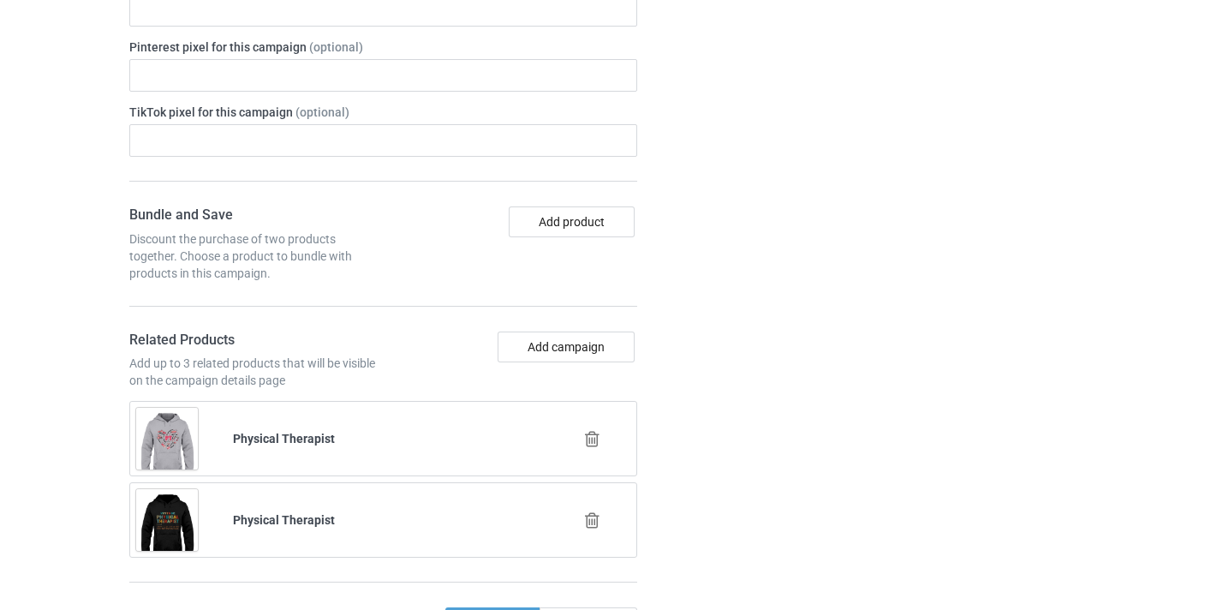
click at [592, 435] on icon at bounding box center [592, 439] width 21 height 18
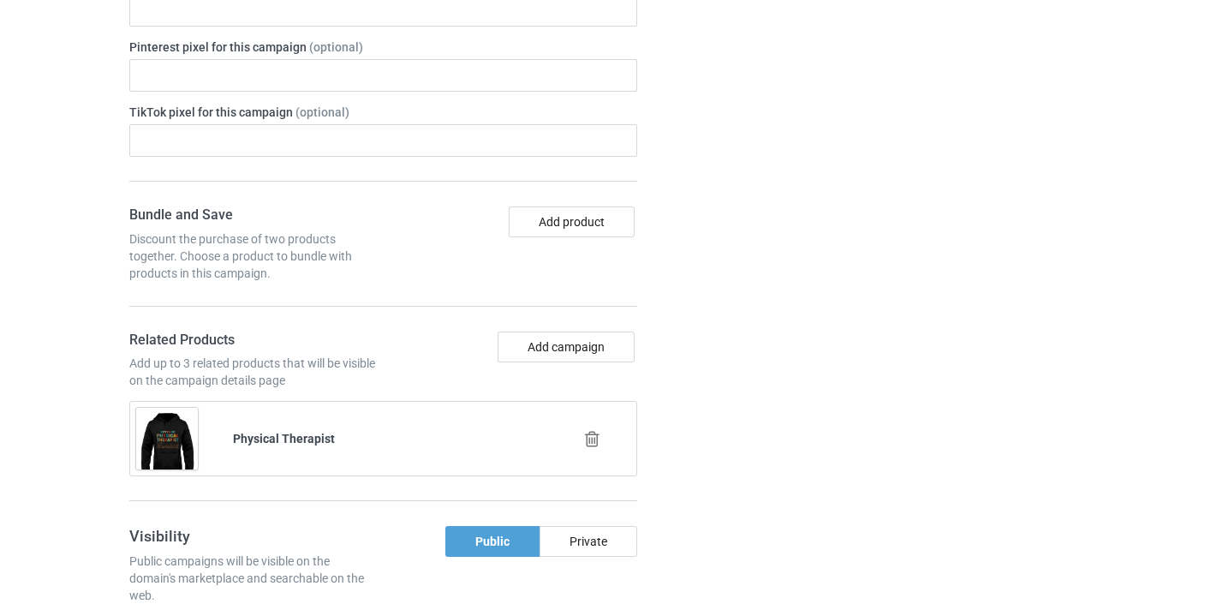
click at [599, 439] on icon at bounding box center [592, 439] width 21 height 18
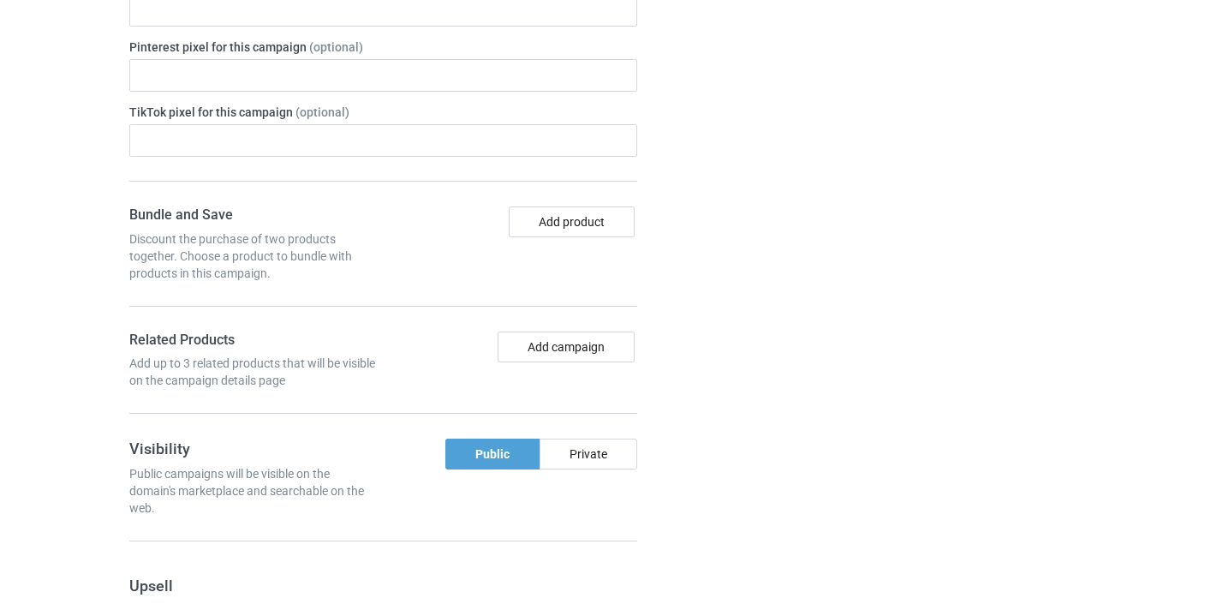
click at [566, 329] on div "Bundle and Save Discount the purchase of two products together. Choose a produc…" at bounding box center [383, 310] width 509 height 208
click at [575, 350] on button "Add campaign" at bounding box center [566, 347] width 137 height 31
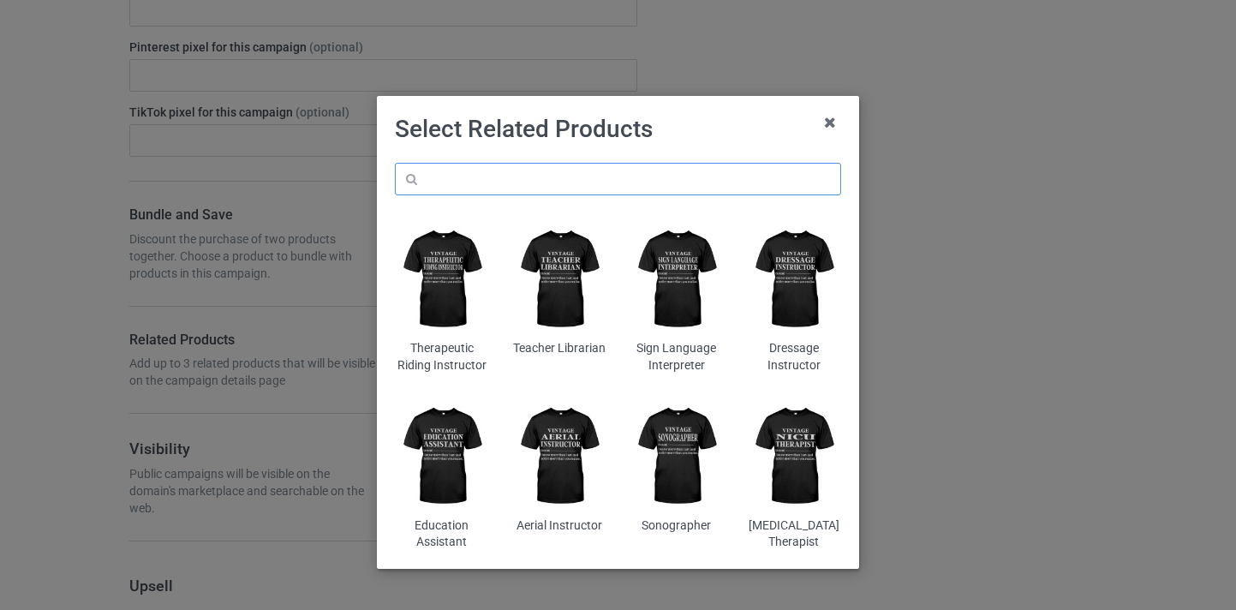
click at [606, 181] on input "text" at bounding box center [618, 179] width 446 height 33
paste input "Instructional Coach"
type input "Instructional Coach"
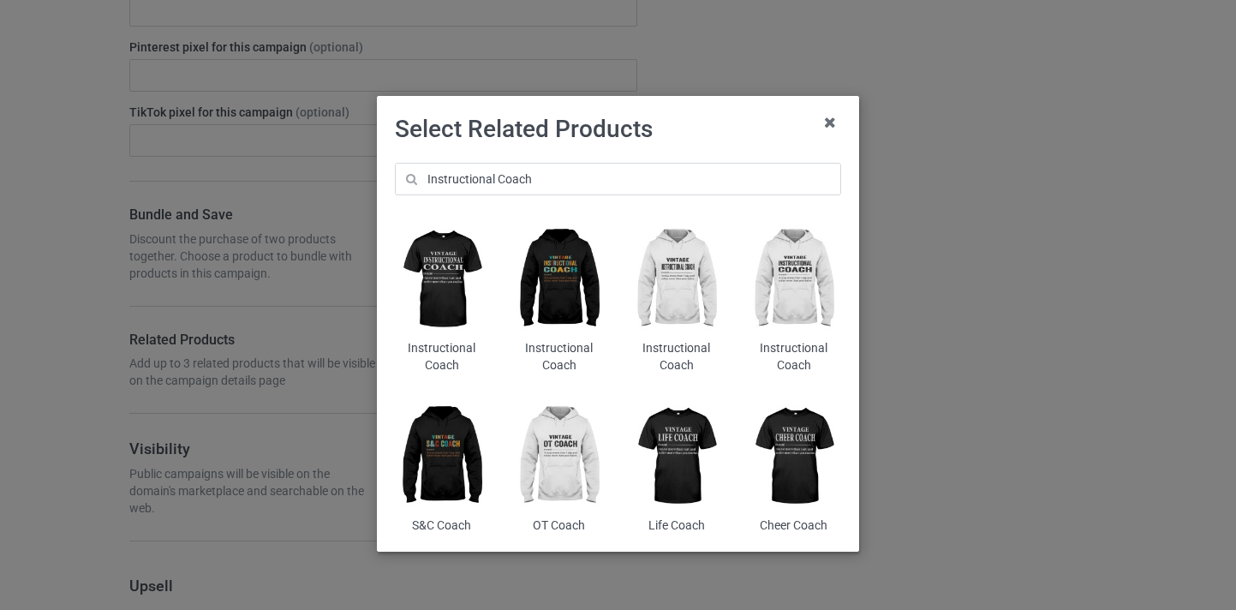
click at [556, 270] on img at bounding box center [558, 279] width 93 height 117
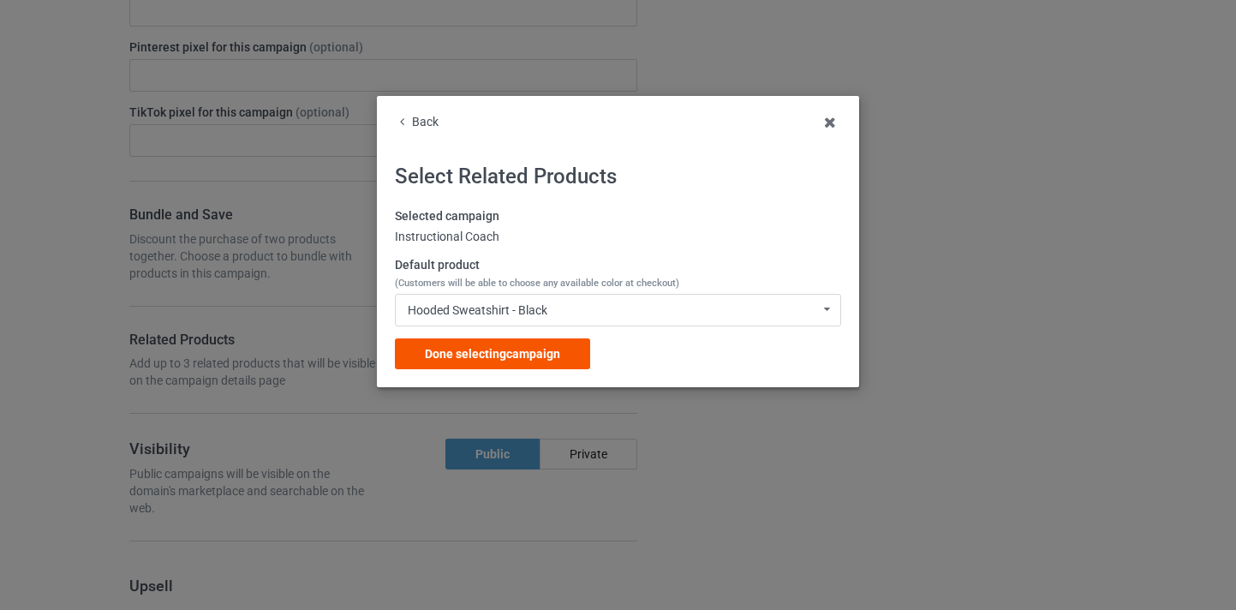
click at [559, 363] on div "Done selecting campaign" at bounding box center [492, 353] width 195 height 31
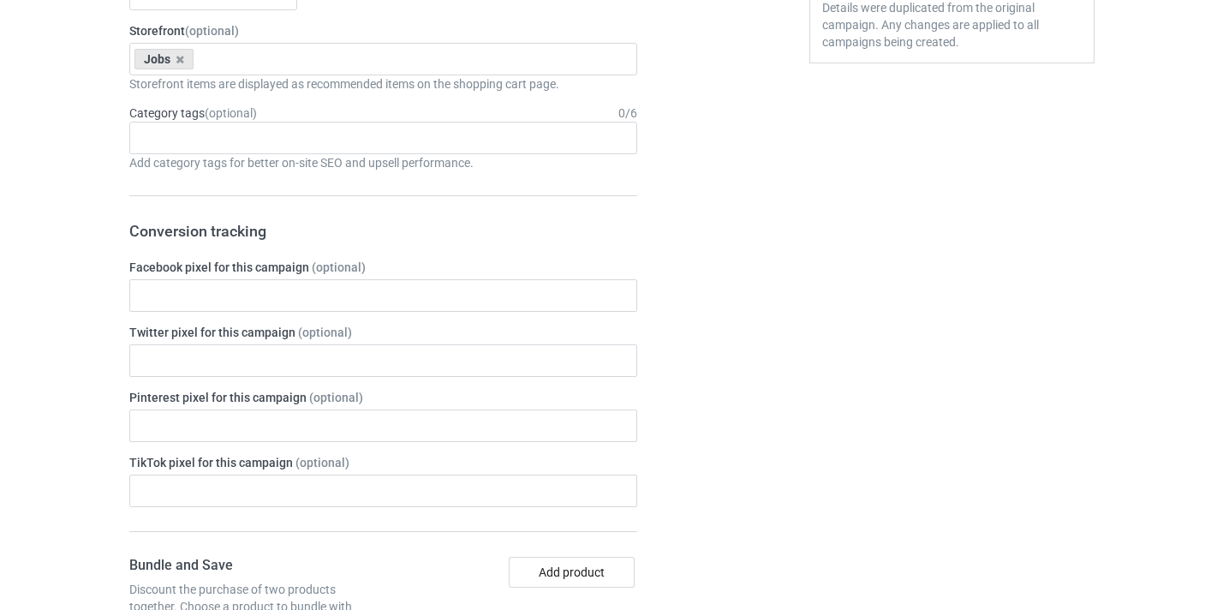
scroll to position [189, 0]
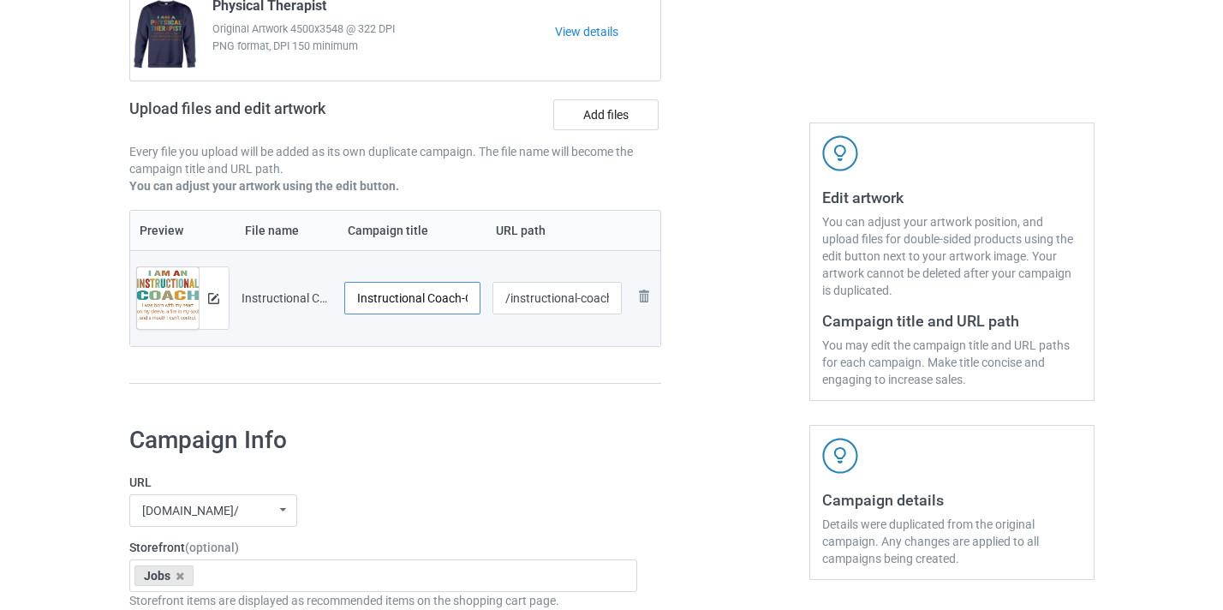
click at [450, 294] on input "Instructional Coach-Control" at bounding box center [412, 298] width 137 height 33
drag, startPoint x: 450, startPoint y: 294, endPoint x: 481, endPoint y: 297, distance: 31.0
click at [481, 297] on td "Instructional Coach-Control" at bounding box center [412, 298] width 149 height 96
click at [458, 297] on input "Instructional Coach-Control" at bounding box center [412, 298] width 137 height 33
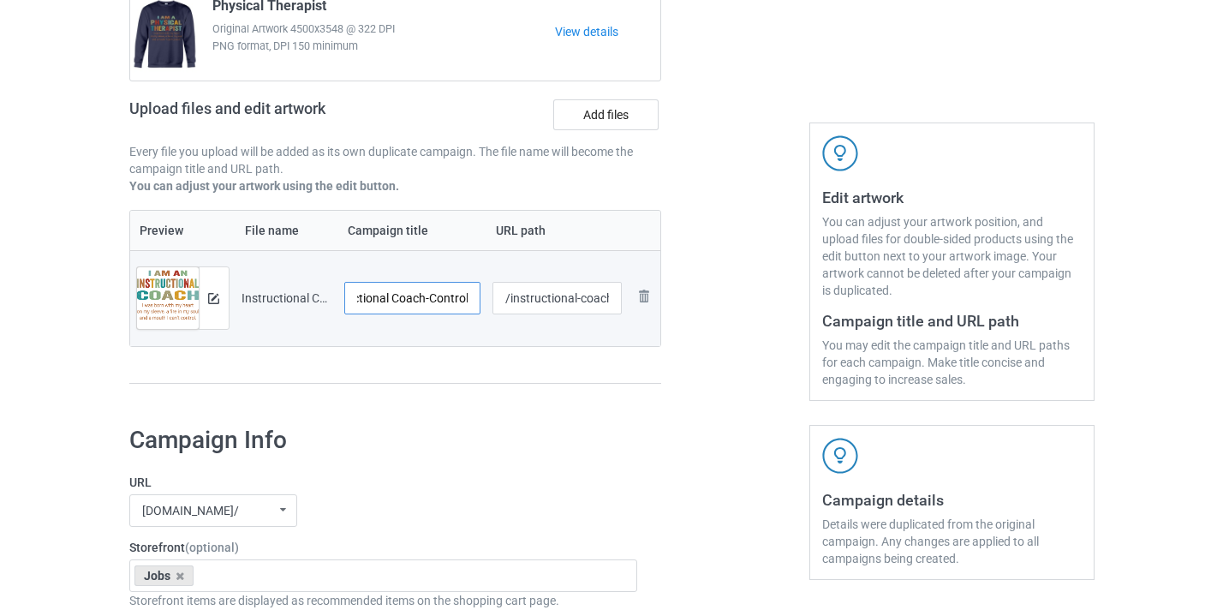
click at [458, 297] on input "Instructional Coach-Control" at bounding box center [412, 298] width 137 height 33
type input "Instructional Coach"
click at [574, 295] on input "/instructional-coach-control" at bounding box center [557, 298] width 129 height 33
drag, startPoint x: 574, startPoint y: 295, endPoint x: 627, endPoint y: 304, distance: 53.9
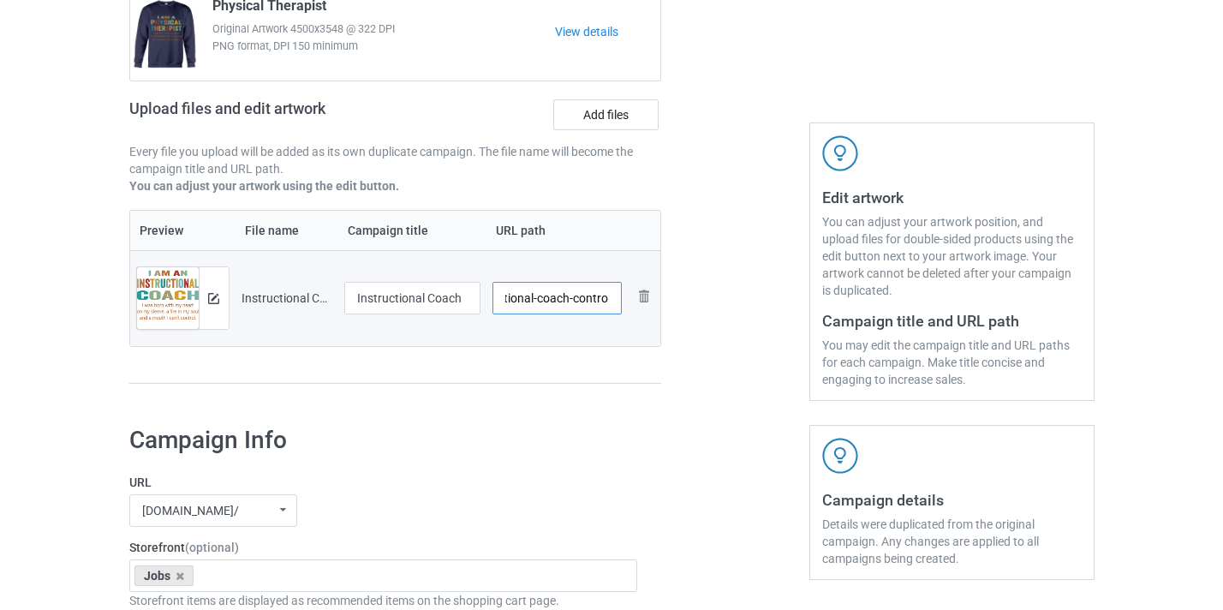
click at [631, 302] on tr "Preview and edit artwork Instructional Coach-Control.png Instructional Coach /i…" at bounding box center [395, 298] width 531 height 96
click at [595, 303] on input "/instructional-coach-control" at bounding box center [557, 298] width 129 height 33
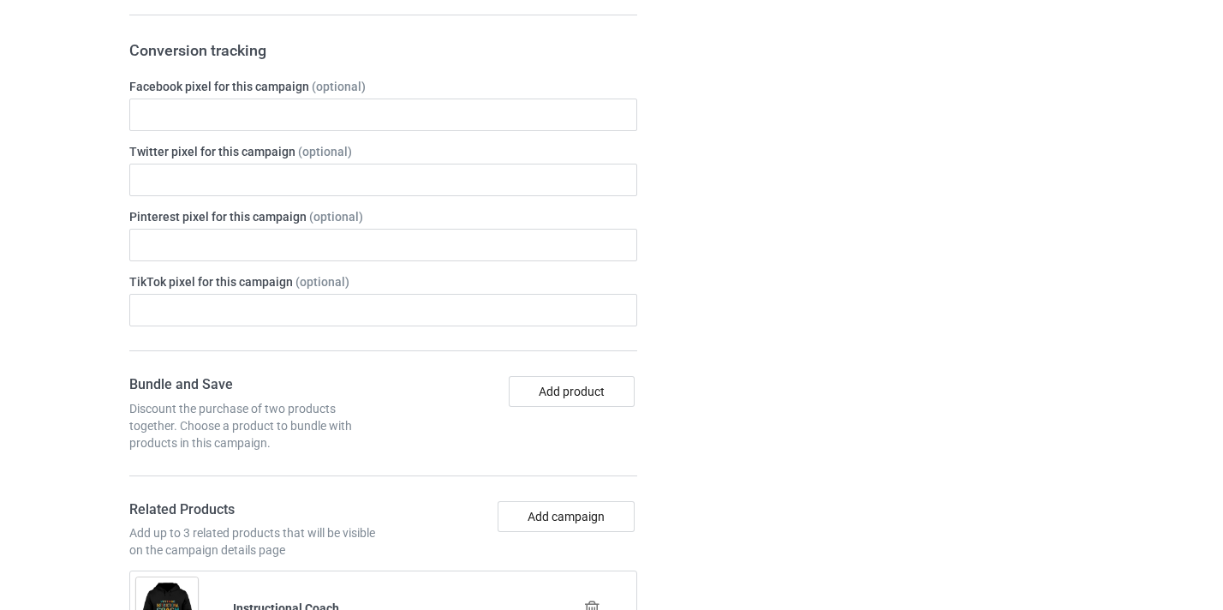
scroll to position [1676, 0]
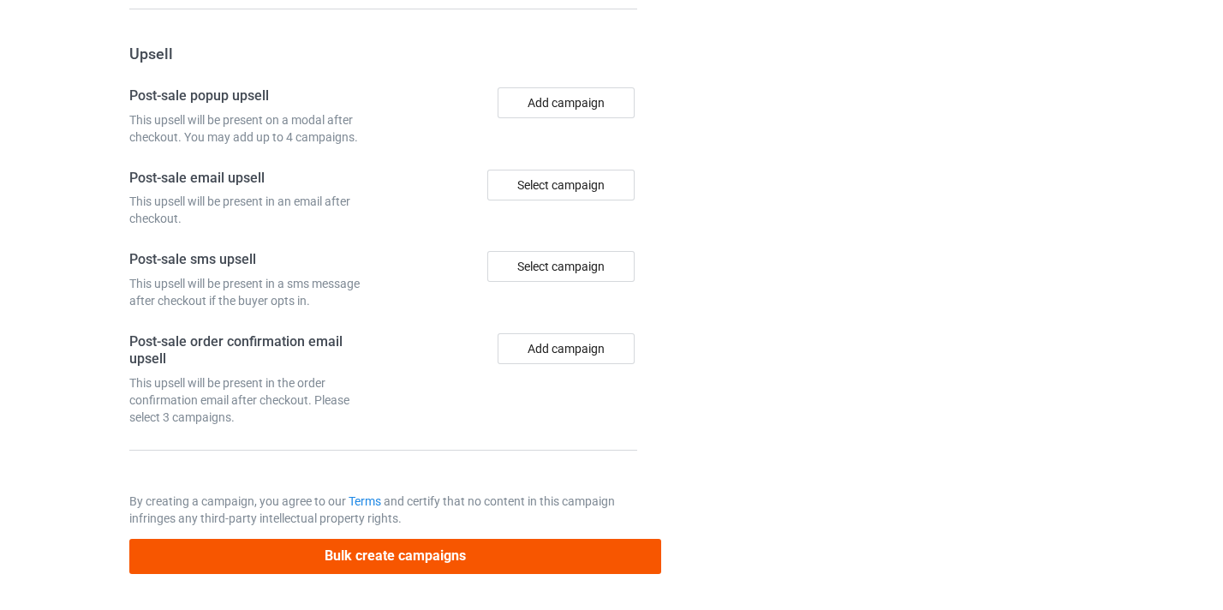
type input "/instructional-coach10"
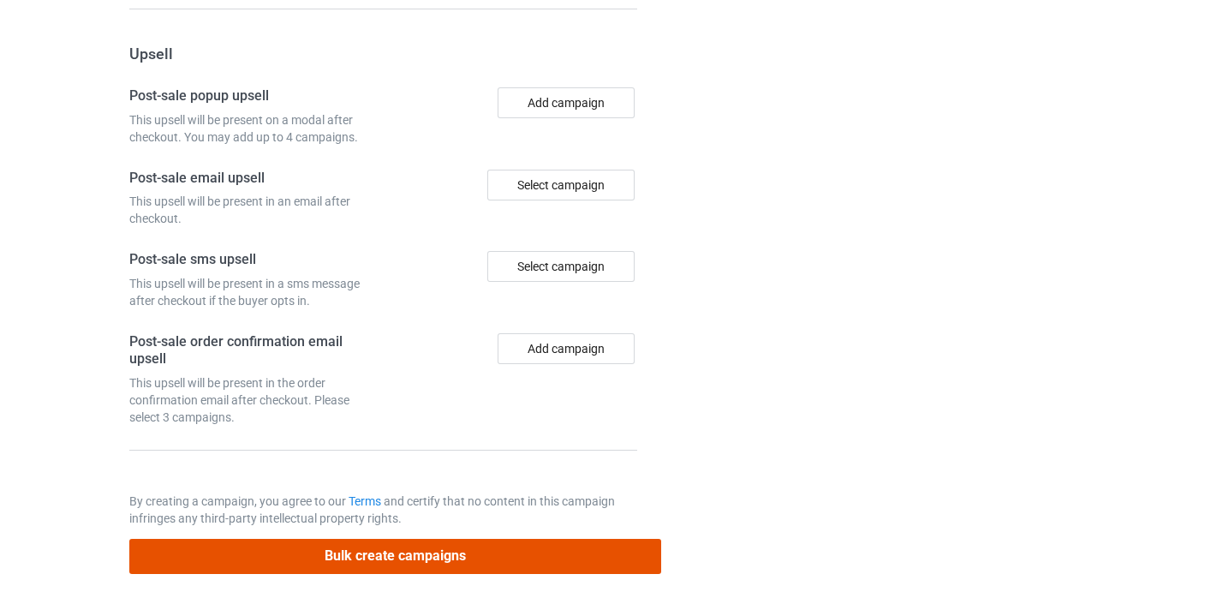
click at [588, 541] on button "Bulk create campaigns" at bounding box center [395, 556] width 533 height 35
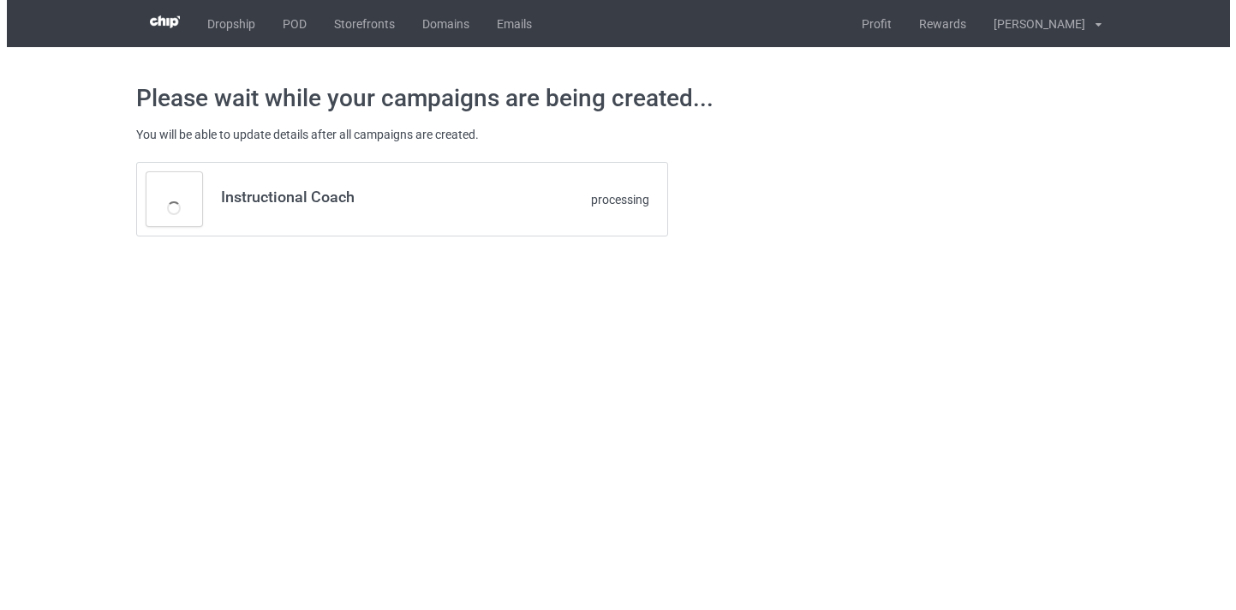
scroll to position [0, 0]
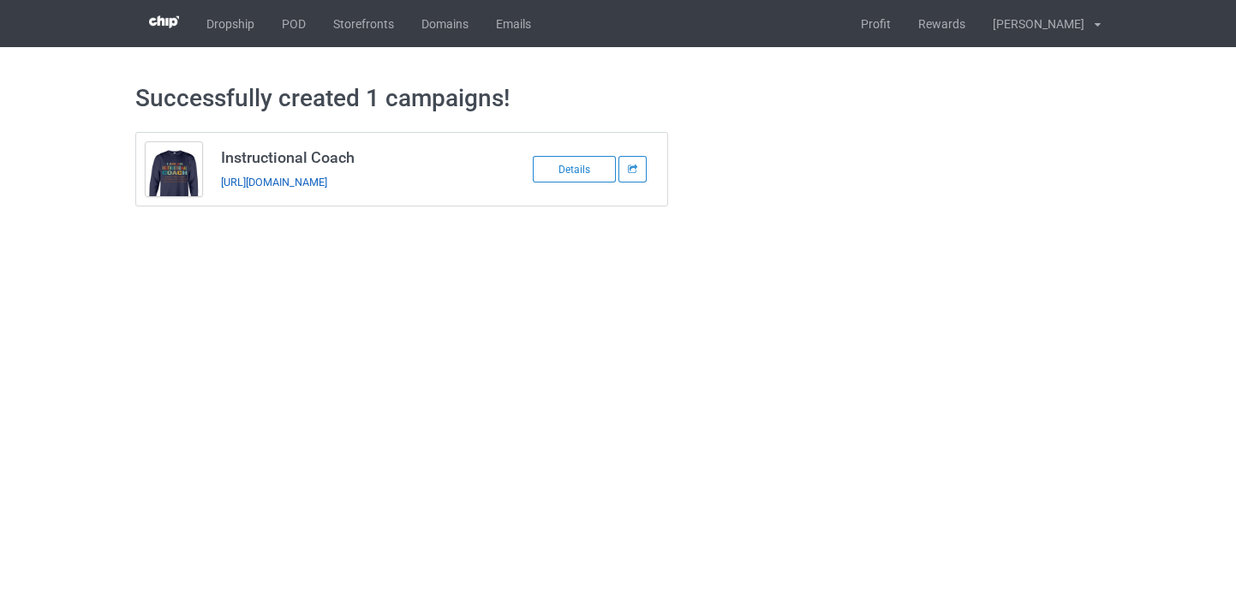
click at [320, 184] on link "[URL][DOMAIN_NAME]" at bounding box center [274, 182] width 106 height 13
